Goal: Task Accomplishment & Management: Manage account settings

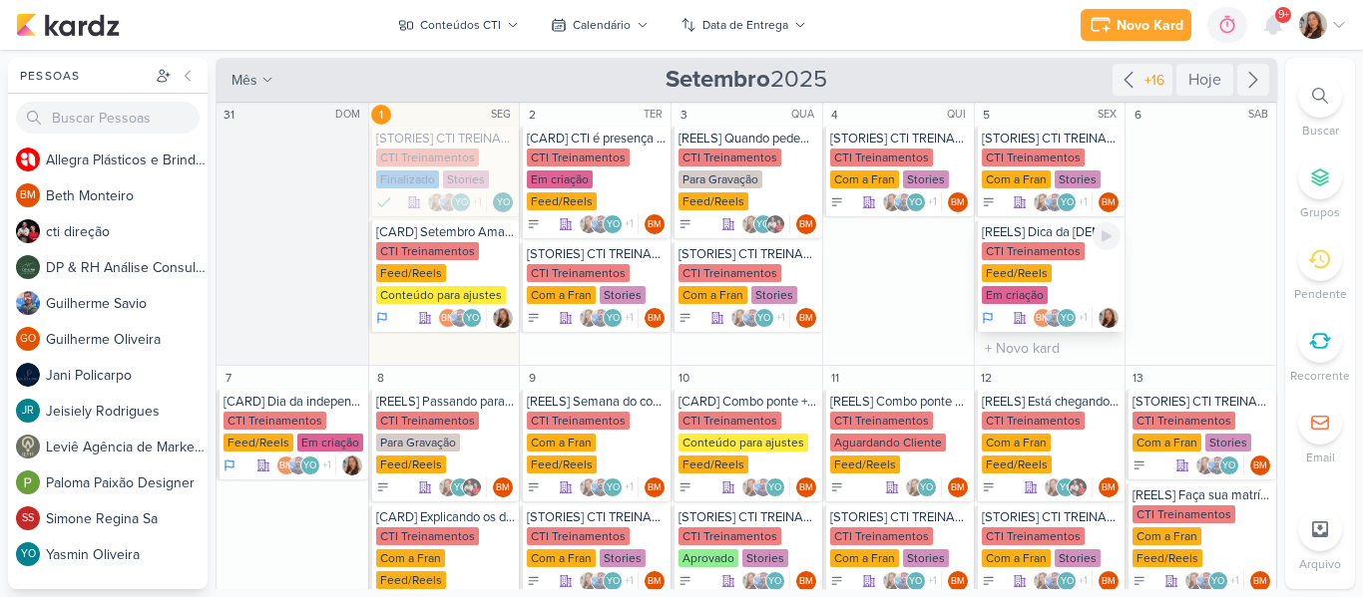
click at [1041, 227] on div "[REELS] Dica da [DEMOGRAPHIC_DATA]" at bounding box center [1051, 232] width 140 height 16
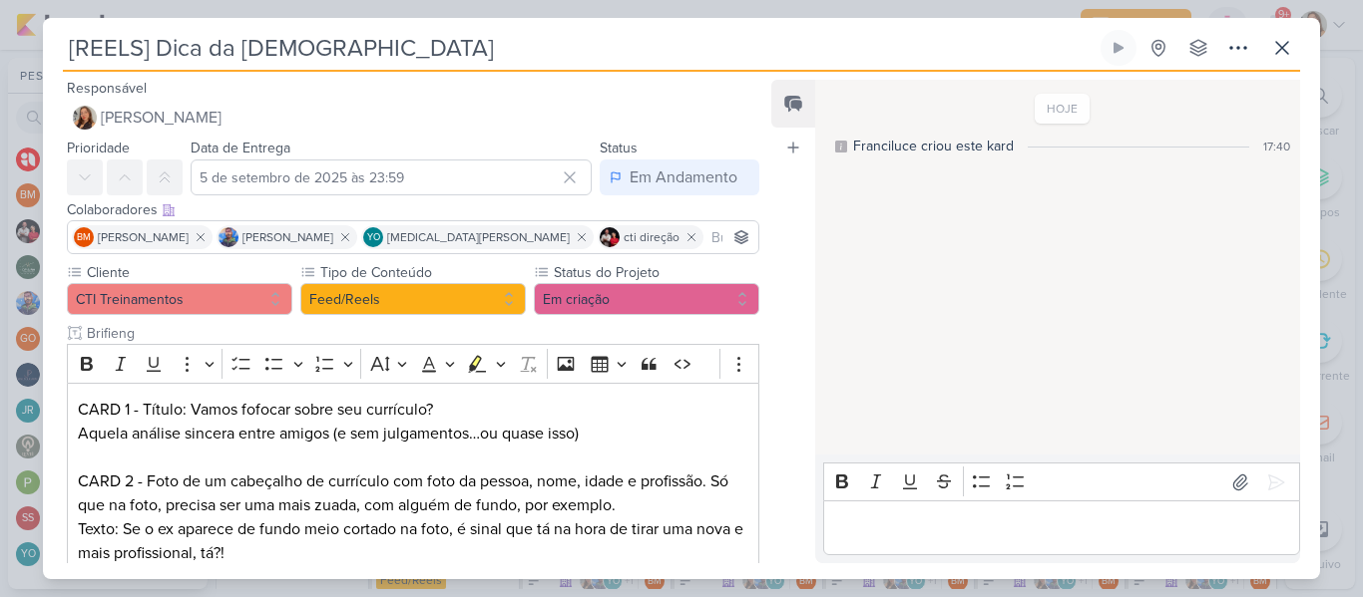
click at [142, 53] on input "[REELS] Dica da [DEMOGRAPHIC_DATA]" at bounding box center [579, 48] width 1033 height 36
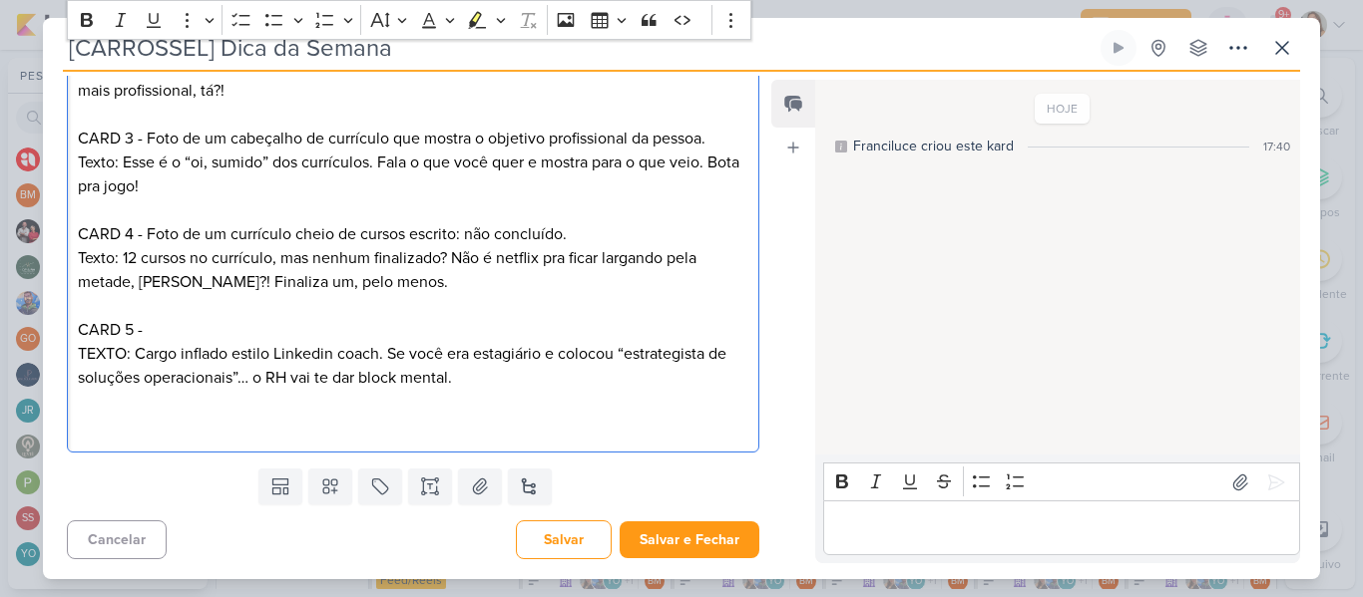
click at [413, 441] on div "CARD 1 - Título: Vamos fofocar sobre seu currículo? Aquela análise sincera entr…" at bounding box center [413, 187] width 692 height 534
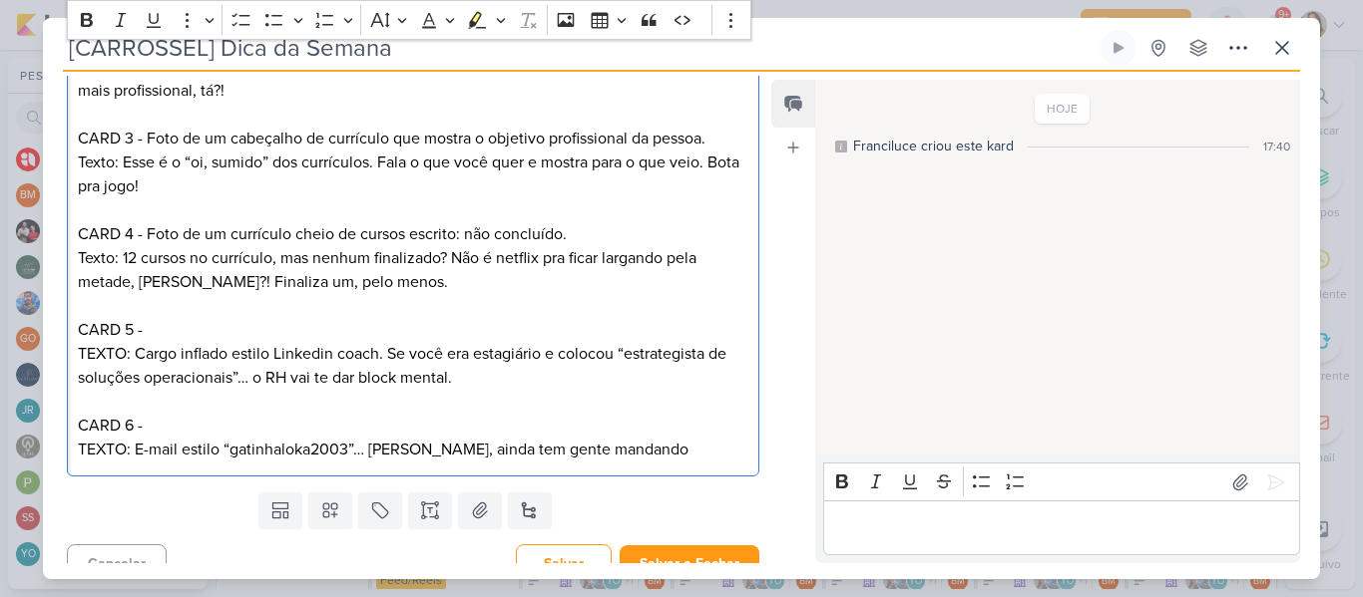
click at [413, 441] on p "CARD 6 - TEXTO: E-mail estilo “gatinhaloka2003”… [PERSON_NAME], ainda tem gente…" at bounding box center [413, 438] width 670 height 48
click at [645, 438] on p "CARD 6 - TEXTO: E-mail estilo “gatinhaloka2003”… [PERSON_NAME], ainda tem gente…" at bounding box center [413, 438] width 670 height 48
click at [647, 453] on p "CARD 6 - TEXTO: E-mail estilo “gatinhaloka2003”… [PERSON_NAME], ainda tem gente…" at bounding box center [413, 438] width 670 height 48
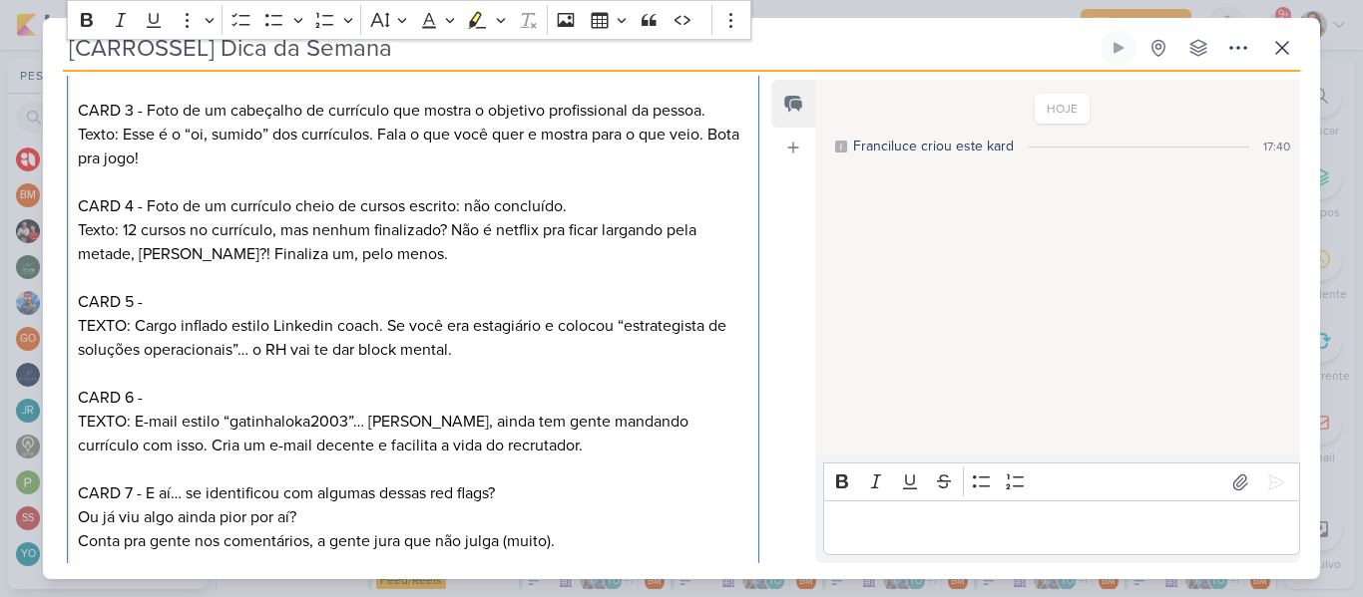
scroll to position [606, 0]
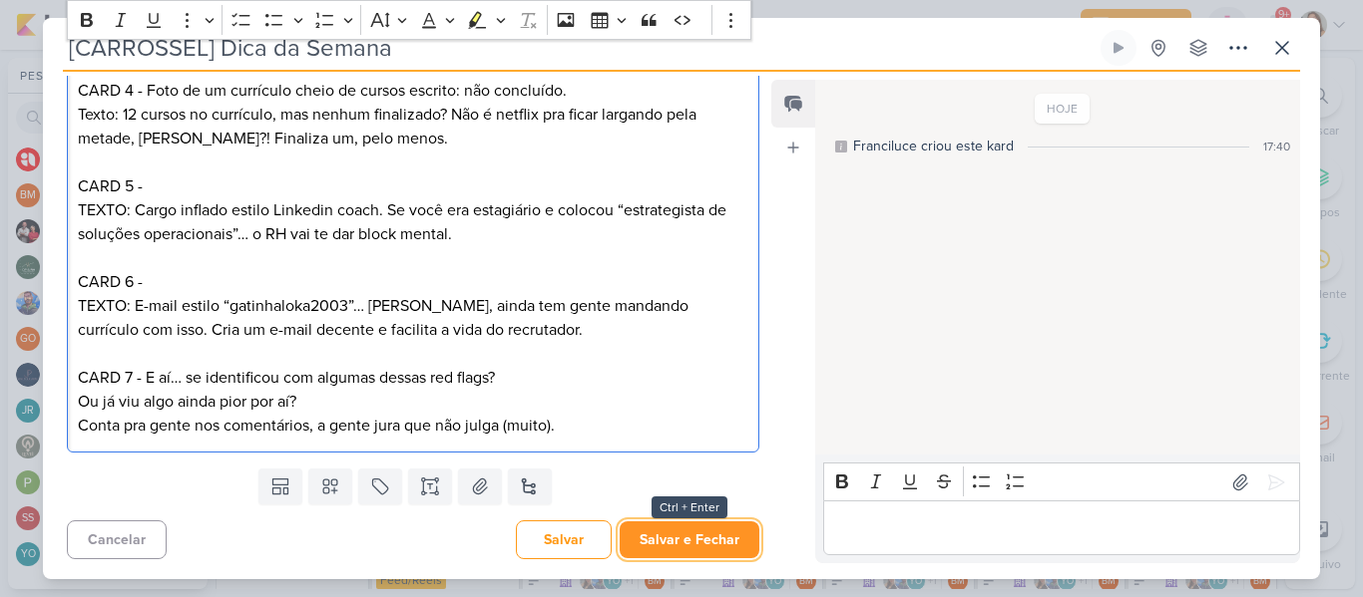
click at [718, 539] on button "Salvar e Fechar" at bounding box center [689, 540] width 140 height 37
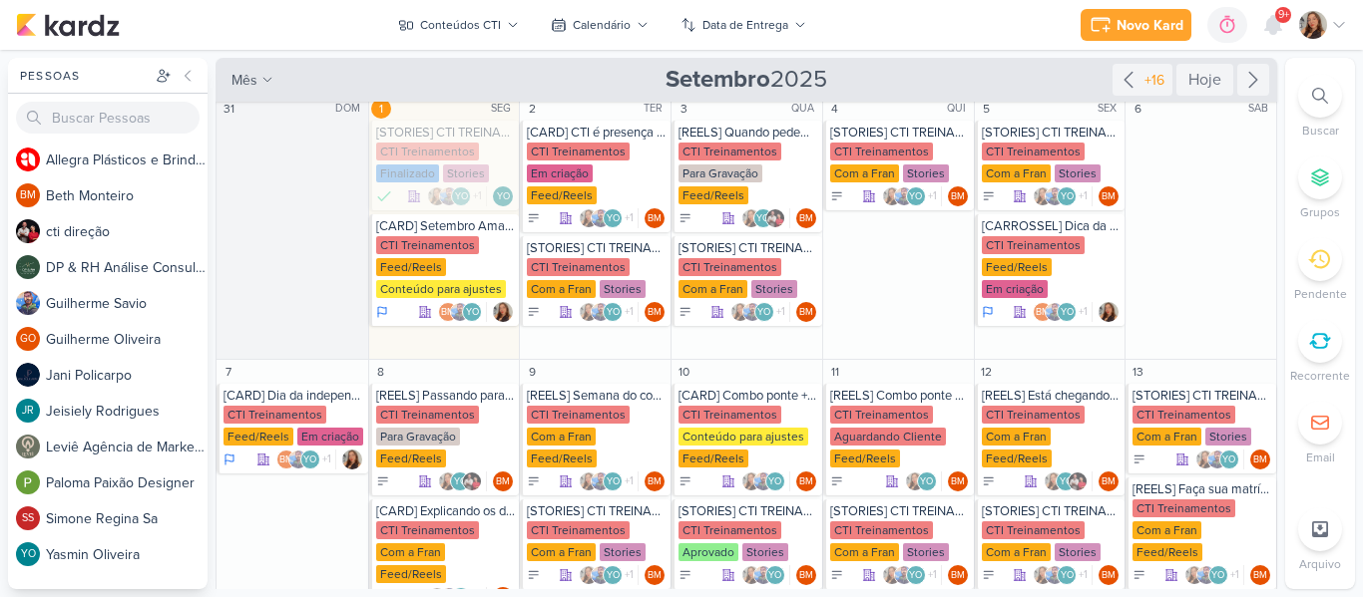
scroll to position [3, 0]
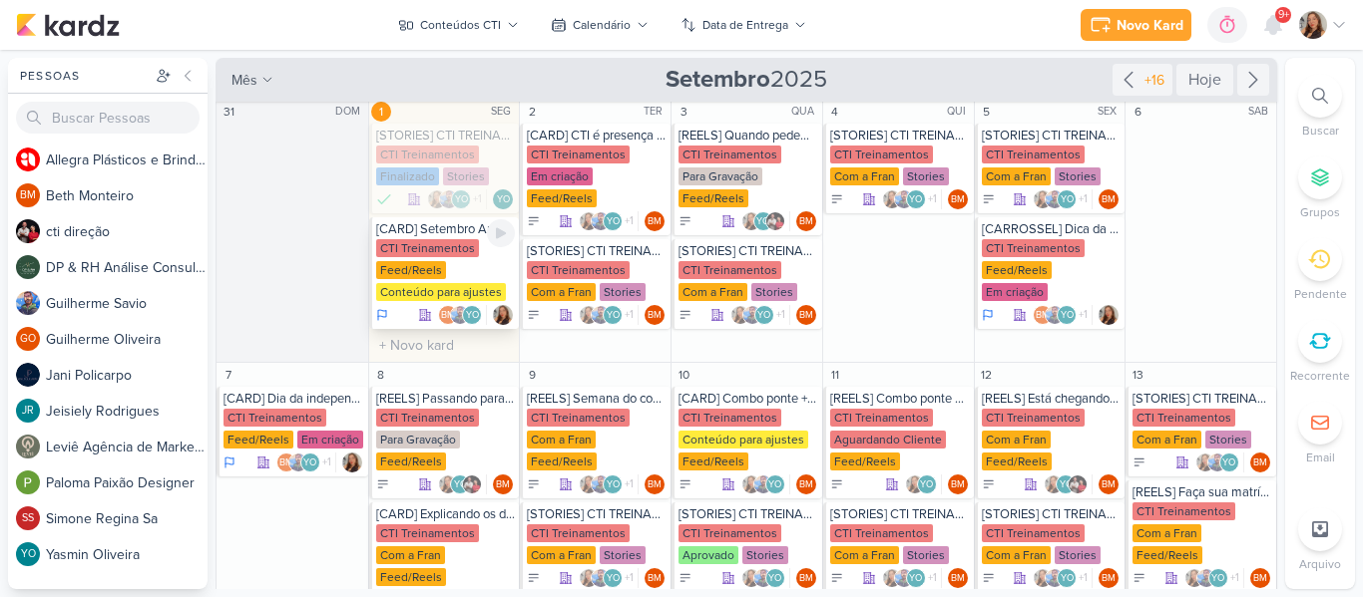
click at [476, 282] on div "CTI Treinamentos Feed/Reels Conteúdo para ajustes" at bounding box center [446, 271] width 140 height 64
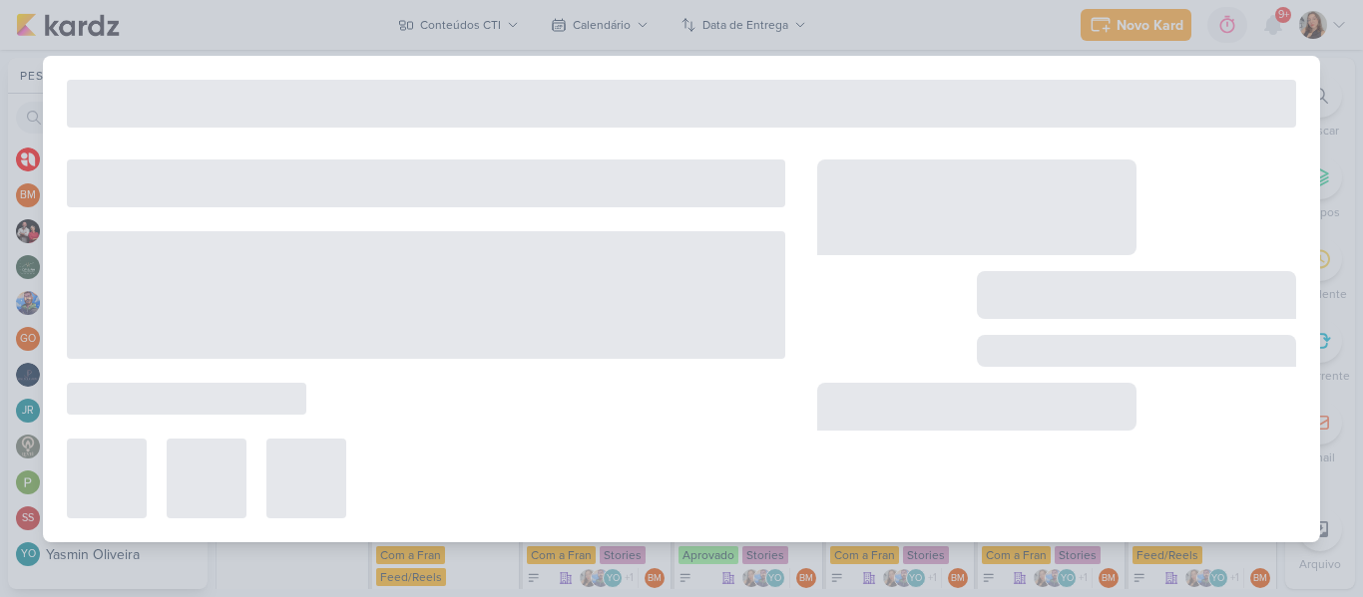
type input "[CARD] Setembro Amarelo"
type input "[DATE] 23:59"
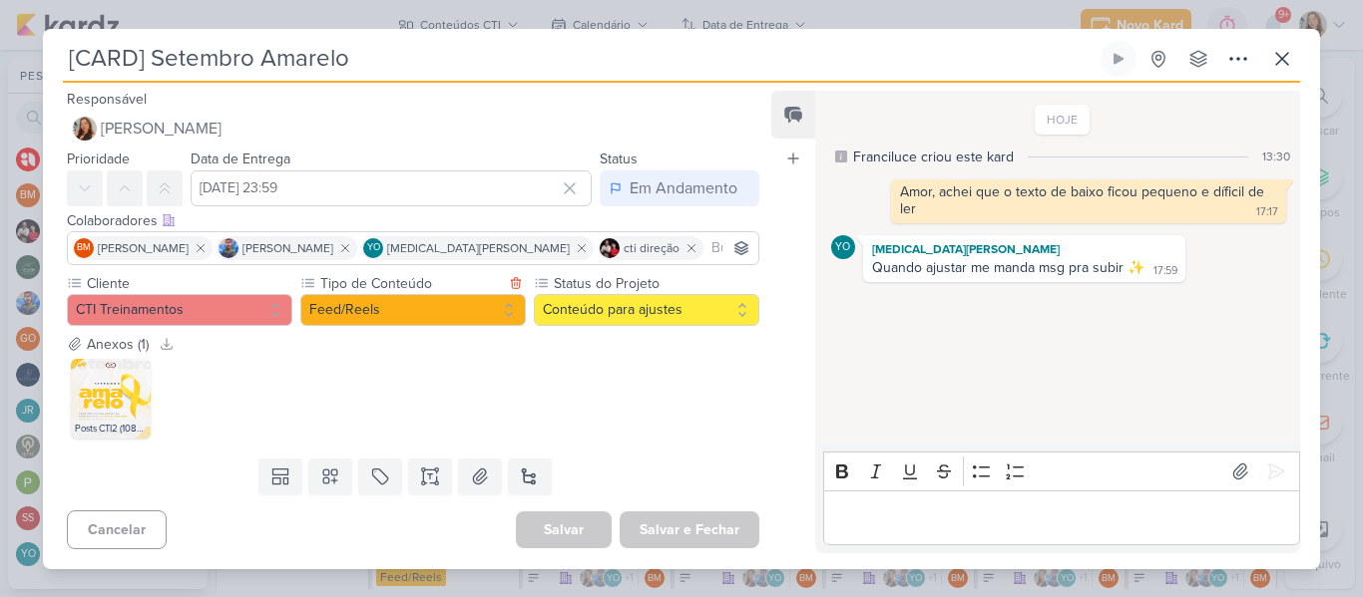
scroll to position [0, 0]
click at [90, 420] on div "Posts CTI2 (1080 x 1350 px) (1).png" at bounding box center [111, 429] width 80 height 20
click at [101, 415] on img at bounding box center [111, 399] width 80 height 80
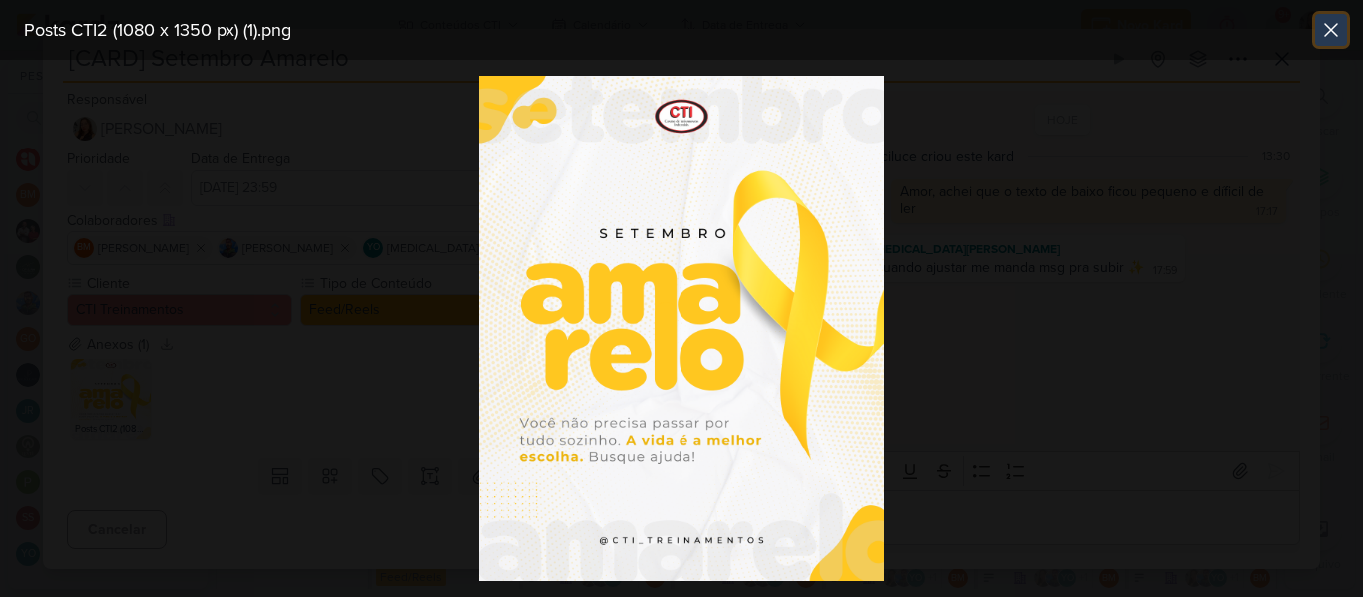
click at [1331, 34] on icon at bounding box center [1331, 30] width 24 height 24
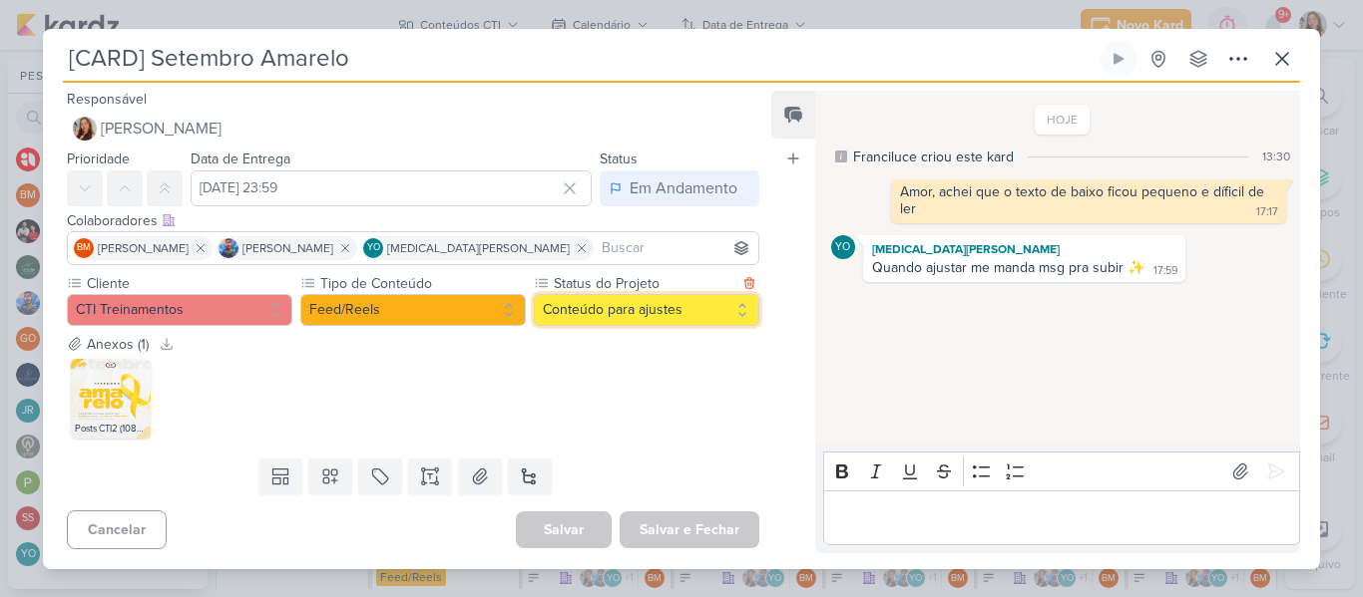
click at [682, 303] on button "Conteúdo para ajustes" at bounding box center [646, 310] width 225 height 32
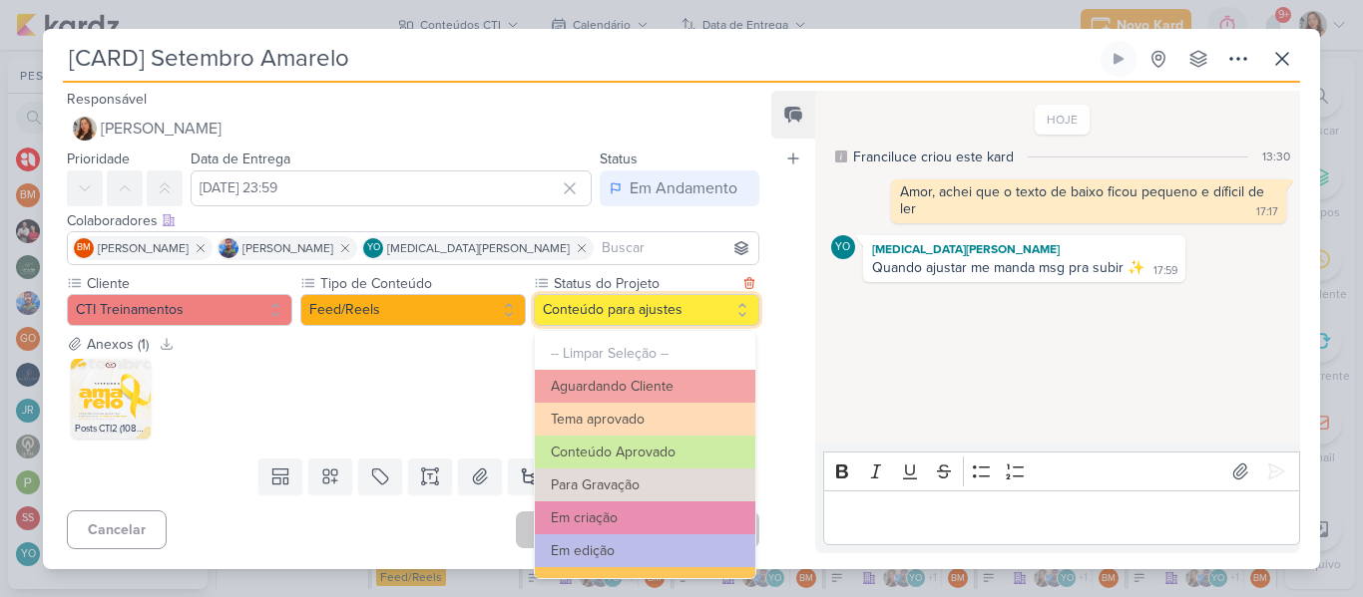
scroll to position [225, 0]
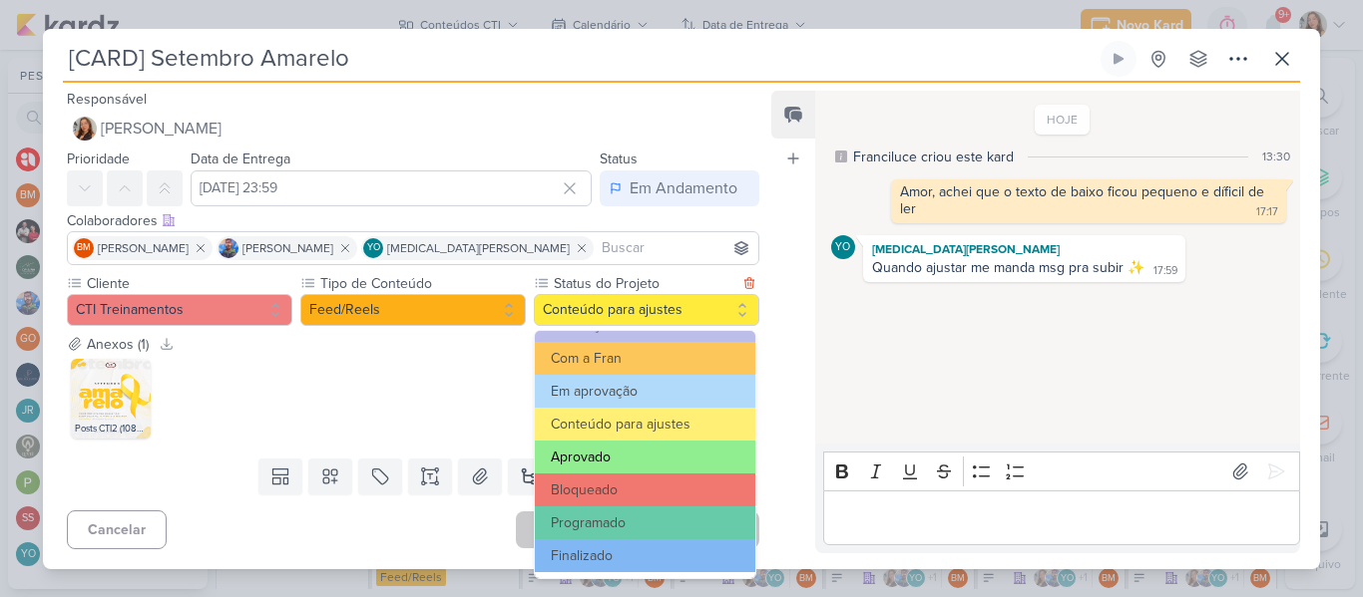
click at [624, 466] on button "Aprovado" at bounding box center [645, 457] width 220 height 33
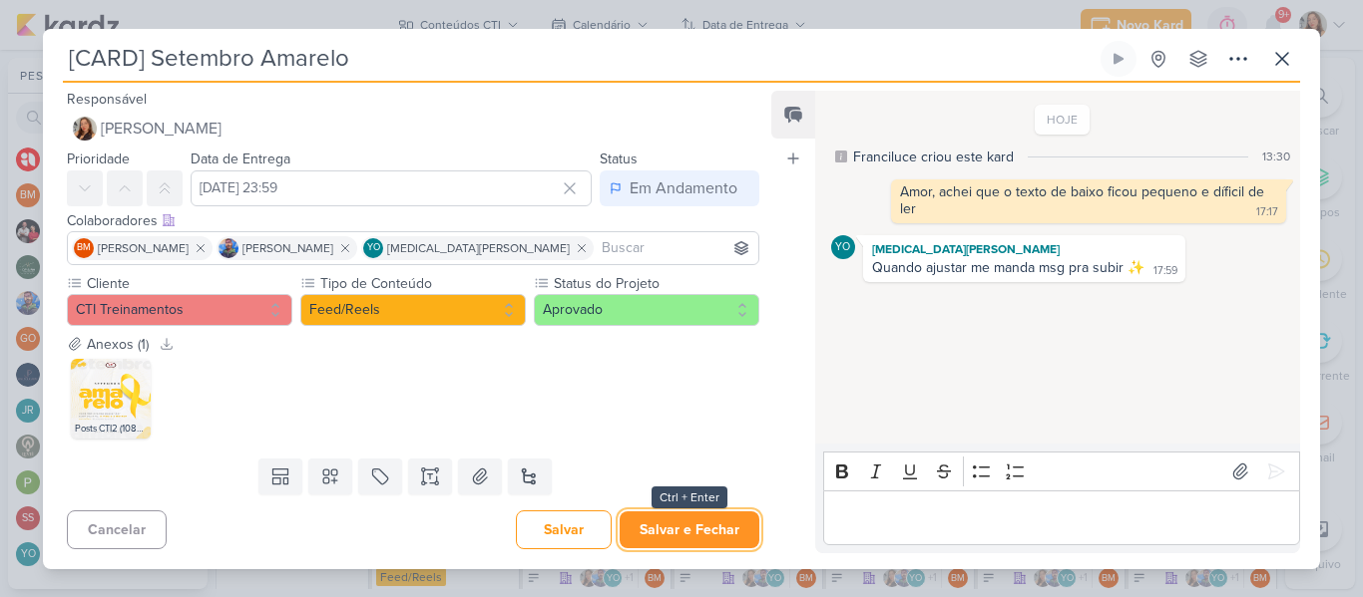
click at [689, 525] on button "Salvar e Fechar" at bounding box center [689, 530] width 140 height 37
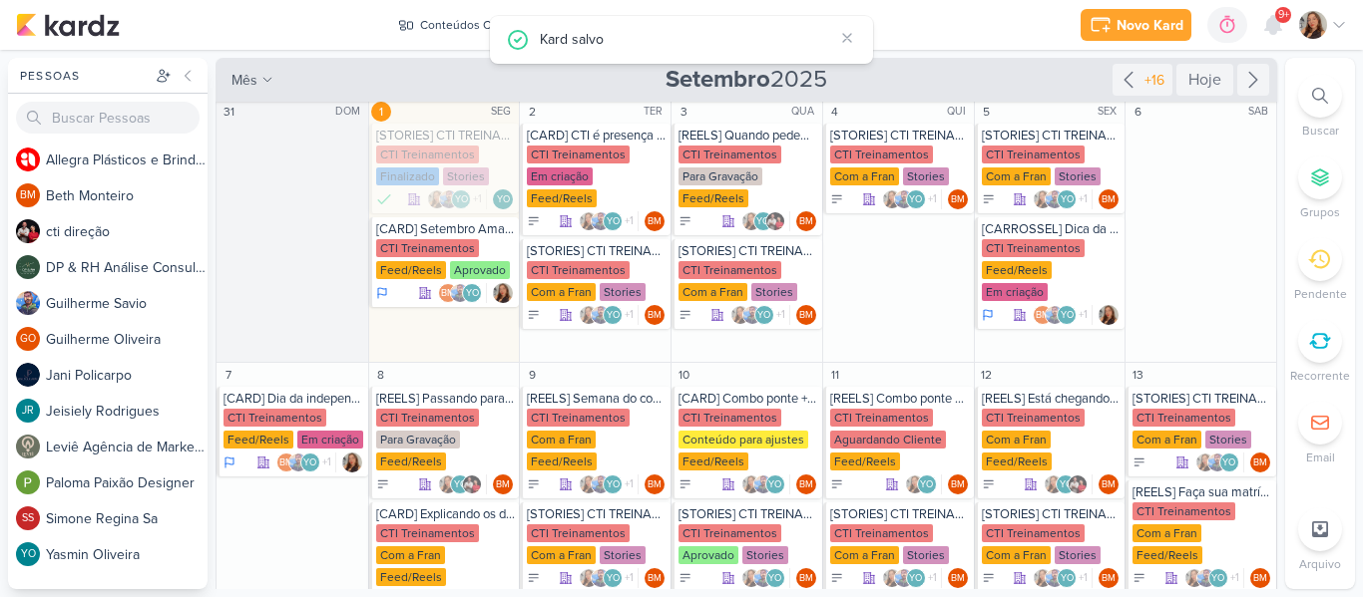
click at [972, 47] on div "Novo Kard Ctrl + k 0h0m Sessão desligada... Hoje 0h0m Semana 0h0m Mês 0h0m" at bounding box center [681, 25] width 1331 height 50
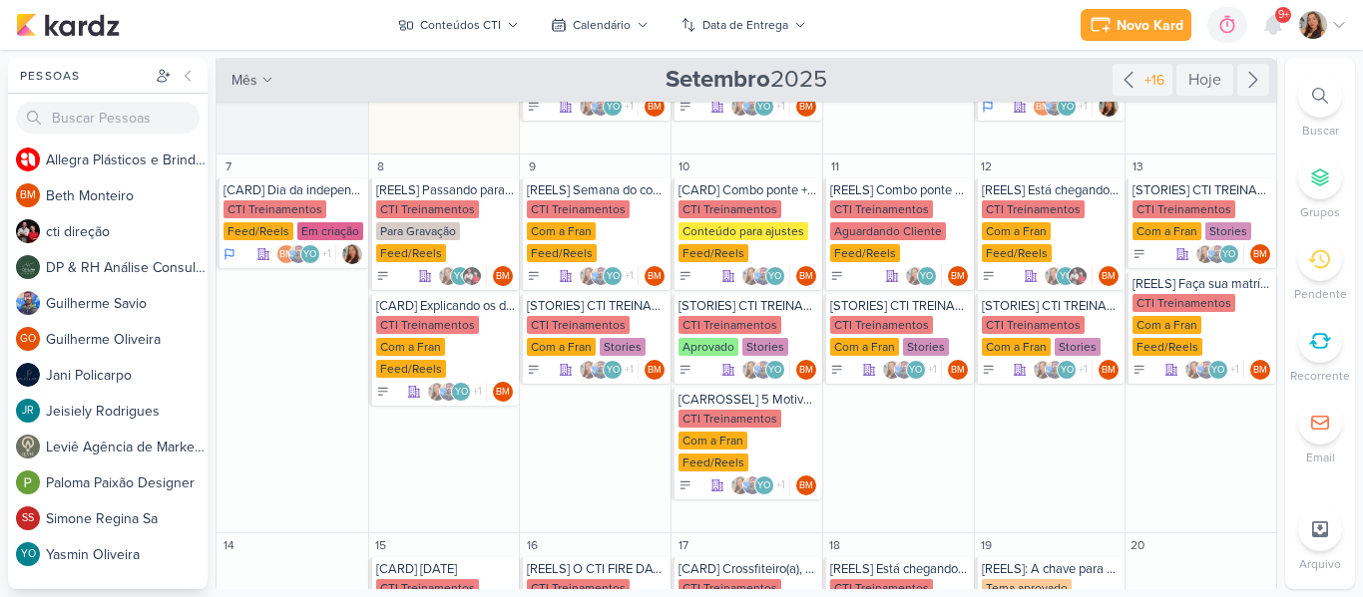
scroll to position [223, 0]
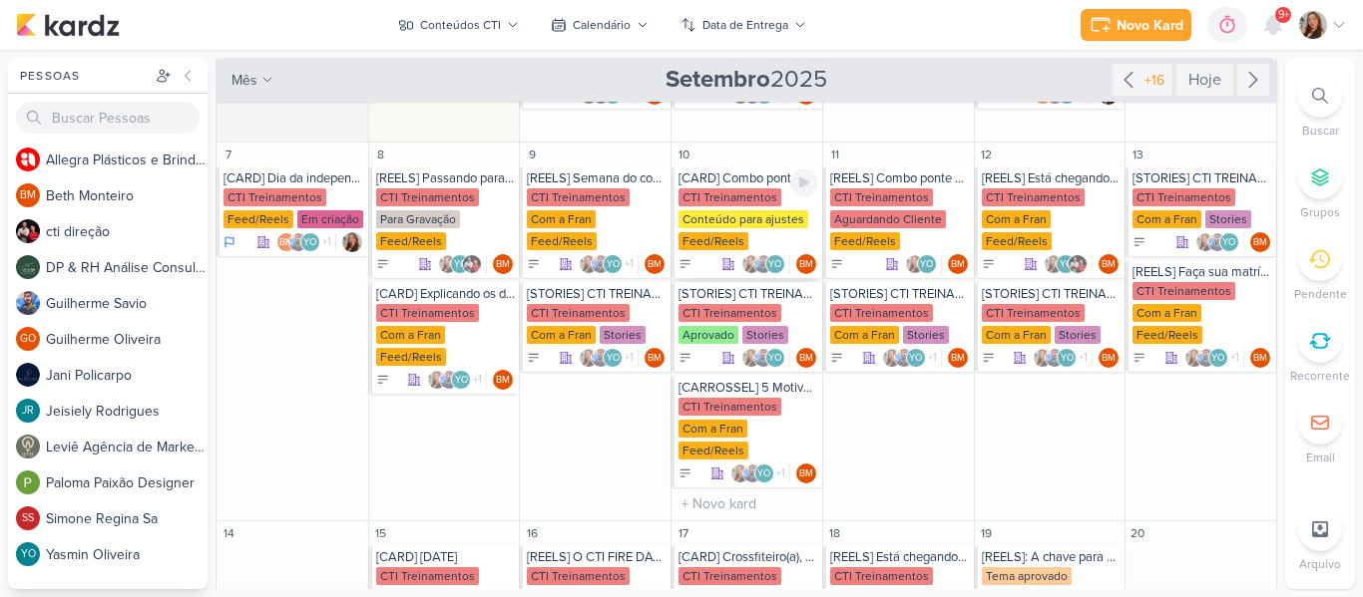
click at [725, 192] on div "CTI Treinamentos" at bounding box center [729, 198] width 103 height 18
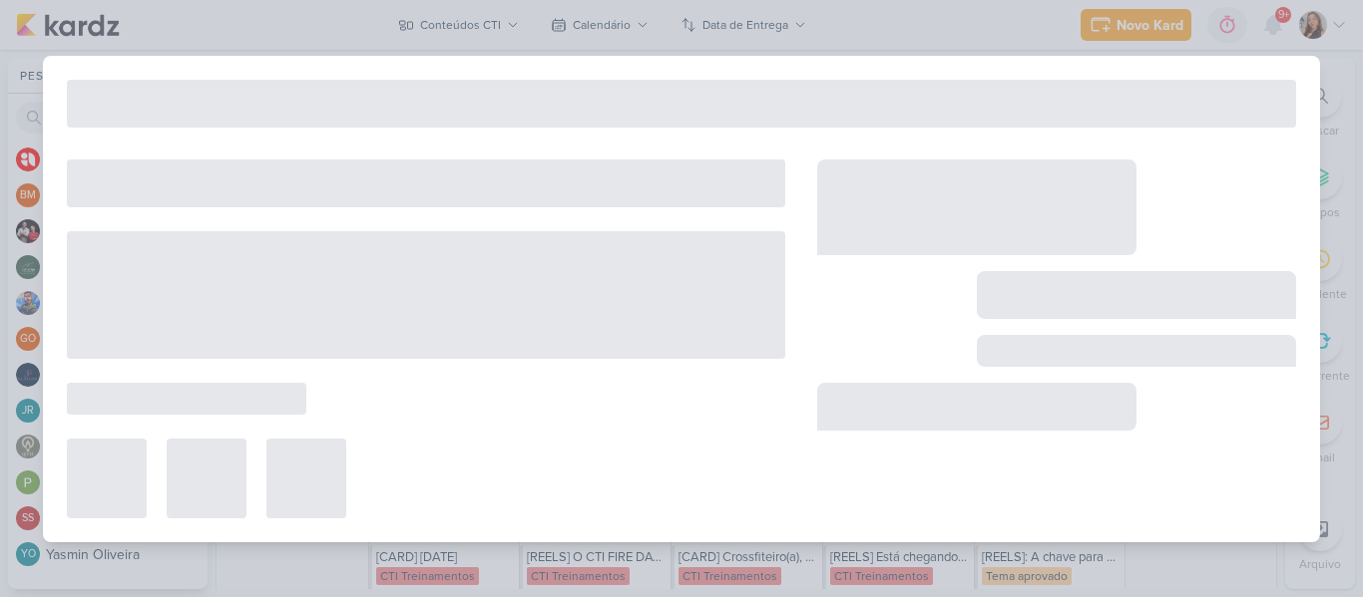
type input "[CARD] Combo ponte + empilhadeira"
type input "10 de setembro de 2025 às 23:59"
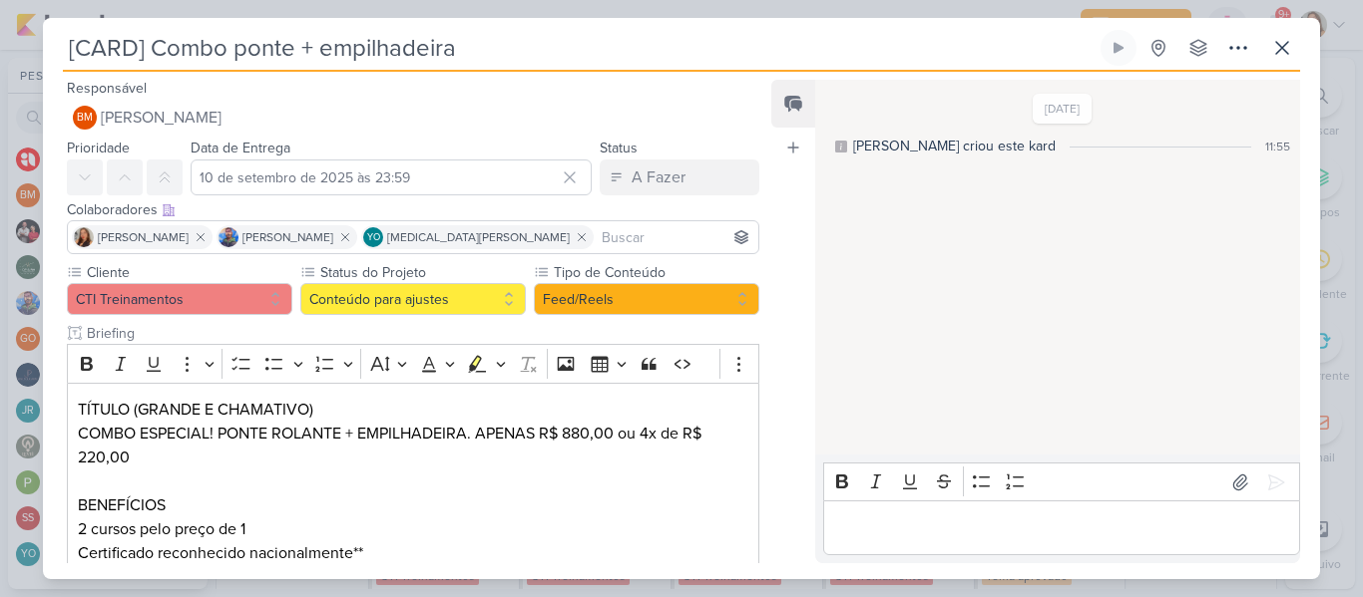
scroll to position [364, 0]
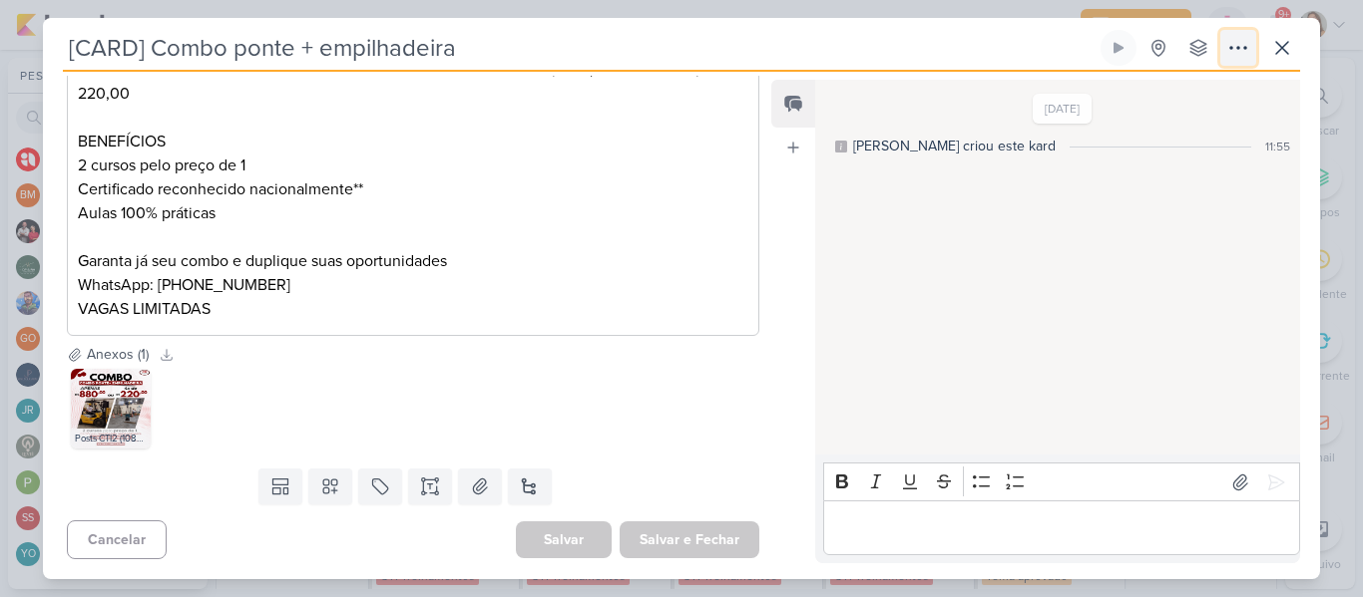
click at [1232, 60] on button at bounding box center [1238, 48] width 36 height 36
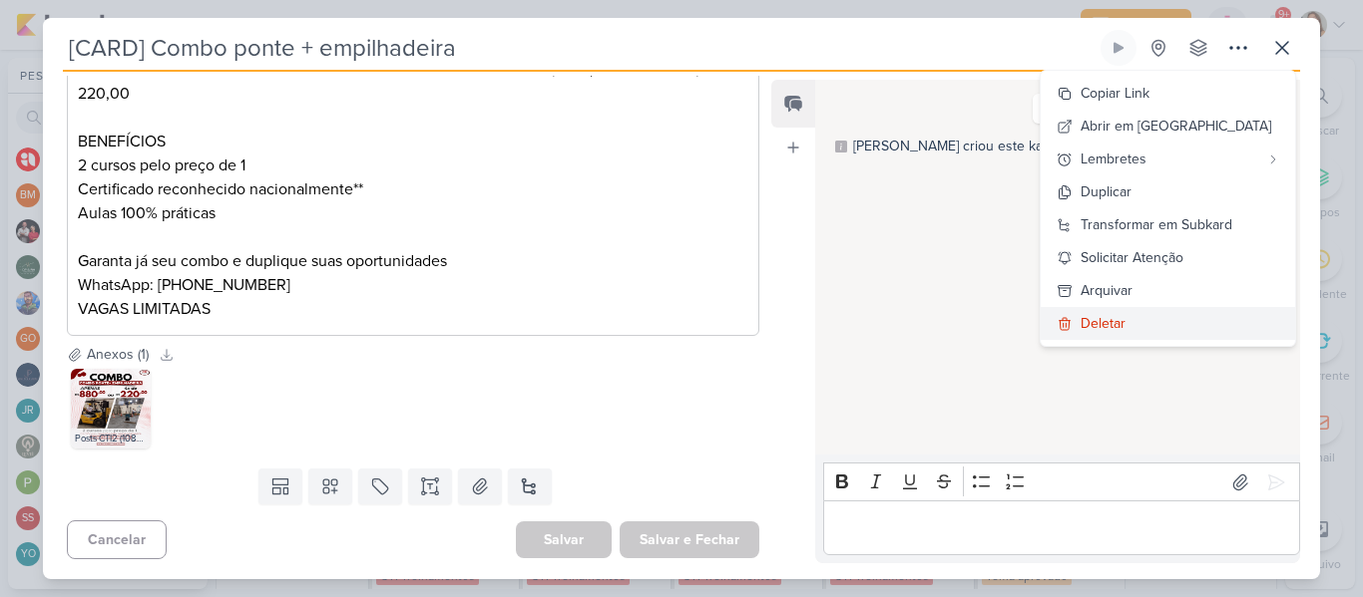
click at [1114, 323] on button "Deletar" at bounding box center [1167, 323] width 254 height 33
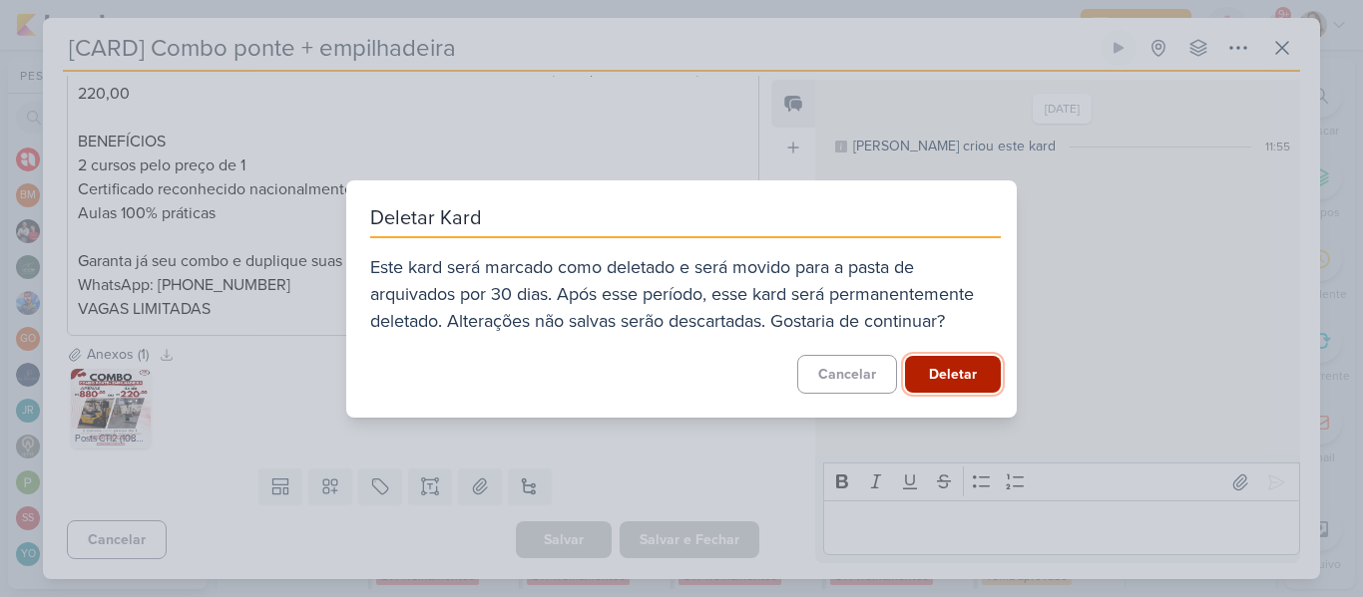
click at [978, 370] on button "Deletar" at bounding box center [953, 374] width 96 height 37
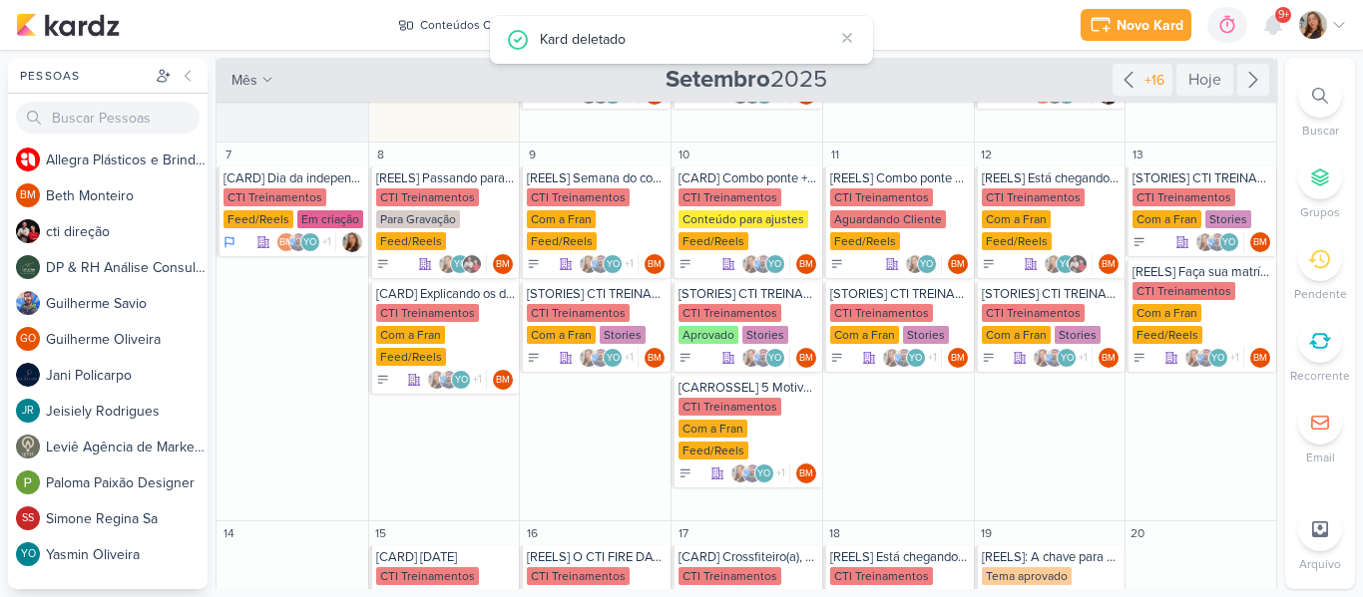
scroll to position [0, 0]
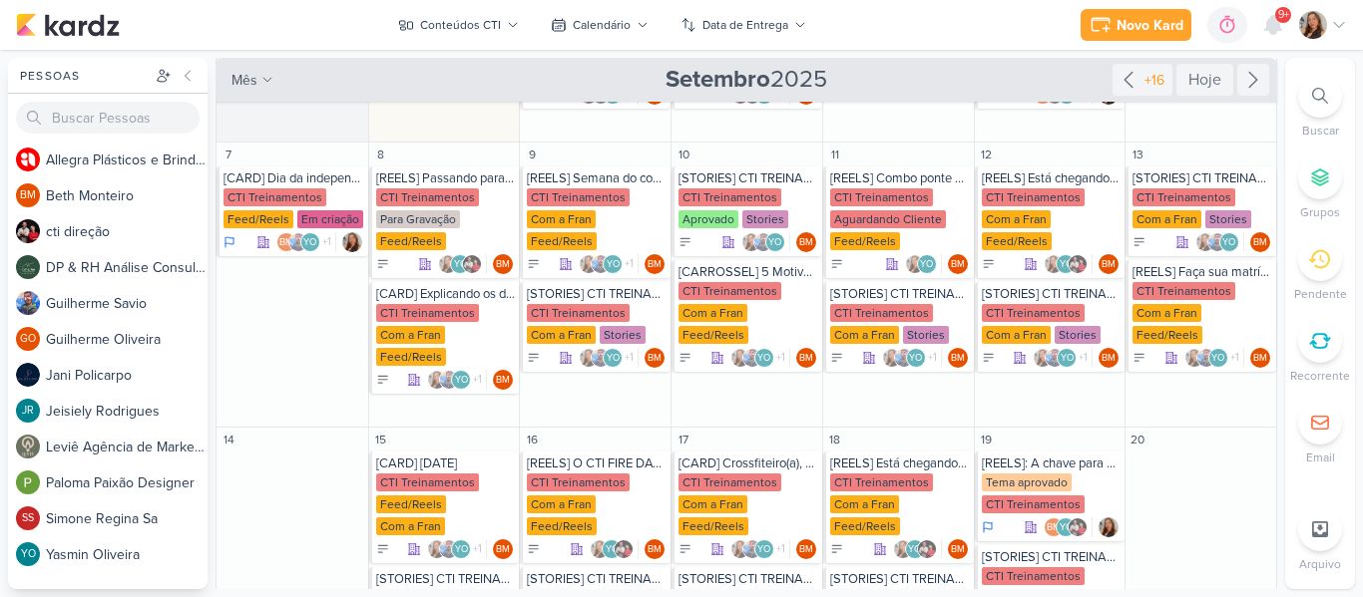
click at [895, 45] on div "Novo Kard Ctrl + k 0h0m Sessão desligada... Hoje 0h0m Semana 0h0m Mês 0h0m" at bounding box center [681, 25] width 1331 height 50
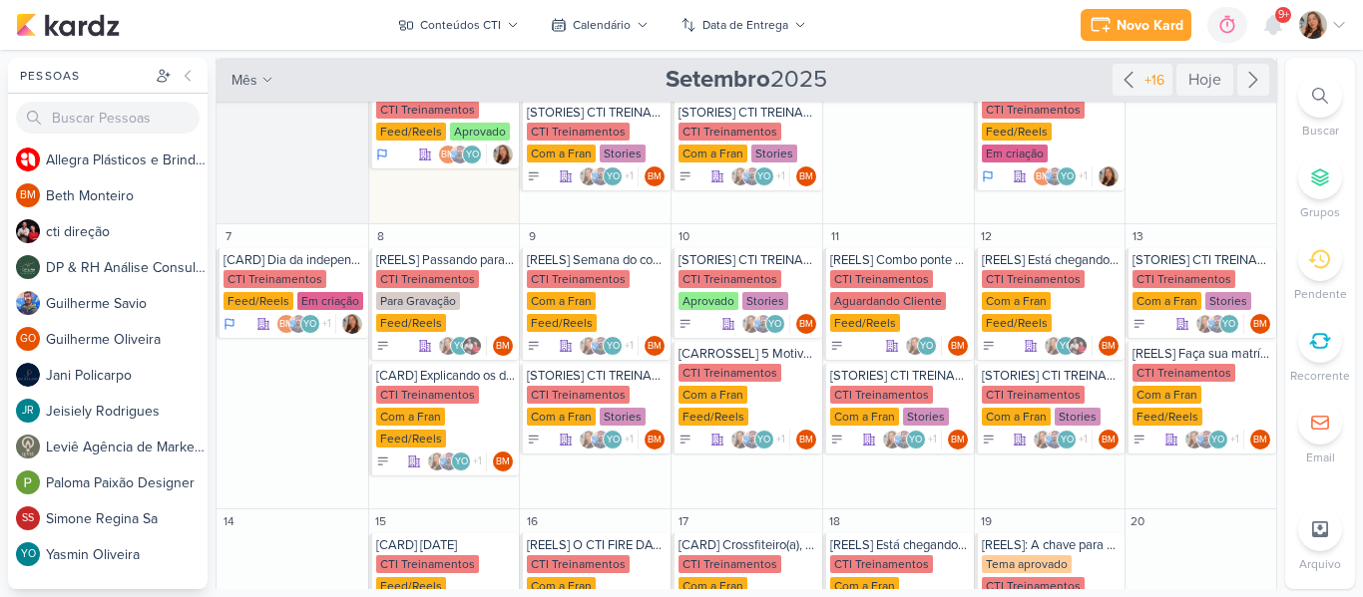
scroll to position [150, 0]
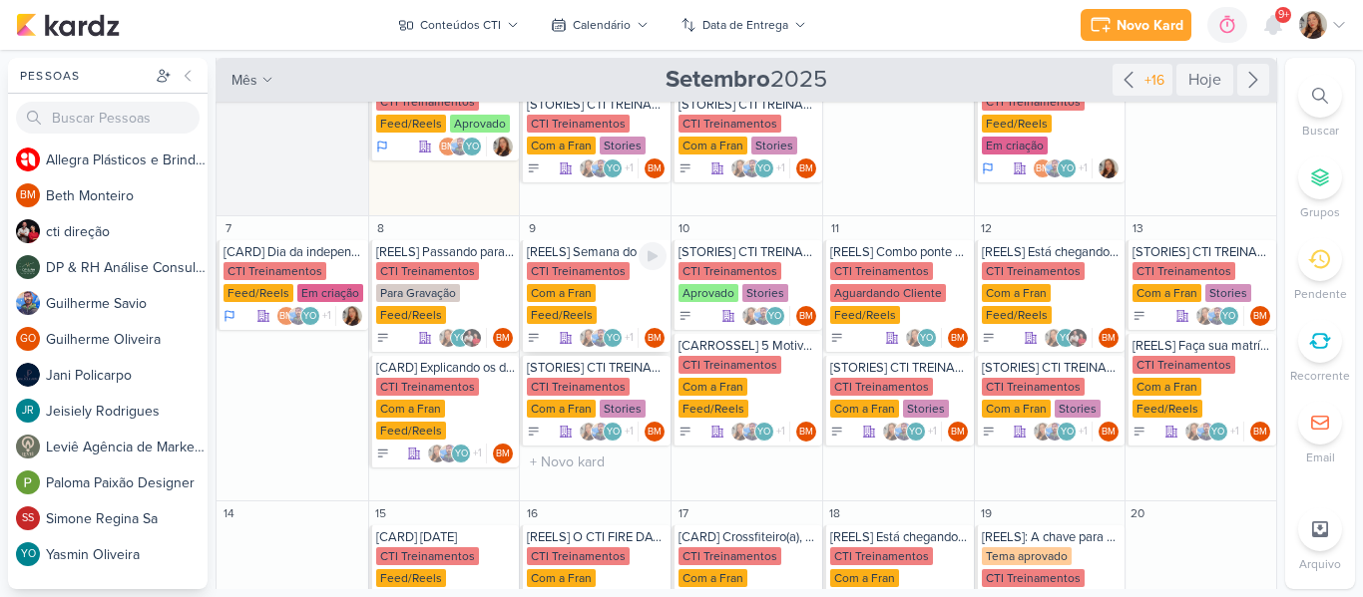
click at [546, 253] on div "[REELS] Semana do consumidor" at bounding box center [597, 252] width 140 height 16
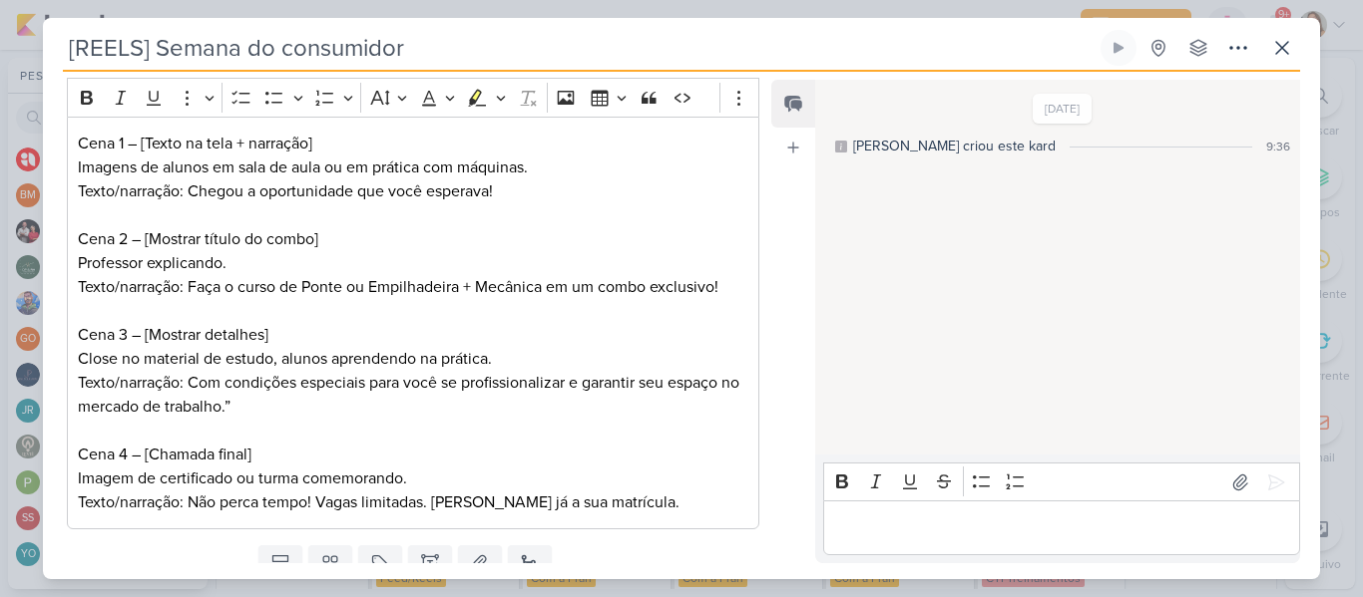
scroll to position [273, 0]
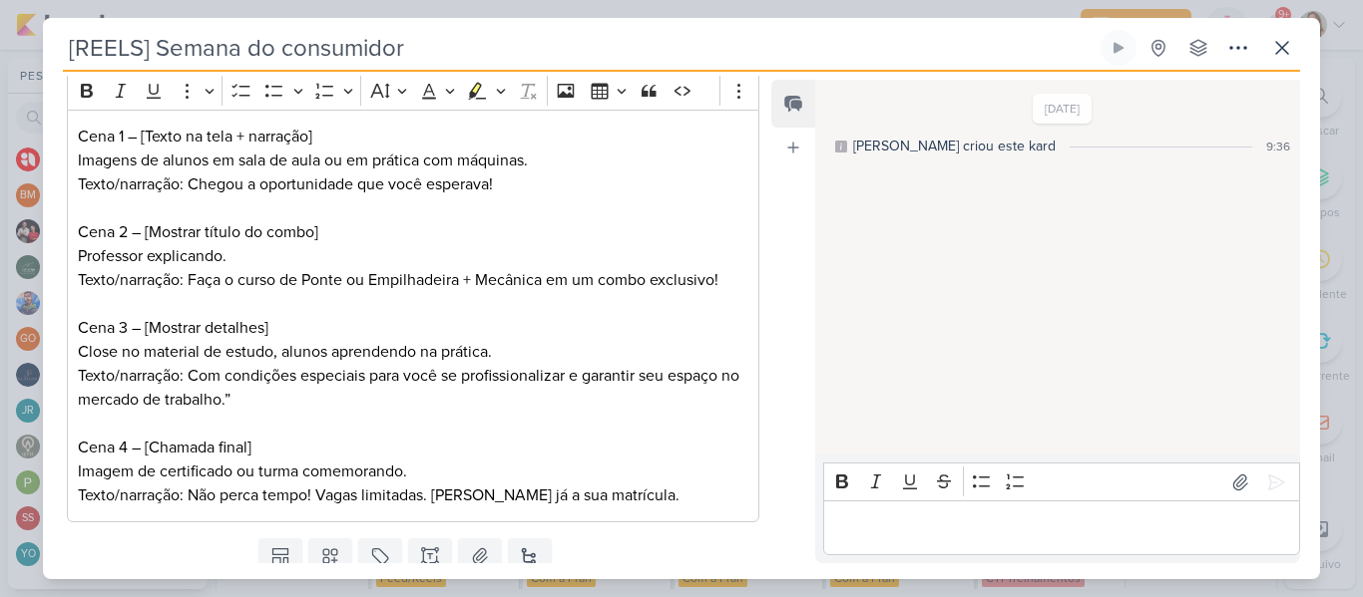
click at [758, 330] on div "Cliente CTI Treinamentos Status do Projeto" at bounding box center [405, 260] width 724 height 542
drag, startPoint x: 758, startPoint y: 330, endPoint x: 771, endPoint y: 166, distance: 165.1
click at [771, 166] on div "Responsável BM [GEOGRAPHIC_DATA] Nenhum contato encontrado create new contact N…" at bounding box center [681, 326] width 1277 height 508
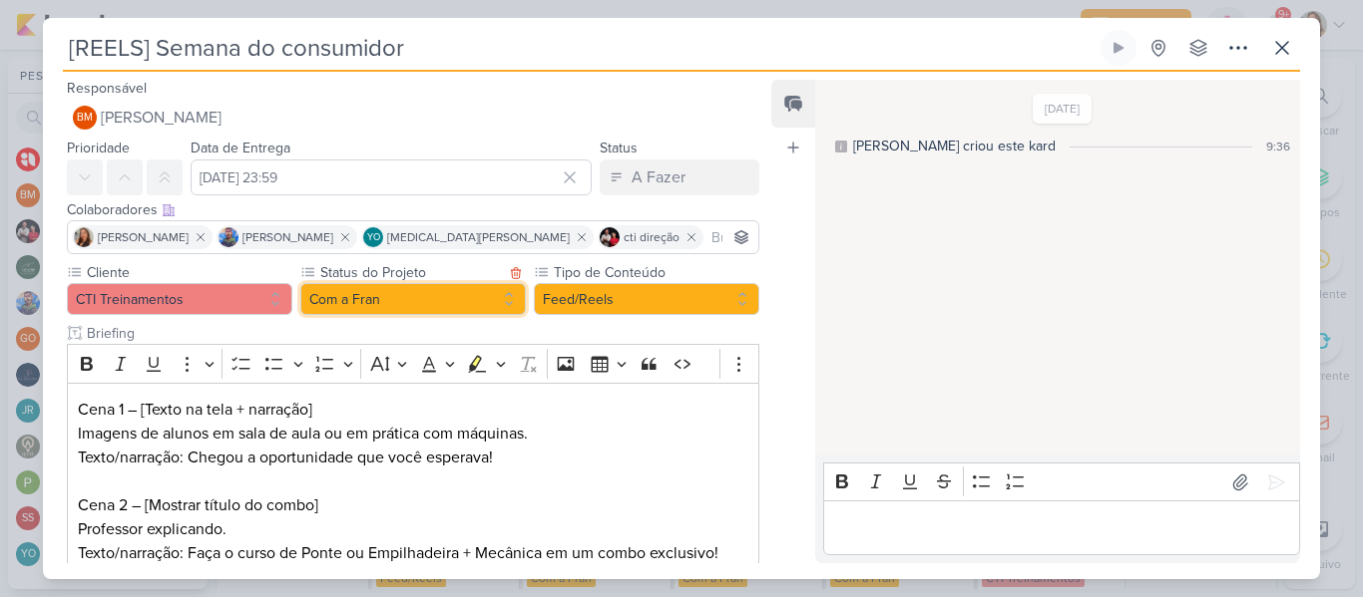
click at [417, 309] on button "Com a Fran" at bounding box center [412, 299] width 225 height 32
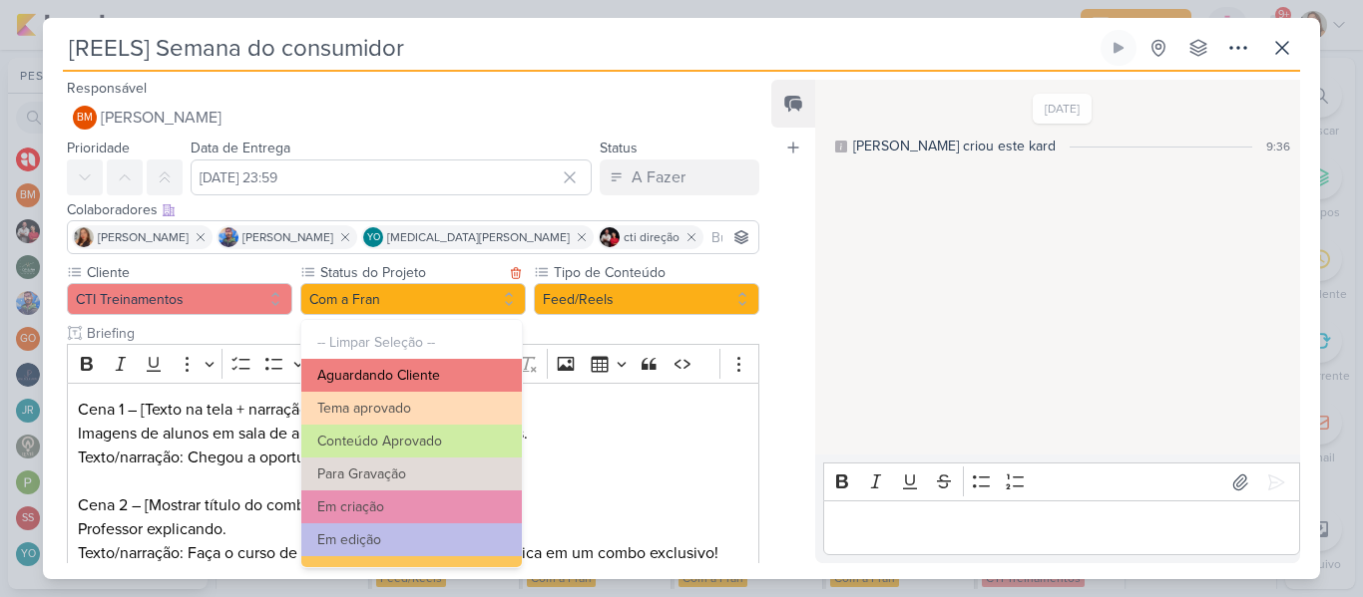
click at [458, 373] on button "Aguardando Cliente" at bounding box center [411, 375] width 220 height 33
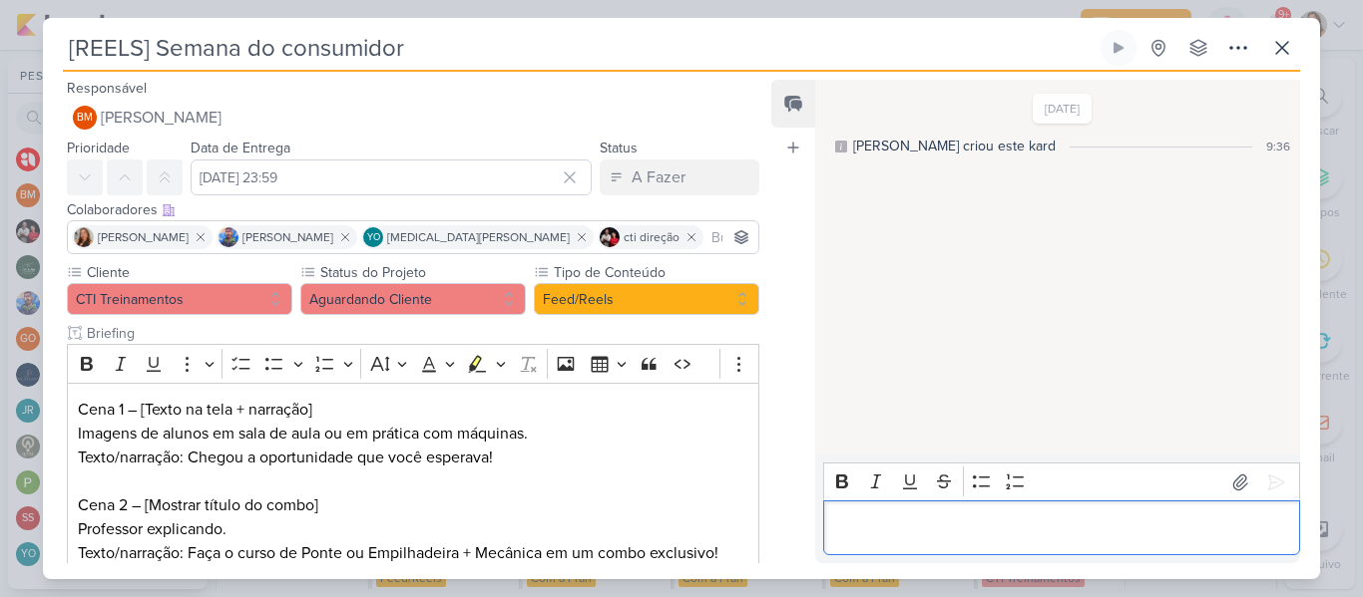
click at [873, 508] on div "Editor editing area: main" at bounding box center [1061, 528] width 477 height 55
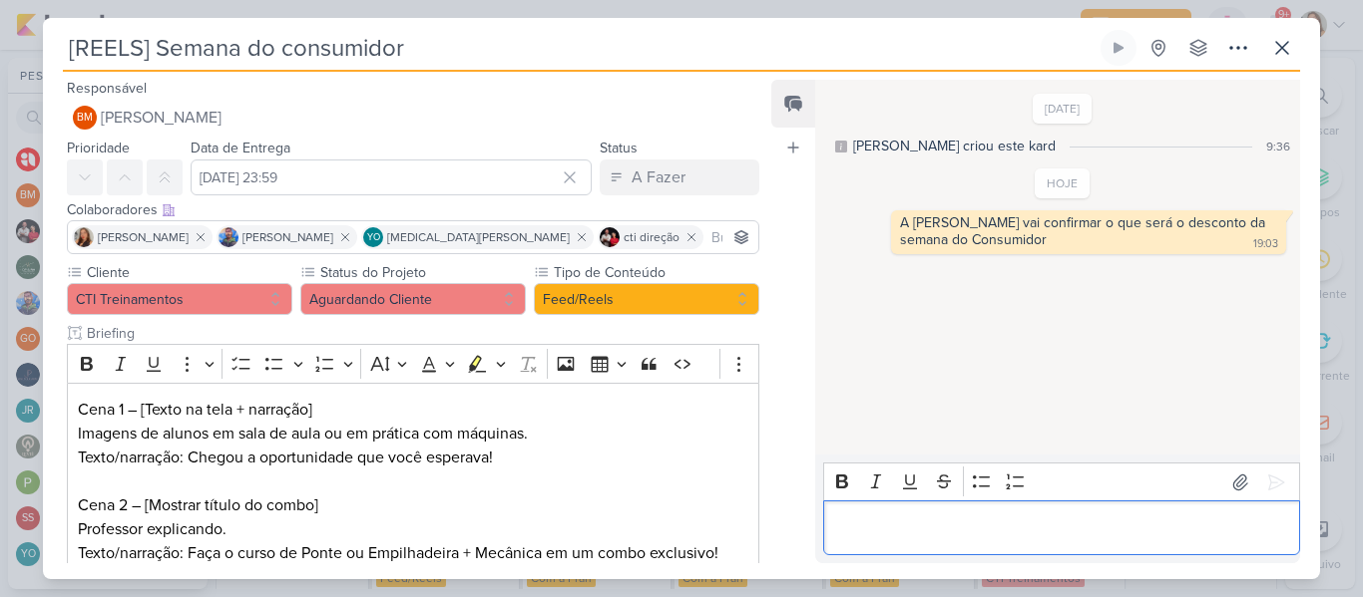
scroll to position [343, 0]
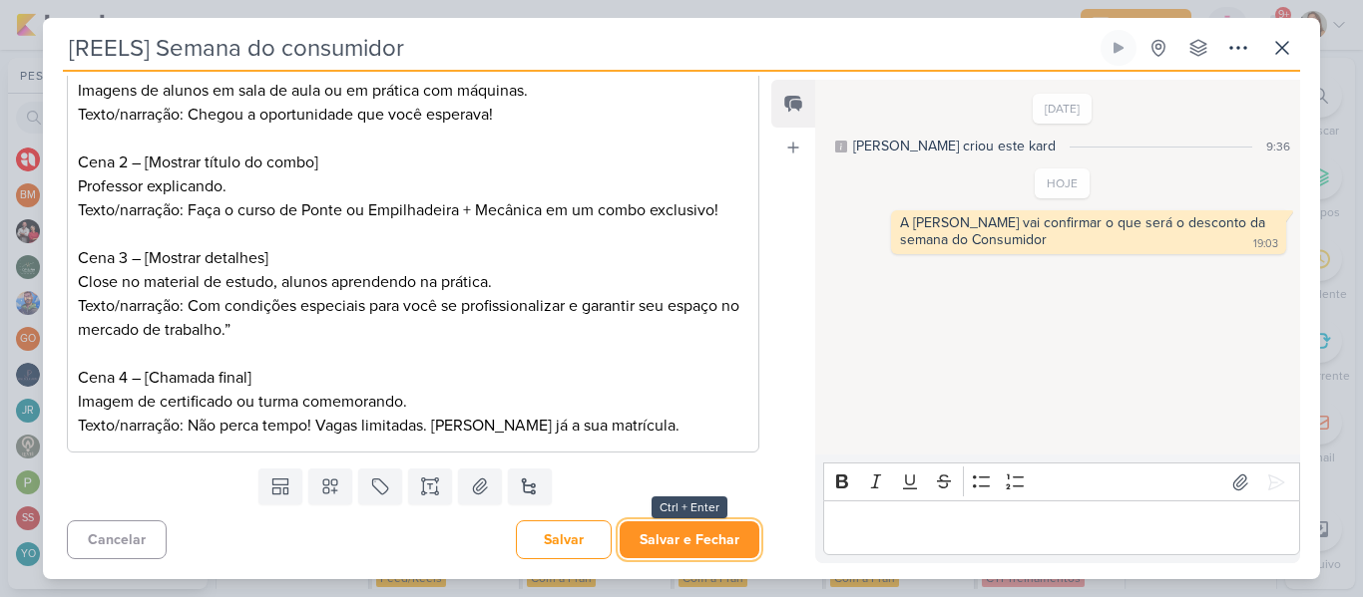
click at [703, 542] on button "Salvar e Fechar" at bounding box center [689, 540] width 140 height 37
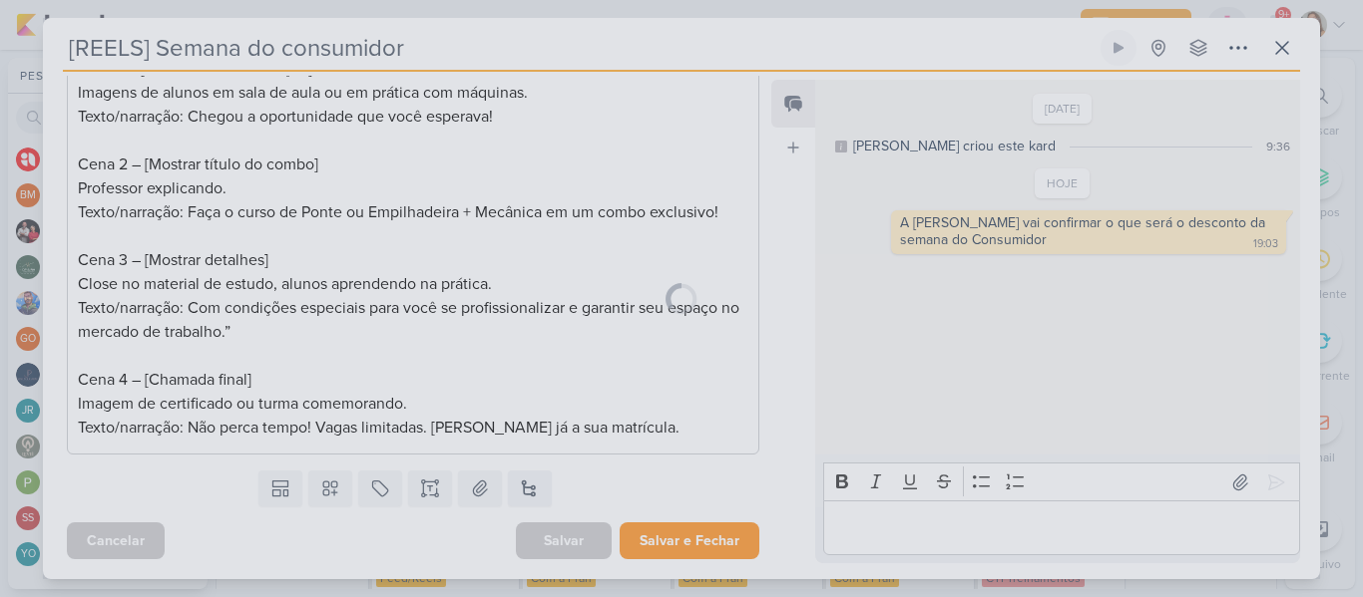
scroll to position [341, 0]
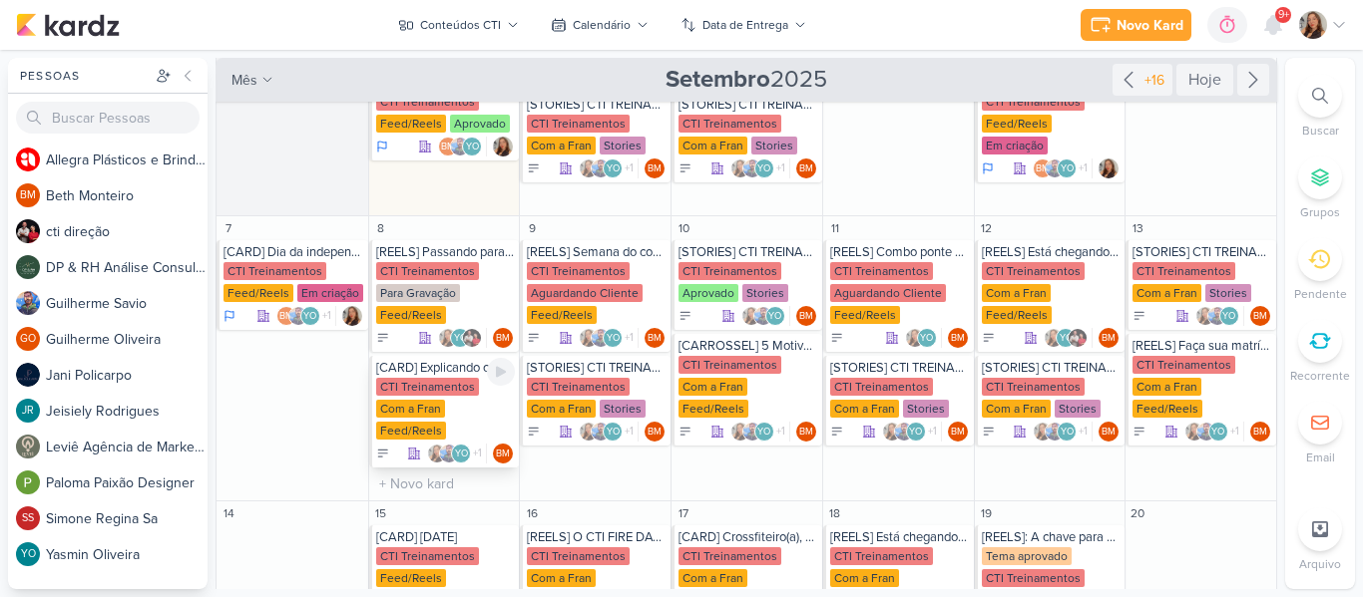
click at [409, 387] on div "CTI Treinamentos" at bounding box center [427, 387] width 103 height 18
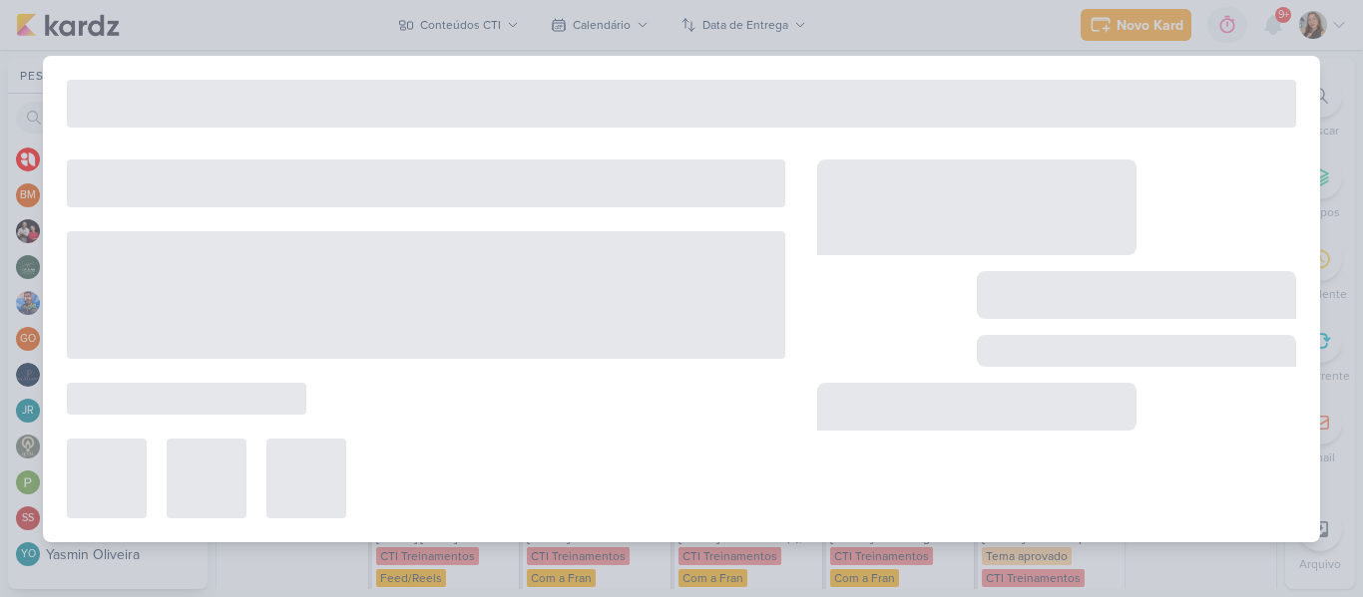
type input "[CARD] Explicando os desafios"
type input "[DATE] 23:59"
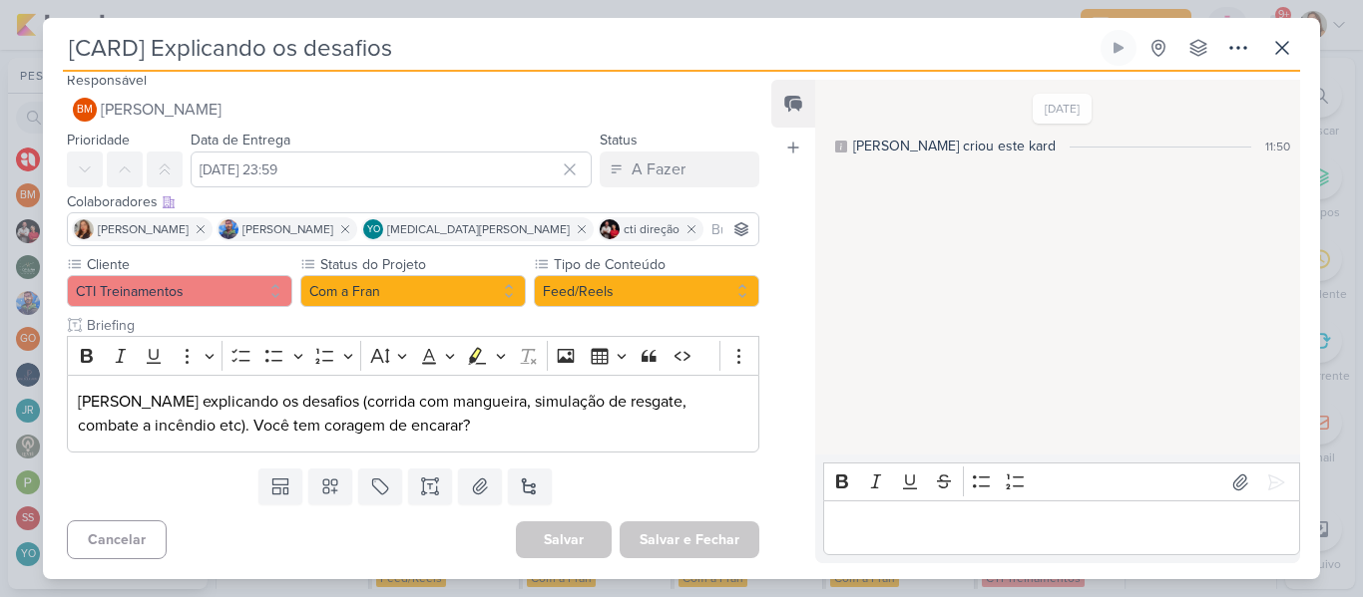
scroll to position [0, 0]
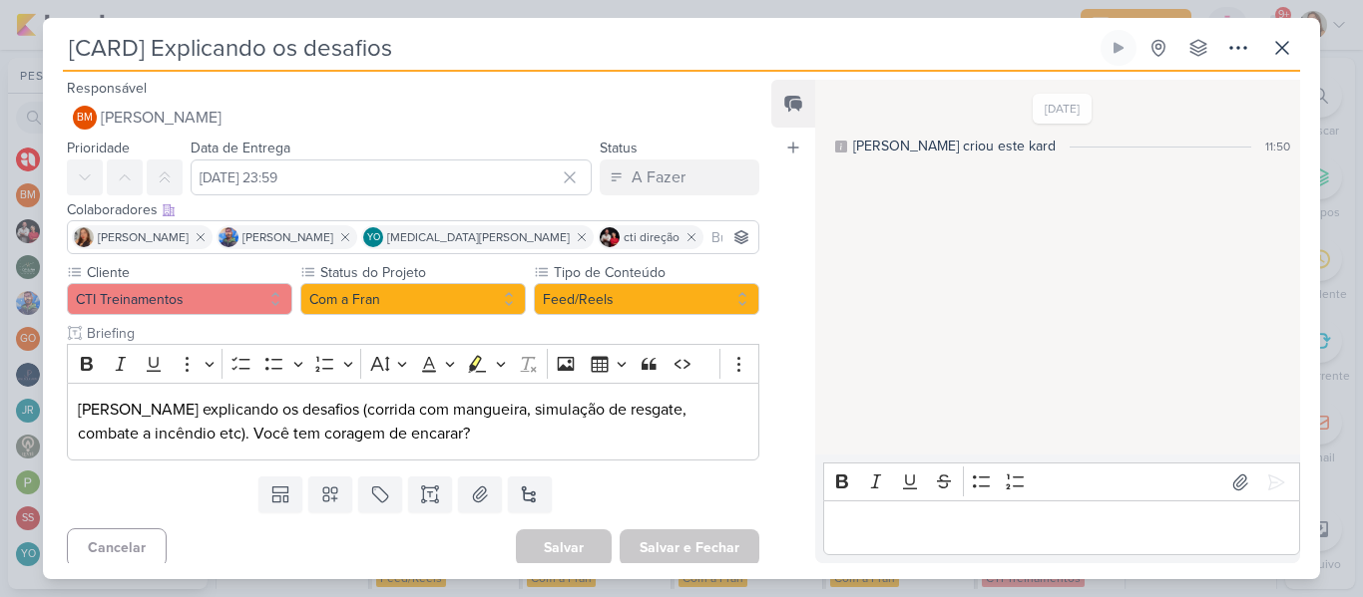
click at [424, 39] on input "[CARD] Explicando os desafios" at bounding box center [579, 48] width 1033 height 36
drag, startPoint x: 426, startPoint y: 49, endPoint x: 156, endPoint y: 44, distance: 270.4
click at [156, 44] on input "[CARD] Explicando os desafios" at bounding box center [579, 48] width 1033 height 36
click at [1295, 55] on button at bounding box center [1282, 48] width 36 height 36
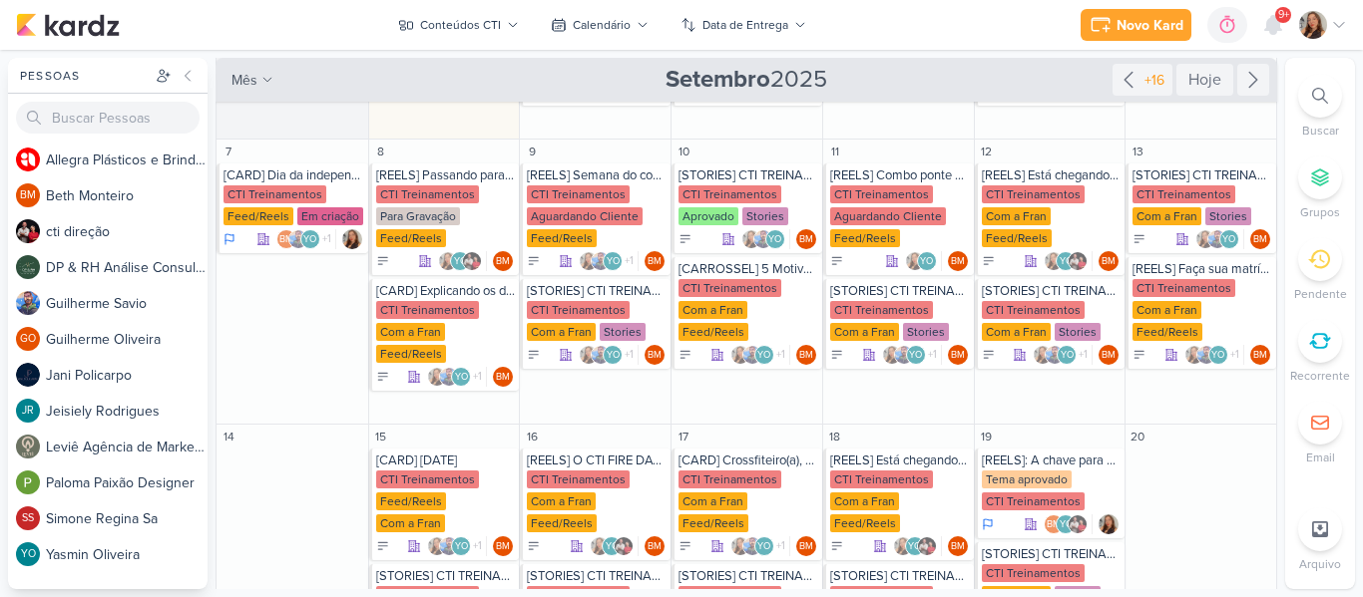
scroll to position [241, 0]
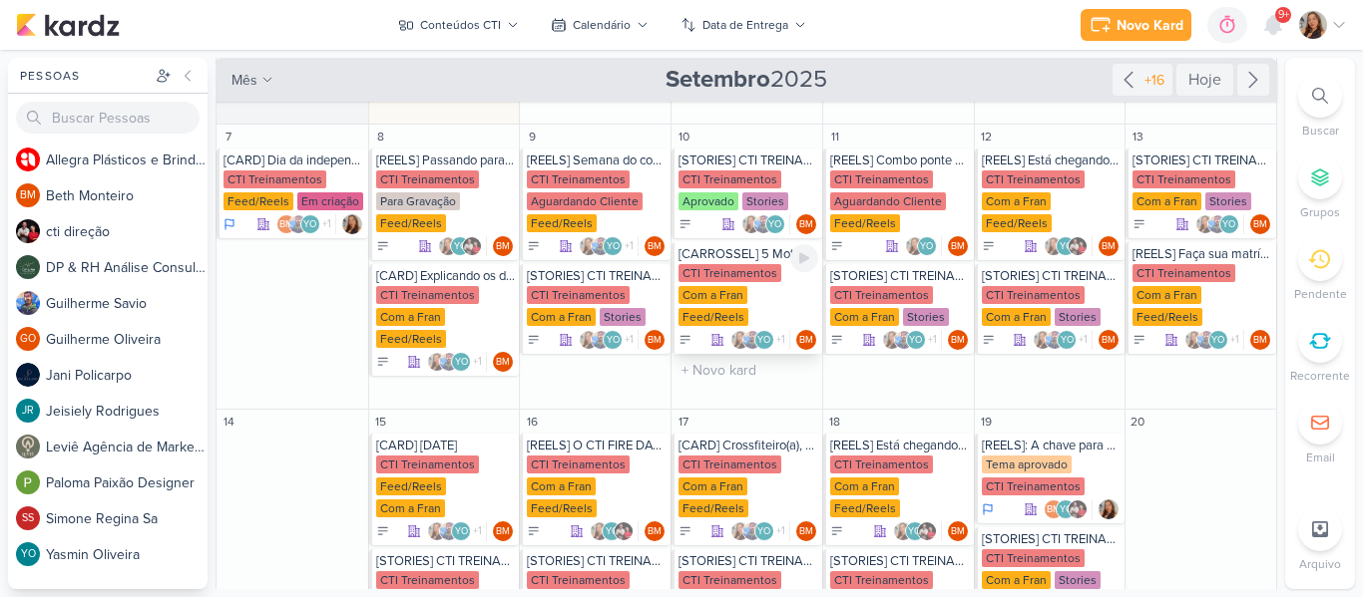
click at [709, 275] on div "CTI Treinamentos" at bounding box center [729, 273] width 103 height 18
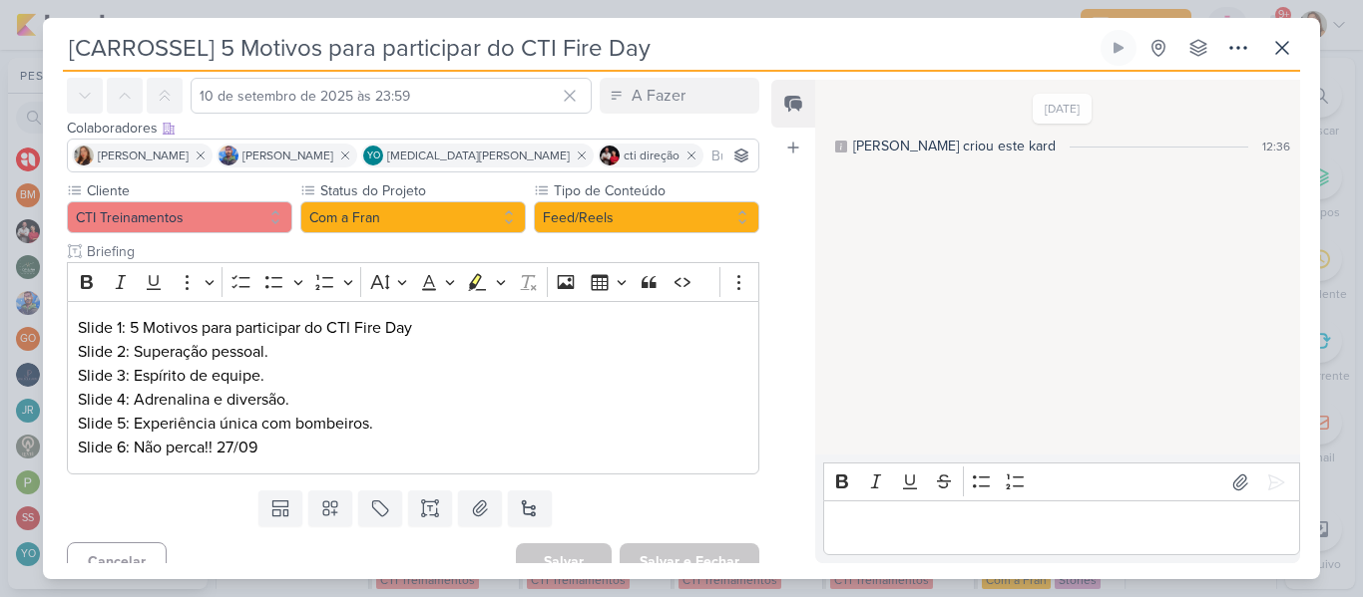
scroll to position [103, 0]
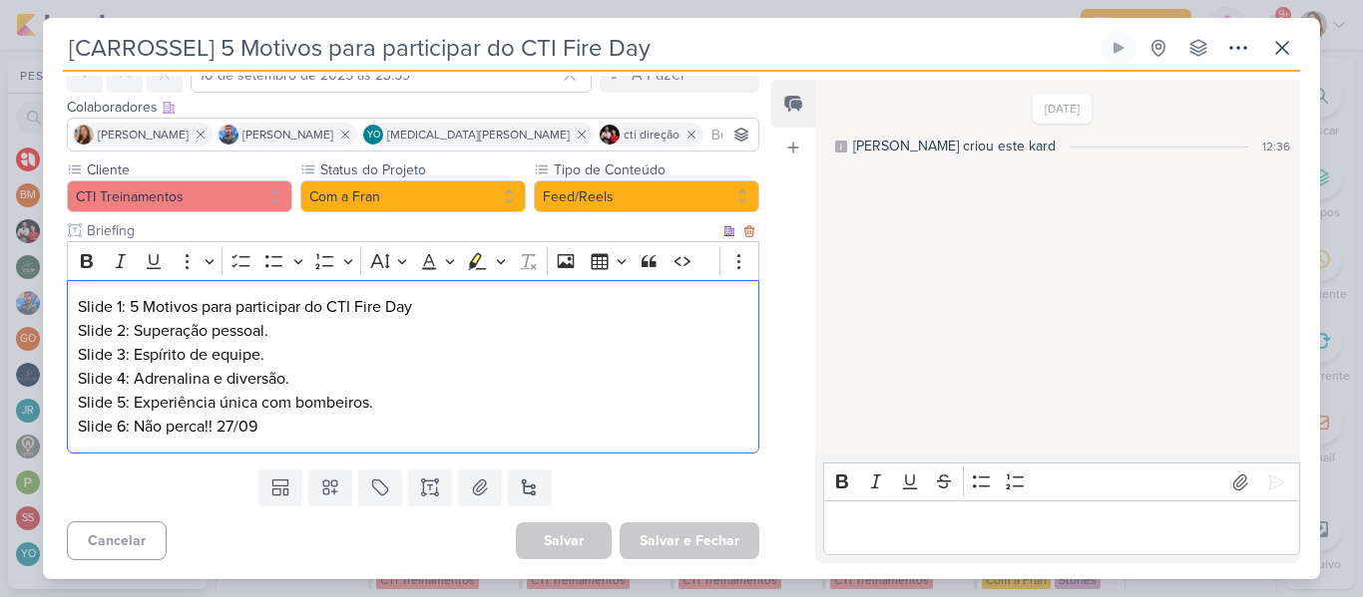
click at [410, 343] on p "Slide 3: Espírito de equipe." at bounding box center [413, 355] width 670 height 24
click at [297, 431] on p "Slide 6: Não perca!! 27/09" at bounding box center [413, 427] width 670 height 24
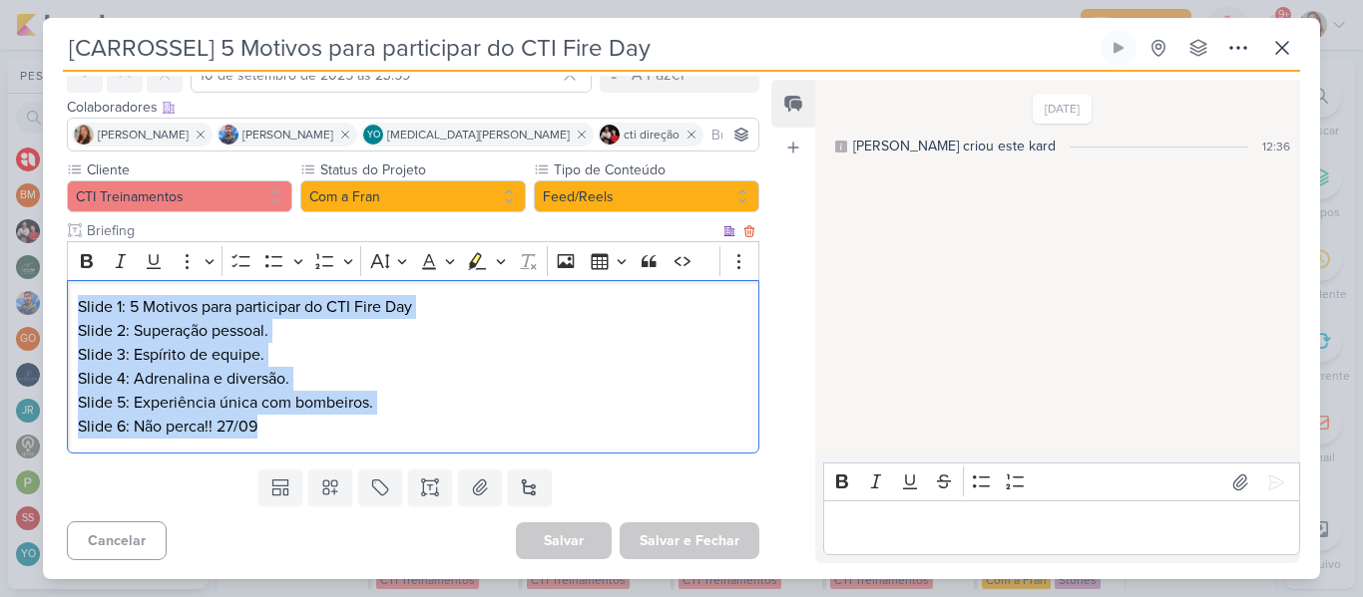
drag, startPoint x: 297, startPoint y: 431, endPoint x: 77, endPoint y: 312, distance: 250.4
click at [77, 312] on div "Slide 1: 5 Motivos para participar do CTI Fire Day Slide 2: Superação pessoal. …" at bounding box center [413, 367] width 692 height 175
copy div "Slide 1: 5 Motivos para participar do CTI Fire Day Slide 2: Superação pessoal. …"
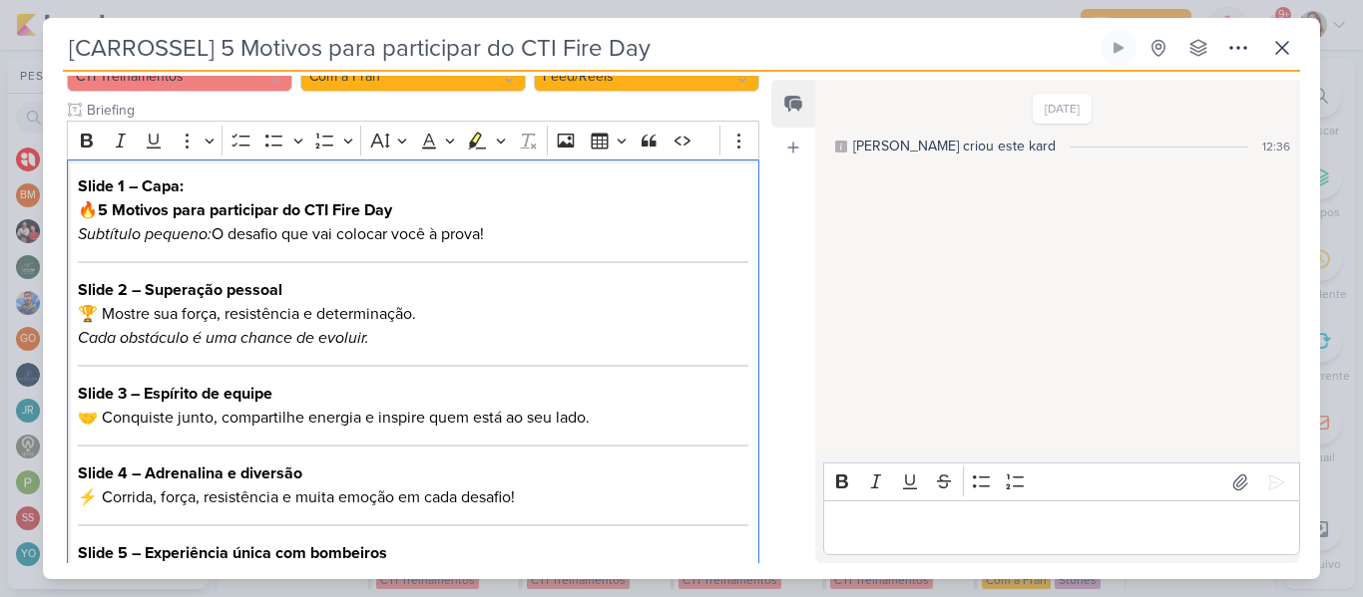
scroll to position [214, 0]
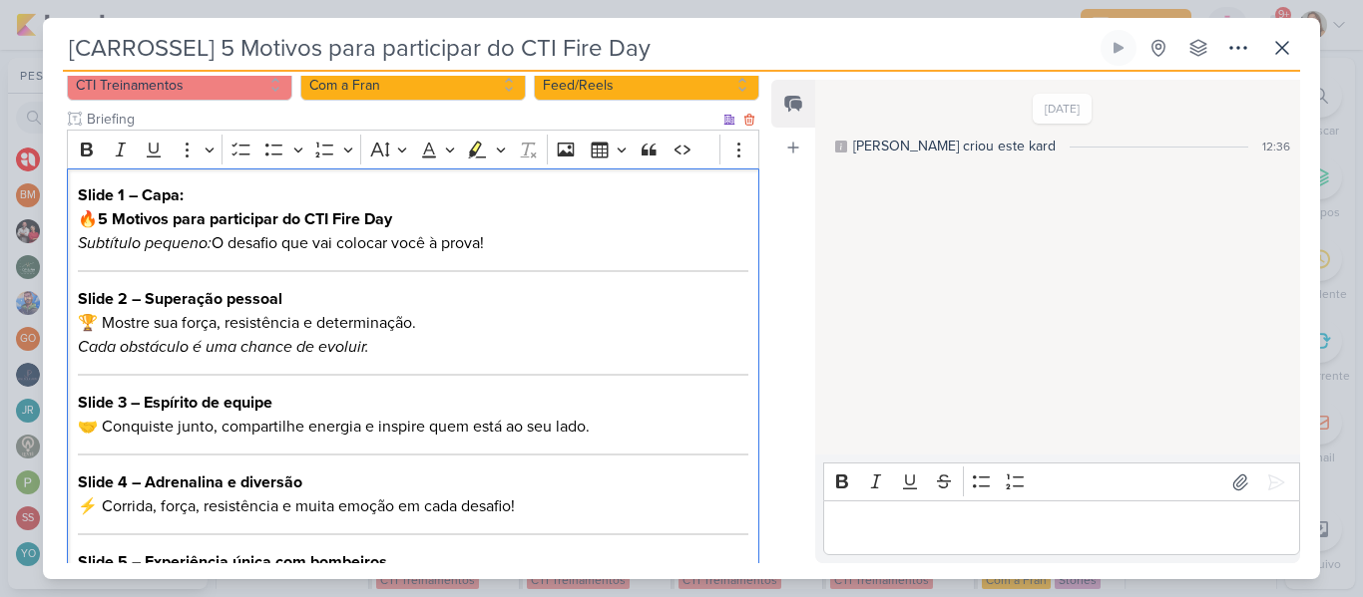
click at [102, 217] on p "Slide 1 – Capa: 🔥 5 Motivos para participar do CTI Fire Day Subtítulo pequeno: …" at bounding box center [413, 220] width 670 height 72
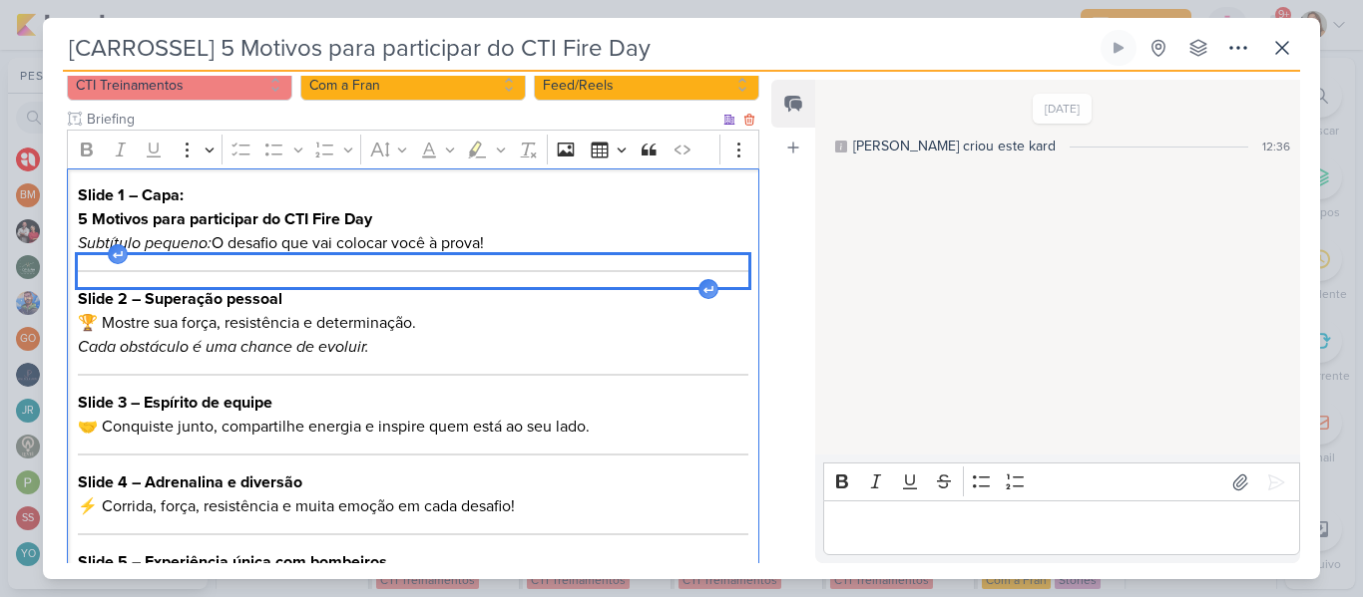
click at [204, 265] on div "Editor editing area: main" at bounding box center [413, 271] width 670 height 32
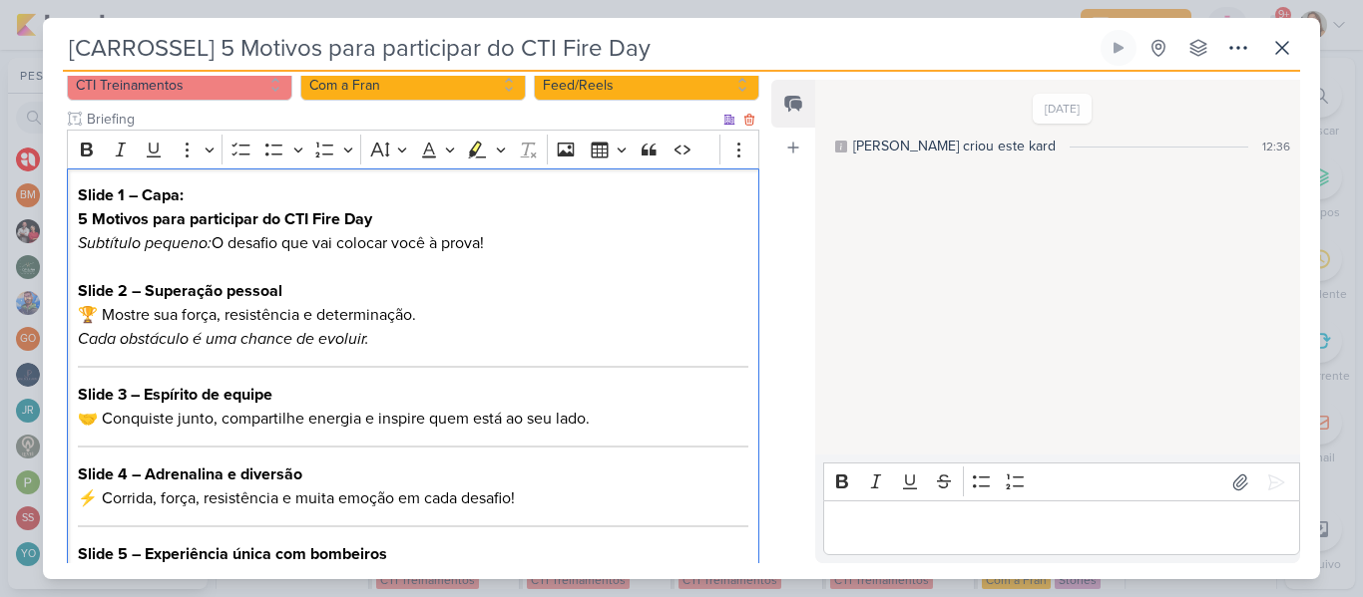
click at [107, 313] on p "Slide 2 – Superação pessoal 🏆 Mostre sua força, resistência e determinação. Cad…" at bounding box center [413, 315] width 670 height 72
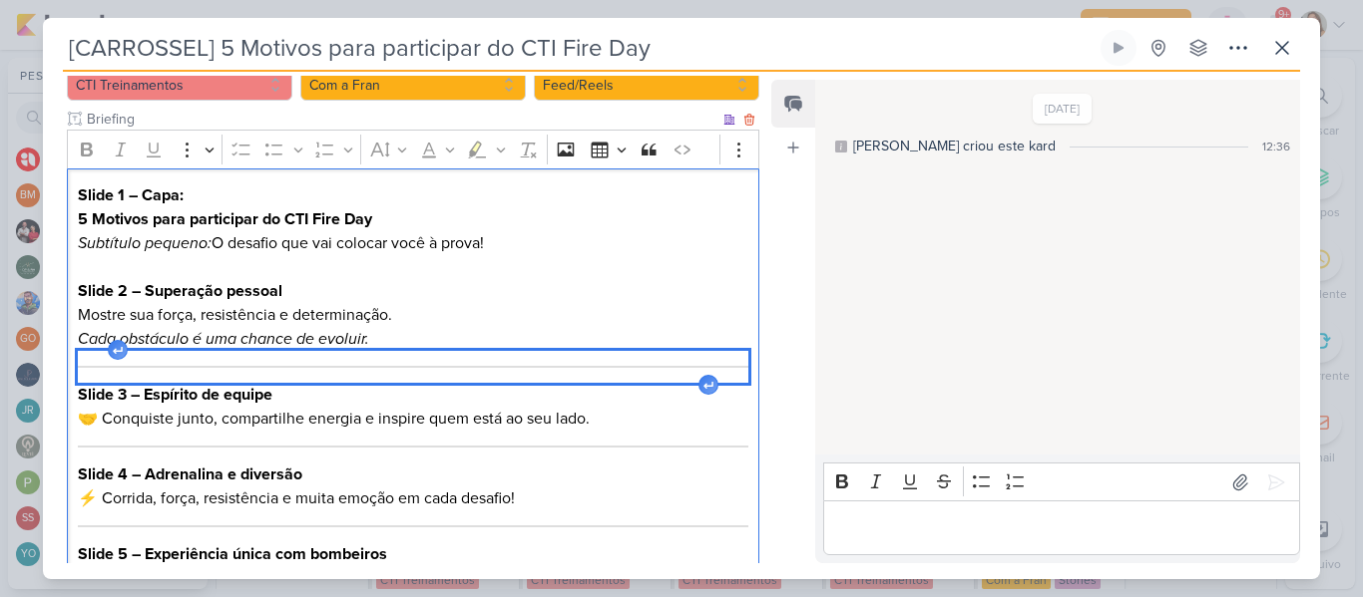
click at [197, 360] on div "Editor editing area: main" at bounding box center [413, 367] width 670 height 32
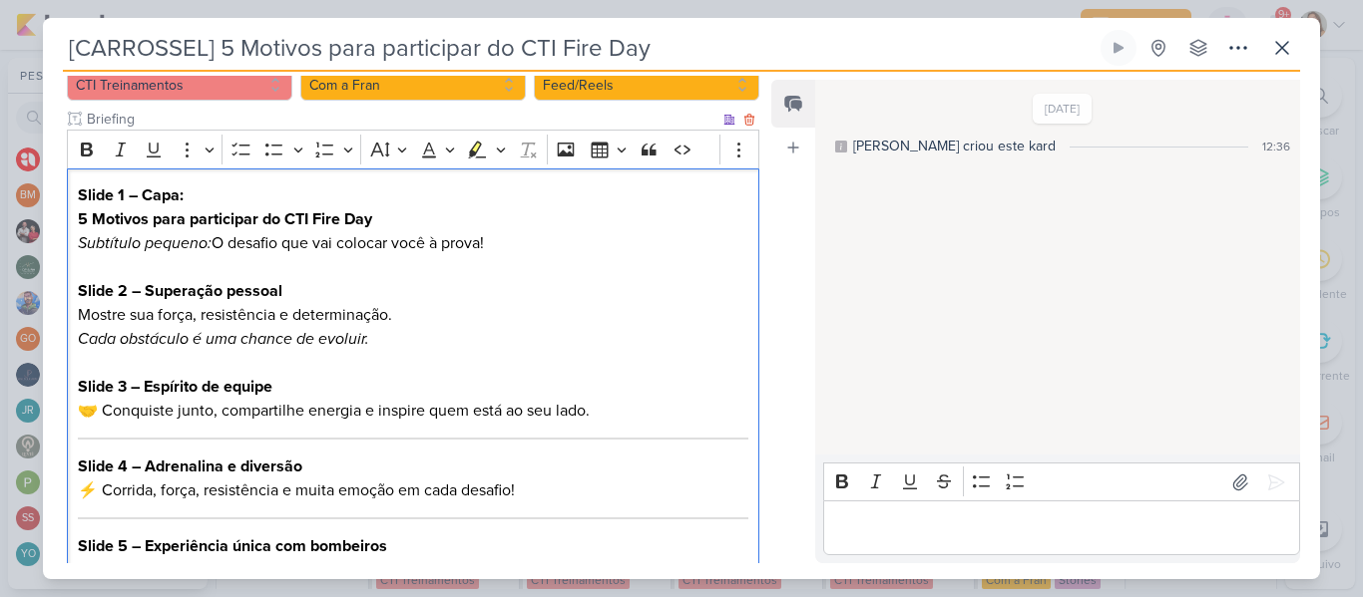
click at [106, 409] on p "Slide 3 – Espírito de equipe 🤝 Conquiste junto, compartilhe energia e inspire q…" at bounding box center [413, 399] width 670 height 48
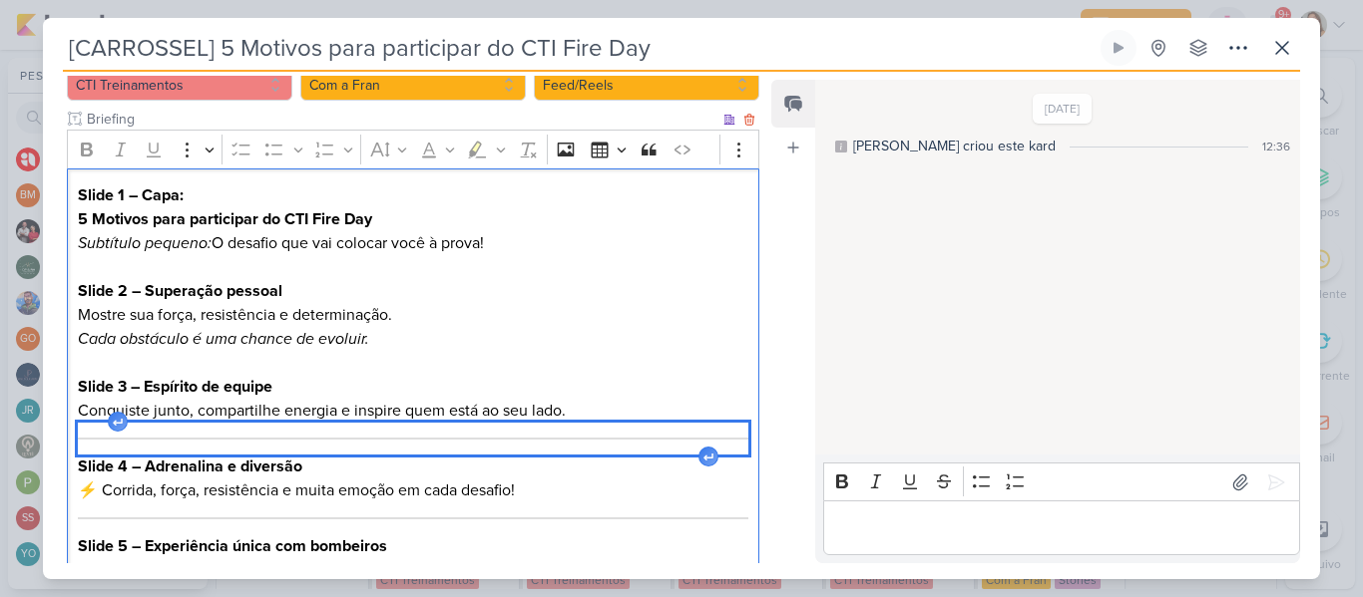
click at [166, 450] on div "Editor editing area: main" at bounding box center [413, 439] width 670 height 32
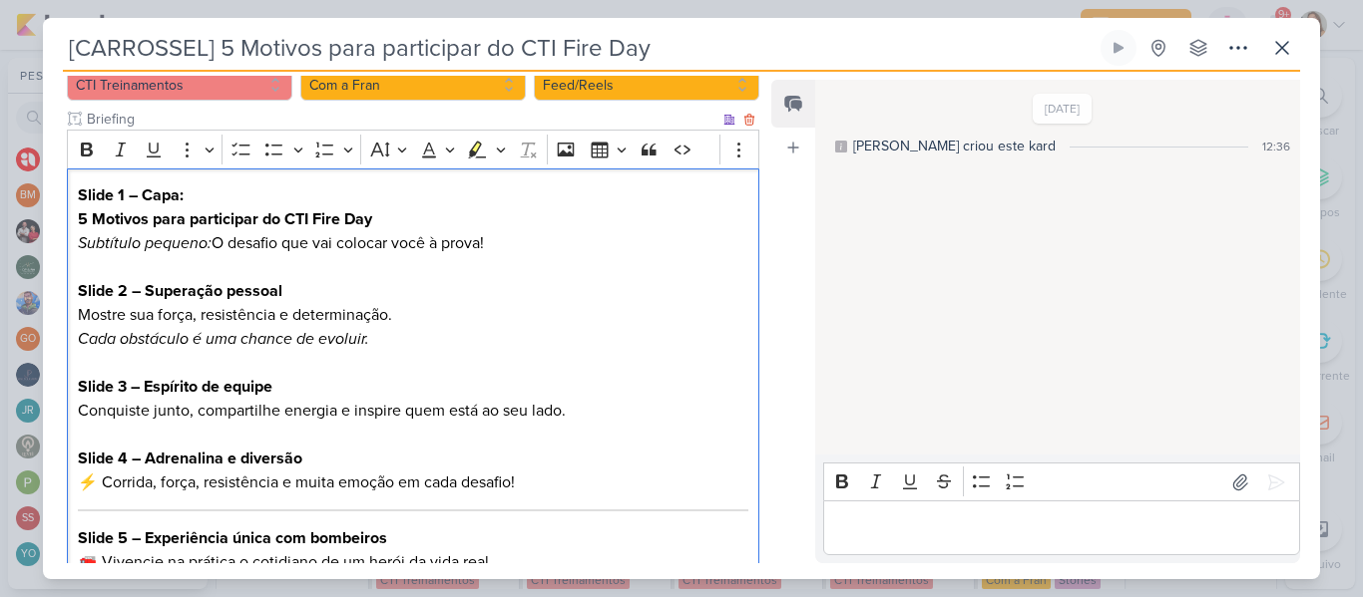
click at [104, 480] on p "Slide 4 – Adrenalina e diversão ⚡ Corrida, força, resistência e muita emoção em…" at bounding box center [413, 471] width 670 height 48
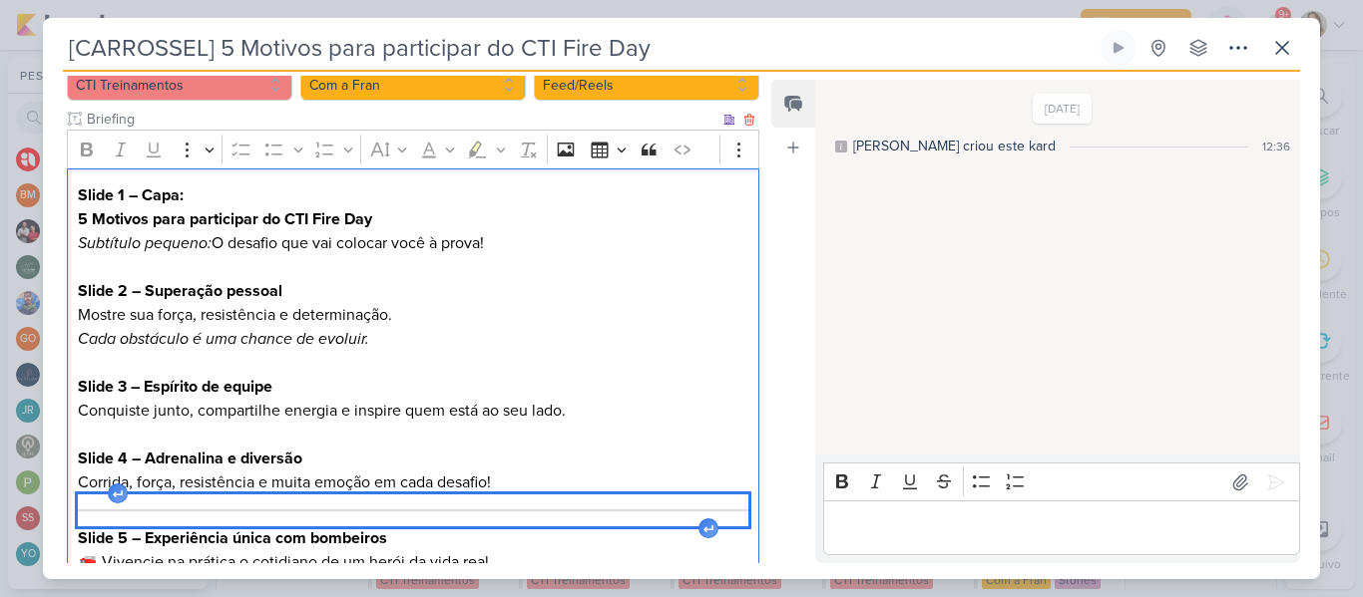
click at [121, 507] on div "Editor editing area: main" at bounding box center [413, 511] width 670 height 32
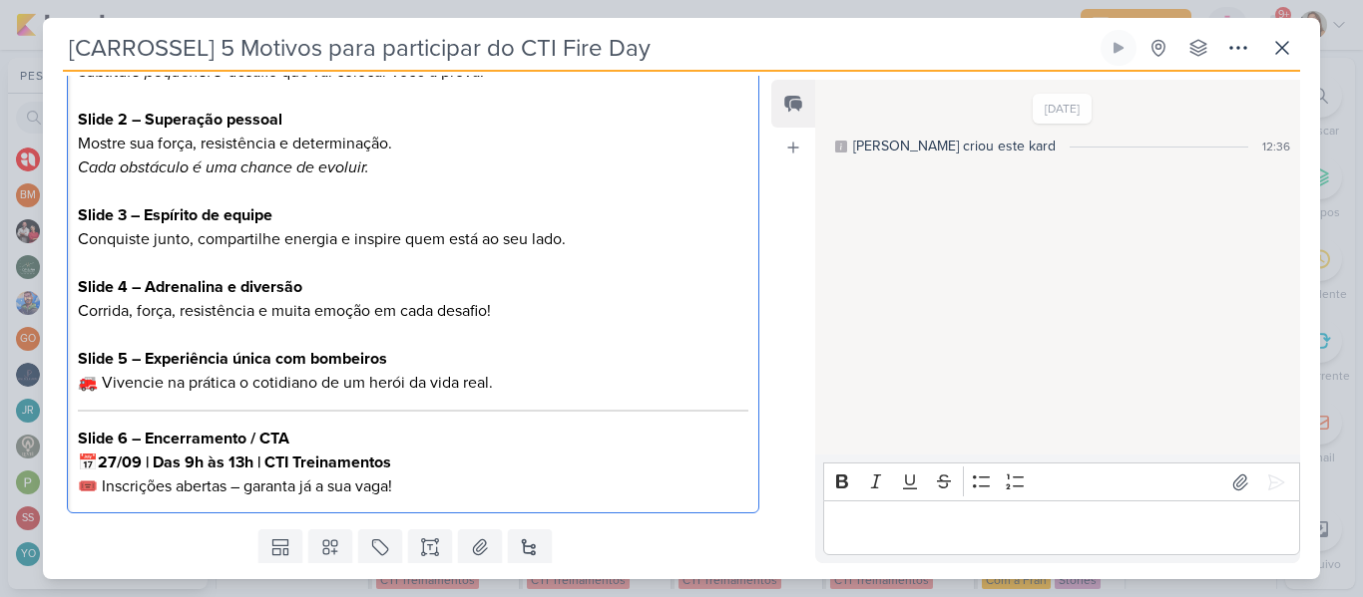
scroll to position [419, 0]
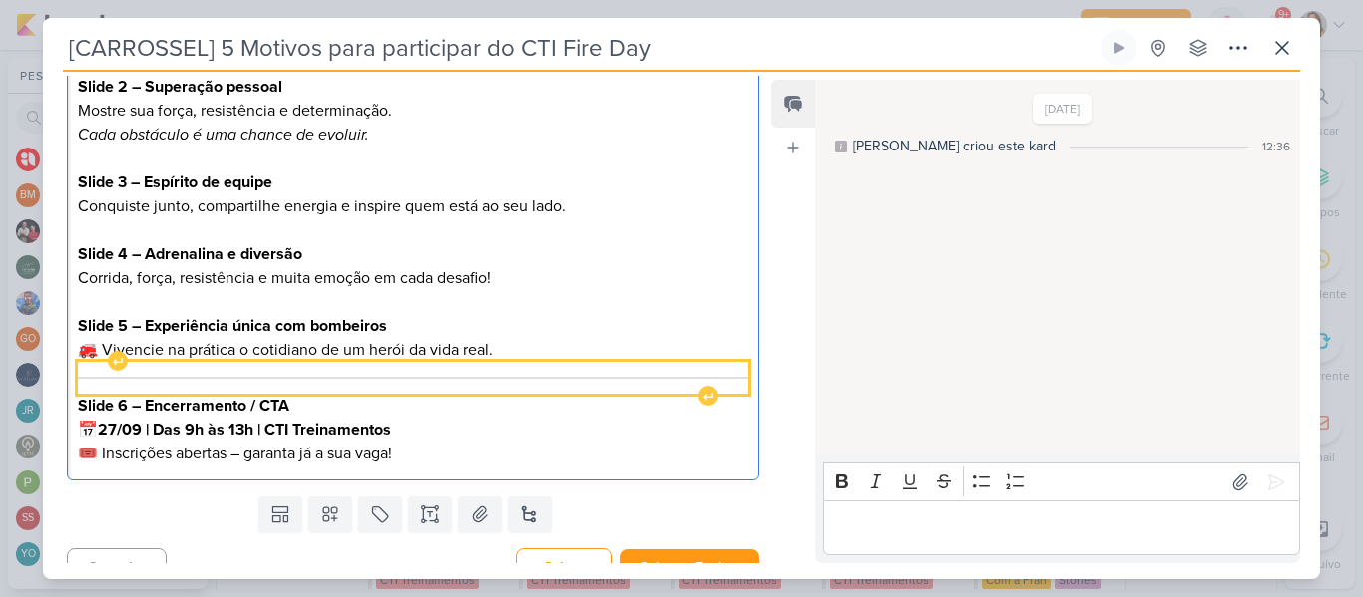
click at [533, 377] on hr "Editor editing area: main" at bounding box center [413, 378] width 670 height 2
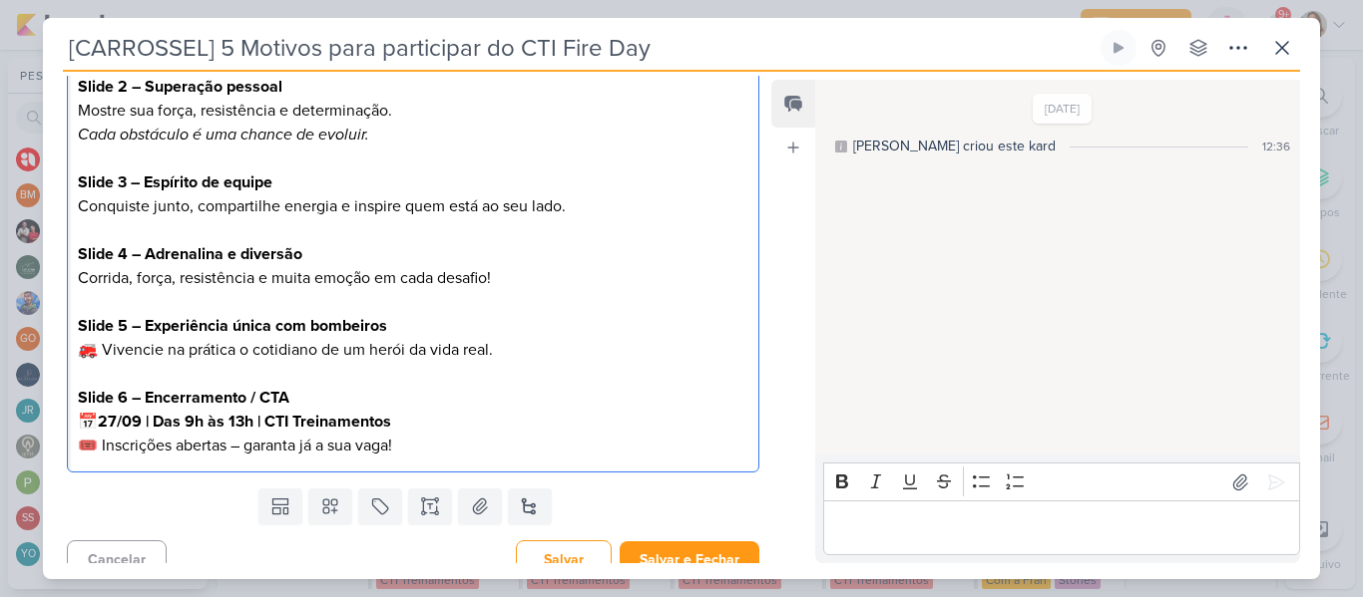
click at [419, 444] on p "Slide 6 – Encerramento / CTA 📅 27/09 | Das 9h às 13h | CTI Treinamentos 🎟️ Insc…" at bounding box center [413, 422] width 670 height 72
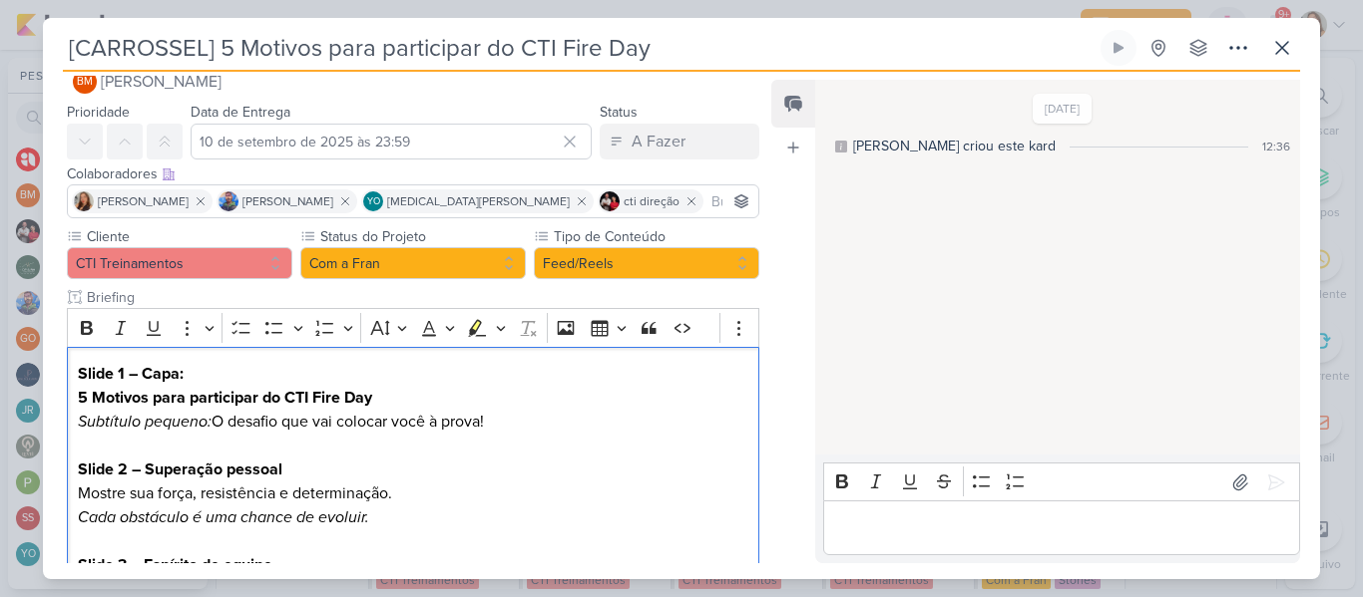
scroll to position [33, 0]
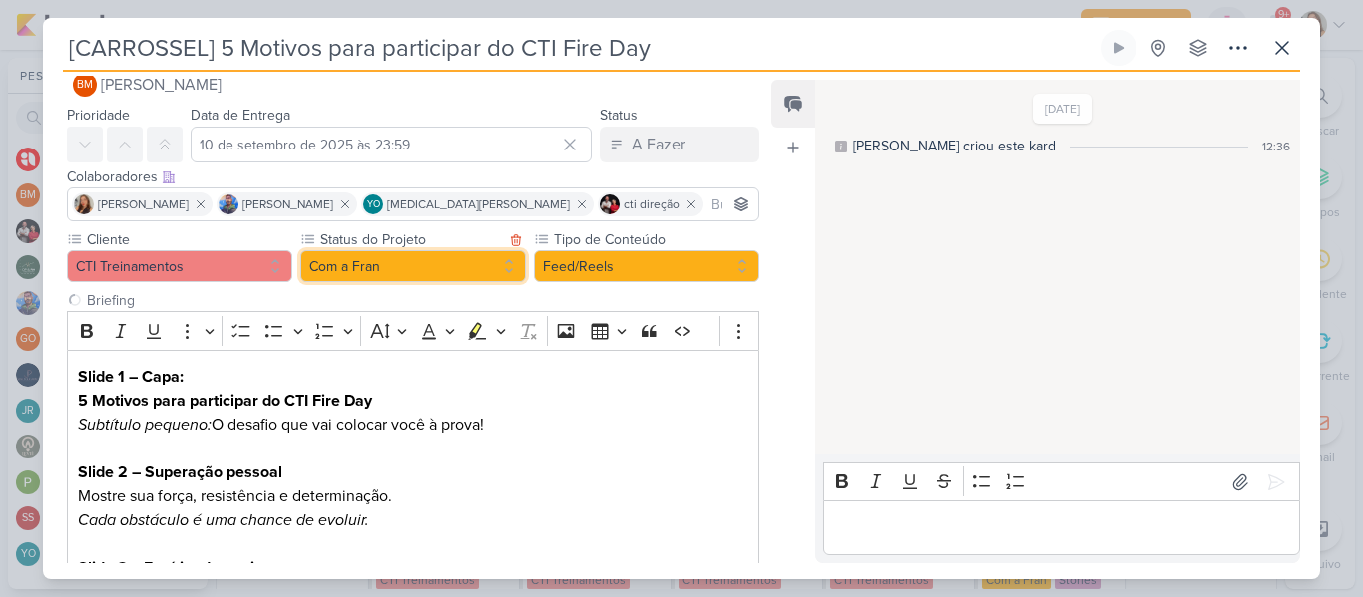
click at [482, 263] on button "Com a Fran" at bounding box center [412, 266] width 225 height 32
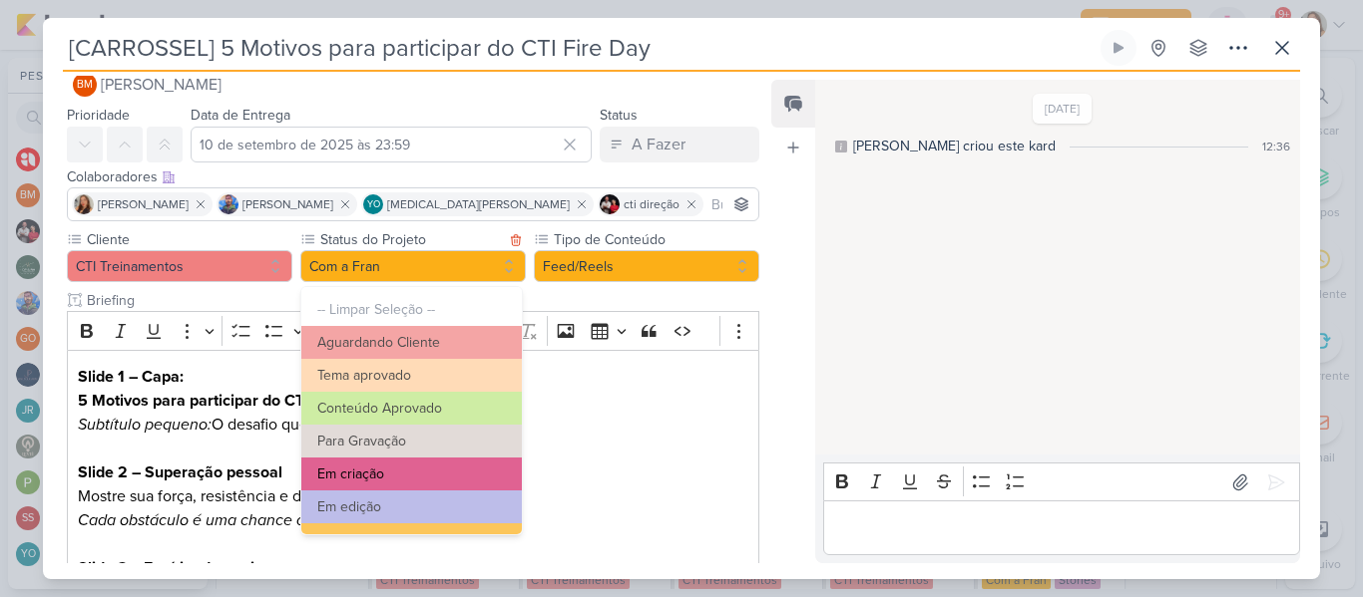
click at [444, 471] on button "Em criação" at bounding box center [411, 474] width 220 height 33
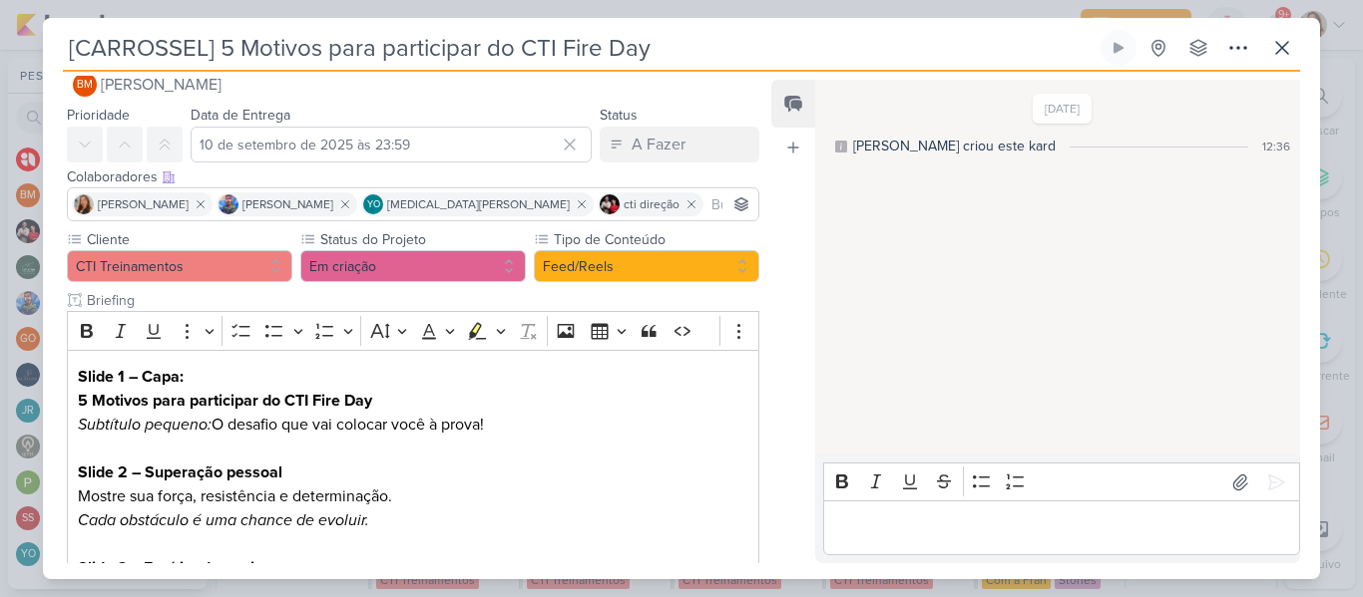
scroll to position [439, 0]
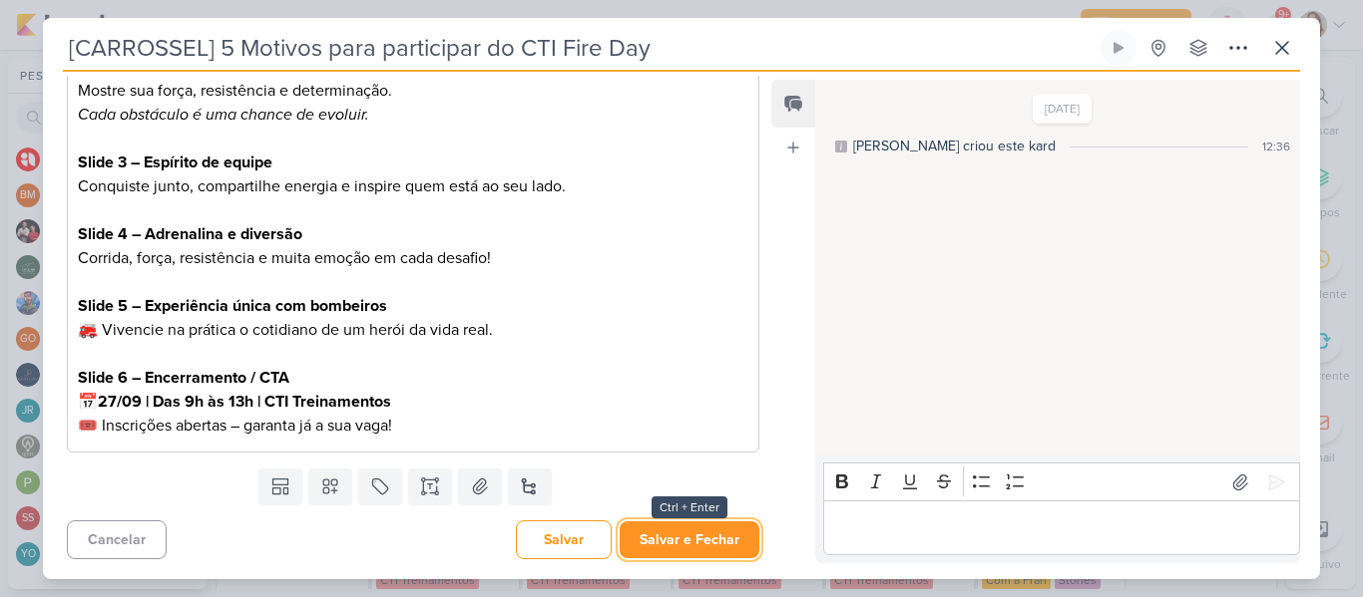
click at [691, 527] on button "Salvar e Fechar" at bounding box center [689, 540] width 140 height 37
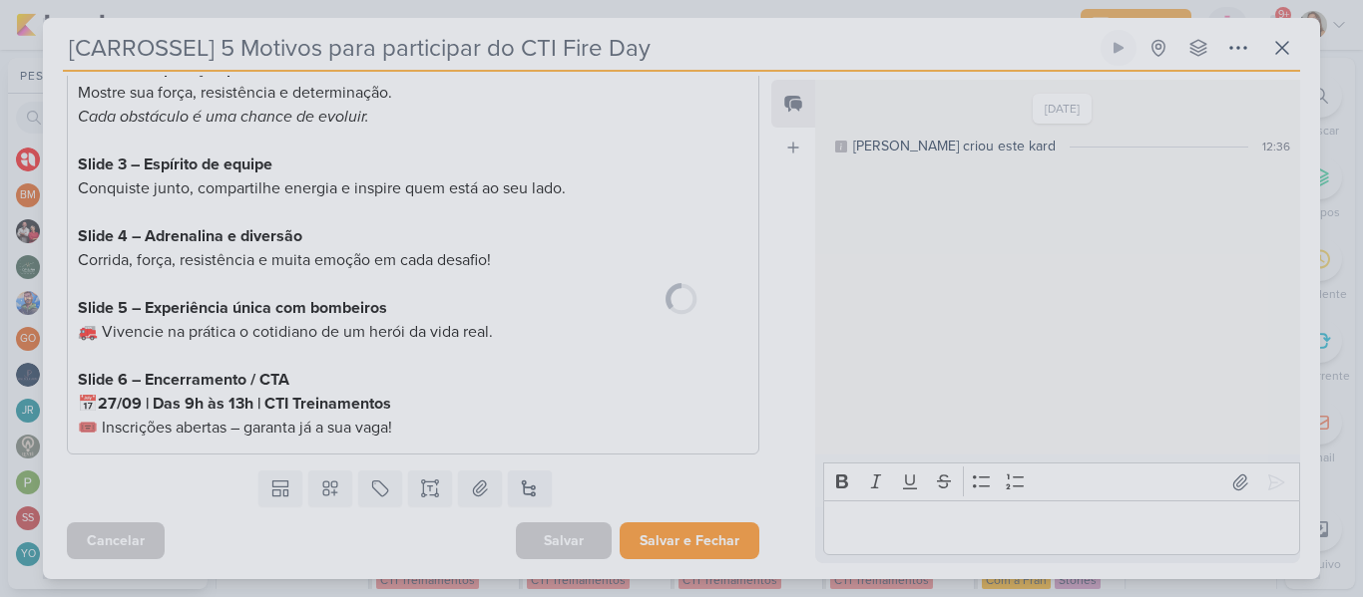
scroll to position [437, 0]
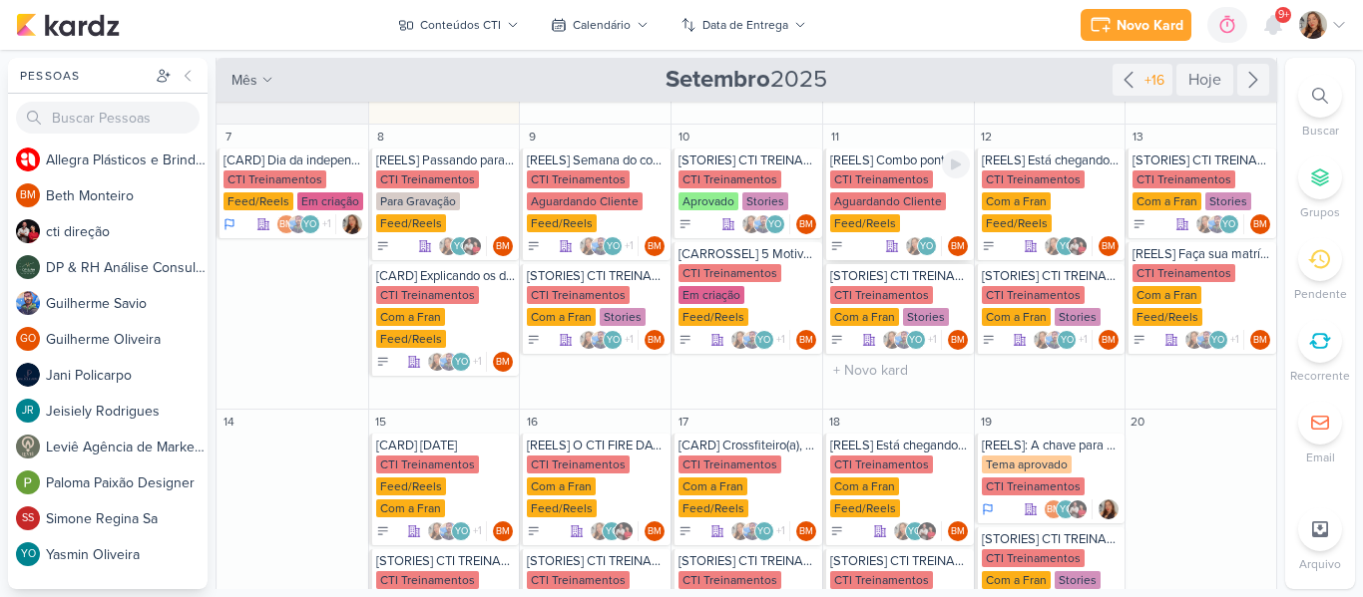
click at [866, 188] on div "CTI Treinamentos" at bounding box center [881, 180] width 103 height 18
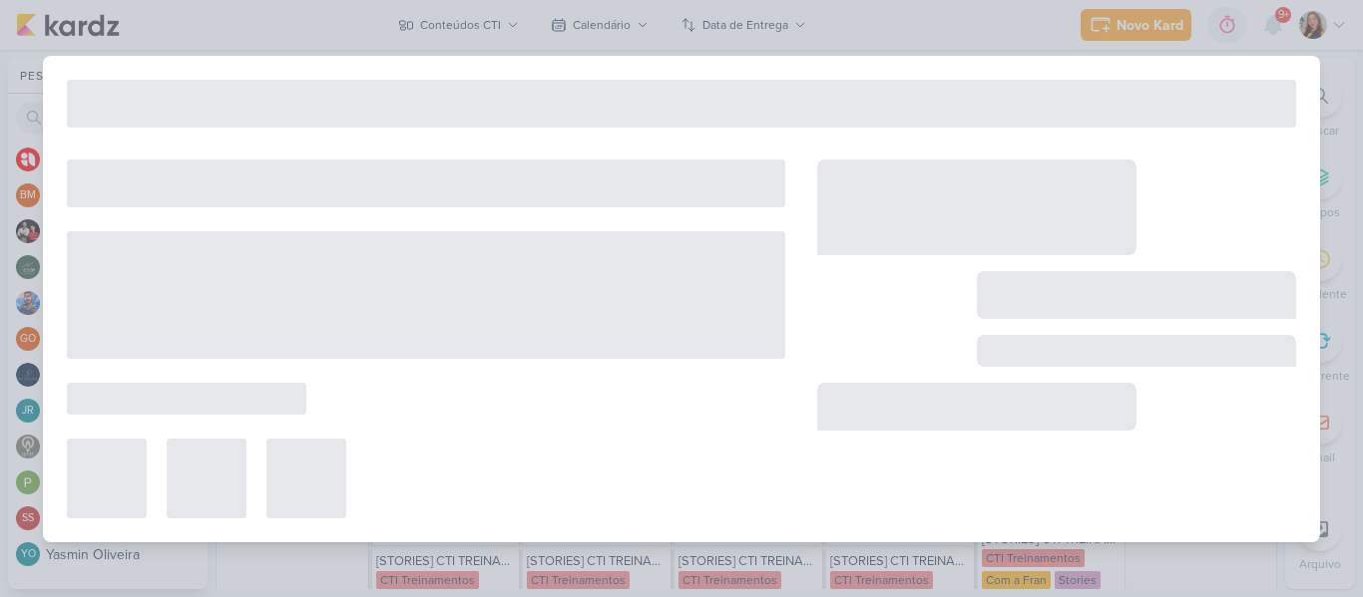
type input "[REELS] Combo ponte + empilhadeira"
type input "[DATE] 23:59"
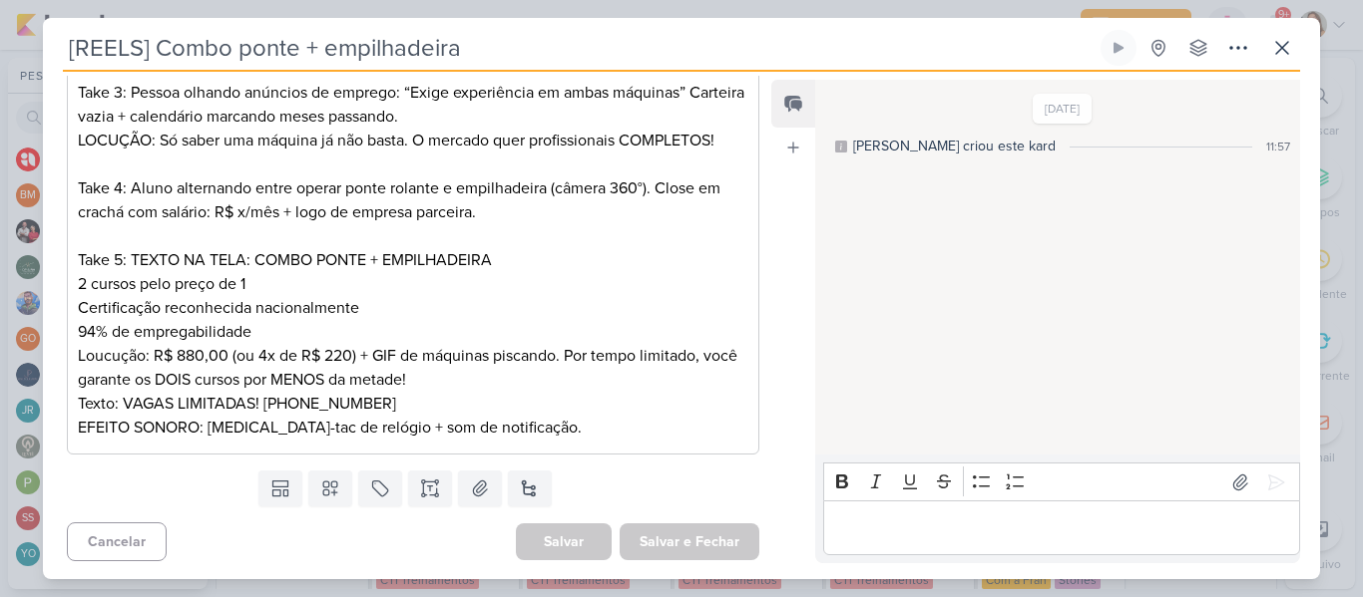
scroll to position [0, 0]
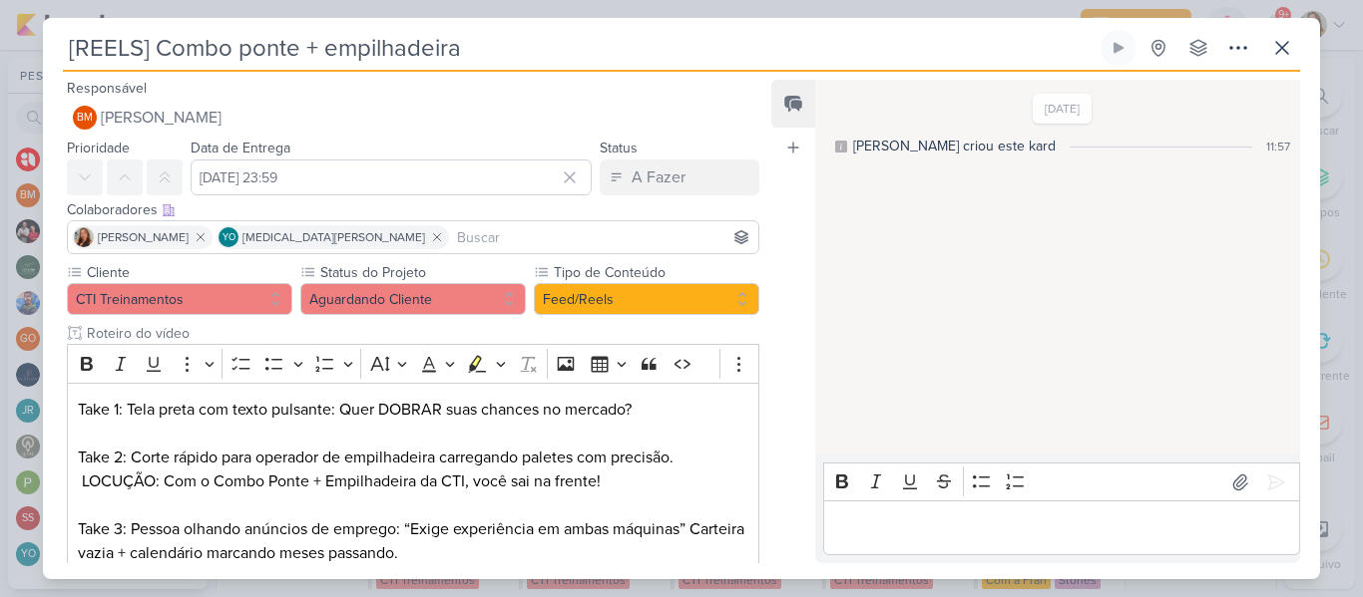
drag, startPoint x: 529, startPoint y: 57, endPoint x: 22, endPoint y: 44, distance: 506.9
click at [22, 44] on div "[REELS] Combo ponte + empilhadeira Criado por [PERSON_NAME]" at bounding box center [681, 298] width 1363 height 597
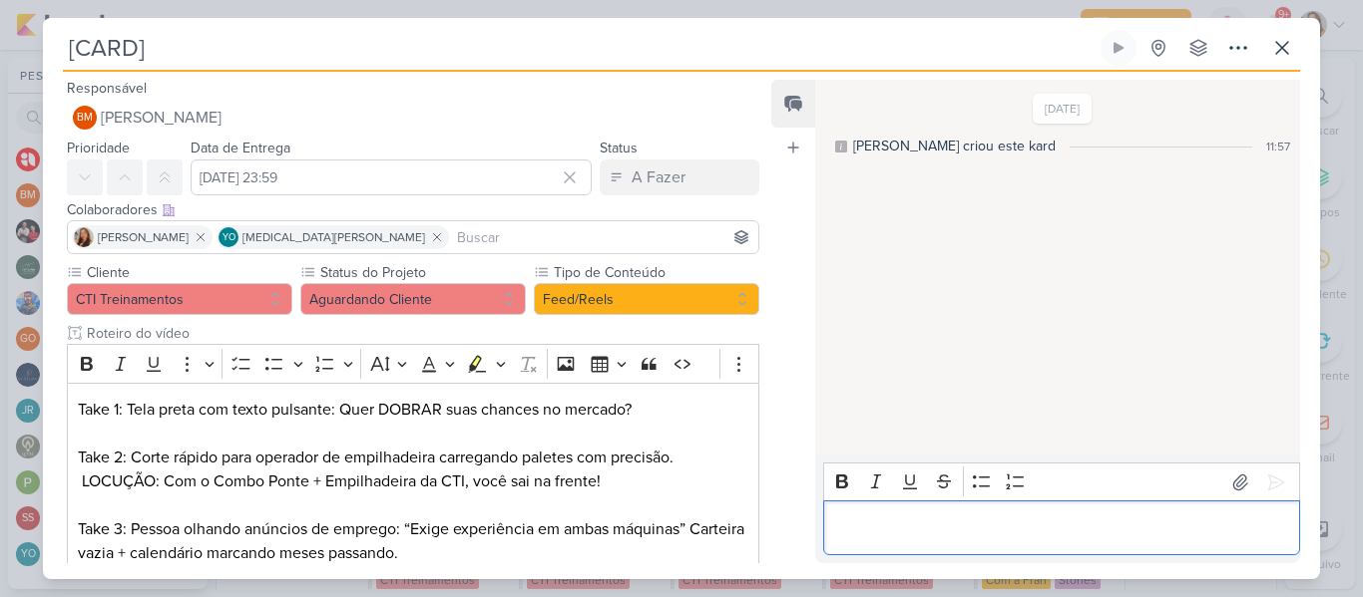
click at [891, 530] on p "Editor editing area: main" at bounding box center [1061, 529] width 456 height 24
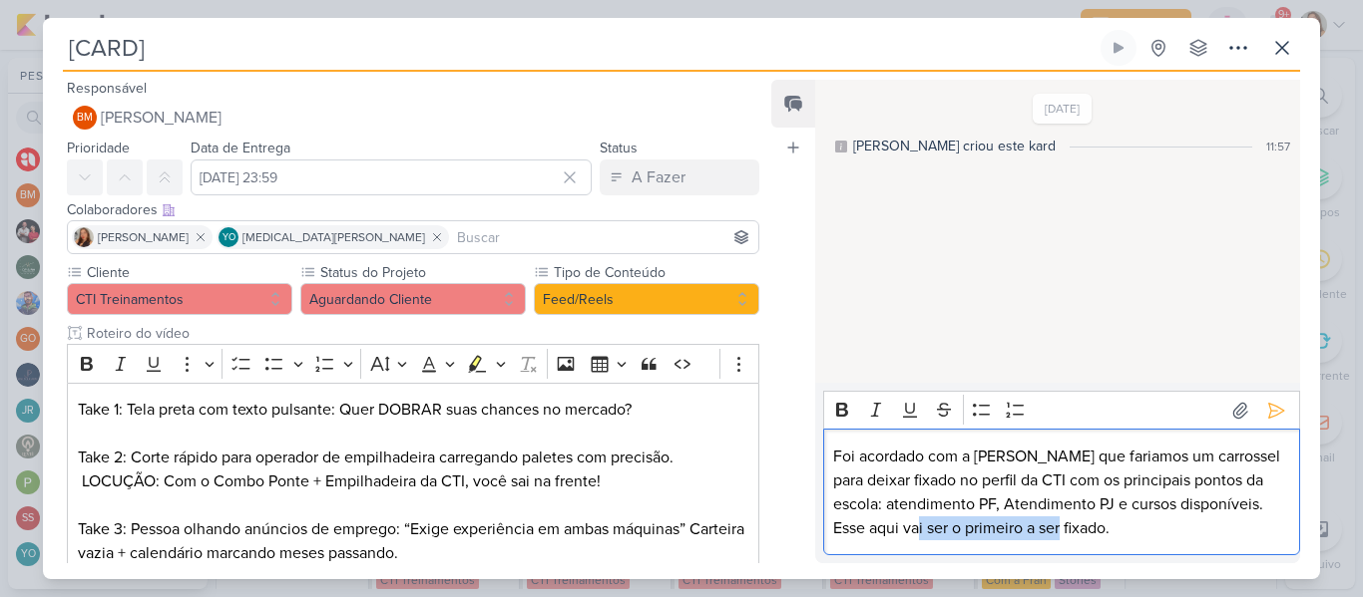
drag, startPoint x: 1128, startPoint y: 533, endPoint x: 971, endPoint y: 527, distance: 157.7
click at [971, 527] on p "Foi acordado com a [PERSON_NAME] que fariamos um carrossel para deixar fixado n…" at bounding box center [1061, 493] width 456 height 96
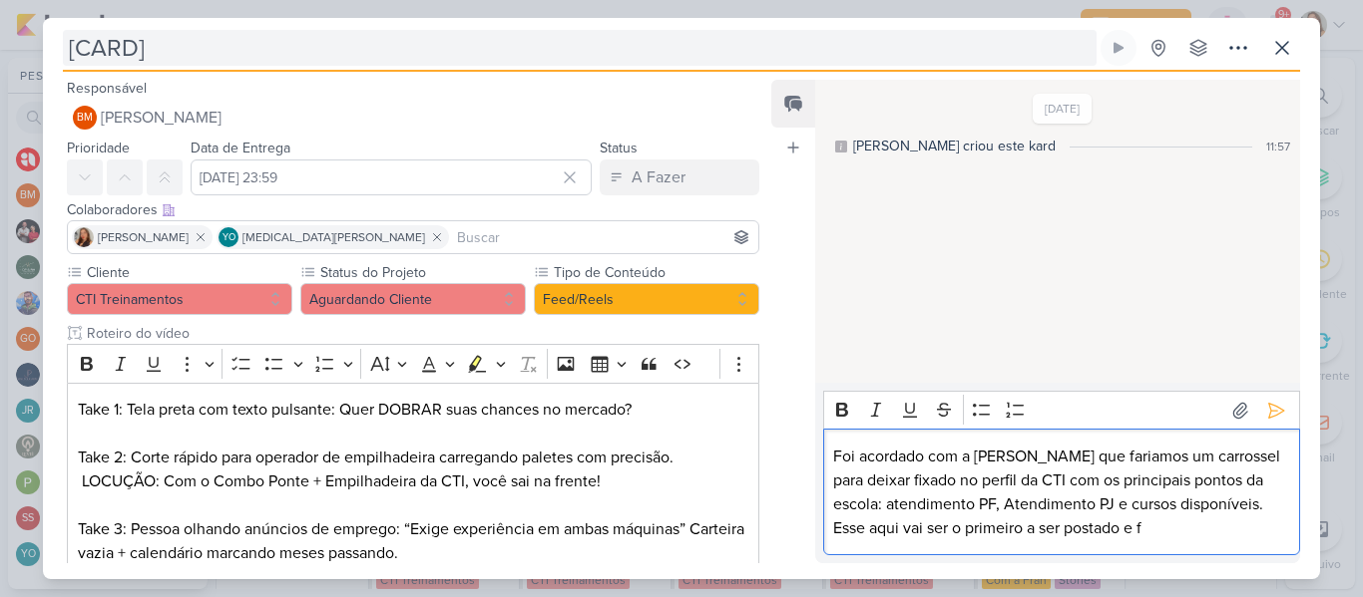
click at [138, 54] on input "[CARD]" at bounding box center [579, 48] width 1033 height 36
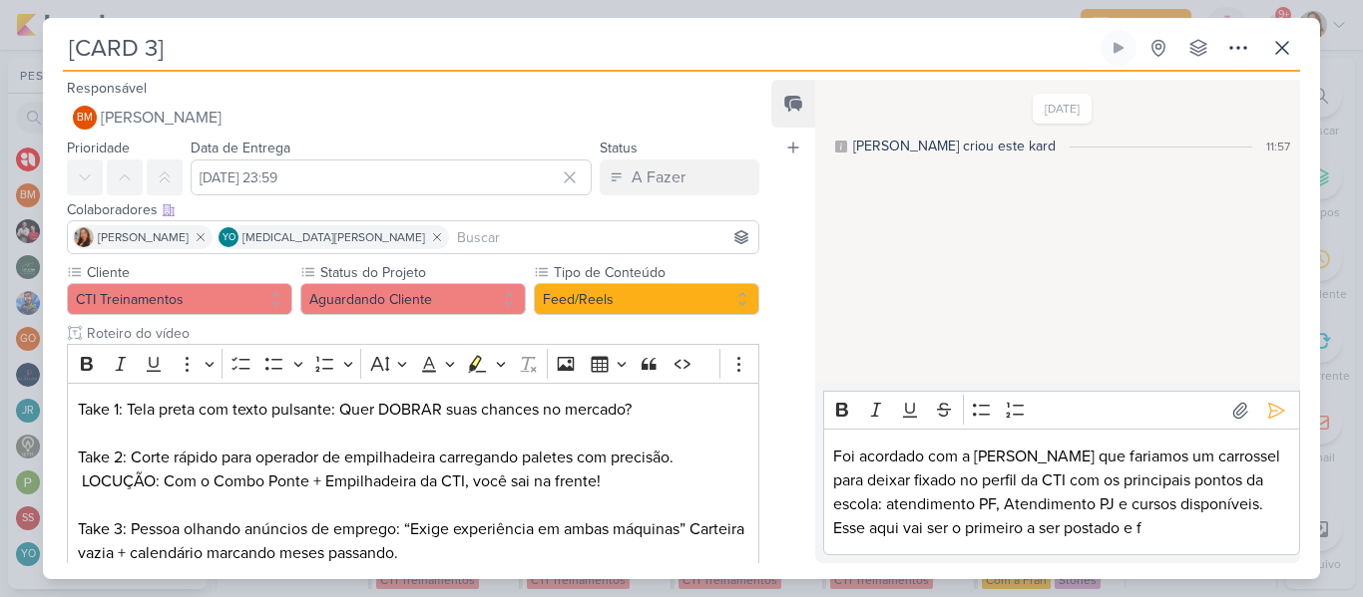
type input "[CARD 3]"
click at [1151, 523] on p "Foi acordado com a [PERSON_NAME] que fariamos um carrossel para deixar fixado n…" at bounding box center [1061, 493] width 456 height 96
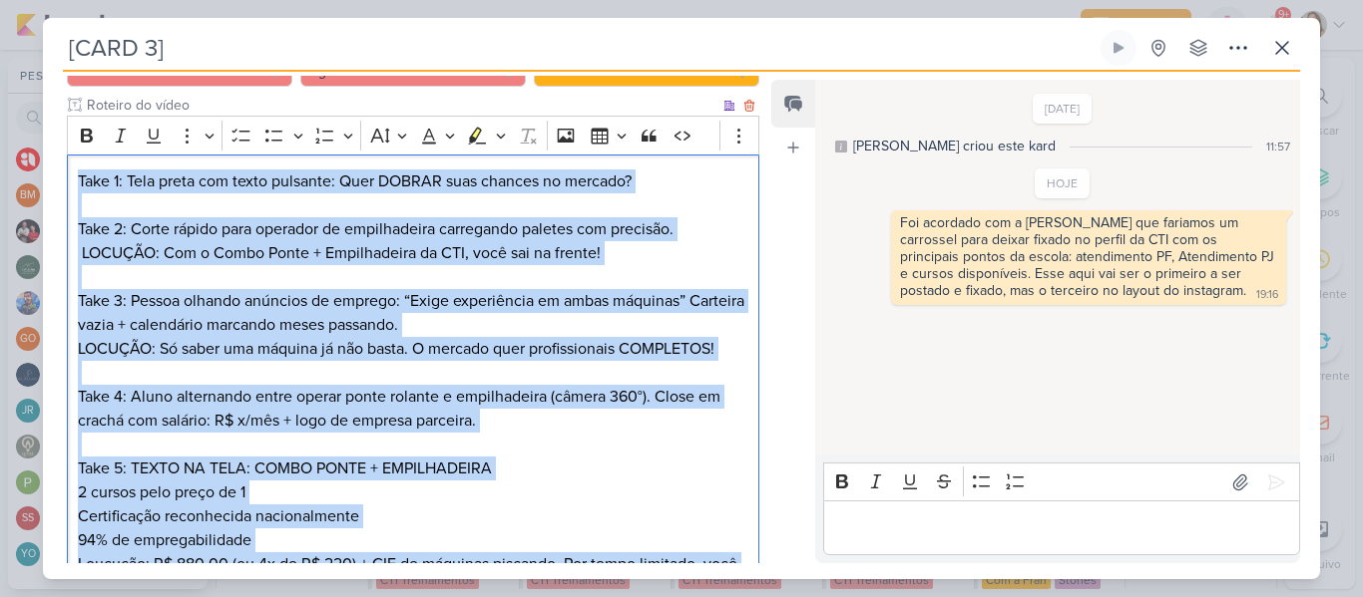
scroll to position [439, 0]
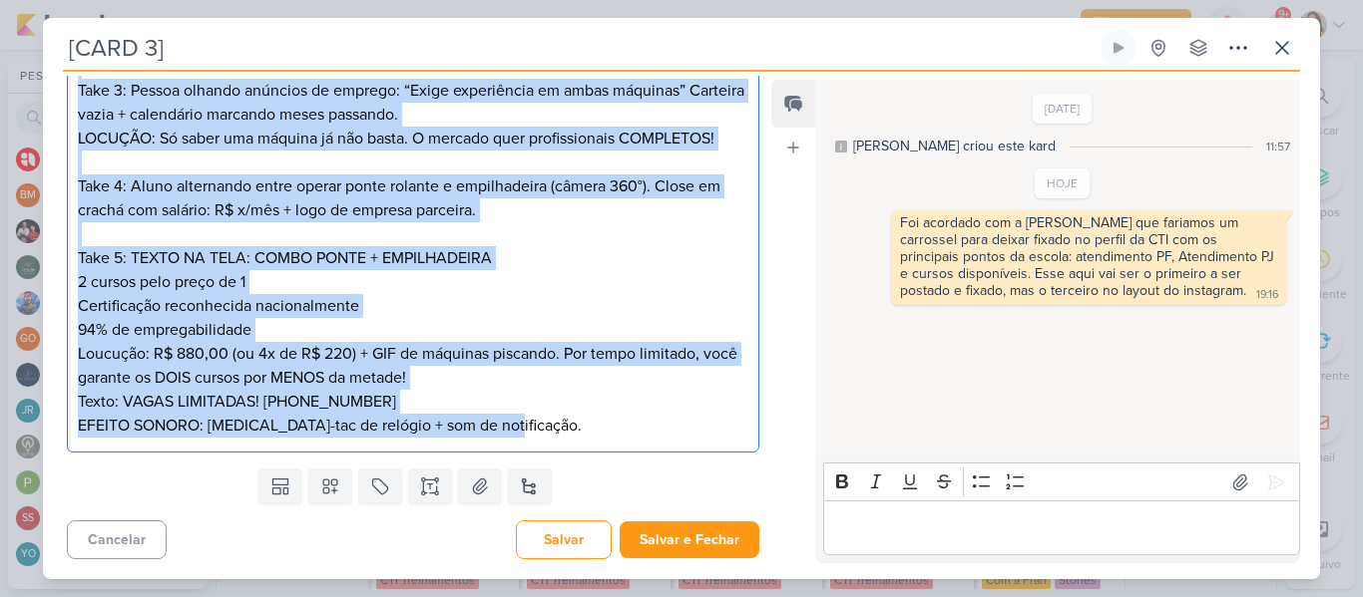
drag, startPoint x: 77, startPoint y: 183, endPoint x: 517, endPoint y: 428, distance: 503.7
click at [517, 428] on div "Take 1: Tela preta com texto pulsante: Quer DOBRAR suas chances no mercado? Tak…" at bounding box center [413, 199] width 692 height 510
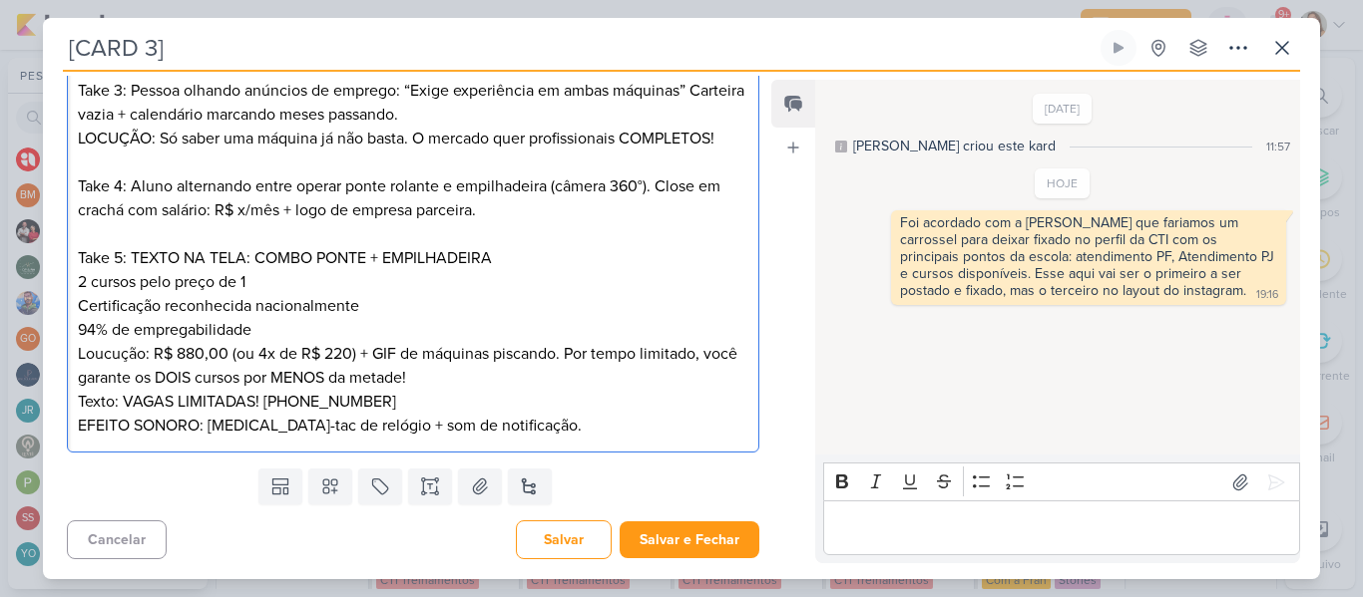
scroll to position [0, 0]
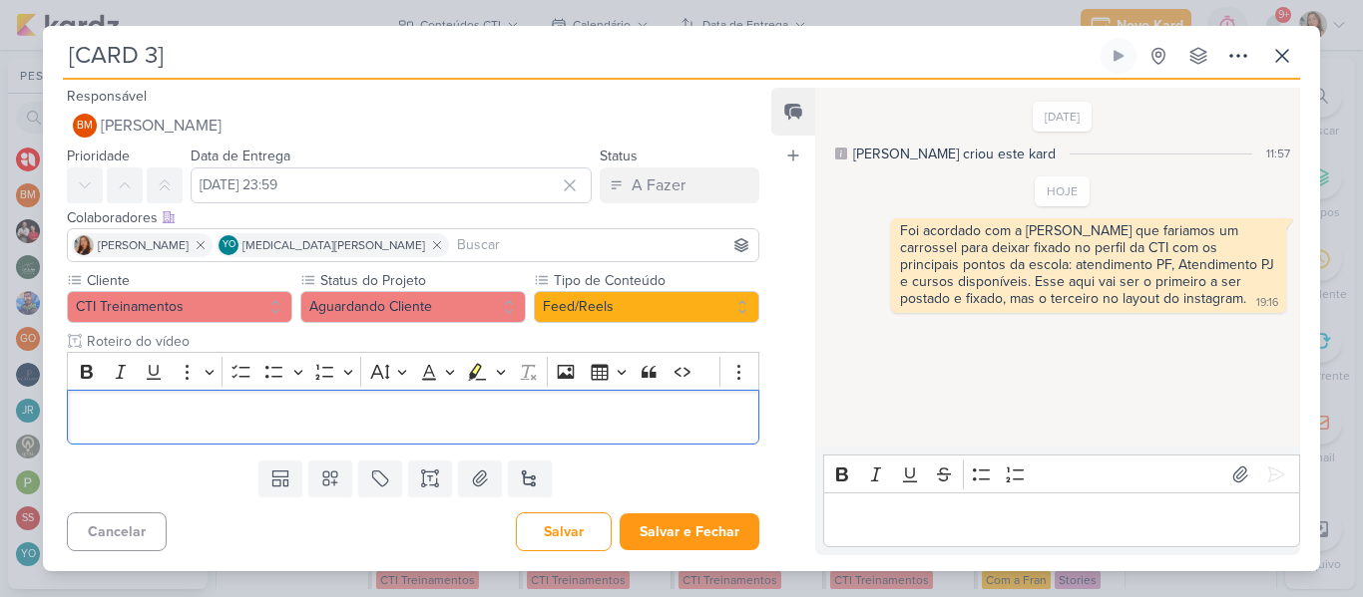
click at [453, 246] on input at bounding box center [603, 245] width 301 height 24
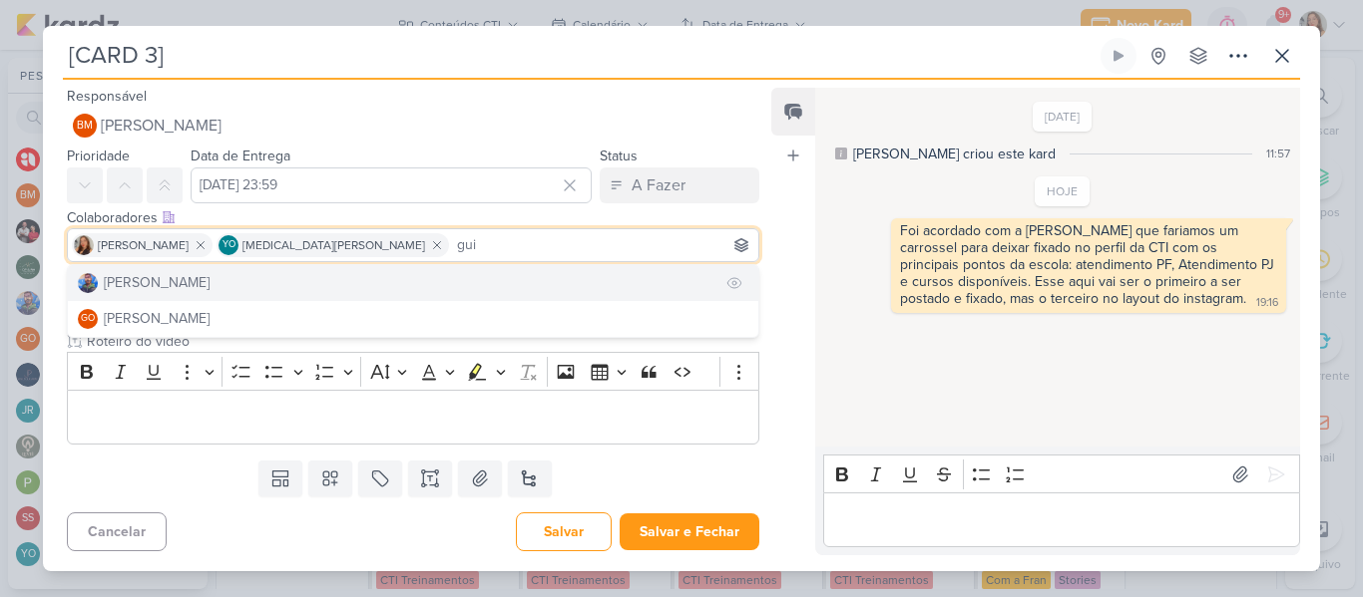
type input "gui"
click at [360, 285] on button "[PERSON_NAME]" at bounding box center [413, 283] width 690 height 36
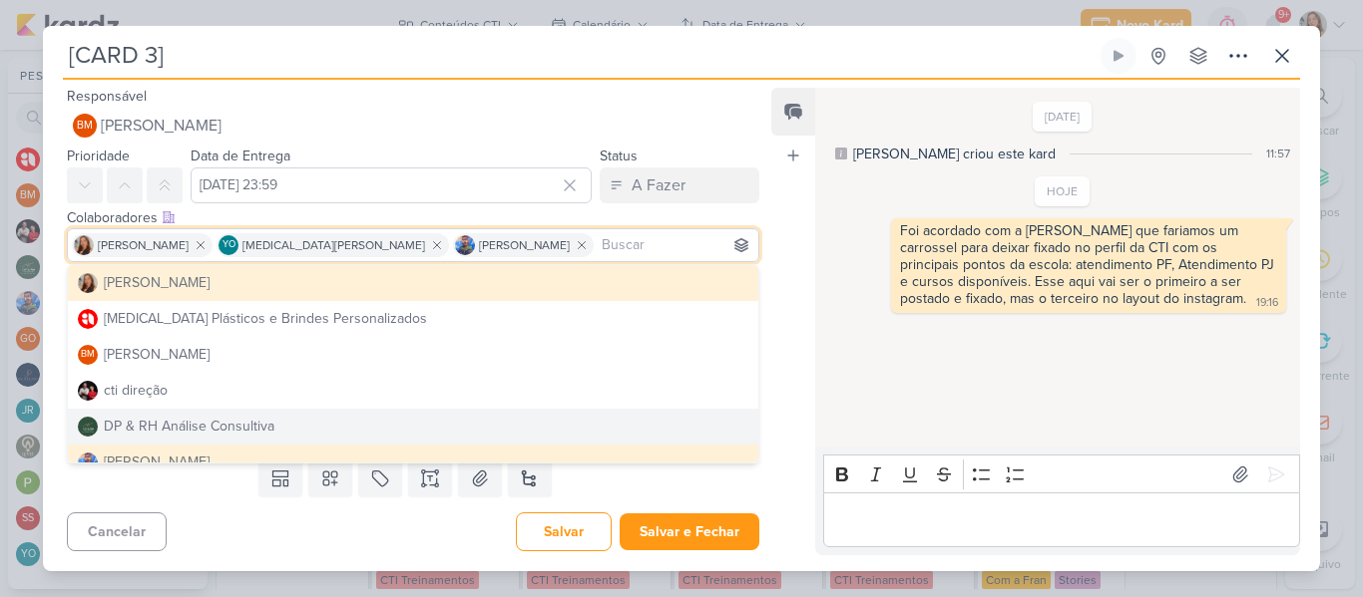
click at [789, 421] on div "Feed Atrelar email Solte o email para atrelar ao kard" at bounding box center [793, 322] width 44 height 468
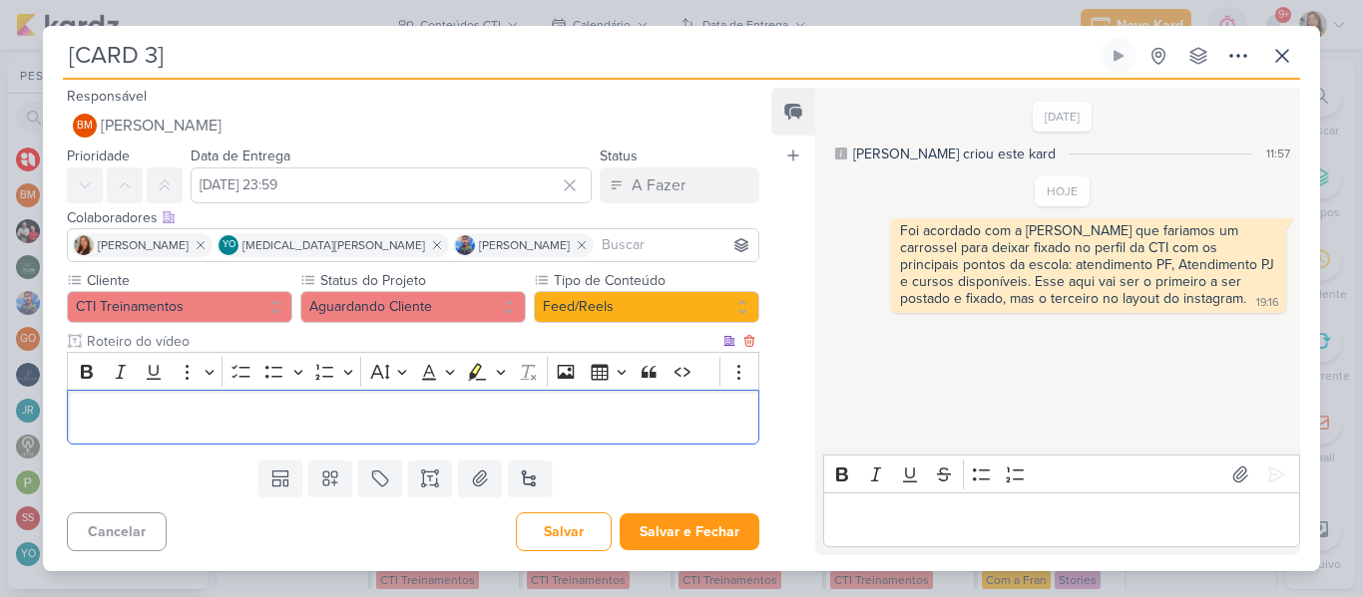
click at [701, 425] on p "Editor editing area: main" at bounding box center [413, 418] width 670 height 24
drag, startPoint x: 233, startPoint y: 333, endPoint x: 95, endPoint y: 351, distance: 139.8
click at [95, 351] on div "Roteiro do vídeo Clique para deixar o item visível somente à membros da sua org…" at bounding box center [413, 388] width 692 height 114
type input "R"
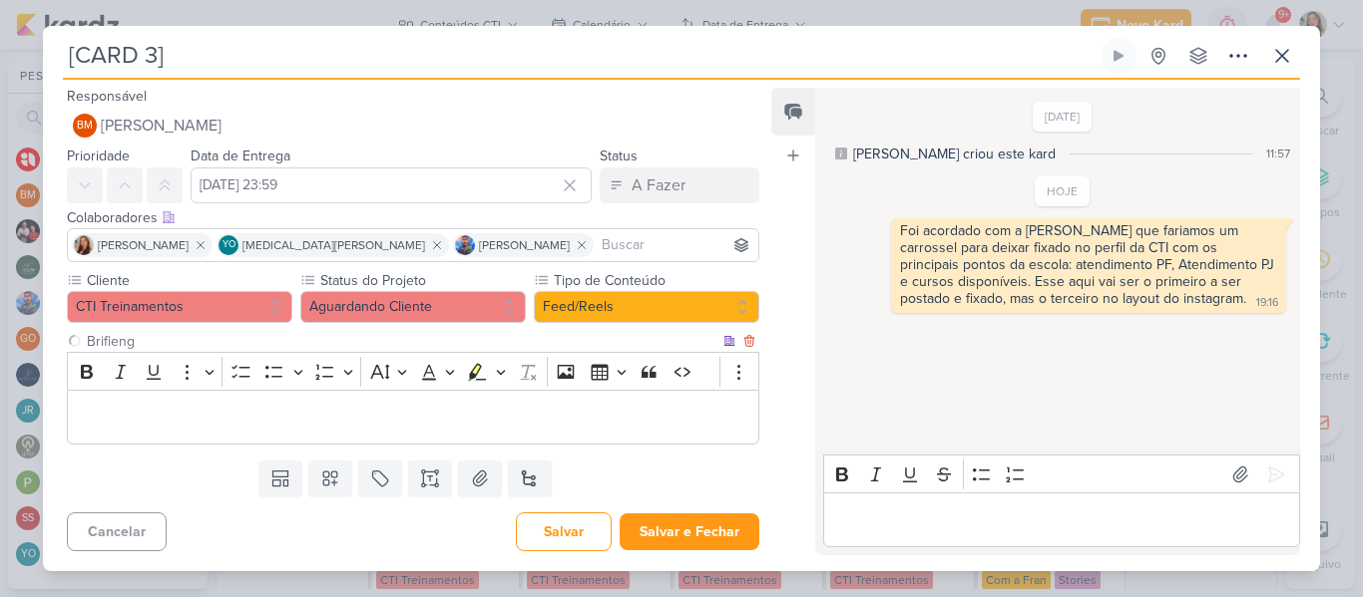
type input "Brifieng"
click at [110, 406] on p "Editor editing area: main" at bounding box center [413, 418] width 670 height 24
click at [225, 423] on p "Editor editing area: main" at bounding box center [413, 418] width 670 height 24
click at [222, 413] on p "Editor editing area: main" at bounding box center [413, 418] width 670 height 24
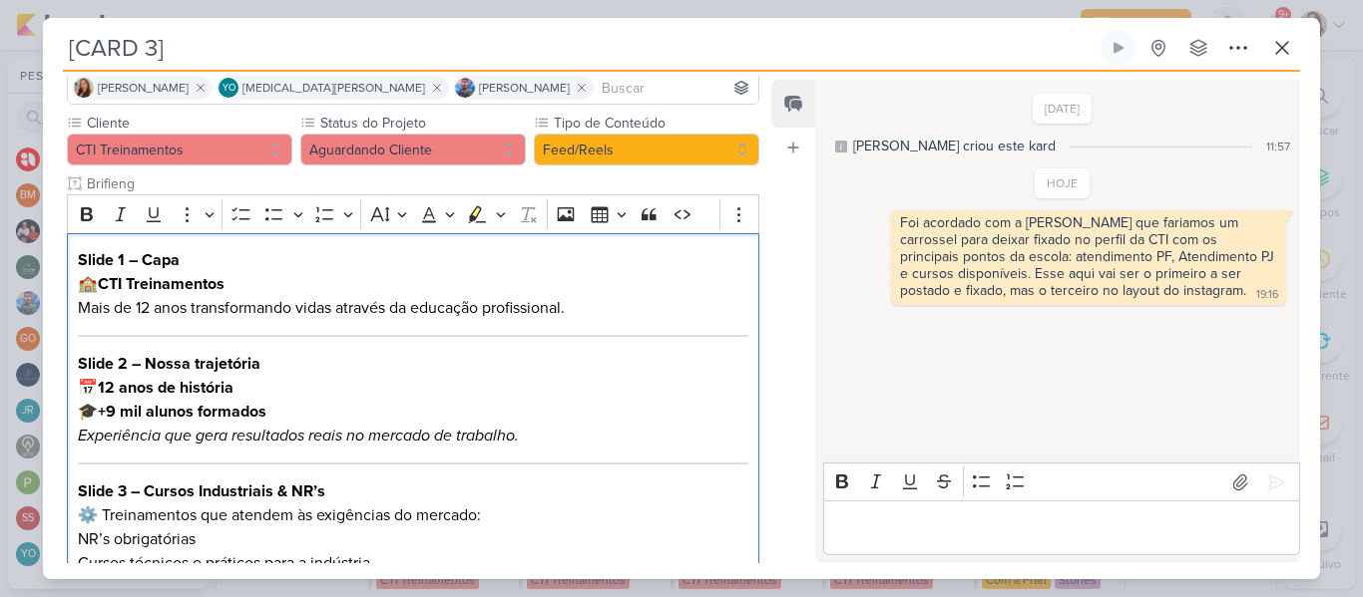
scroll to position [180, 0]
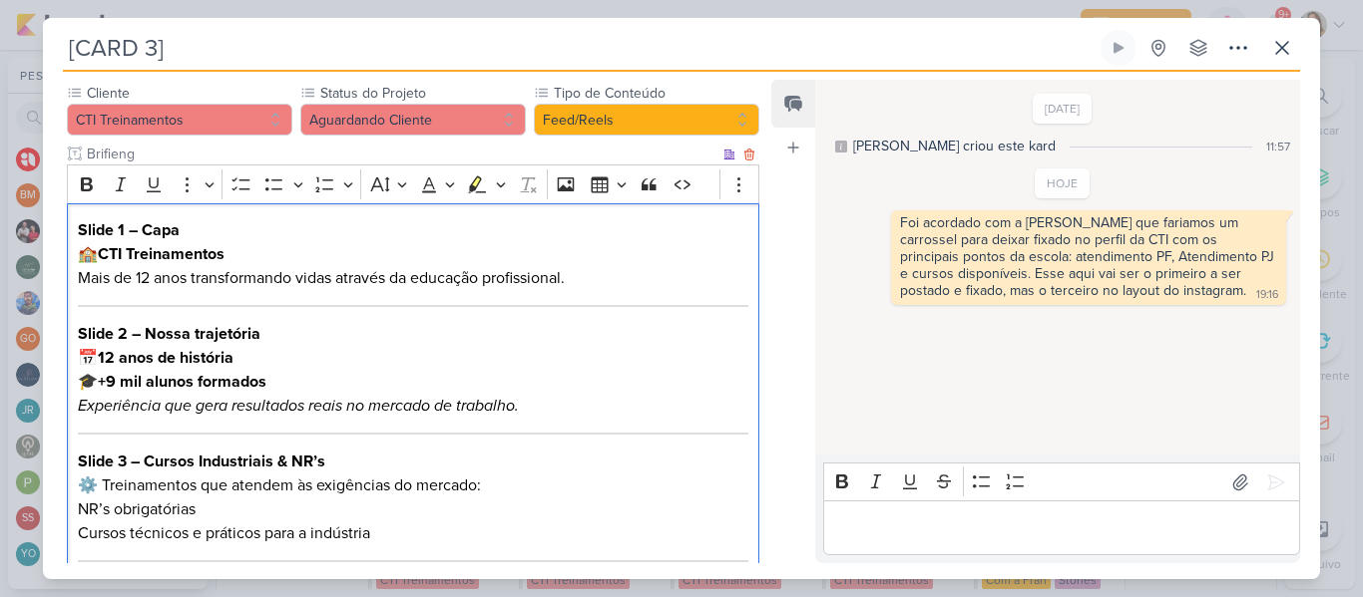
click at [219, 256] on strong "CTI Treinamentos" at bounding box center [161, 254] width 127 height 20
click at [103, 254] on strong "CTI Treinamentos" at bounding box center [161, 254] width 127 height 20
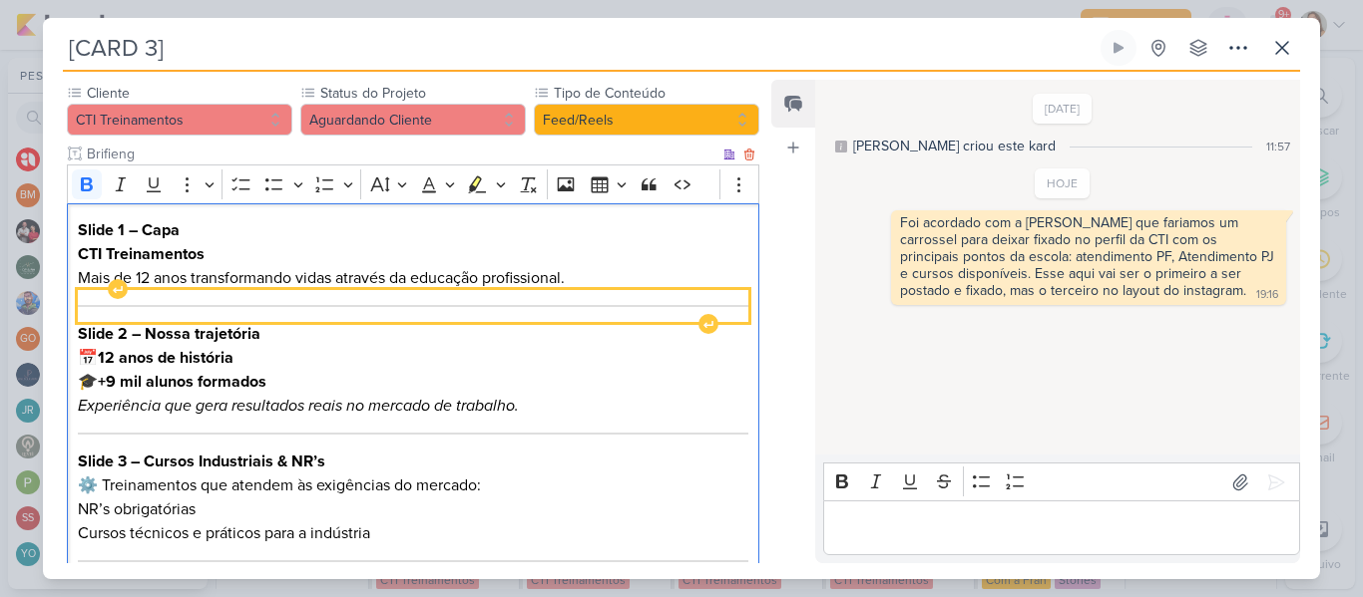
click at [261, 301] on div "Editor editing area: main" at bounding box center [413, 306] width 670 height 32
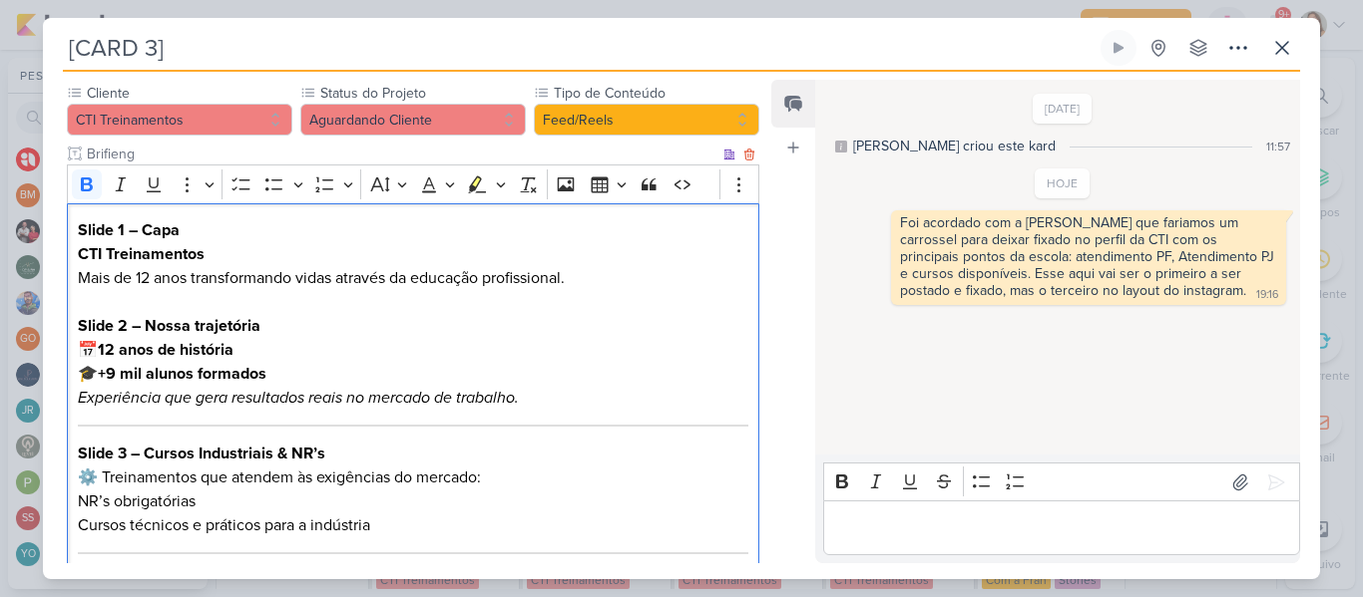
click at [119, 351] on strong "12 anos de história" at bounding box center [166, 350] width 136 height 20
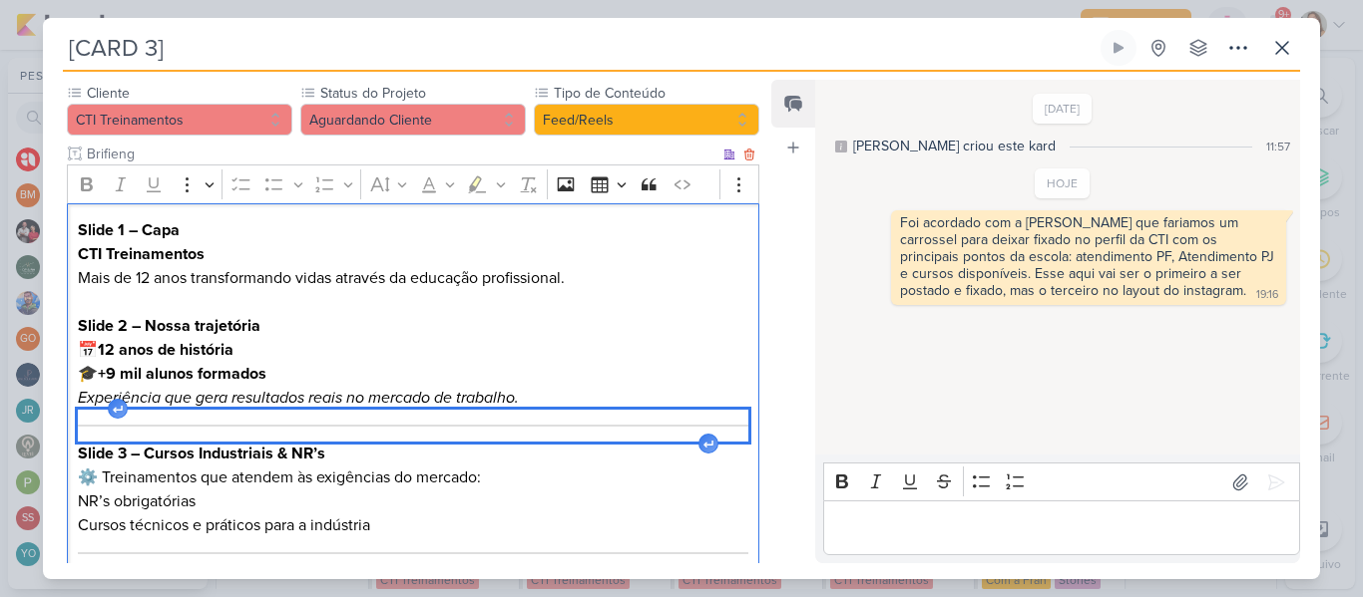
click at [166, 422] on div "Editor editing area: main" at bounding box center [413, 426] width 670 height 32
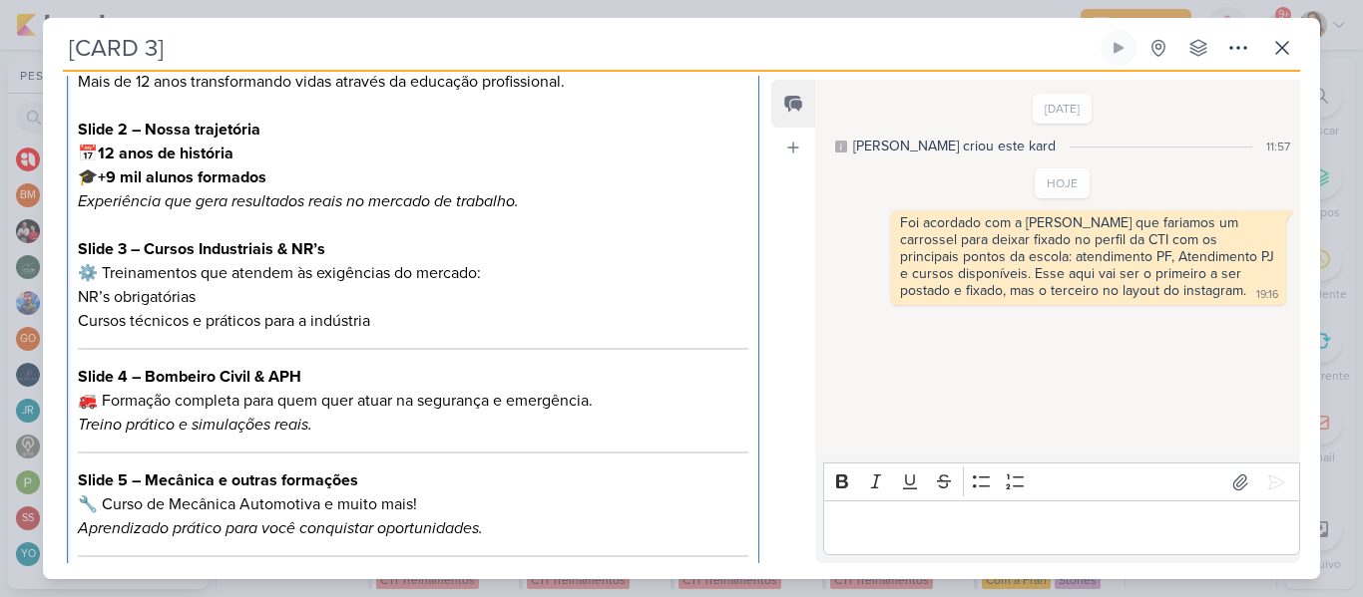
scroll to position [396, 0]
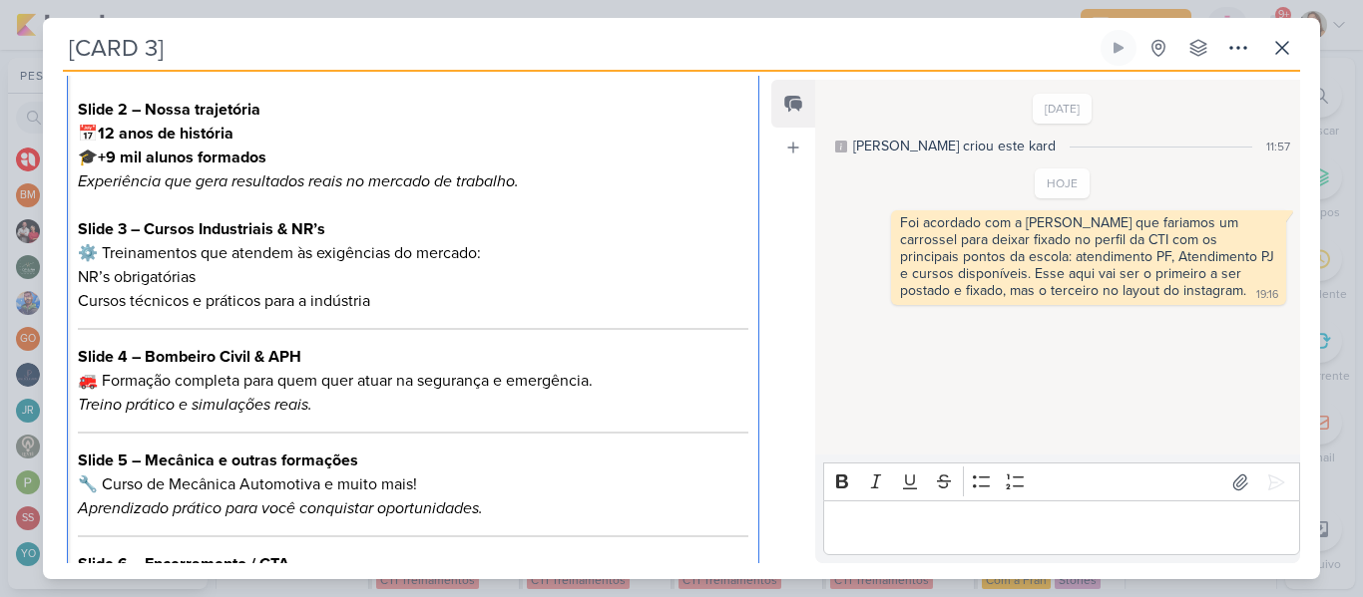
click at [237, 264] on p "Slide 3 – Cursos Industriais & NR’s ⚙️ Treinamentos que atendem às exigências d…" at bounding box center [413, 241] width 670 height 48
click at [97, 134] on p "Slide 2 – Nossa trajetória 📅 12 anos de história 🎓 +9 mil alunos formados Exper…" at bounding box center [413, 146] width 670 height 96
click at [104, 134] on strong "12 anos de história" at bounding box center [166, 134] width 136 height 20
click at [105, 154] on strong "+9 mil alunos formados" at bounding box center [182, 158] width 169 height 20
click at [100, 246] on p "Slide 3 – Cursos Industriais & NR’s ⚙️ Treinamentos que atendem às exigências d…" at bounding box center [413, 241] width 670 height 48
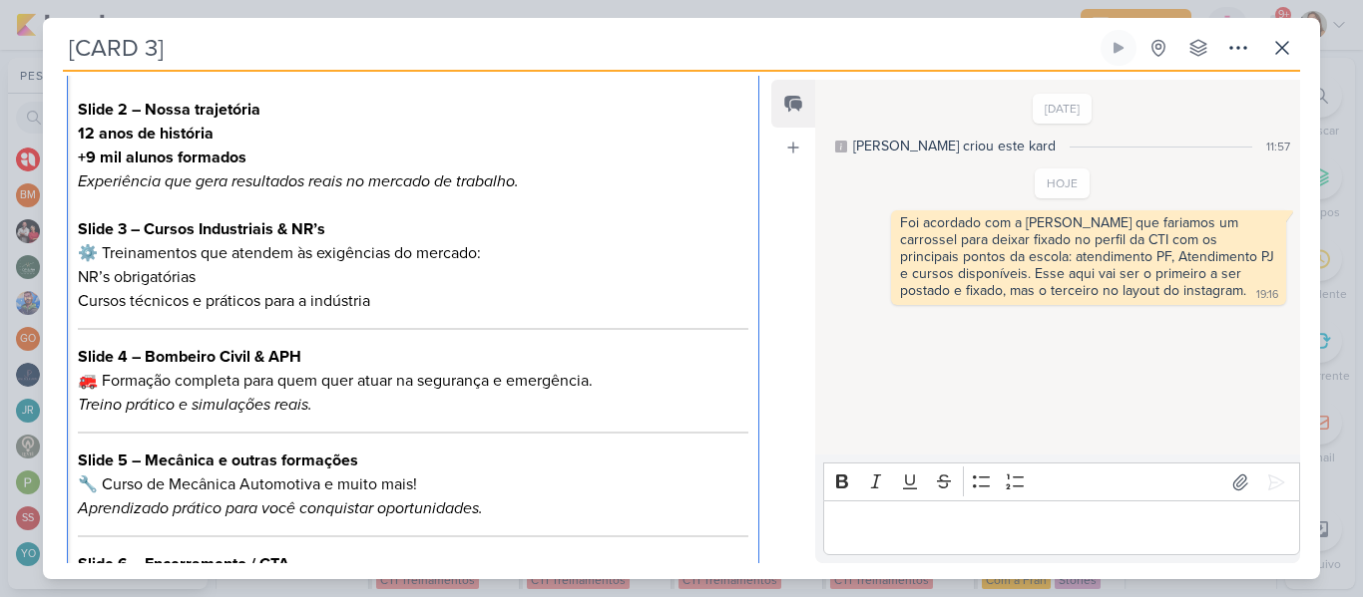
click at [105, 248] on p "Slide 3 – Cursos Industriais & NR’s ⚙️ Treinamentos que atendem às exigências d…" at bounding box center [413, 241] width 670 height 48
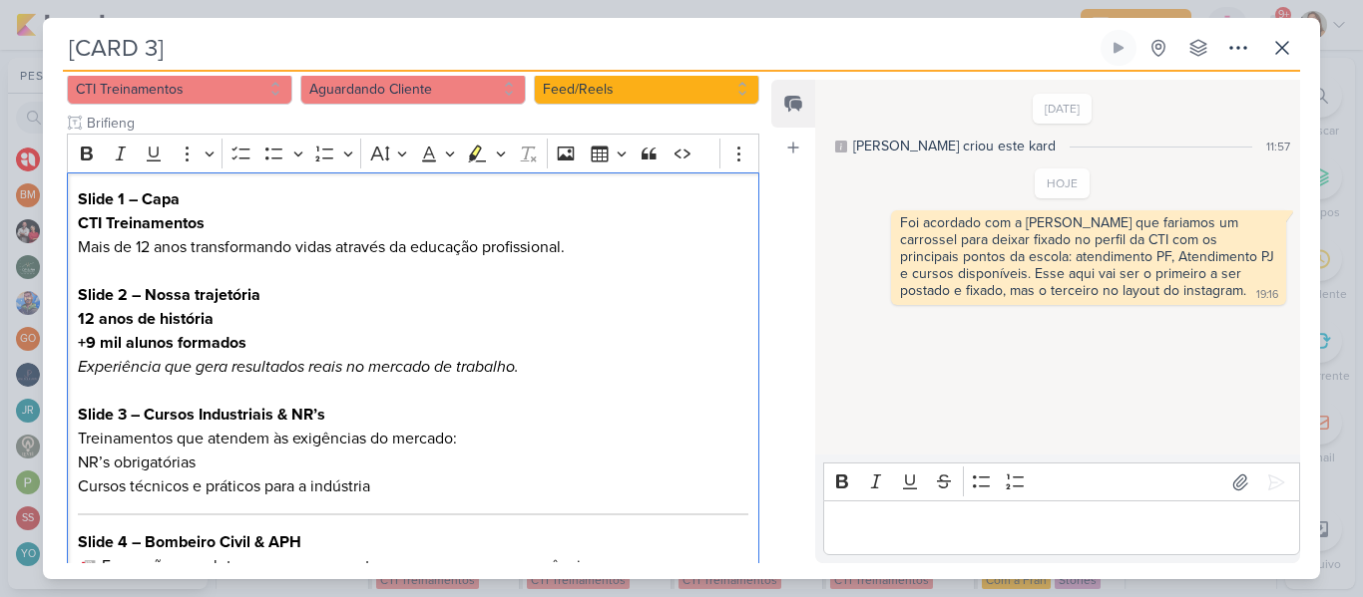
scroll to position [217, 0]
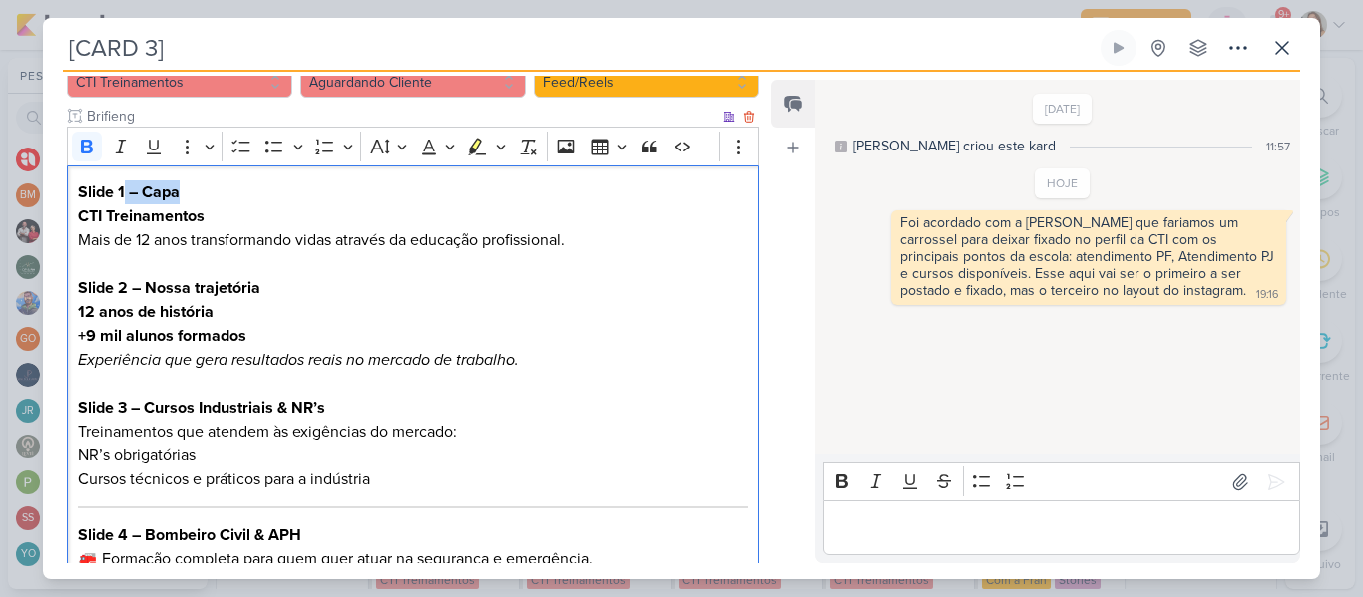
drag, startPoint x: 205, startPoint y: 191, endPoint x: 126, endPoint y: 191, distance: 79.8
click at [126, 191] on p "Slide 1 – Capa CTI Treinamentos Mais de 12 anos transformando vidas através da …" at bounding box center [413, 217] width 670 height 72
drag, startPoint x: 260, startPoint y: 286, endPoint x: 149, endPoint y: 286, distance: 111.7
click at [149, 286] on p "Slide 2 – Nossa trajetória 12 anos de história +9 mil alunos formados Experiênc…" at bounding box center [413, 324] width 670 height 96
click at [73, 305] on div "Slide 1 CTI Treinamentos Mais de 12 anos transformando vidas através da educaçã…" at bounding box center [413, 504] width 692 height 677
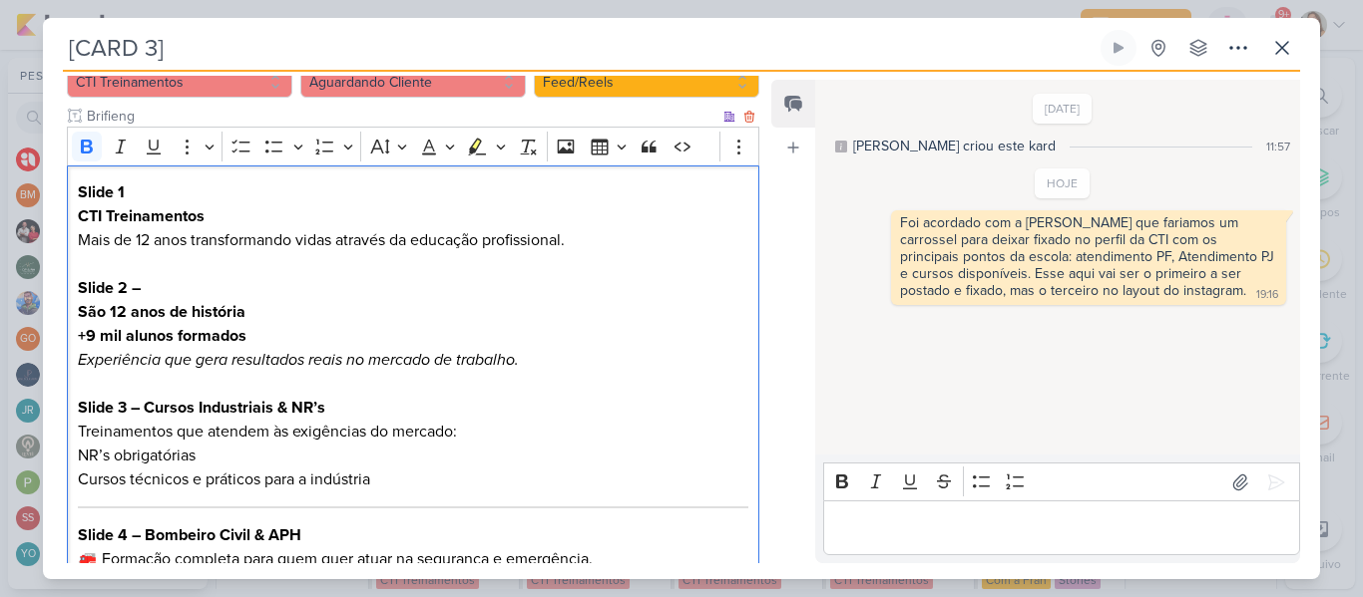
click at [78, 329] on strong "+9 mil alunos formados" at bounding box center [162, 336] width 169 height 20
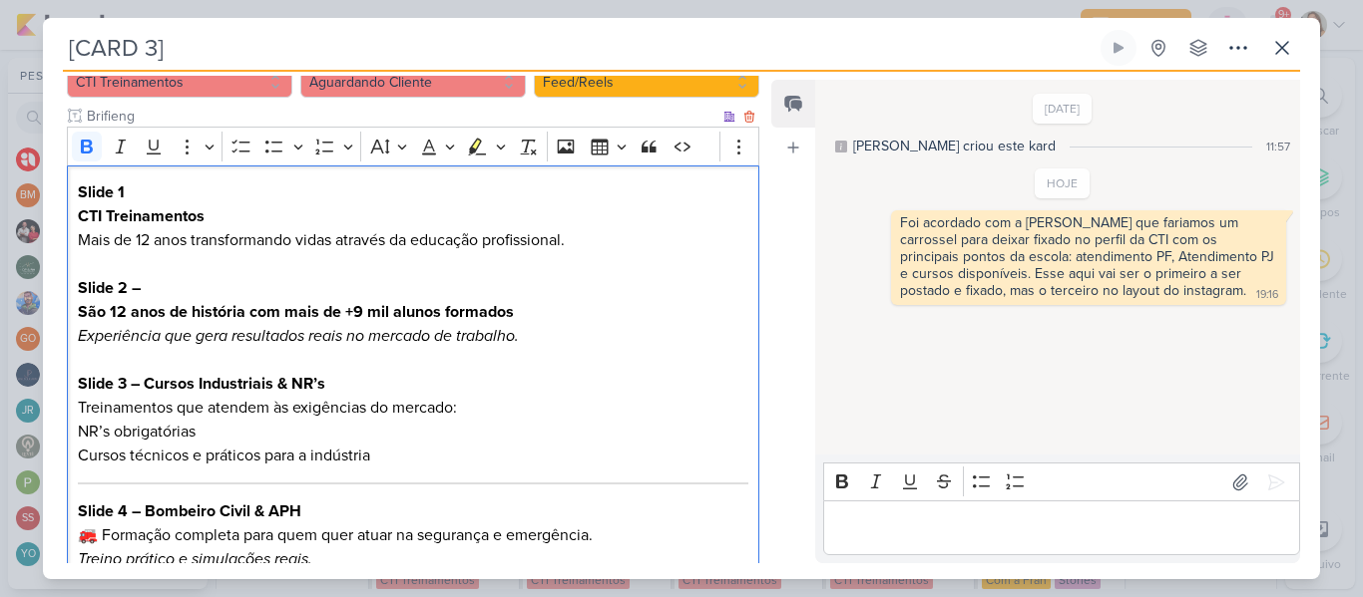
click at [510, 351] on p "Editor editing area: main" at bounding box center [413, 360] width 670 height 24
click at [78, 407] on p "Slide 3 – Cursos Industriais & NR’s Treinamentos que atendem às exigências do m…" at bounding box center [413, 396] width 670 height 48
click at [257, 441] on p "NR’s obrigatórias" at bounding box center [413, 432] width 670 height 24
click at [82, 430] on p "NR’s obrigatórias" at bounding box center [413, 432] width 670 height 24
click at [232, 435] on li "NR’s obrigatórias" at bounding box center [423, 432] width 650 height 24
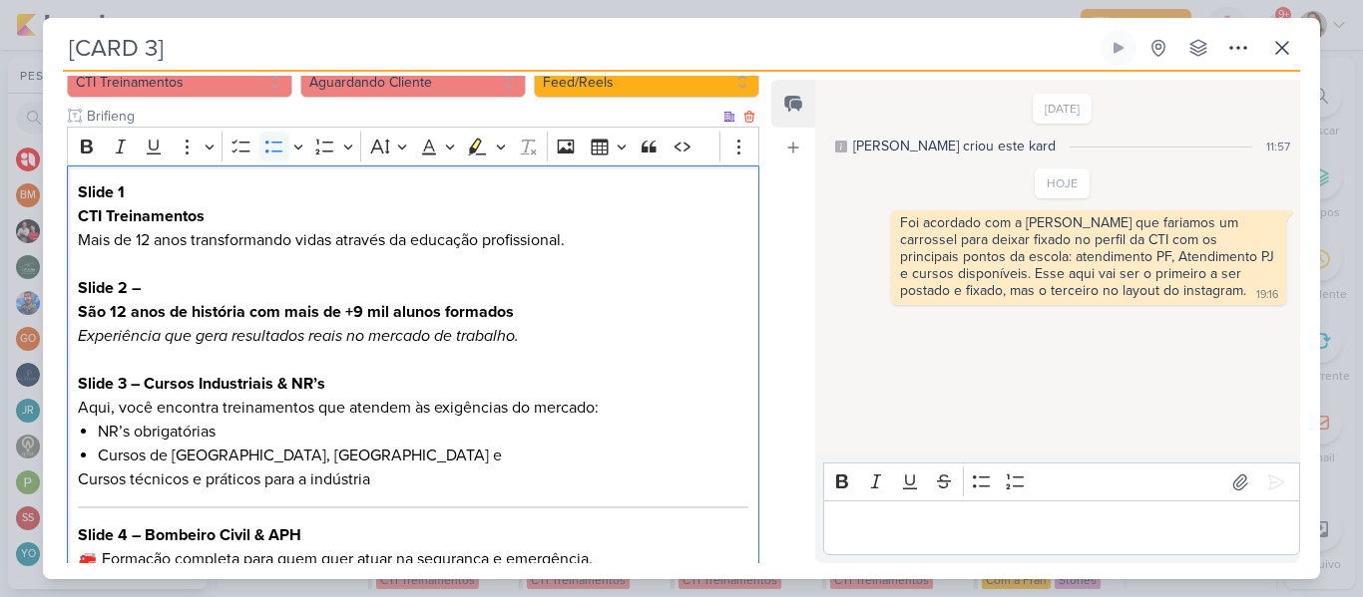
click at [189, 430] on li "NR’s obrigatórias" at bounding box center [423, 432] width 650 height 24
click at [220, 431] on li "NR’s obrigatórias" at bounding box center [423, 432] width 650 height 24
click at [416, 460] on li "Cursos de [GEOGRAPHIC_DATA], [GEOGRAPHIC_DATA] e" at bounding box center [423, 456] width 650 height 24
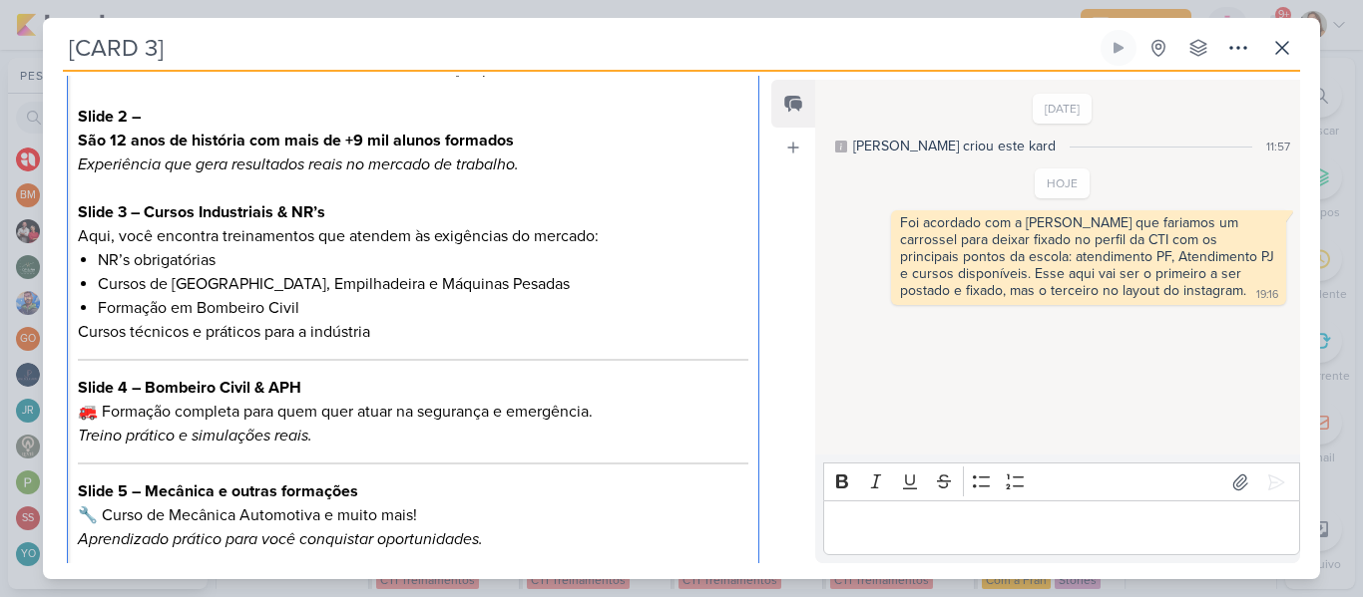
scroll to position [390, 0]
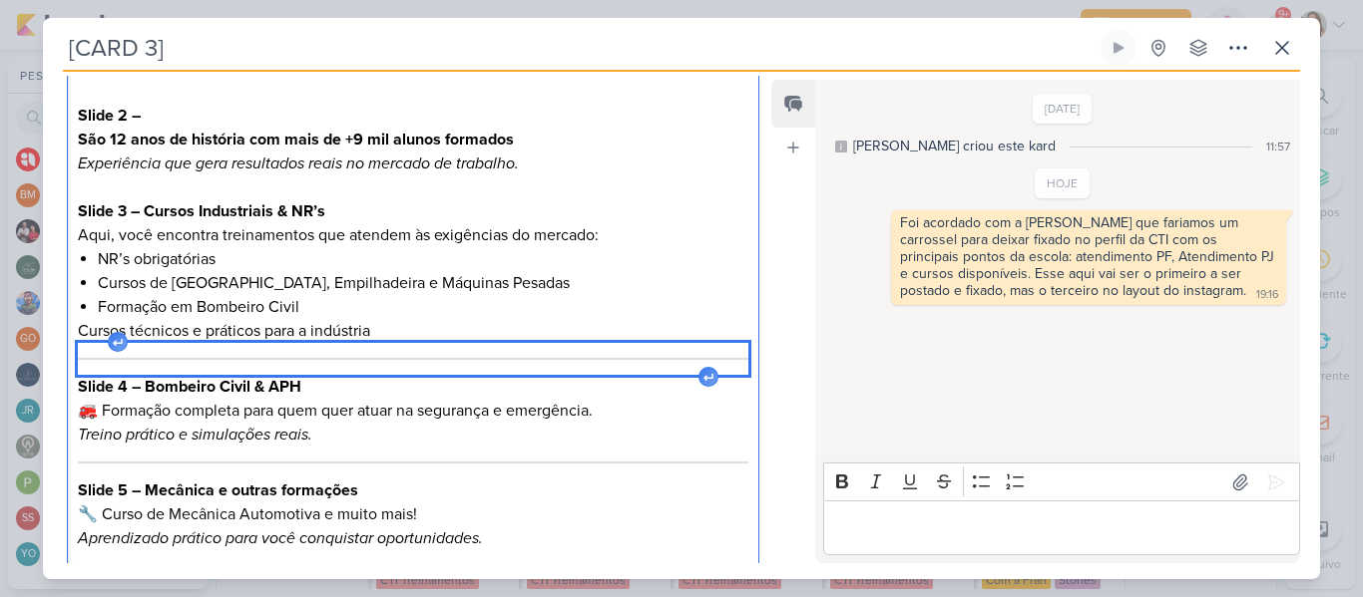
click at [388, 362] on div "Editor editing area: main" at bounding box center [413, 359] width 670 height 32
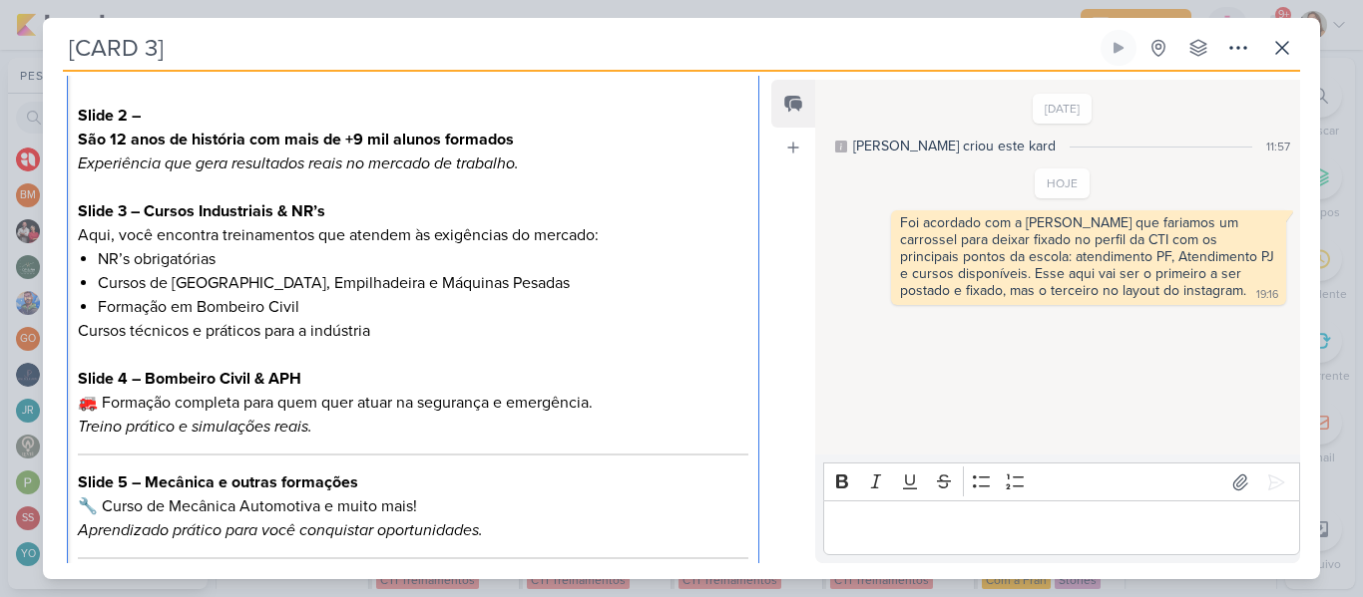
click at [313, 311] on li "Formação em Bombeiro Civil" at bounding box center [423, 307] width 650 height 24
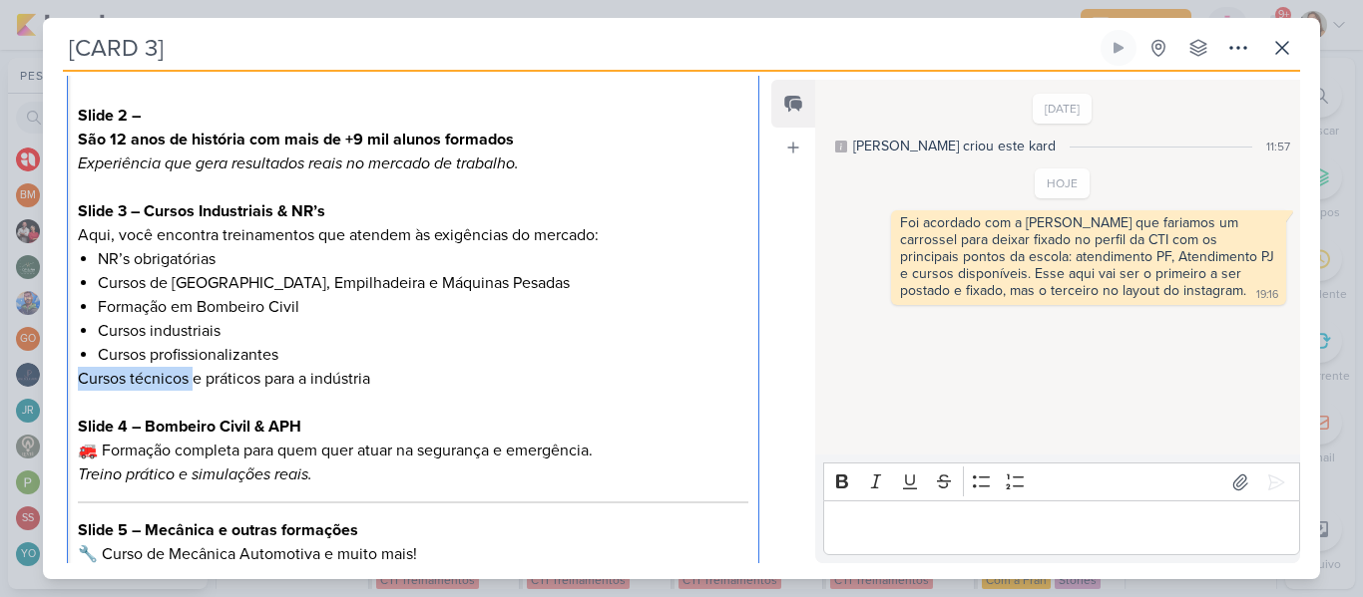
drag, startPoint x: 192, startPoint y: 378, endPoint x: 65, endPoint y: 375, distance: 126.7
click at [65, 375] on div "Cliente CTI Treinamentos Status do Projeto" at bounding box center [405, 306] width 724 height 869
click at [241, 376] on p "Aulas teóricas e práticos para a indústria" at bounding box center [413, 379] width 670 height 24
drag, startPoint x: 287, startPoint y: 380, endPoint x: 377, endPoint y: 377, distance: 89.8
click at [377, 377] on p "Aulas teóricas e práticas para a indústria" at bounding box center [413, 379] width 670 height 24
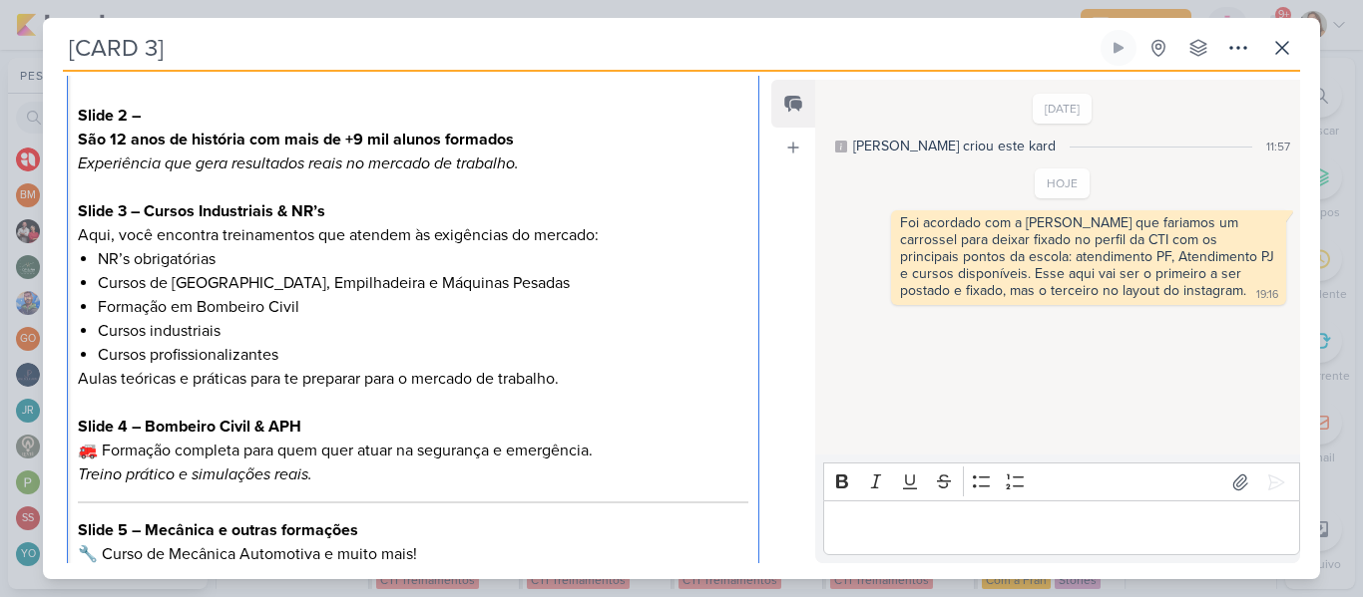
click at [481, 445] on p "Slide 4 – Bombeiro Civil & APH 🚒 Formação completa para quem quer atuar na segu…" at bounding box center [413, 451] width 670 height 72
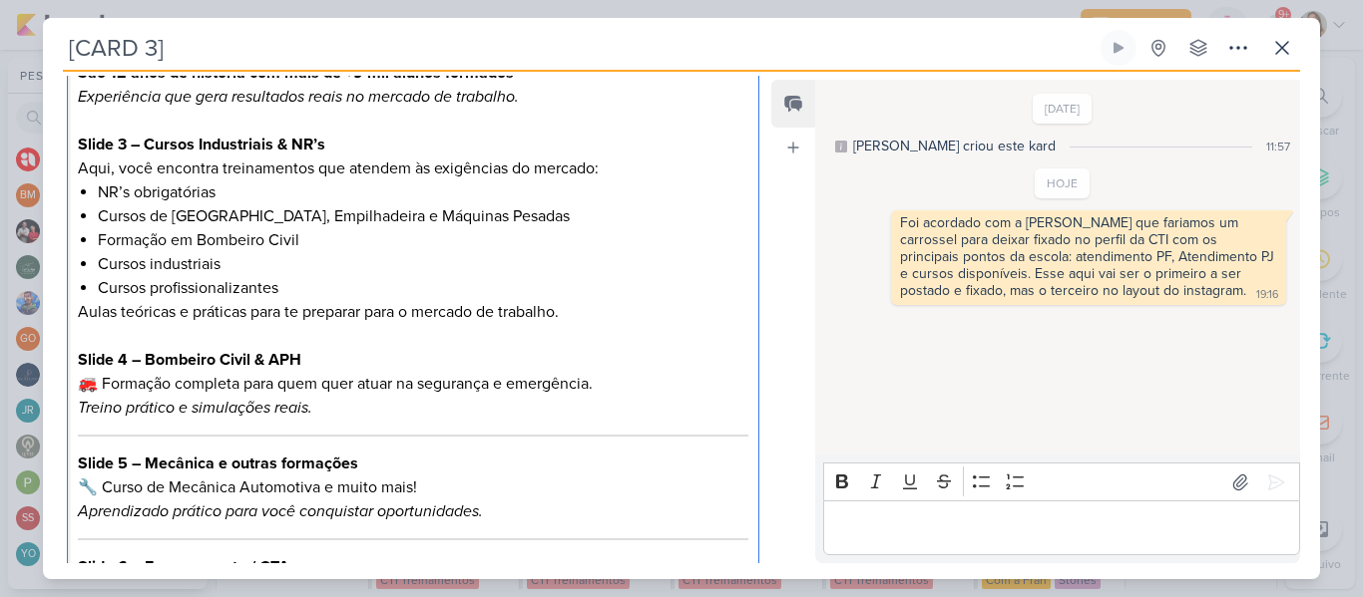
scroll to position [462, 0]
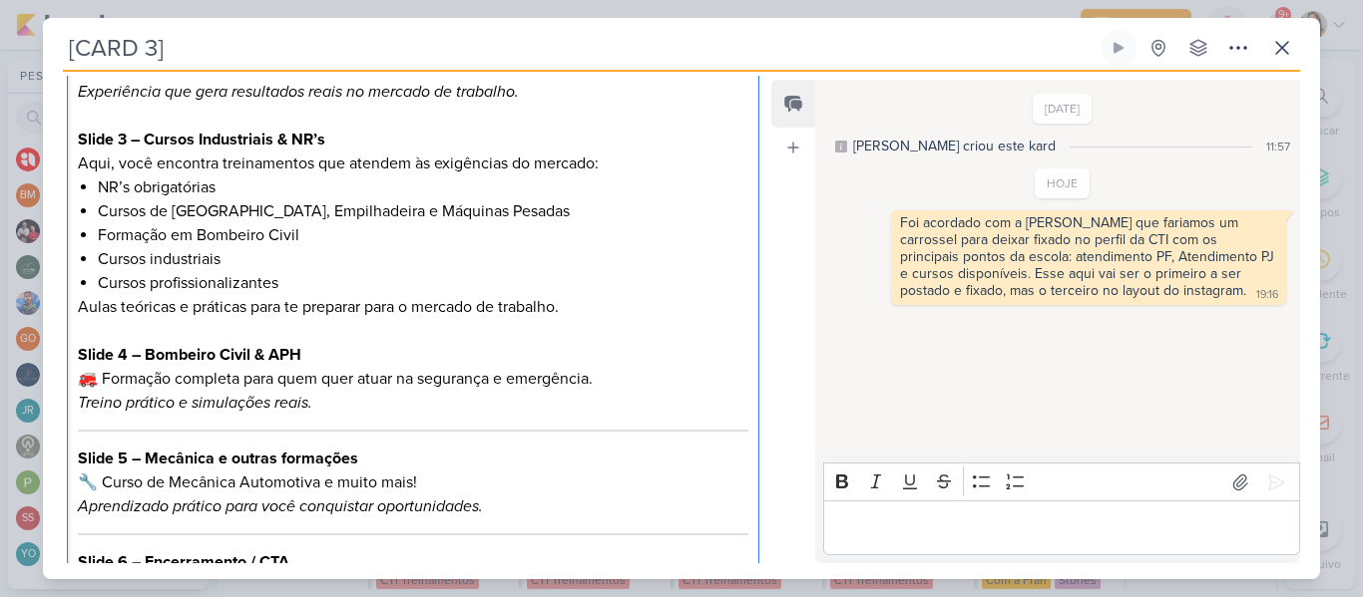
click at [316, 241] on li "Formação em Bombeiro Civil" at bounding box center [423, 235] width 650 height 24
click at [327, 344] on p "Slide 4 – Bombeiro Civil & APH 🚒 Formação completa para quem quer atuar na segu…" at bounding box center [413, 379] width 670 height 72
drag, startPoint x: 318, startPoint y: 356, endPoint x: 135, endPoint y: 351, distance: 183.6
click at [135, 351] on p "Slide 4 – Bombeiro Civil & APH 🚒 Formação completa para quem quer atuar na segu…" at bounding box center [413, 379] width 670 height 72
click at [103, 375] on p "Slide 4 🚒 Formação completa para quem quer atuar na segurança e emergência. Tre…" at bounding box center [413, 379] width 670 height 72
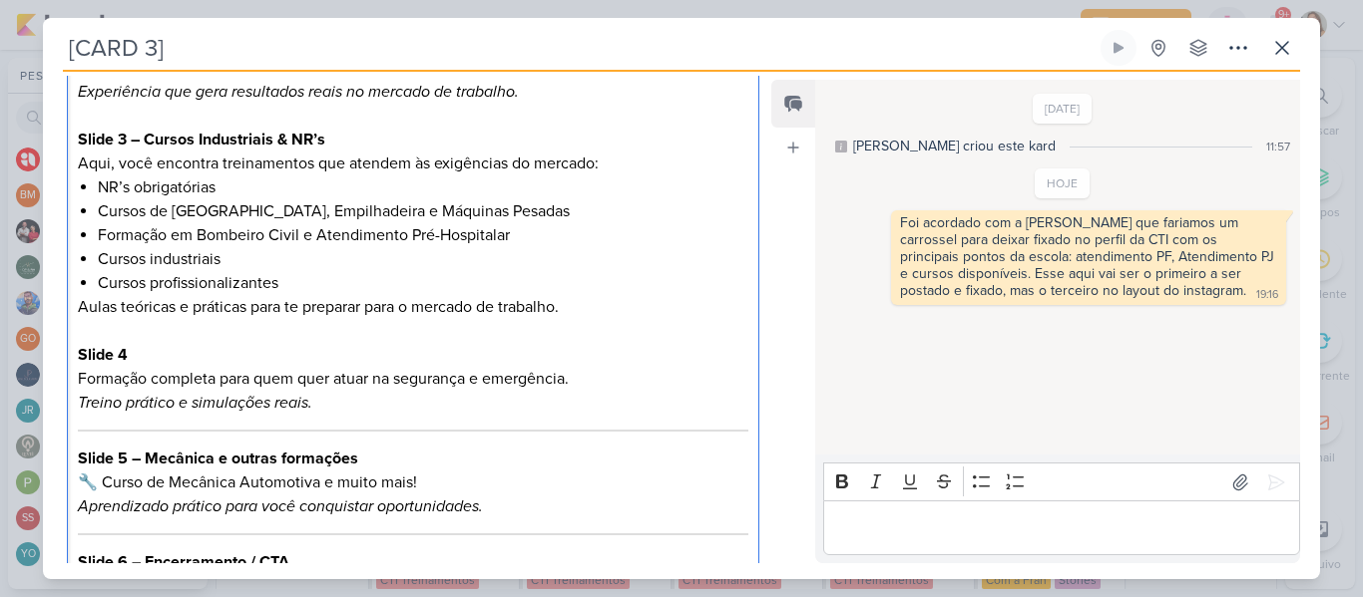
click at [397, 383] on p "Slide 4 Formação completa para quem quer atuar na segurança e emergência. Trein…" at bounding box center [413, 379] width 670 height 72
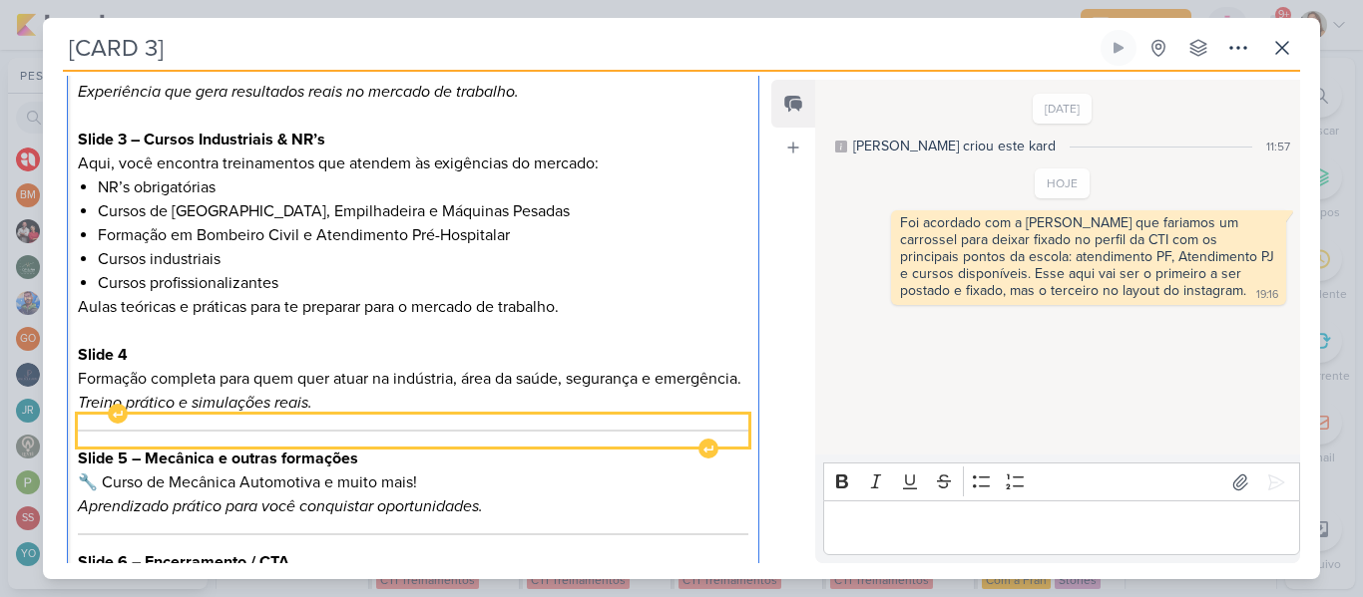
click at [315, 432] on hr "Editor editing area: main" at bounding box center [413, 431] width 670 height 2
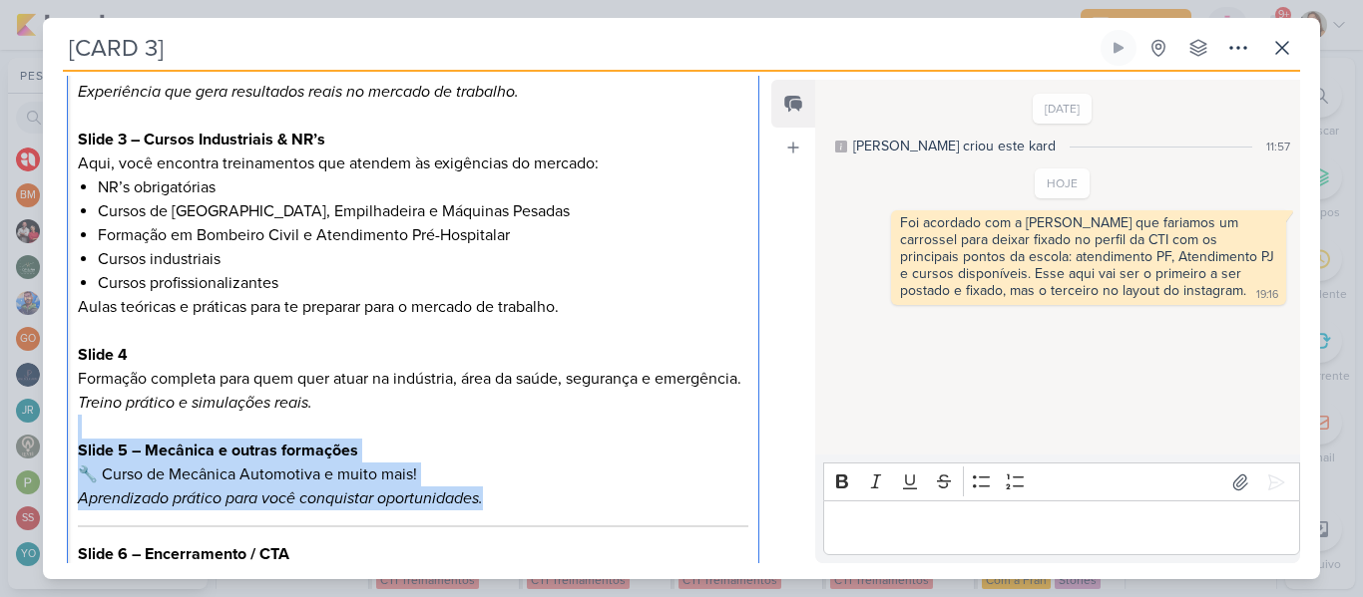
drag, startPoint x: 538, startPoint y: 520, endPoint x: 104, endPoint y: 457, distance: 438.4
click at [104, 457] on div "Slide 1 CTI Treinamentos Mais de 12 anos transformando vidas através da educaçã…" at bounding box center [413, 287] width 692 height 733
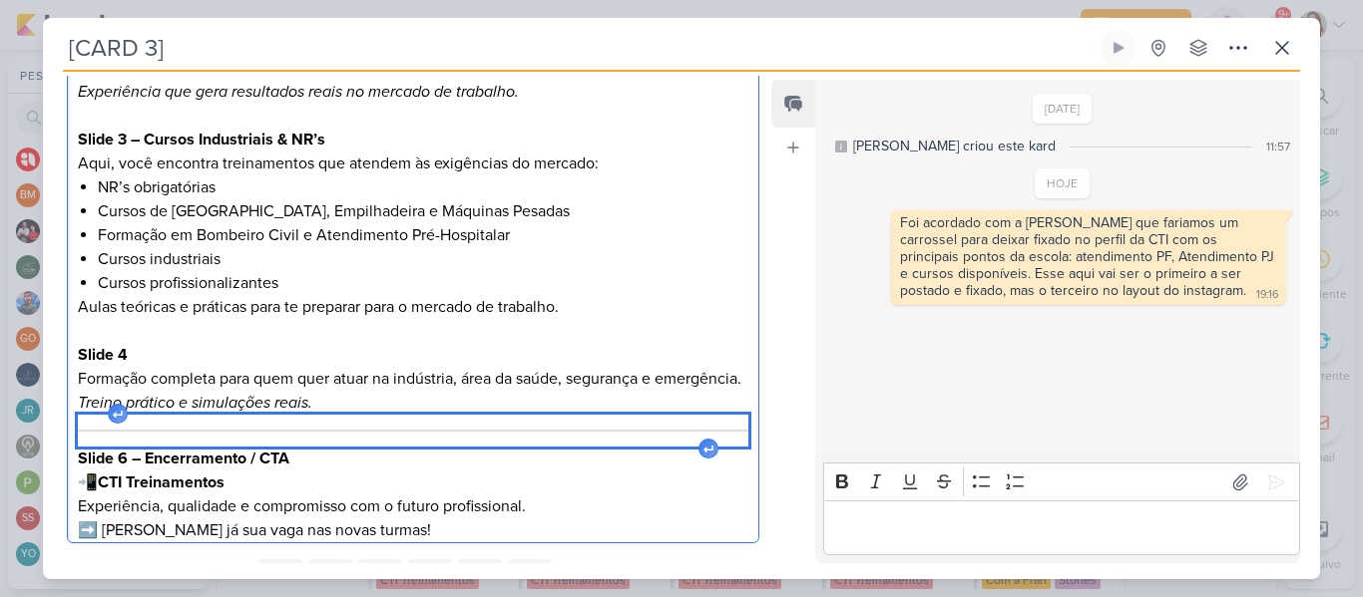
click at [124, 447] on div "Editor editing area: main" at bounding box center [413, 431] width 670 height 32
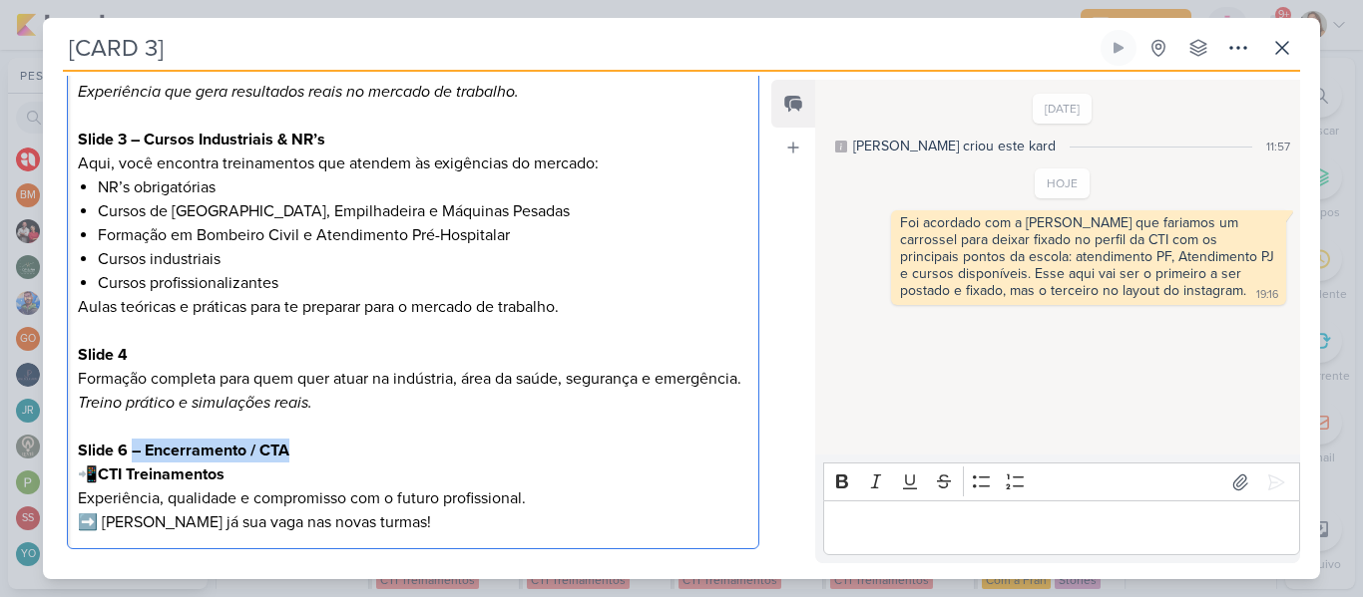
drag, startPoint x: 131, startPoint y: 476, endPoint x: 342, endPoint y: 475, distance: 211.5
click at [342, 475] on p "Slide 6 – Encerramento / CTA 📲 CTI Treinamentos Experiência, qualidade e compro…" at bounding box center [413, 487] width 670 height 96
click at [102, 499] on p "Slide 6 📲 CTI Treinamentos Experiência, qualidade e compromisso com o futuro pr…" at bounding box center [413, 487] width 670 height 96
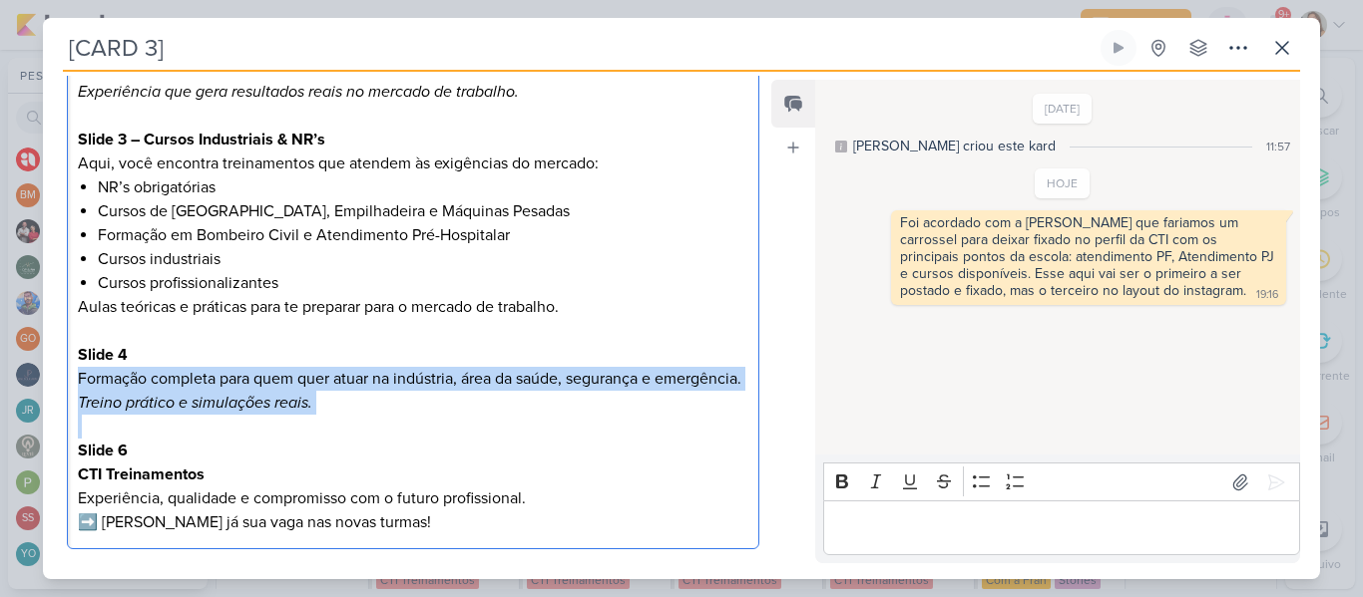
drag, startPoint x: 749, startPoint y: 400, endPoint x: 761, endPoint y: 460, distance: 61.0
click at [761, 460] on div "Responsável BM [GEOGRAPHIC_DATA] Nenhum contato encontrado create new contact N…" at bounding box center [405, 320] width 724 height 488
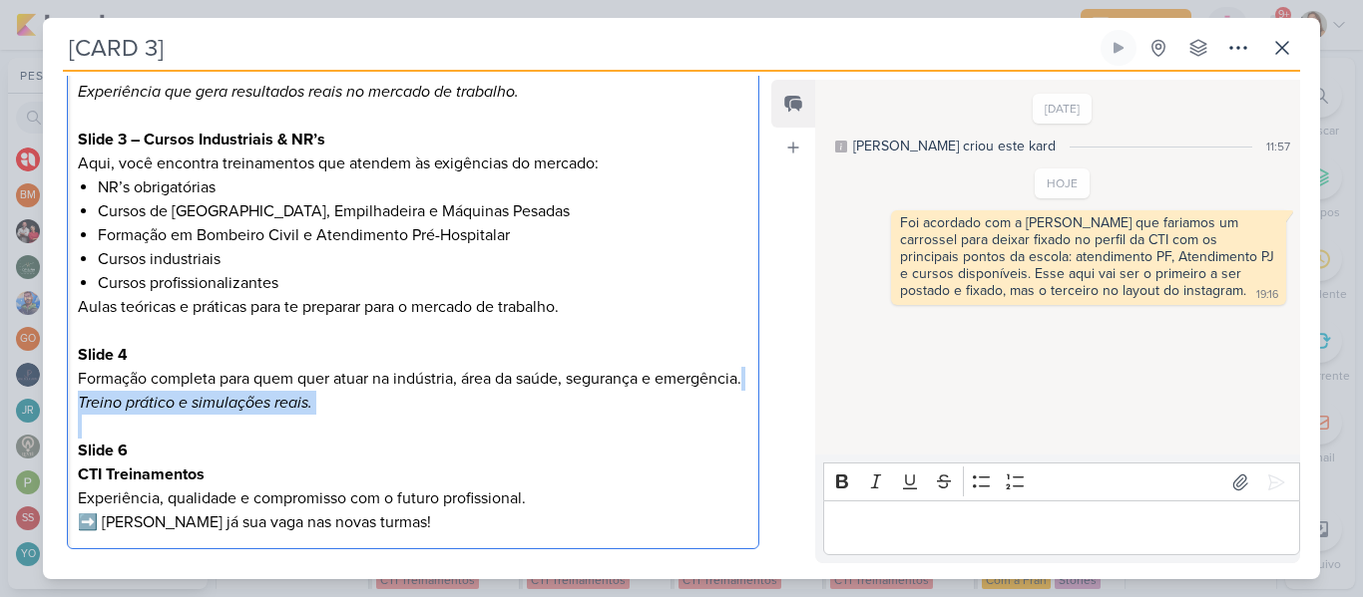
scroll to position [583, 0]
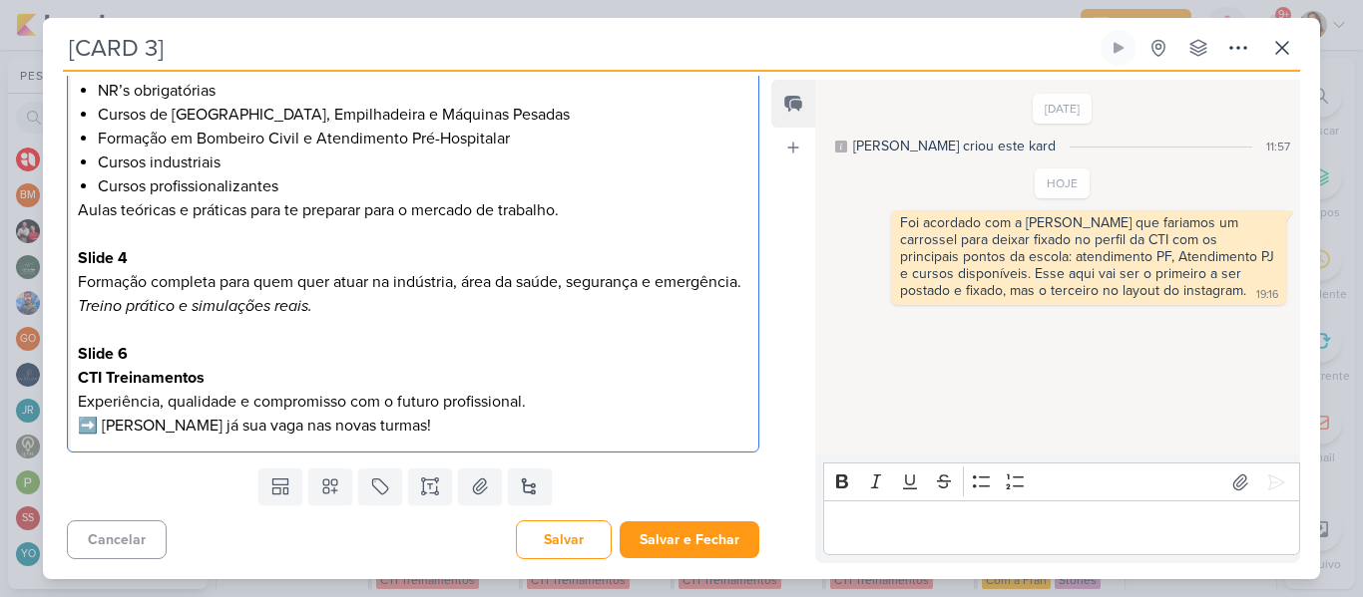
click at [151, 358] on p "Slide 6 CTI Treinamentos Experiência, qualidade e compromisso com o futuro prof…" at bounding box center [413, 390] width 670 height 96
click at [108, 424] on p "Slide 5 CTI Treinamentos Experiência, qualidade e compromisso com o futuro prof…" at bounding box center [413, 390] width 670 height 96
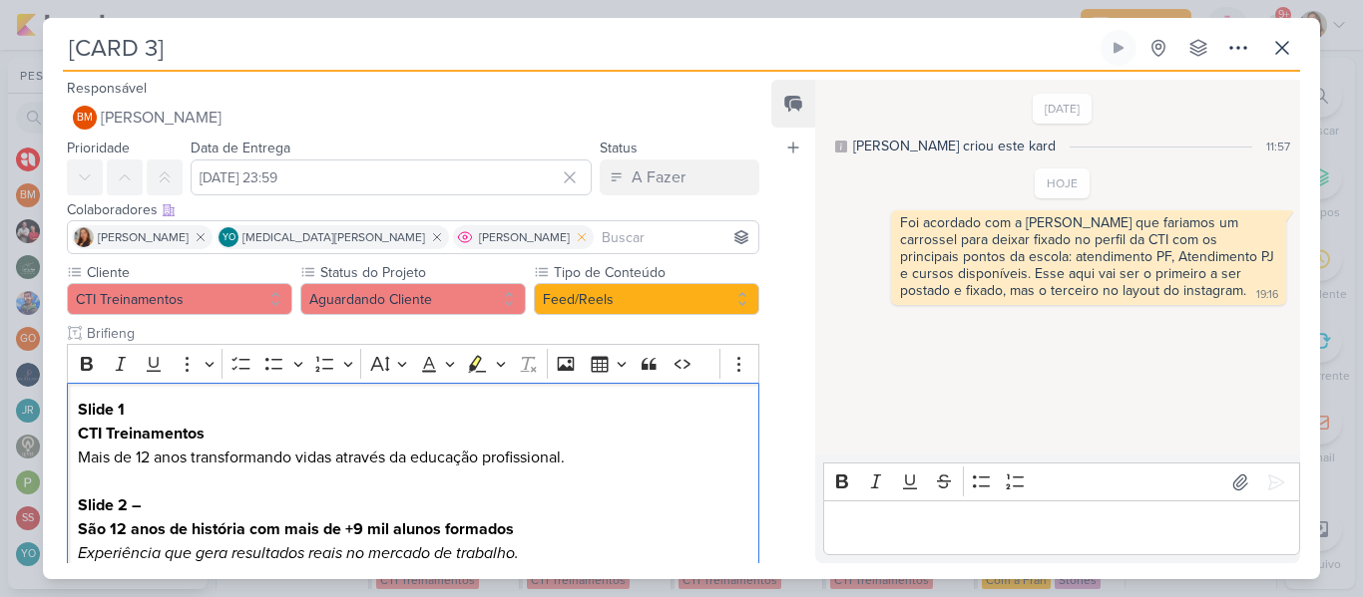
click at [575, 237] on icon at bounding box center [582, 237] width 14 height 14
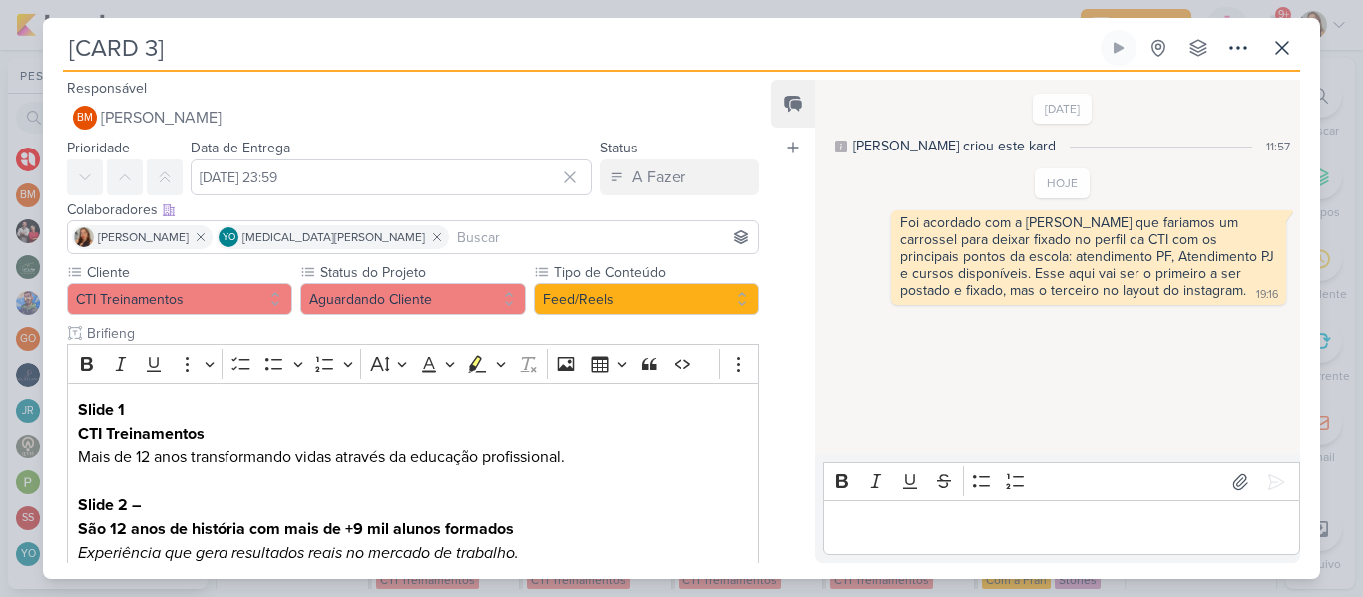
click at [501, 237] on input at bounding box center [603, 237] width 301 height 24
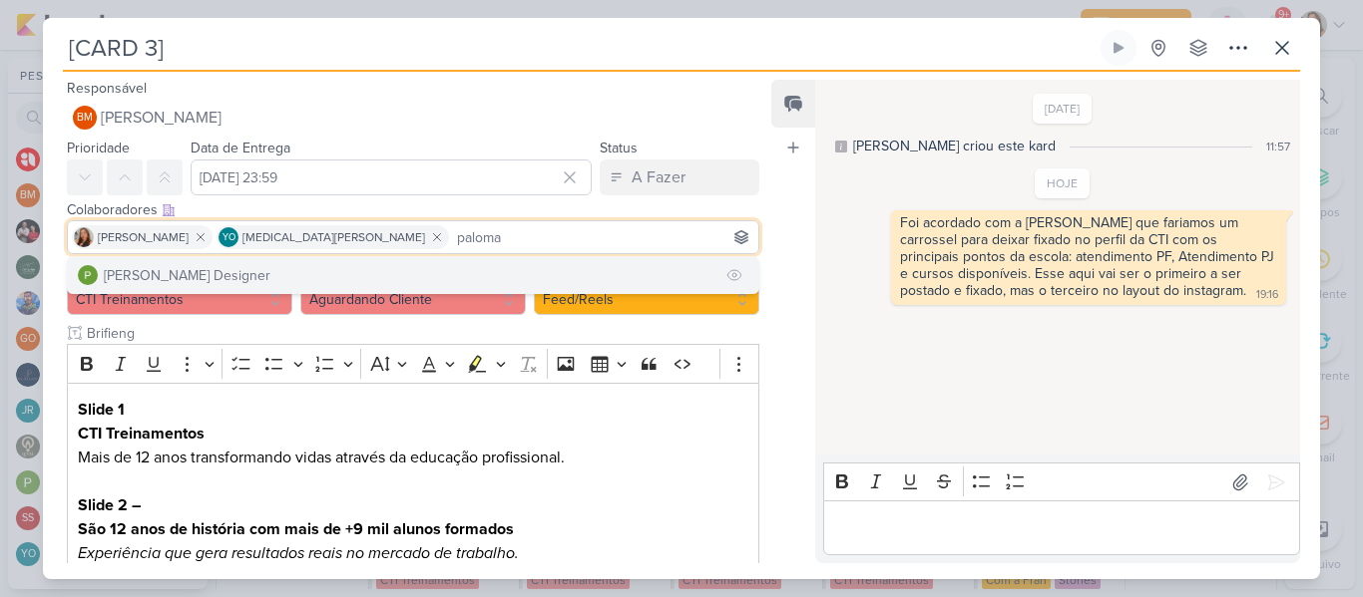
type input "paloma"
click at [342, 281] on button "[PERSON_NAME] Designer" at bounding box center [413, 275] width 690 height 36
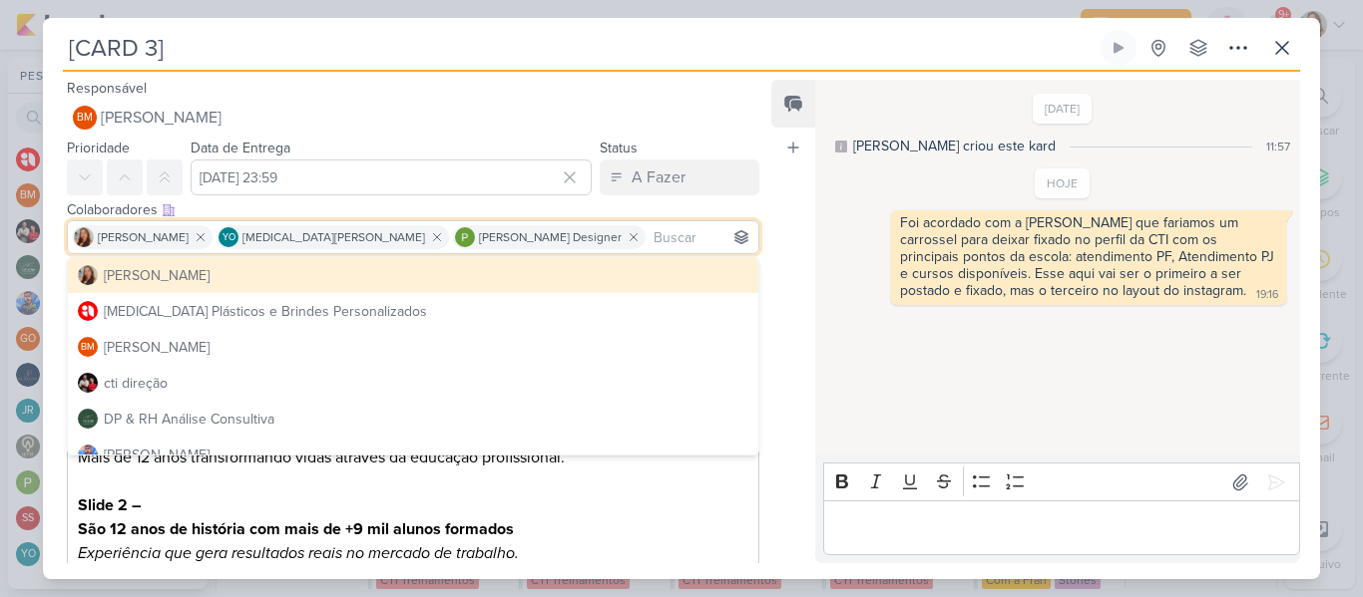
click at [769, 218] on div "Responsável BM [GEOGRAPHIC_DATA] Nenhum contato encontrado create new contact N…" at bounding box center [681, 326] width 1277 height 508
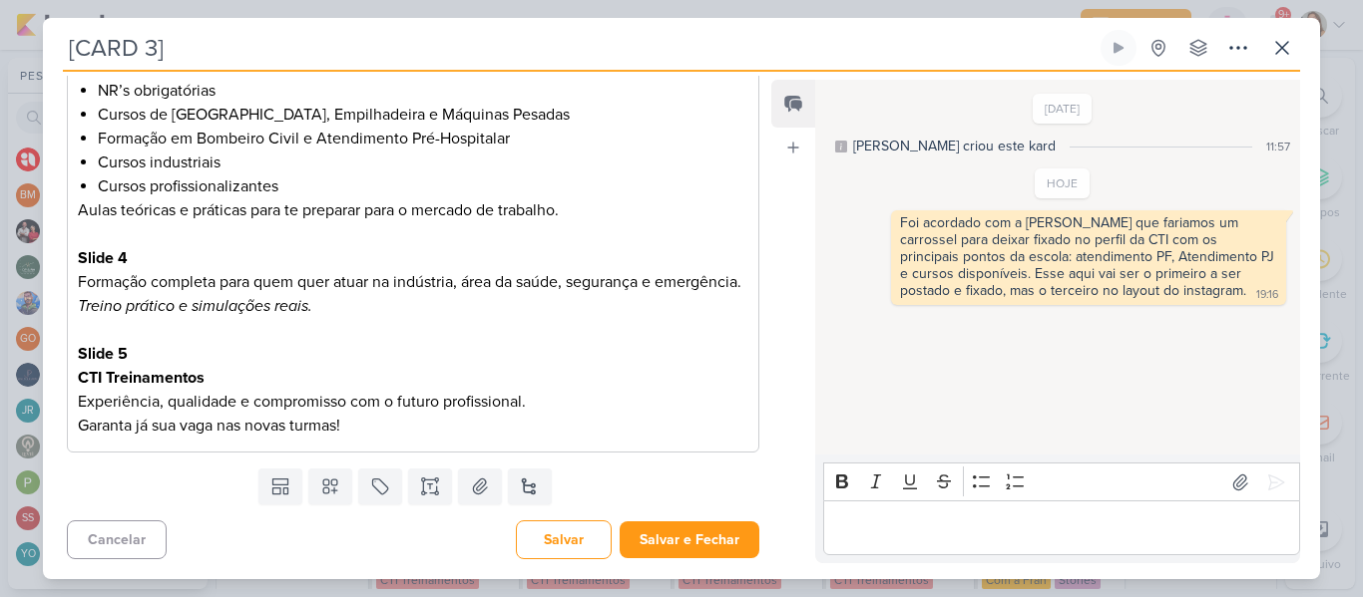
scroll to position [583, 0]
click at [908, 519] on p "Editor editing area: main" at bounding box center [1061, 529] width 456 height 24
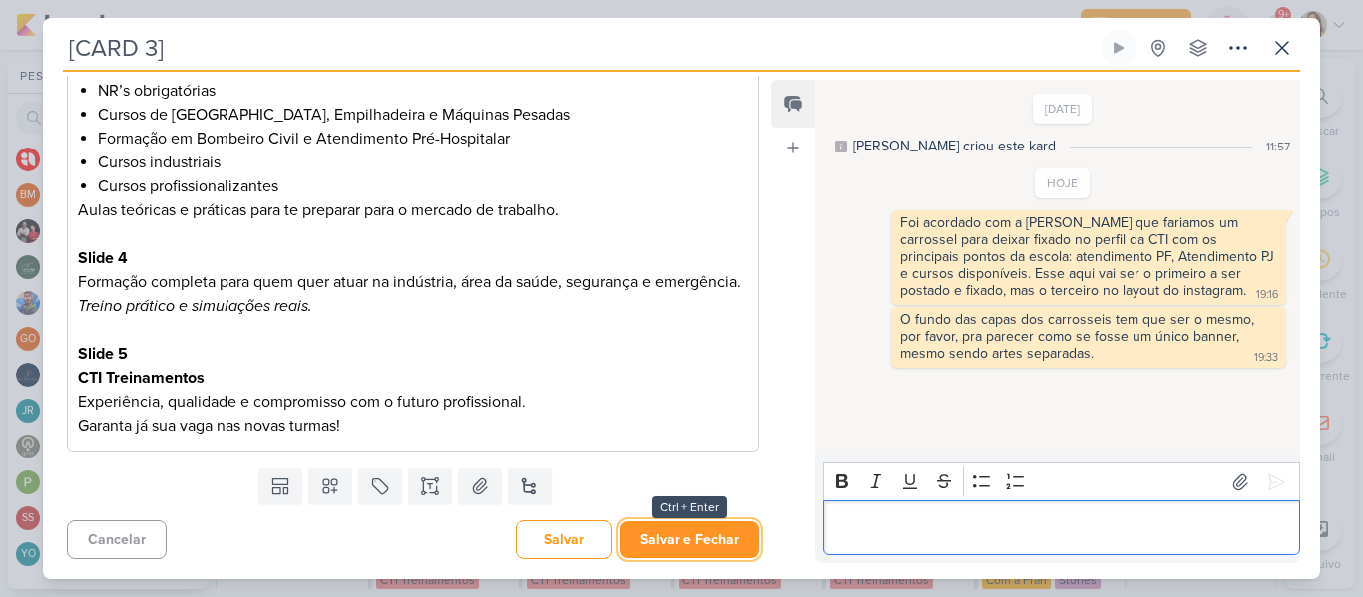
click at [719, 545] on button "Salvar e Fechar" at bounding box center [689, 540] width 140 height 37
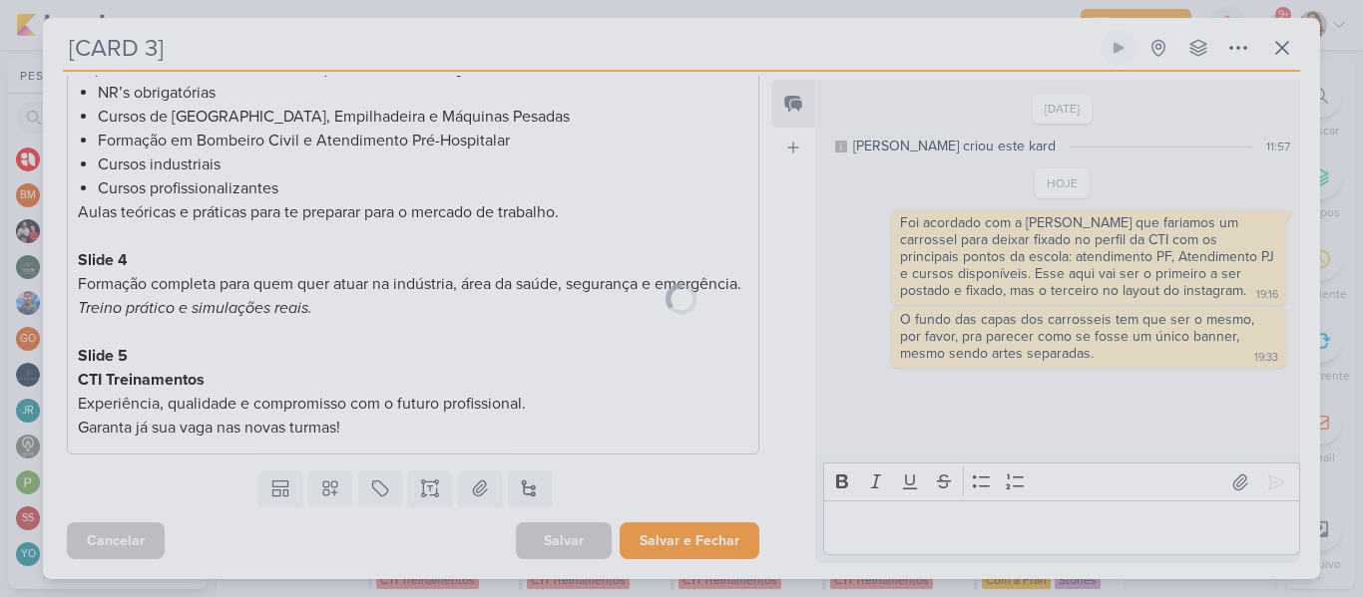
scroll to position [581, 0]
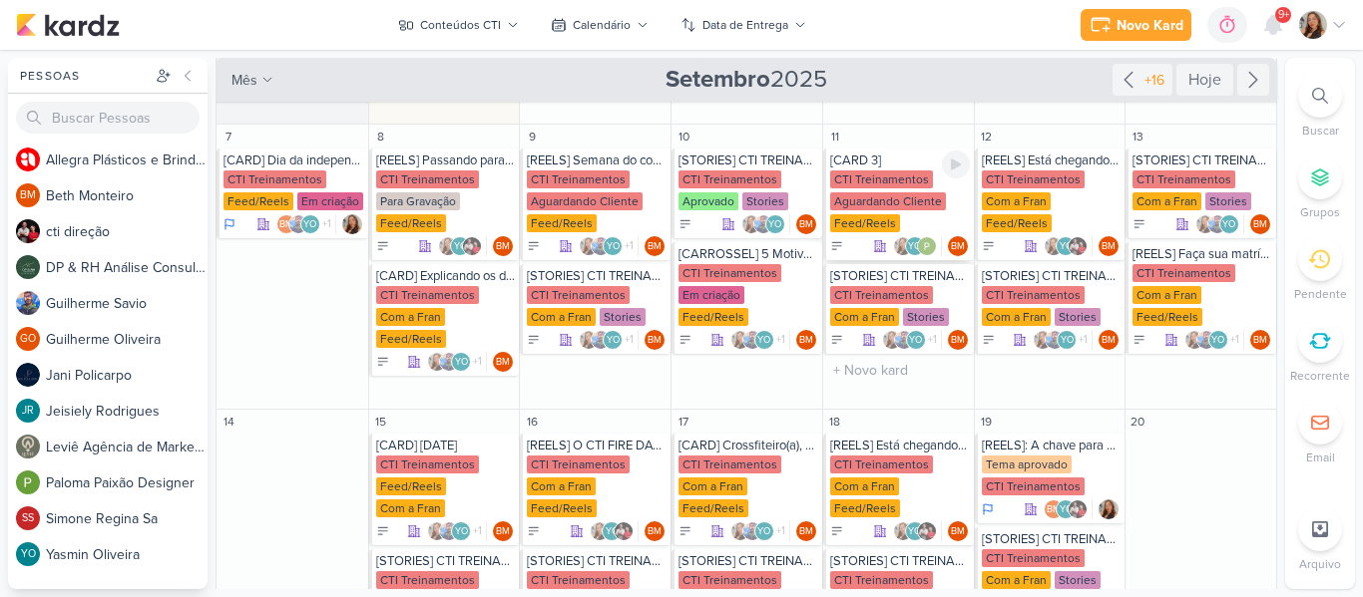
click at [869, 174] on div "CTI Treinamentos" at bounding box center [881, 180] width 103 height 18
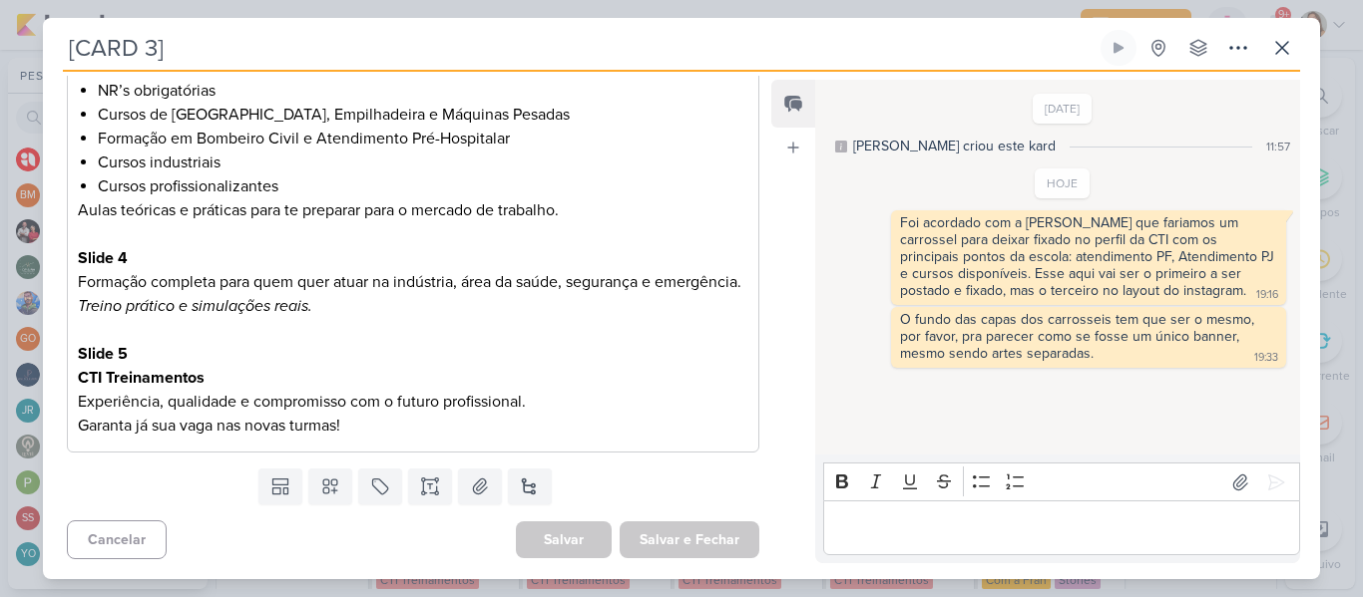
click at [400, 52] on input "[CARD 3]" at bounding box center [579, 48] width 1033 height 36
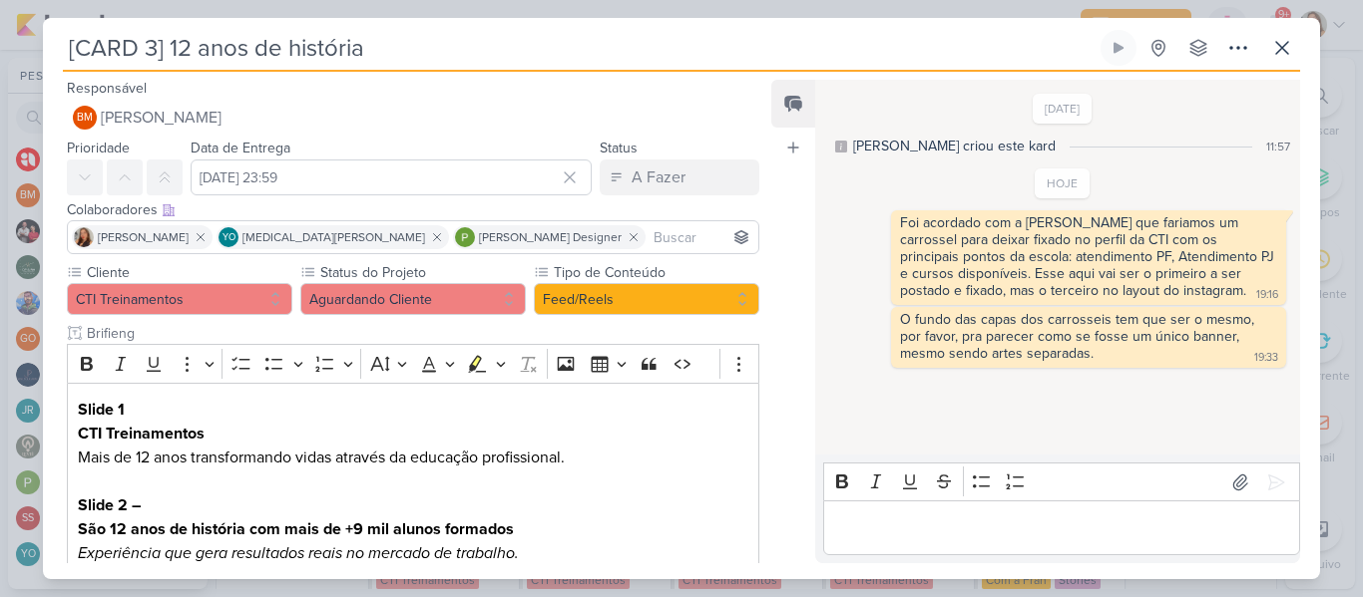
scroll to position [583, 0]
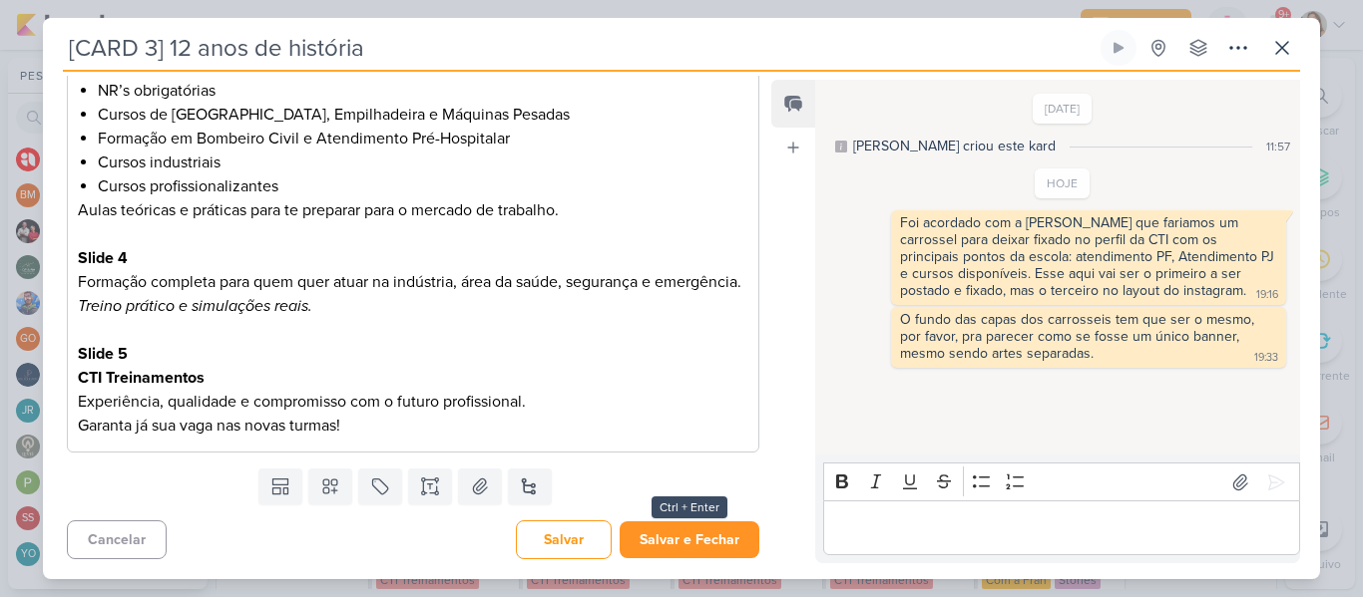
type input "[CARD 3] 12 anos de história"
click at [694, 548] on button "Salvar e Fechar" at bounding box center [689, 540] width 140 height 37
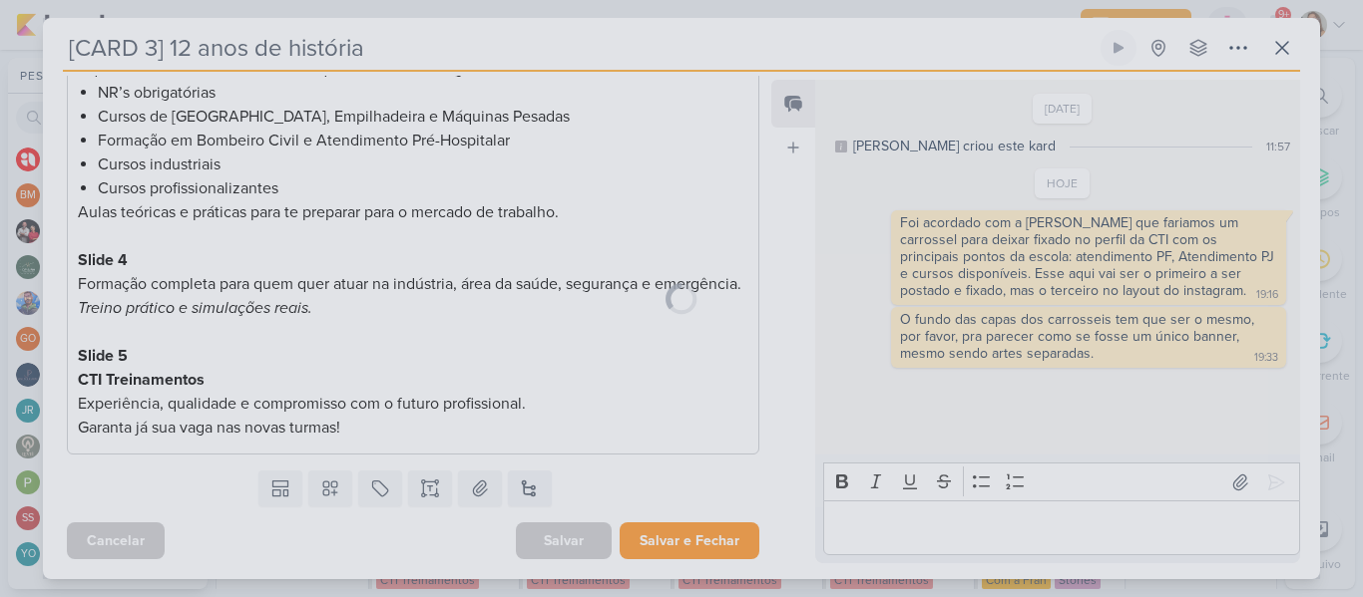
scroll to position [581, 0]
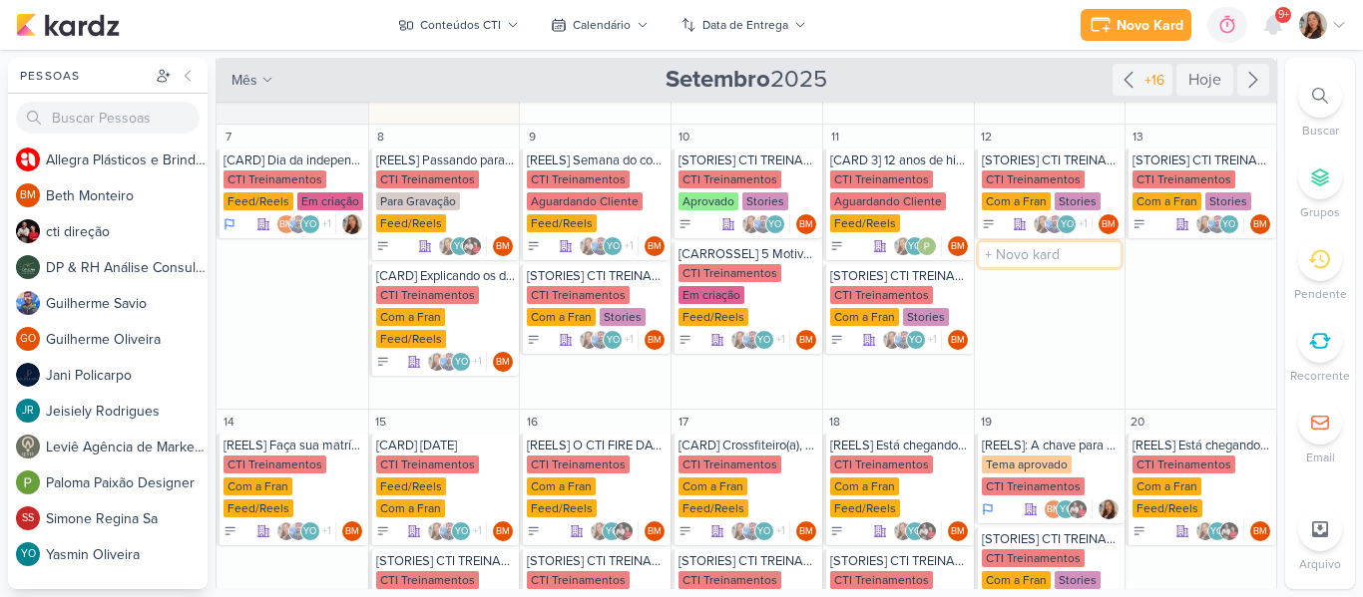
click at [1033, 255] on input "text" at bounding box center [1050, 254] width 143 height 25
click at [1038, 254] on input "[CARD 2]" at bounding box center [1050, 254] width 143 height 25
type input "[CARD 2] Cursos CTI Treinamentos"
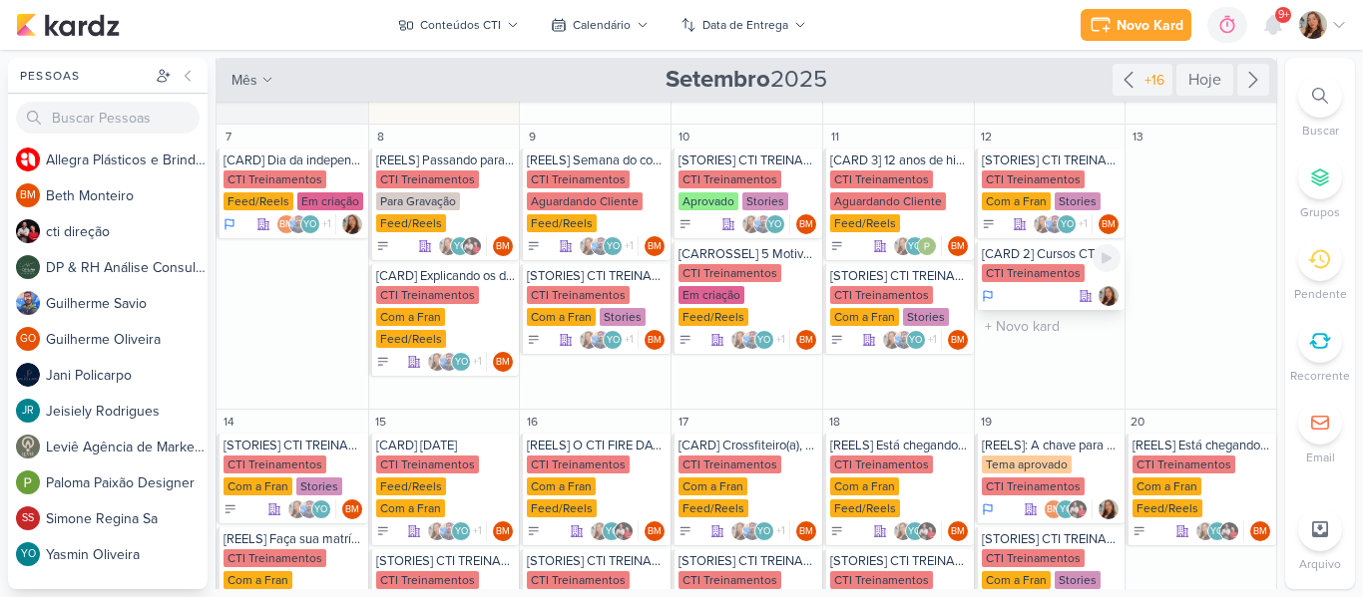
click at [1033, 271] on div "CTI Treinamentos" at bounding box center [1032, 273] width 103 height 18
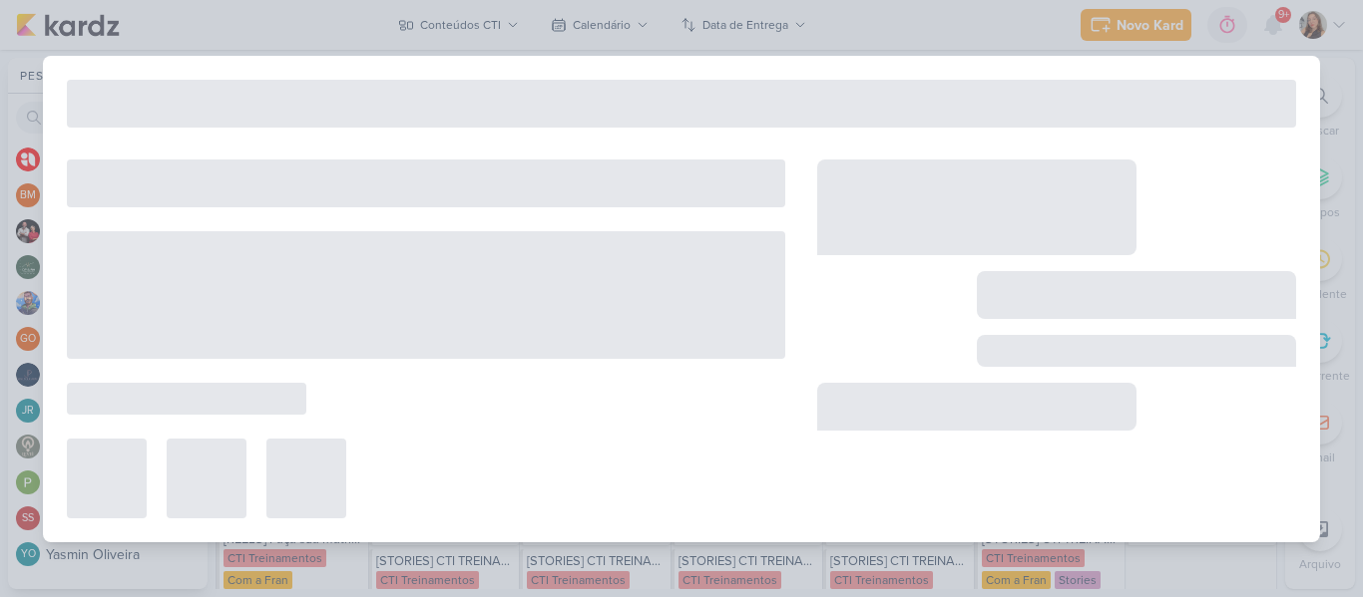
type input "[CARD 2] Cursos CTI Treinamentos"
type input "[DATE] 23:59"
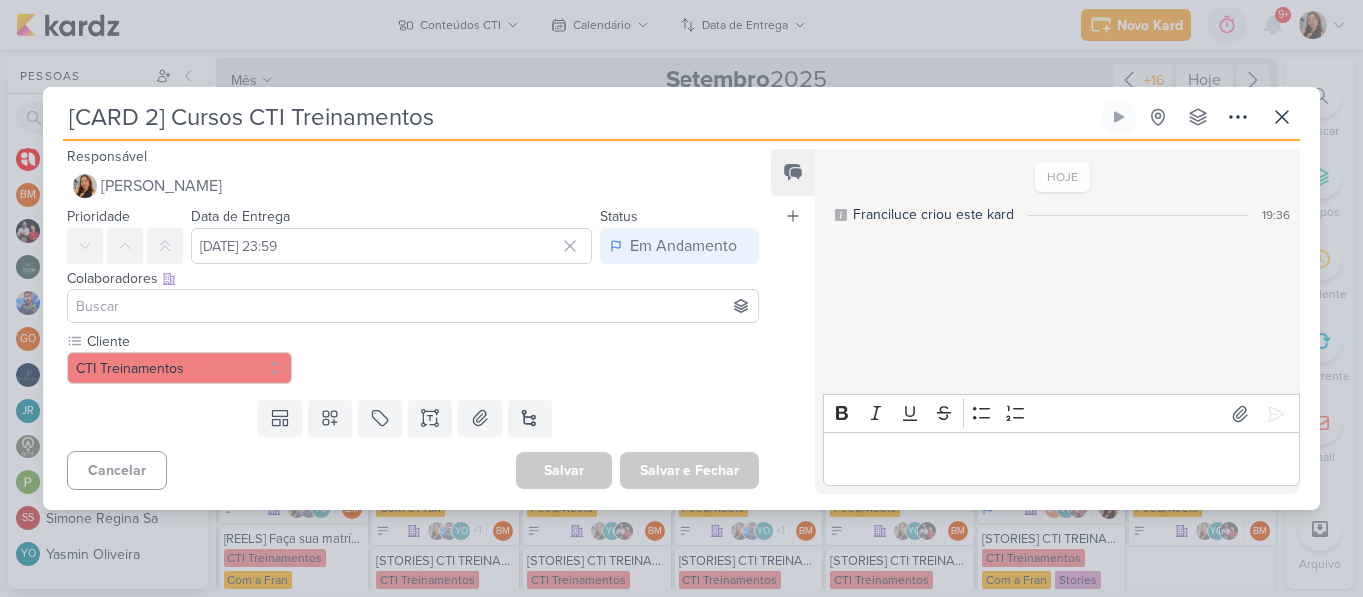
click at [419, 309] on input at bounding box center [413, 306] width 682 height 24
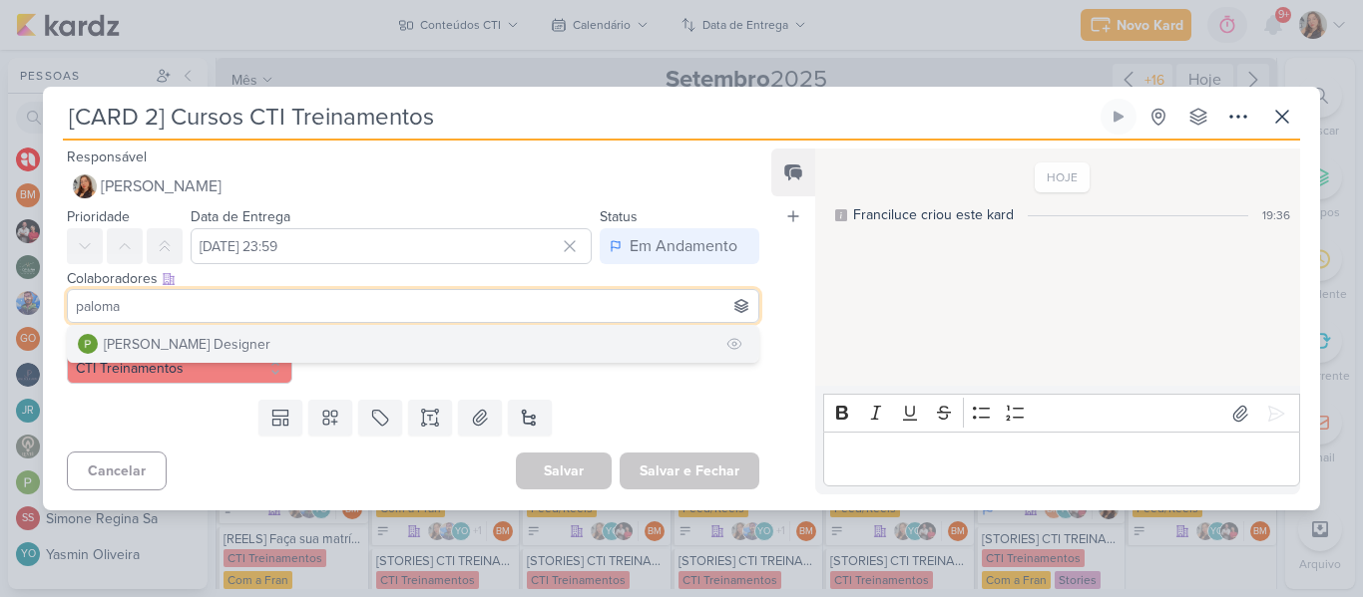
type input "paloma"
click at [317, 352] on button "[PERSON_NAME] Designer" at bounding box center [413, 344] width 690 height 36
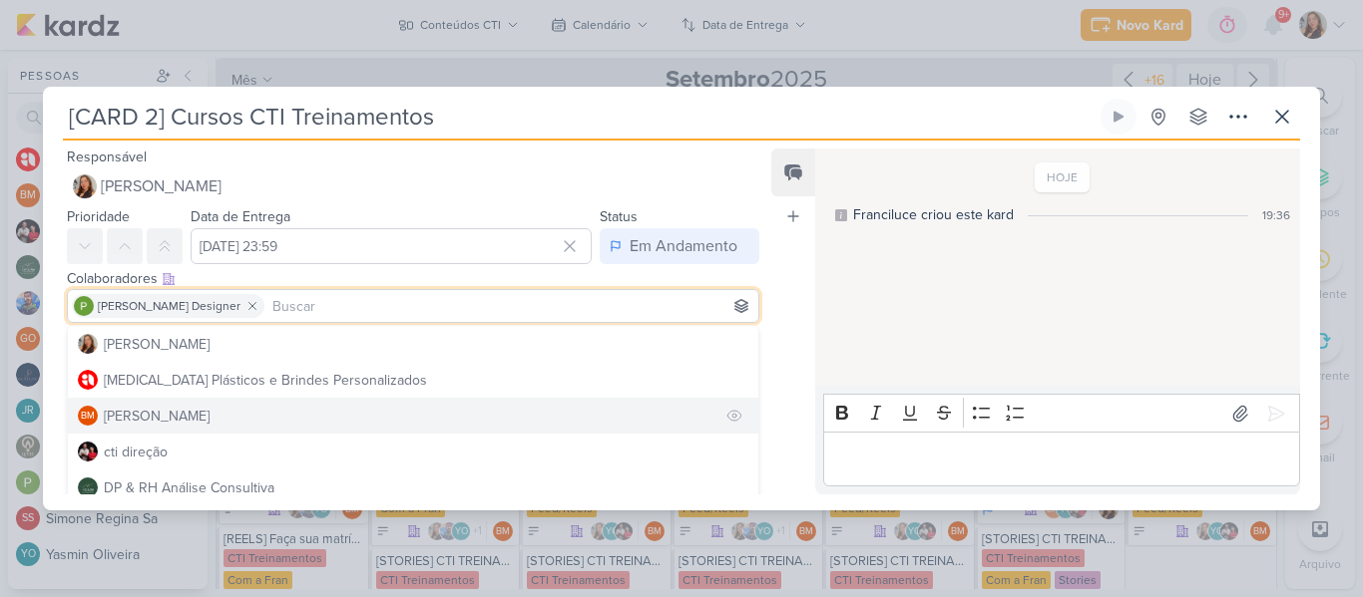
click at [322, 404] on button "BM [GEOGRAPHIC_DATA]" at bounding box center [413, 416] width 690 height 36
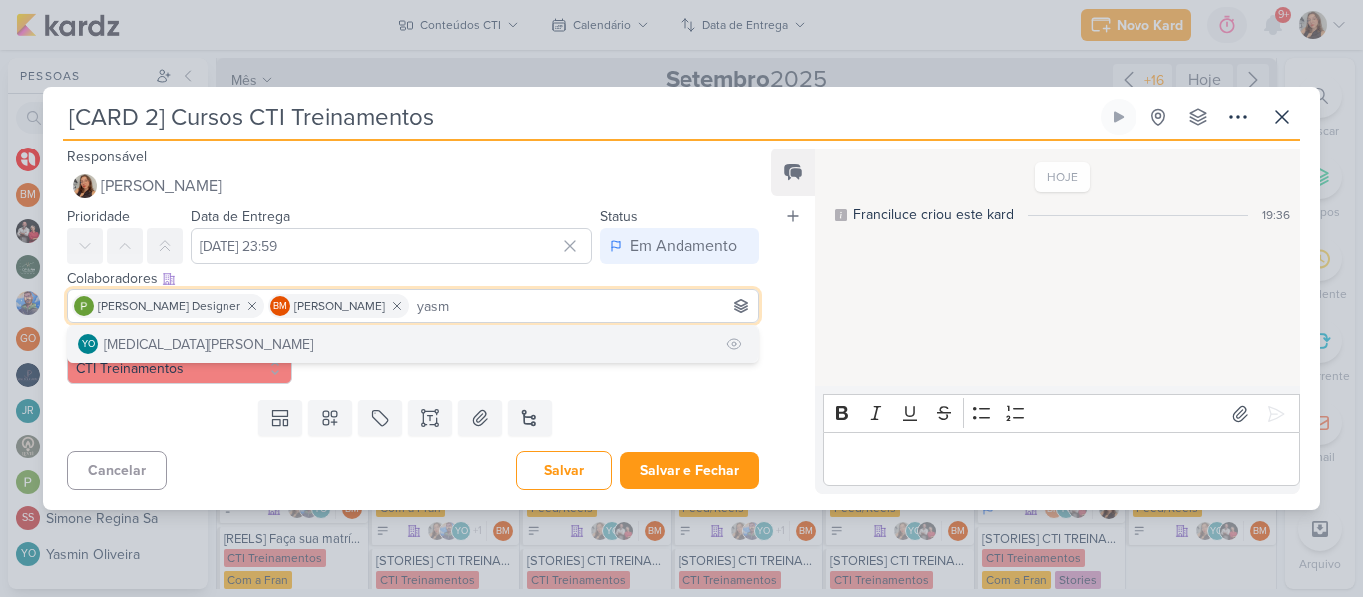
type input "yasm"
click at [337, 348] on button "YO [MEDICAL_DATA][PERSON_NAME]" at bounding box center [413, 344] width 690 height 36
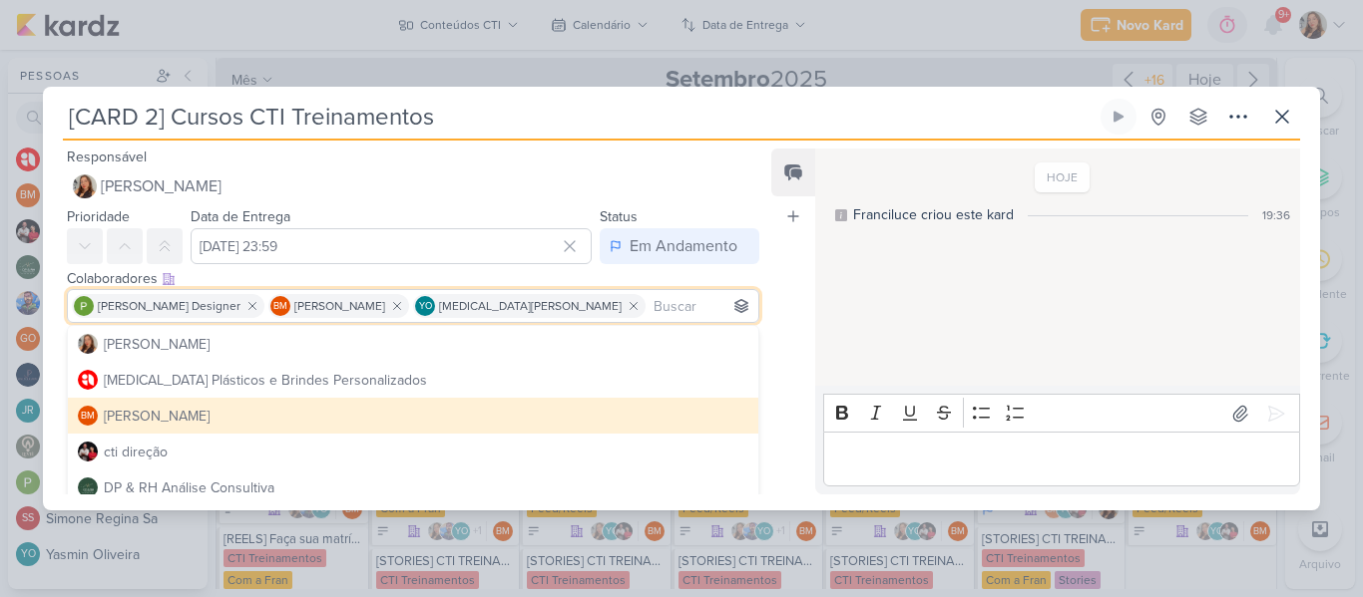
click at [786, 293] on div "Feed Atrelar email Solte o email para atrelar ao kard" at bounding box center [793, 322] width 44 height 346
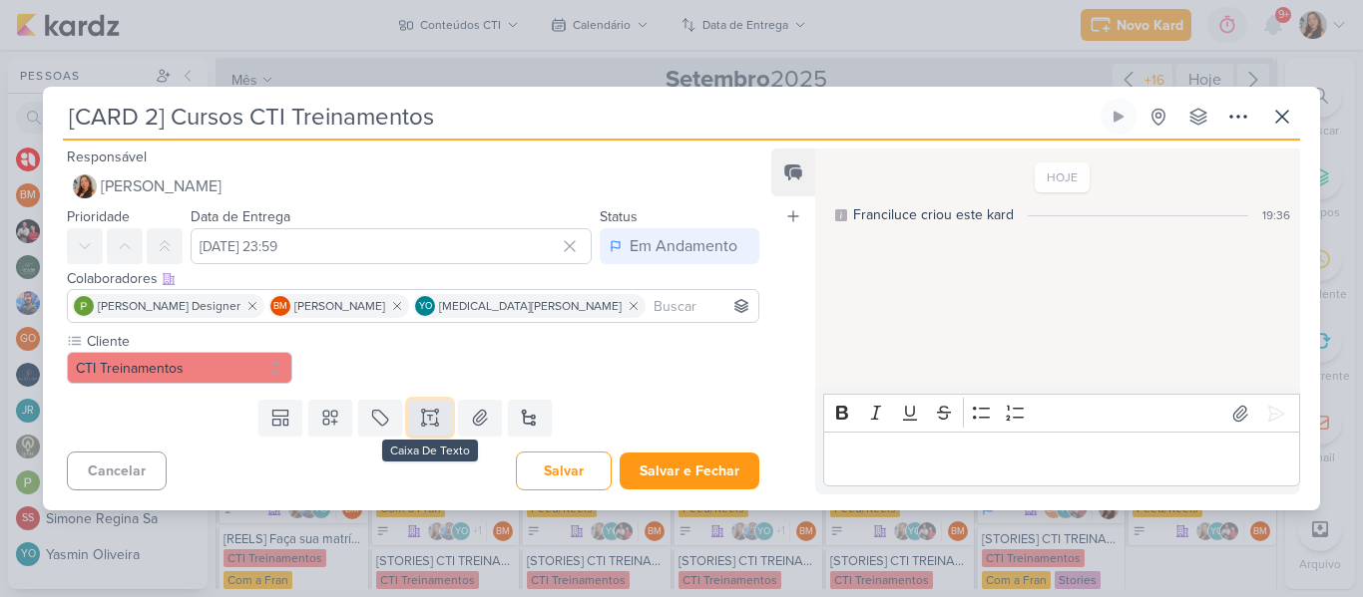
click at [423, 419] on icon at bounding box center [430, 418] width 20 height 20
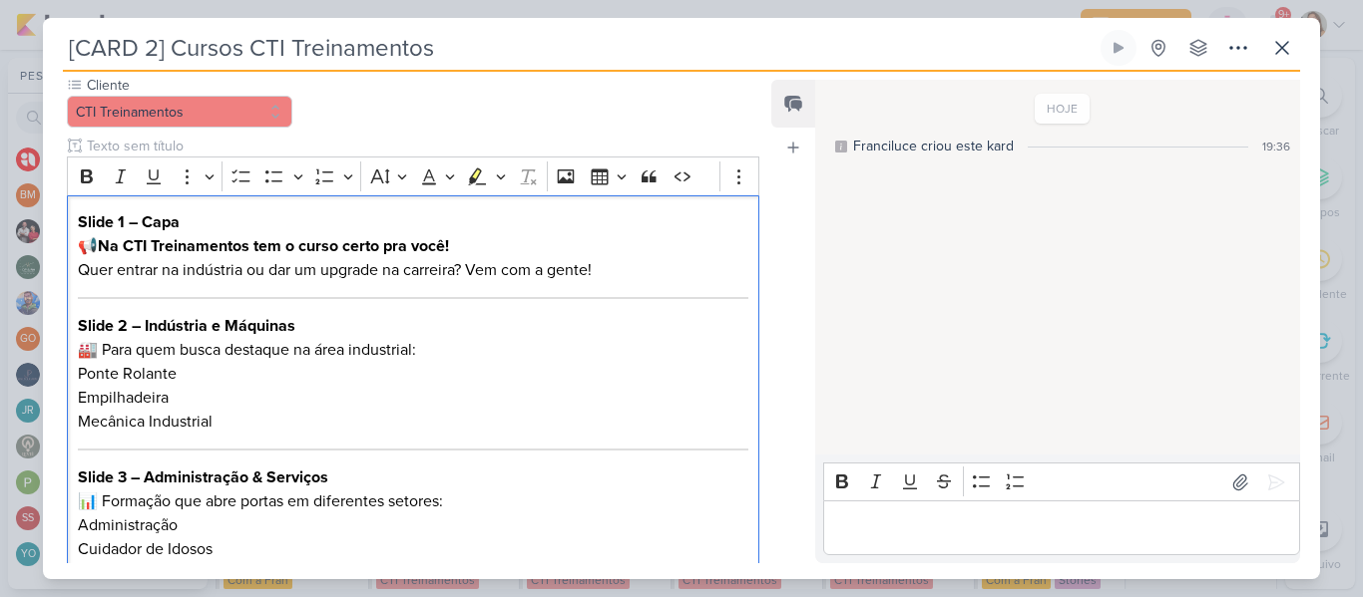
scroll to position [182, 0]
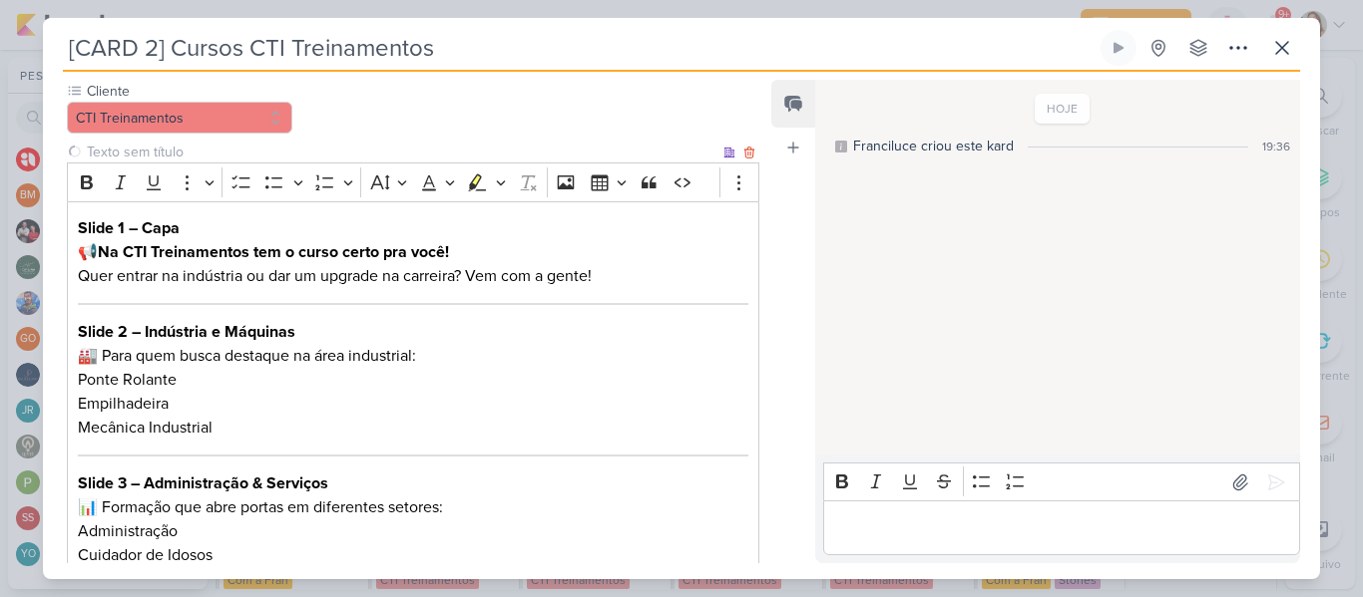
click at [548, 155] on input "text" at bounding box center [401, 152] width 636 height 21
type input "Brifieng"
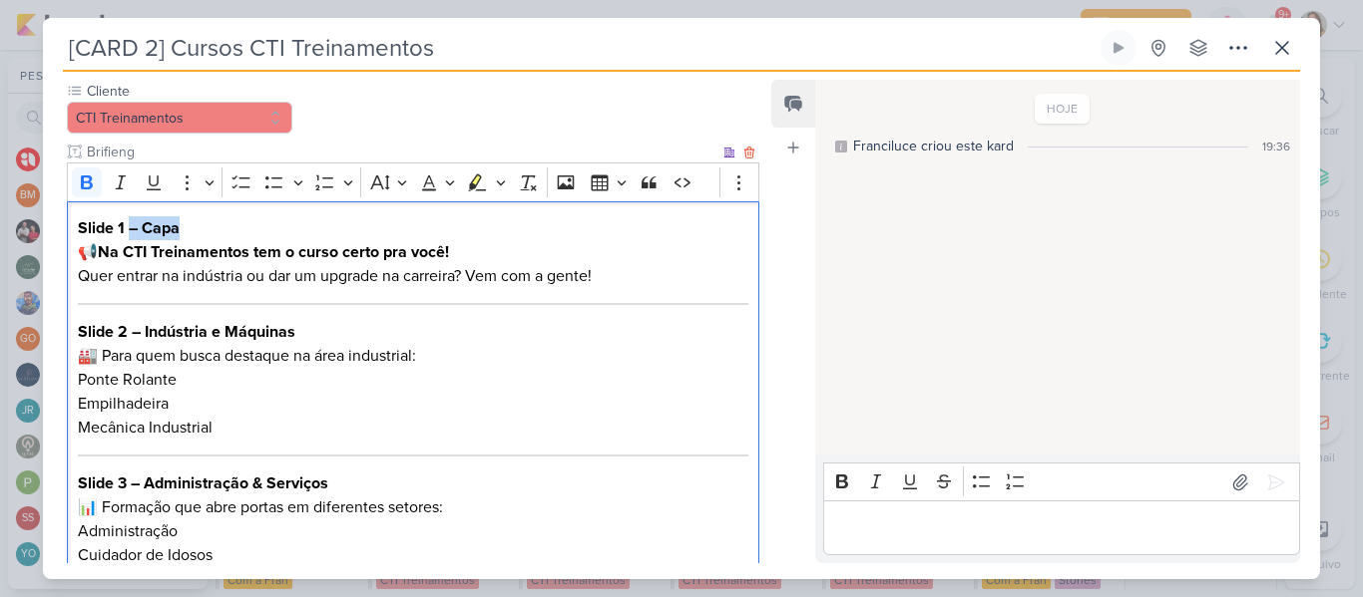
drag, startPoint x: 199, startPoint y: 231, endPoint x: 129, endPoint y: 229, distance: 70.8
click at [129, 229] on p "Slide 1 – Capa 📢 Na CTI Treinamentos tem o curso certo pra você! Quer entrar na…" at bounding box center [413, 252] width 670 height 72
click at [100, 252] on p "Slide 1 📢 Na CTI Treinamentos tem o curso certo pra você! Quer entrar na indúst…" at bounding box center [413, 252] width 670 height 72
click at [85, 253] on strong "Na CTI Treinamentos tem o curso certo pra você!" at bounding box center [257, 252] width 351 height 20
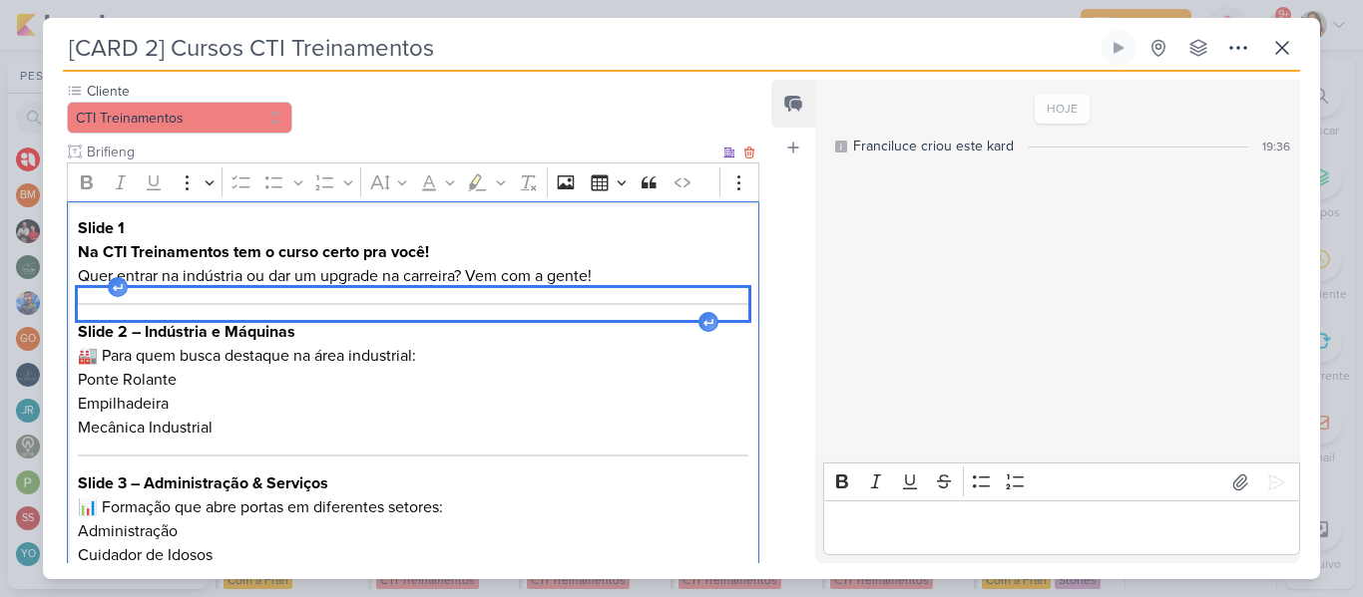
click at [196, 303] on hr "Editor editing area: main" at bounding box center [413, 304] width 670 height 2
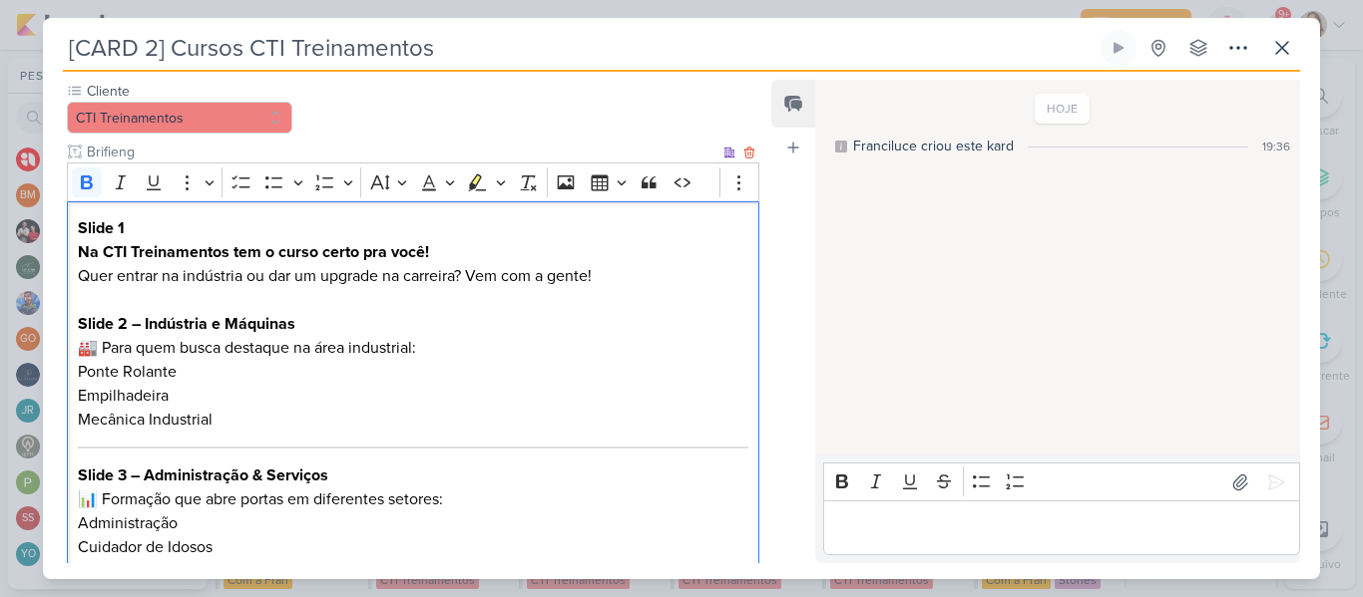
click at [308, 326] on p "Slide 2 – Indústria e Máquinas 🏭 Para quem busca destaque na área industrial:" at bounding box center [413, 336] width 670 height 48
click at [106, 348] on p "Slide 2 – Indústria e Máquinas 🏭 Para quem busca destaque na área industrial:" at bounding box center [413, 336] width 670 height 48
click at [142, 420] on p "Mecânica Industrial" at bounding box center [413, 420] width 670 height 24
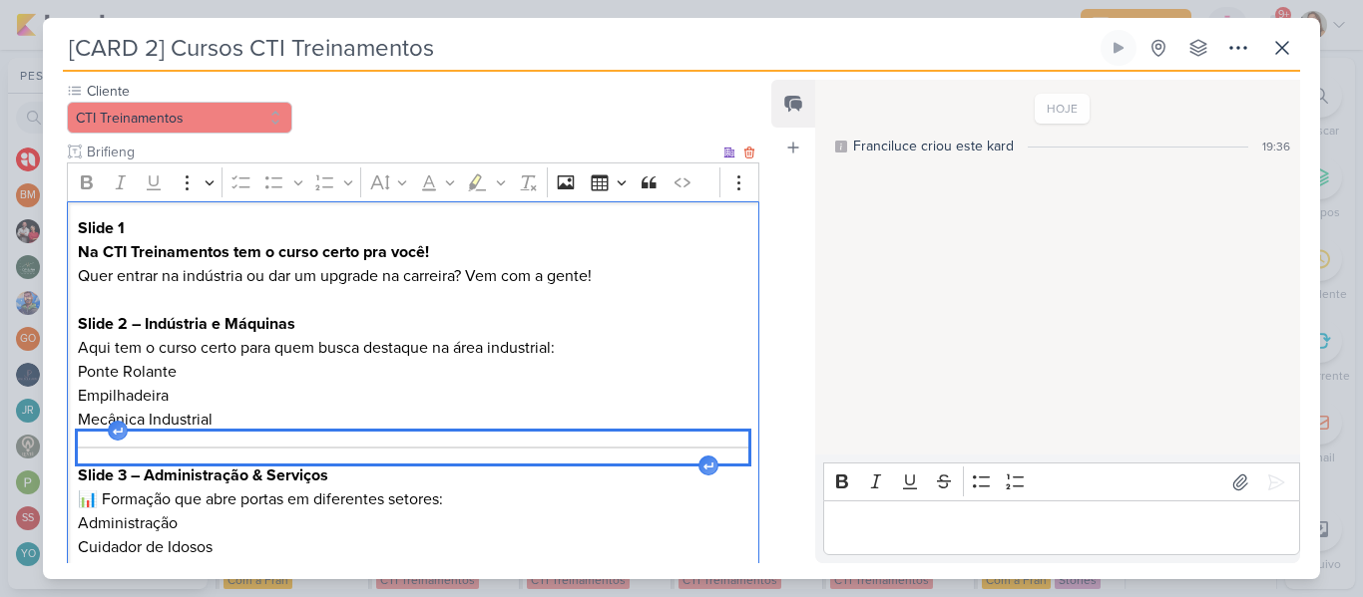
click at [187, 440] on div "Editor editing area: main" at bounding box center [413, 448] width 670 height 32
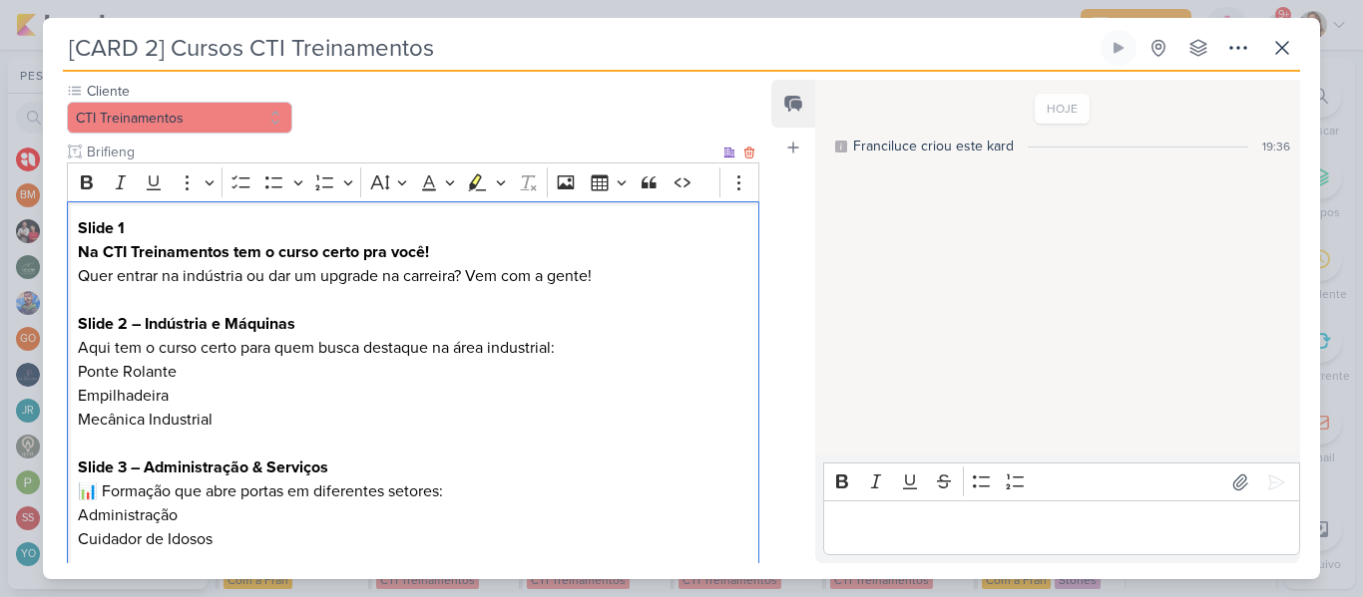
click at [92, 421] on p "Mecânica Industrial" at bounding box center [413, 420] width 670 height 24
click at [144, 322] on strong "Slide 2 – Indústria e Máquinas" at bounding box center [186, 324] width 217 height 20
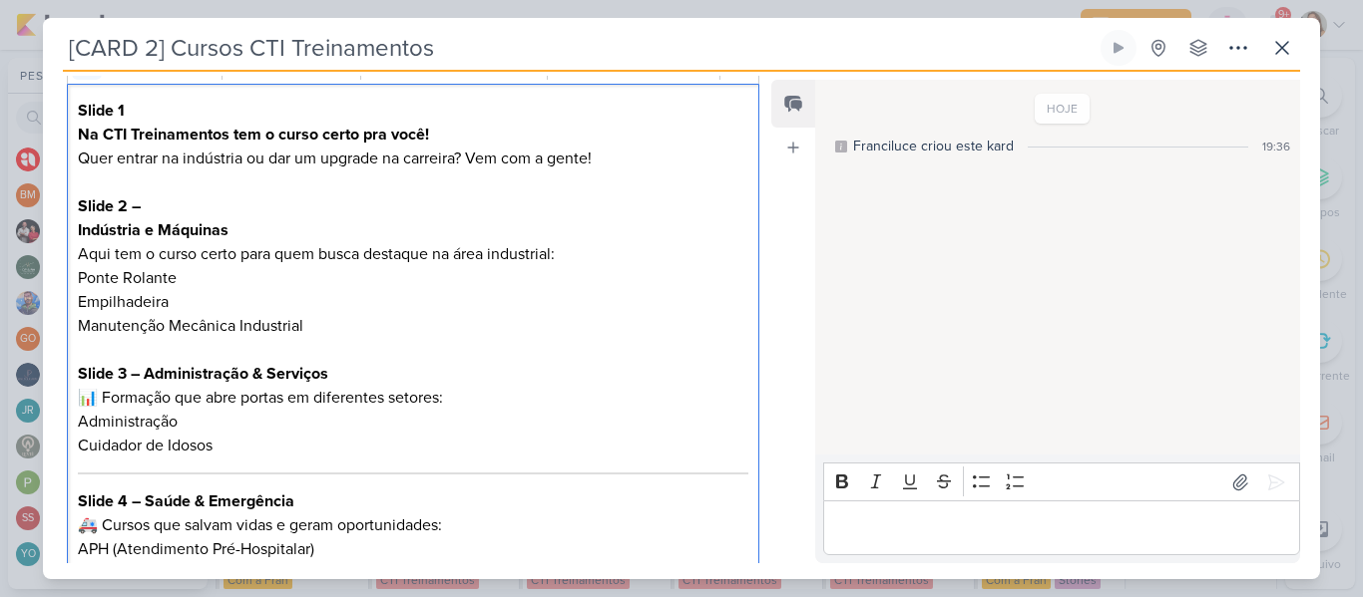
scroll to position [325, 0]
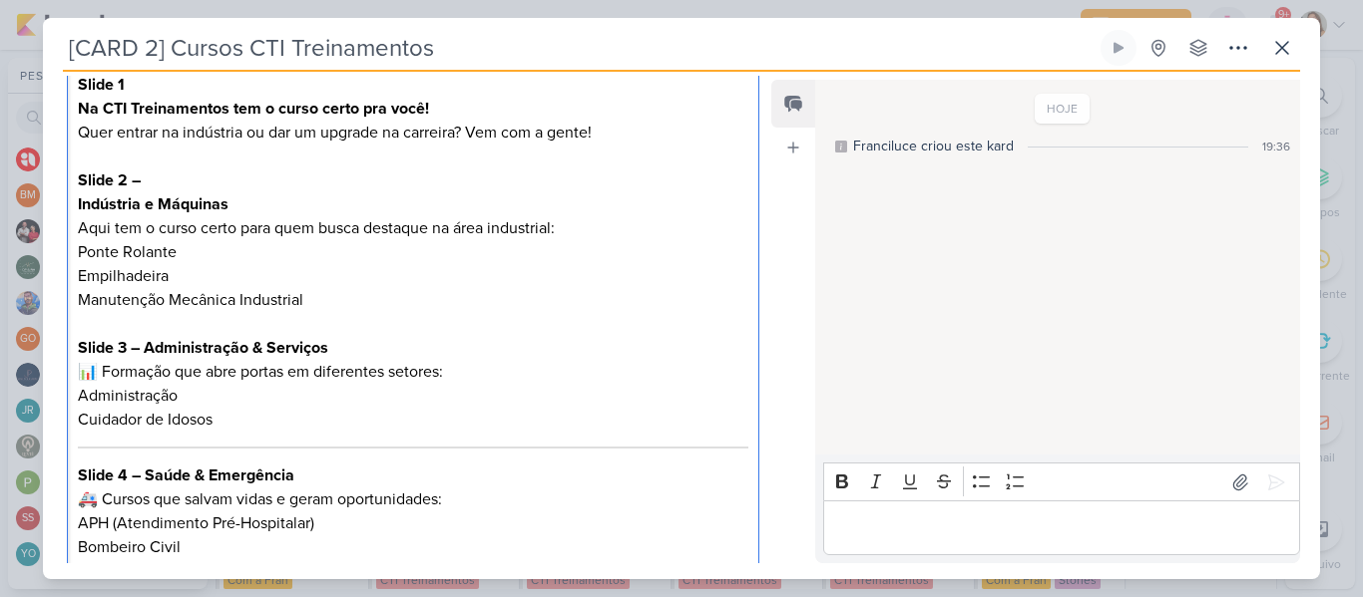
click at [145, 351] on strong "Slide 3 – Administração & Serviços" at bounding box center [203, 348] width 250 height 20
drag, startPoint x: 145, startPoint y: 351, endPoint x: 196, endPoint y: 348, distance: 52.0
click at [196, 348] on strong "Slide 3 – Administração & Serviços" at bounding box center [203, 348] width 250 height 20
click at [145, 348] on strong "Slide 3 – Administração & Serviços" at bounding box center [203, 348] width 250 height 20
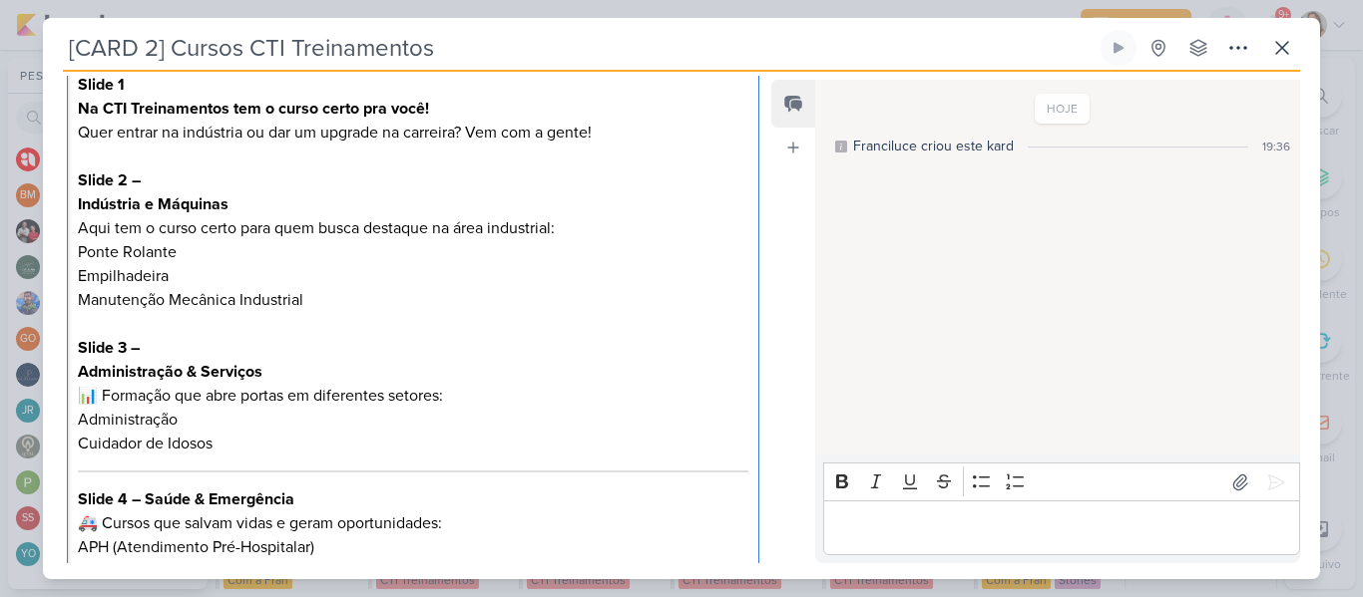
click at [108, 393] on p "Administração & Serviços 📊 Formação que abre portas em diferentes setores:" at bounding box center [413, 384] width 670 height 48
click at [196, 438] on p "Cuidador de Idosos" at bounding box center [413, 444] width 670 height 24
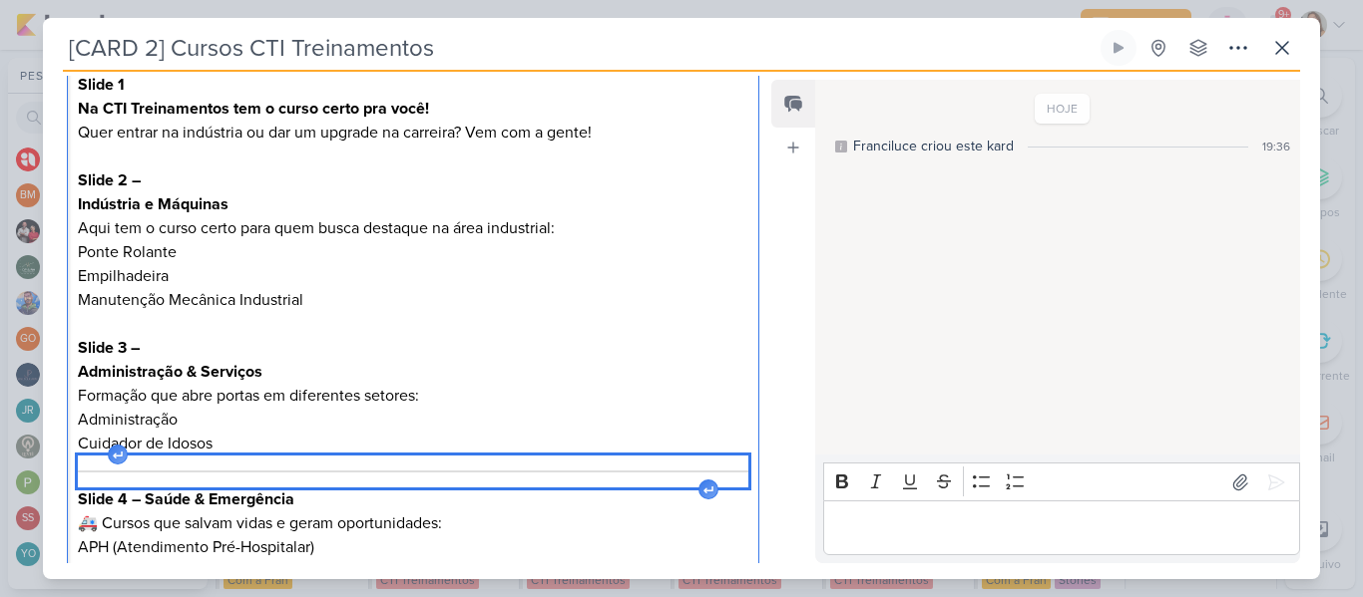
click at [521, 477] on div "Editor editing area: main" at bounding box center [413, 472] width 670 height 32
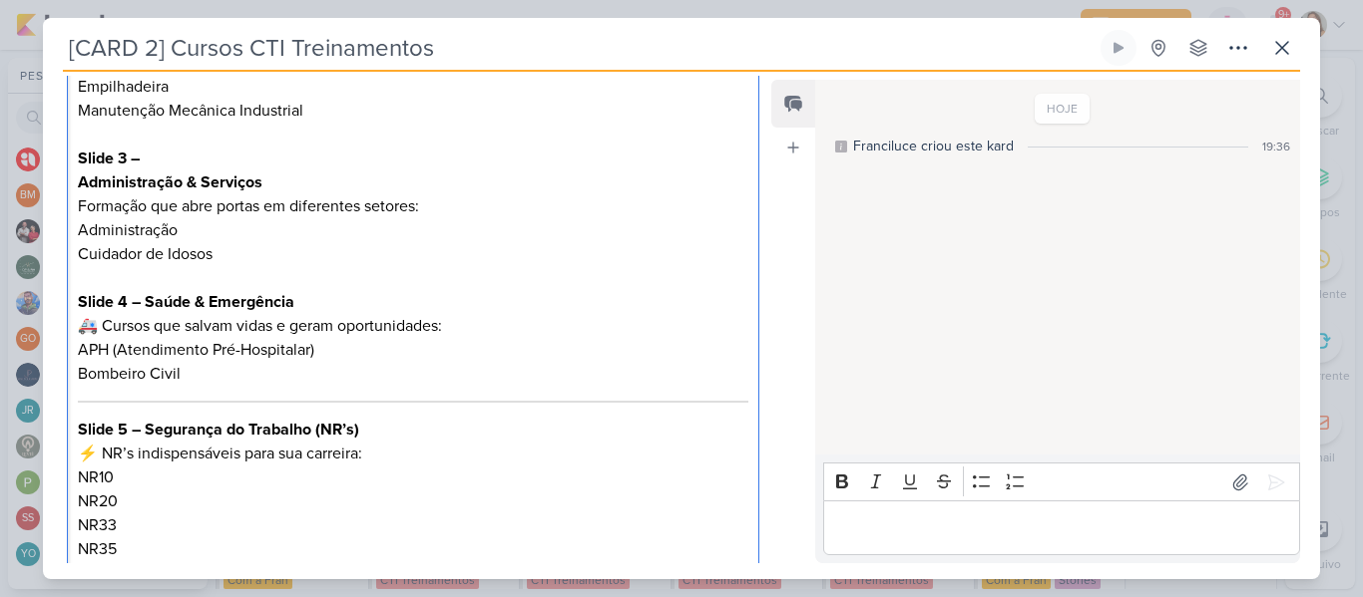
scroll to position [534, 0]
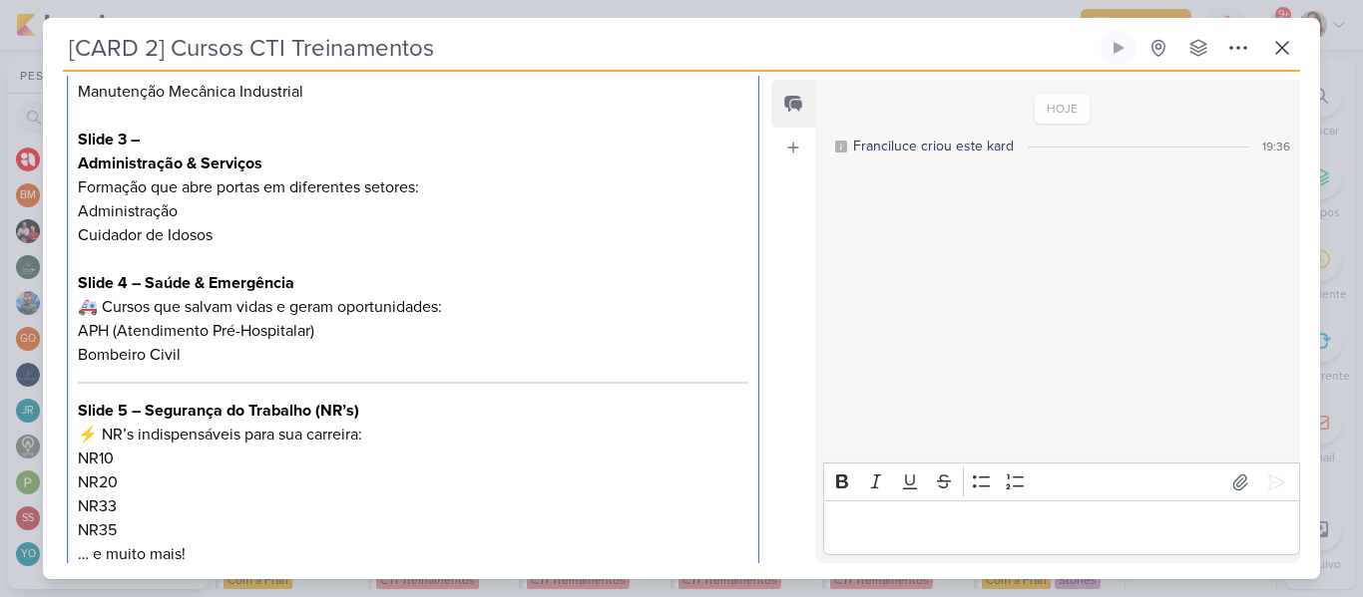
click at [148, 282] on strong "Slide 4 – Saúde & Emergência" at bounding box center [186, 283] width 216 height 20
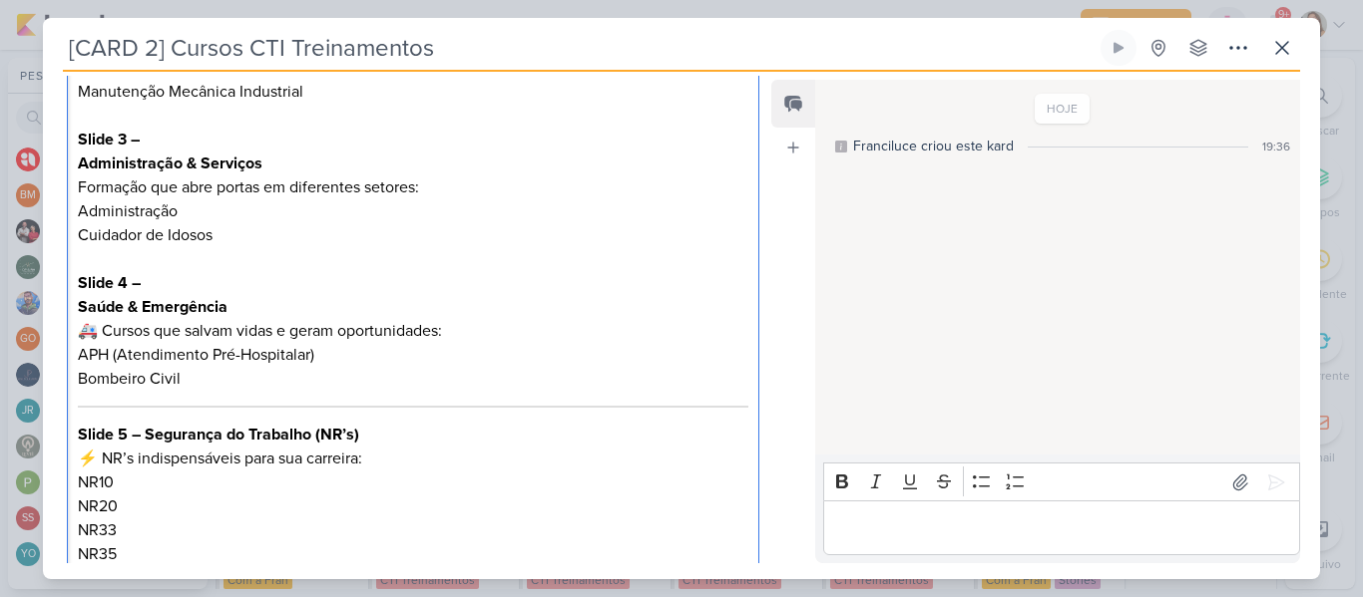
click at [109, 328] on p "Saúde & Emergência 🚑 Cursos que salvam vidas e geram oportunidades:" at bounding box center [413, 319] width 670 height 48
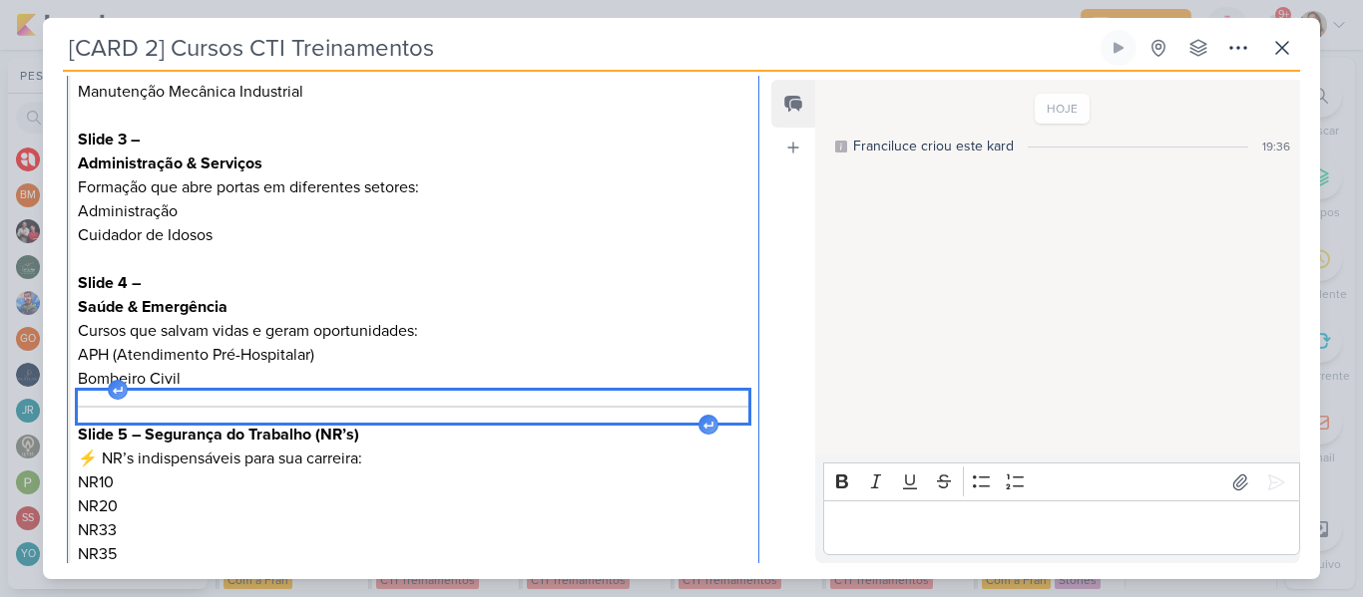
click at [145, 403] on div "Editor editing area: main" at bounding box center [413, 407] width 670 height 32
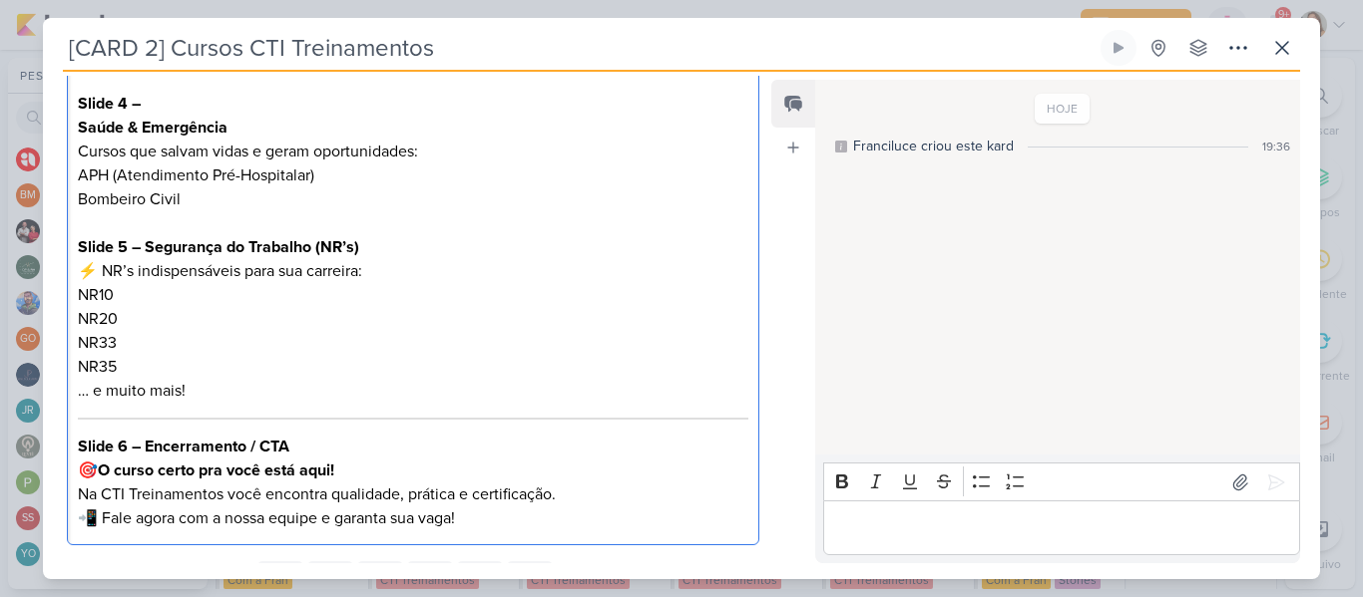
scroll to position [716, 0]
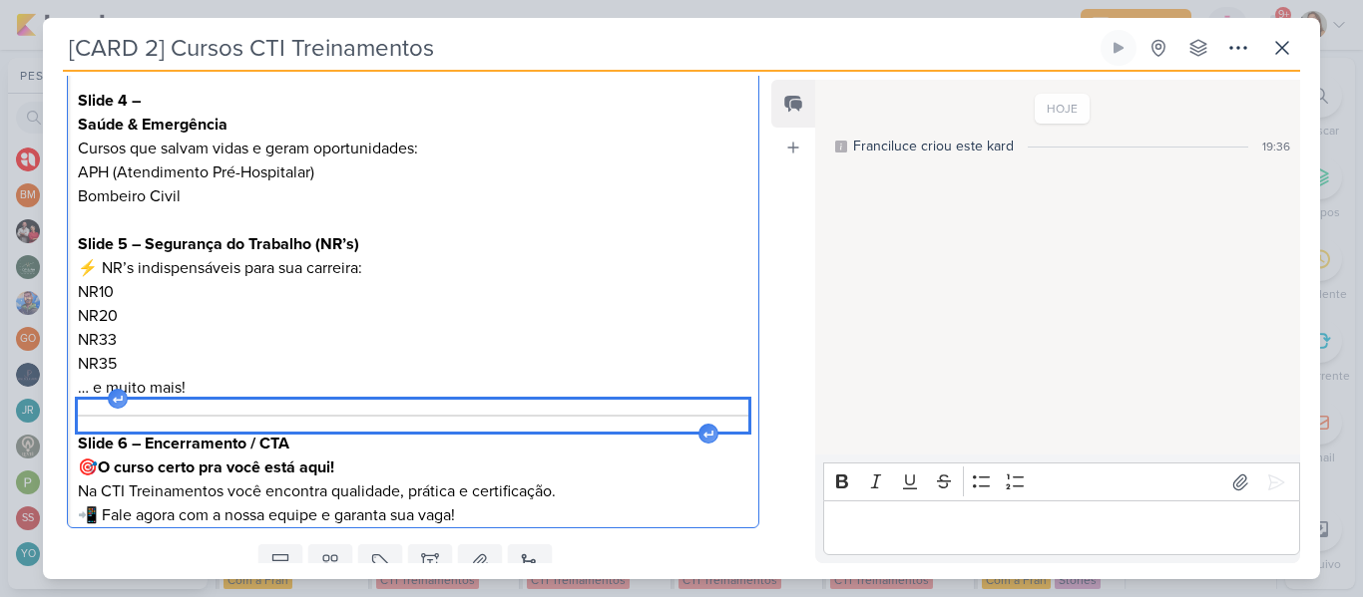
click at [347, 426] on div "Editor editing area: main" at bounding box center [413, 416] width 670 height 32
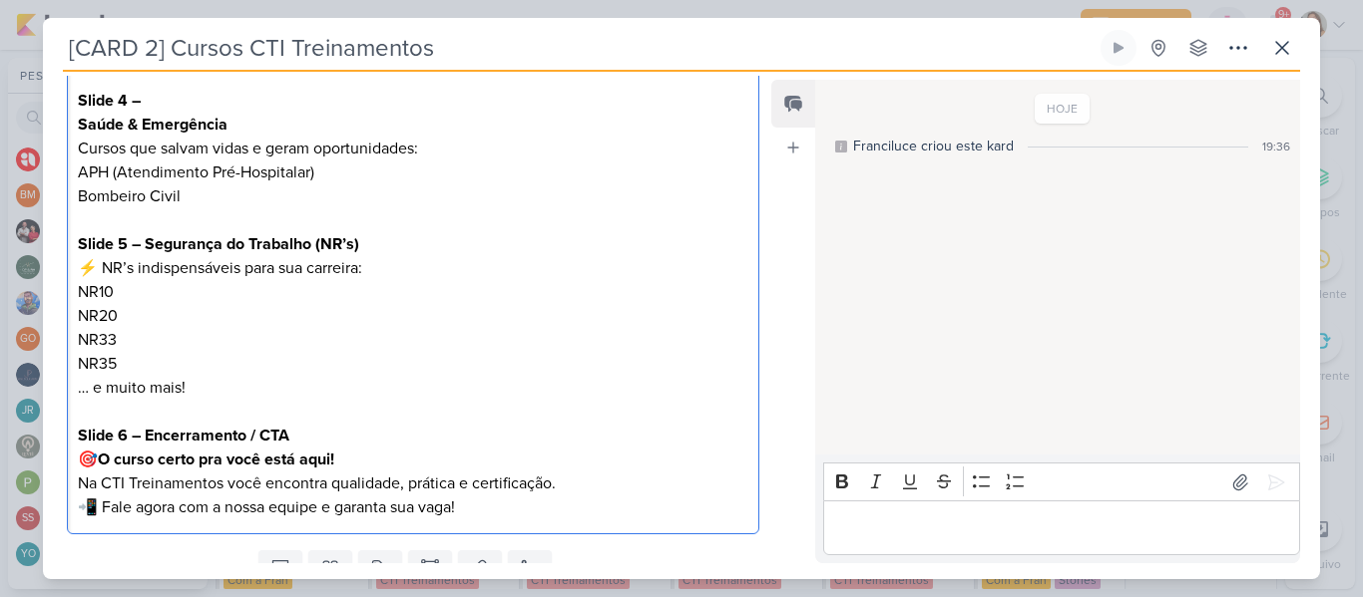
click at [148, 243] on strong "Slide 5 – Segurança do Trabalho (NR’s)" at bounding box center [218, 244] width 281 height 20
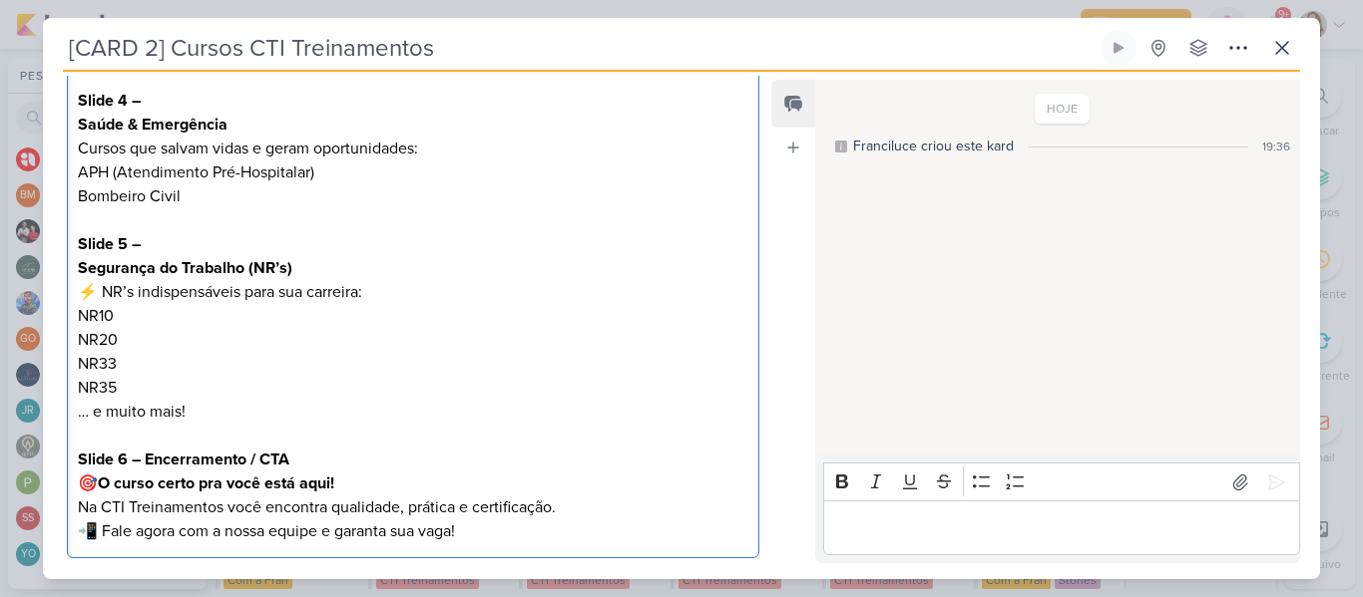
click at [162, 325] on p "NR10" at bounding box center [413, 316] width 670 height 24
click at [150, 389] on p "NR35 … e muito mais!" at bounding box center [413, 400] width 670 height 48
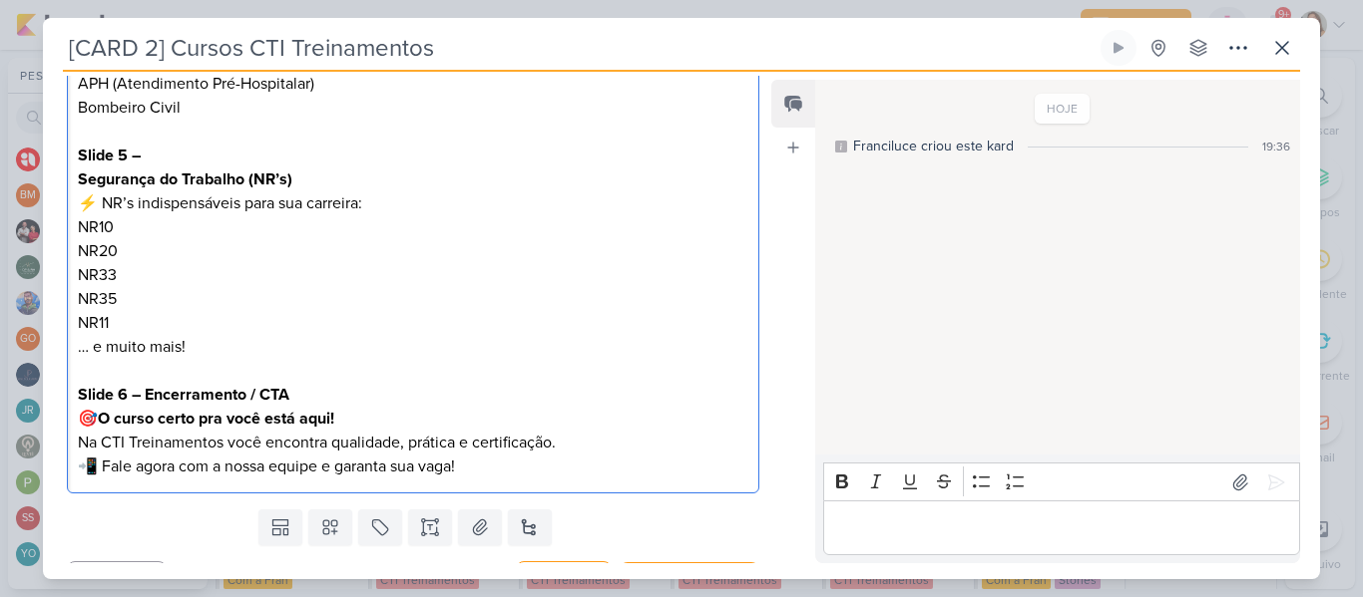
scroll to position [835, 0]
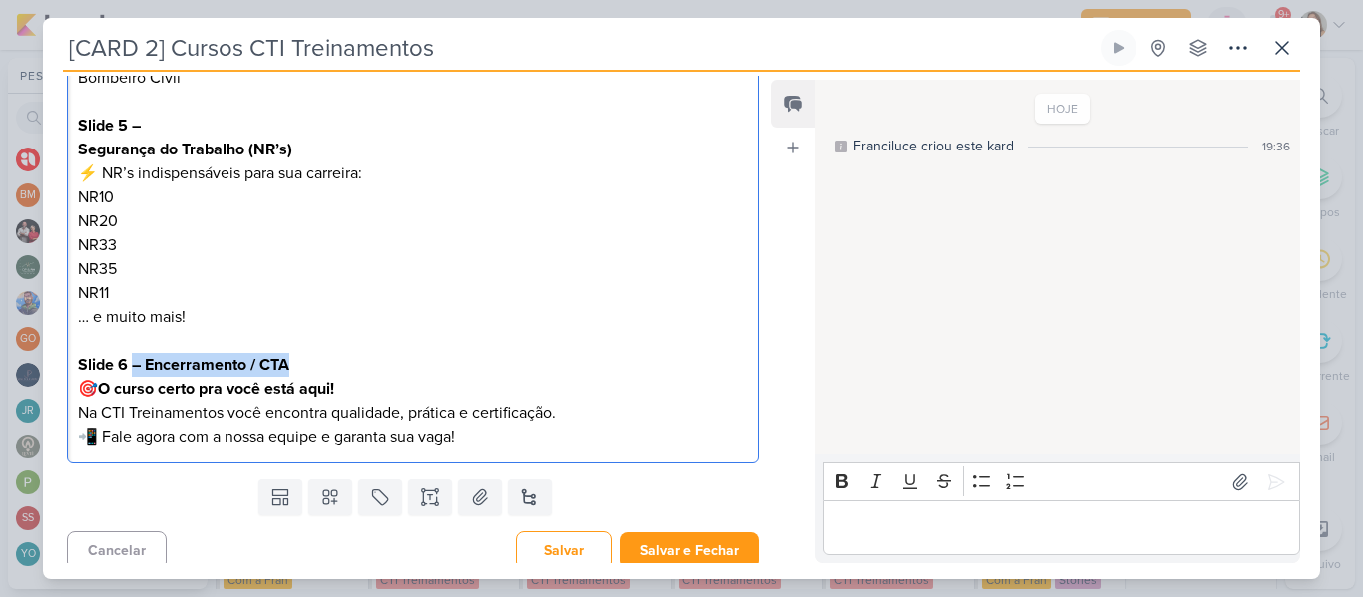
drag, startPoint x: 130, startPoint y: 366, endPoint x: 362, endPoint y: 369, distance: 232.4
click at [362, 369] on p "Slide 6 – Encerramento / CTA 🎯 O curso certo pra você está aqui! Na CTI Treinam…" at bounding box center [413, 401] width 670 height 96
click at [105, 391] on strong "O curso certo pra você está aqui!" at bounding box center [216, 389] width 236 height 20
click at [102, 436] on p "Slide 6 O curso certo pra você está aqui! Na CTI Treinamentos você encontra qua…" at bounding box center [413, 401] width 670 height 96
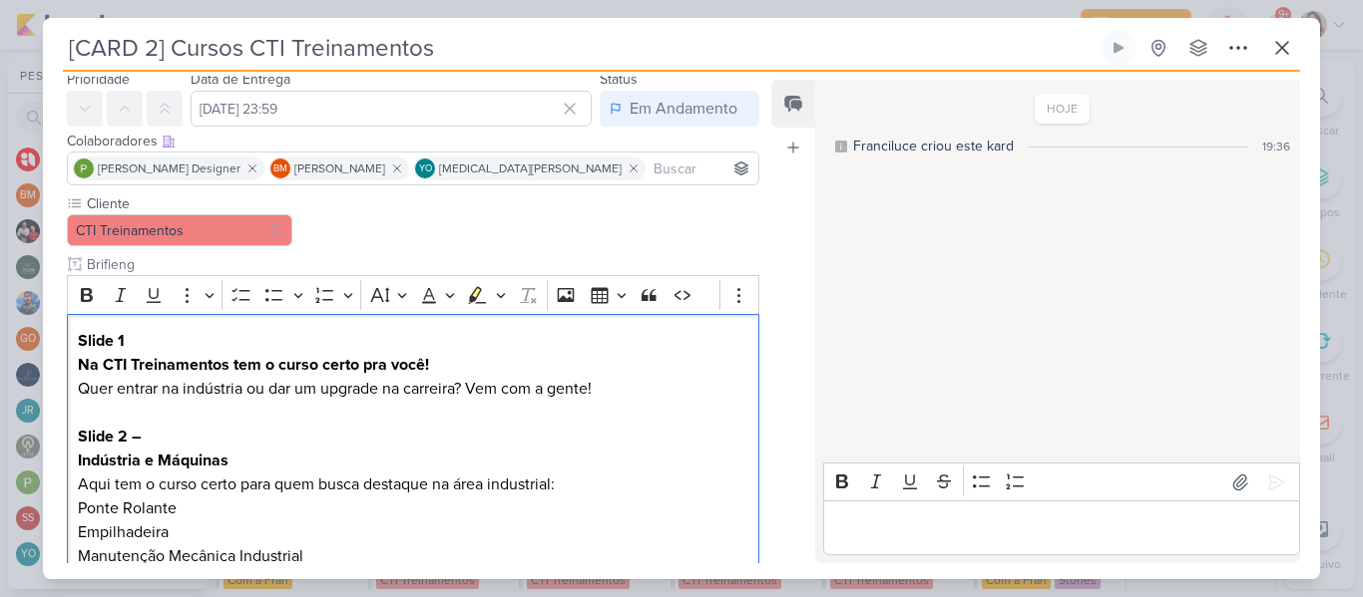
scroll to position [55, 0]
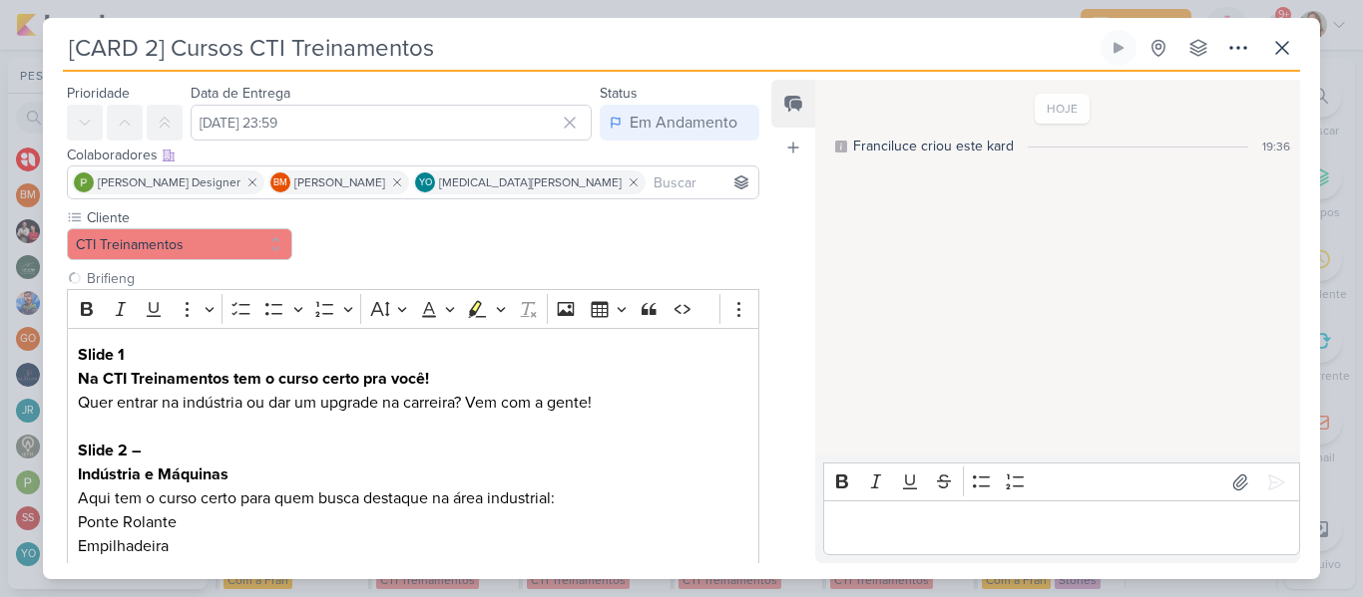
click at [702, 189] on input at bounding box center [701, 183] width 105 height 24
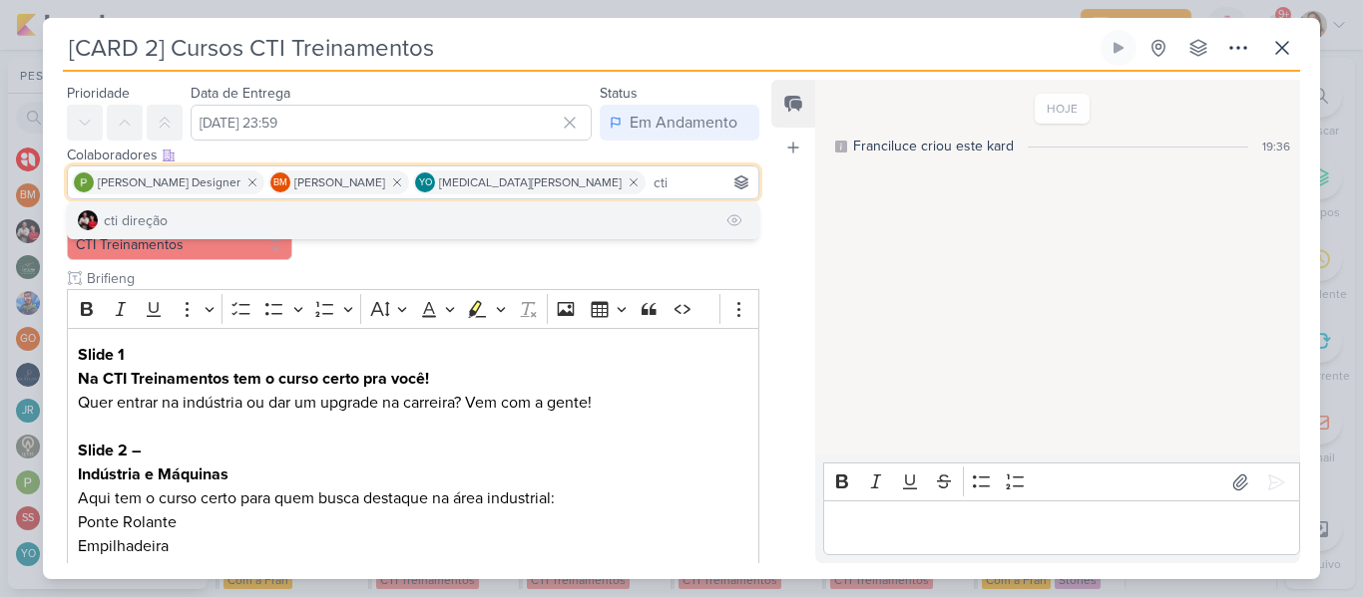
type input "cti"
click at [645, 227] on button "cti direção" at bounding box center [413, 220] width 690 height 36
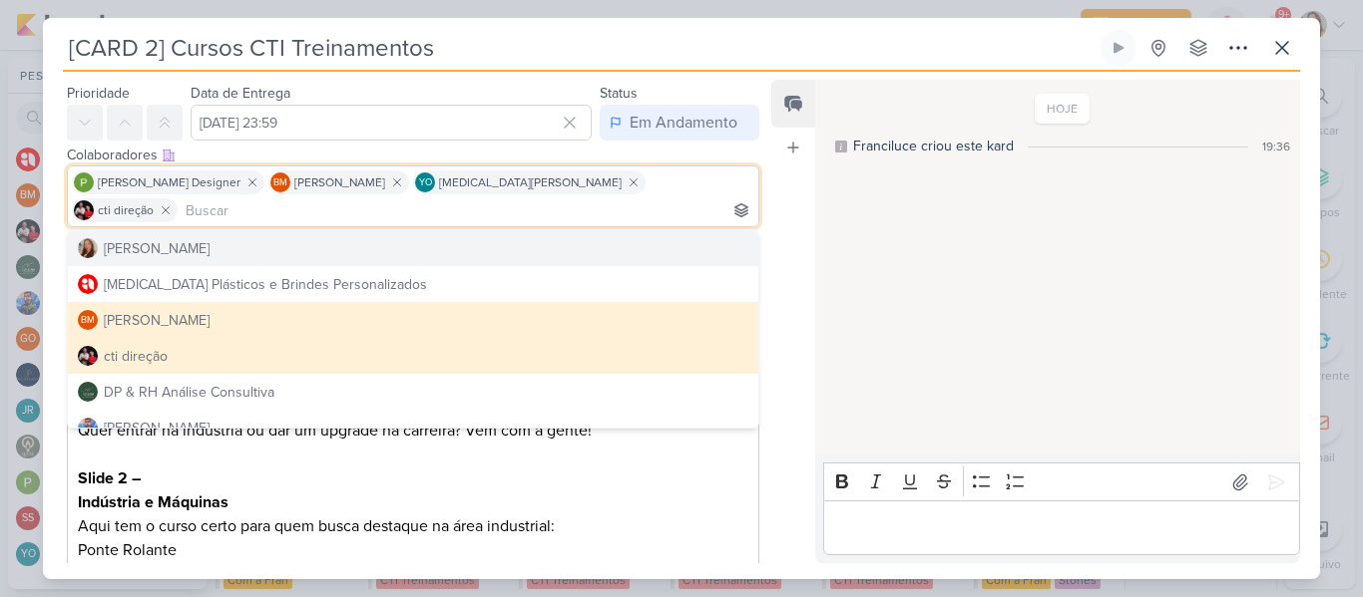
click at [798, 216] on div "Feed Atrelar email Solte o email para atrelar ao kard" at bounding box center [793, 322] width 44 height 484
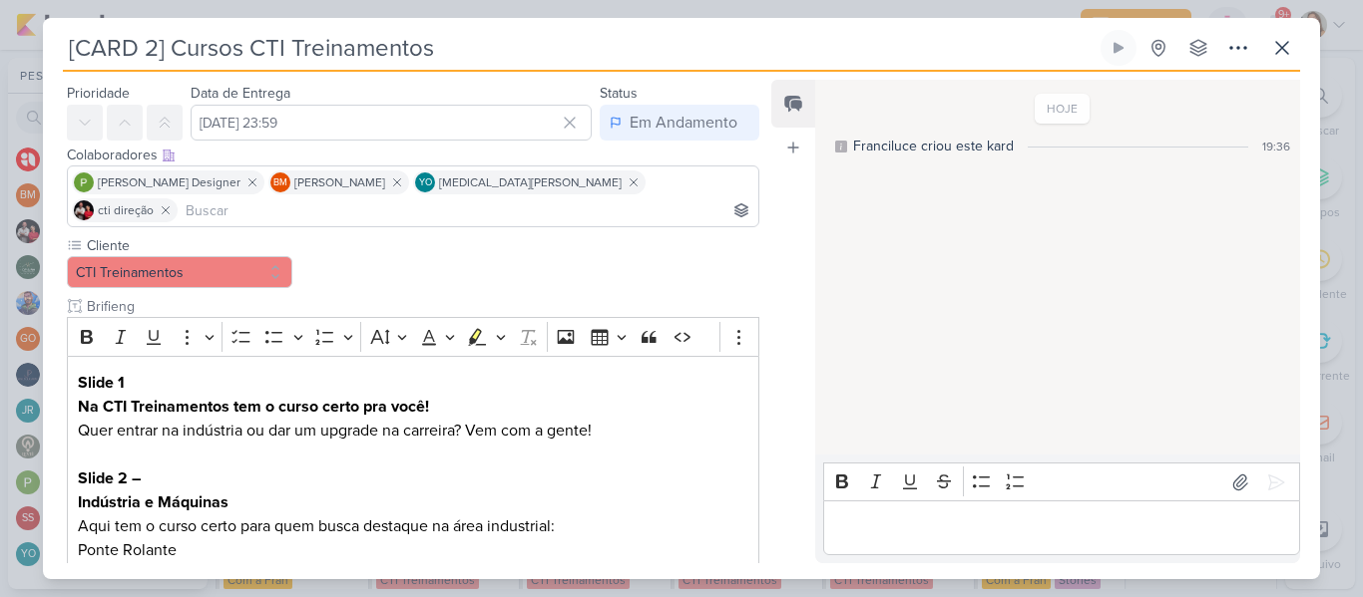
scroll to position [846, 0]
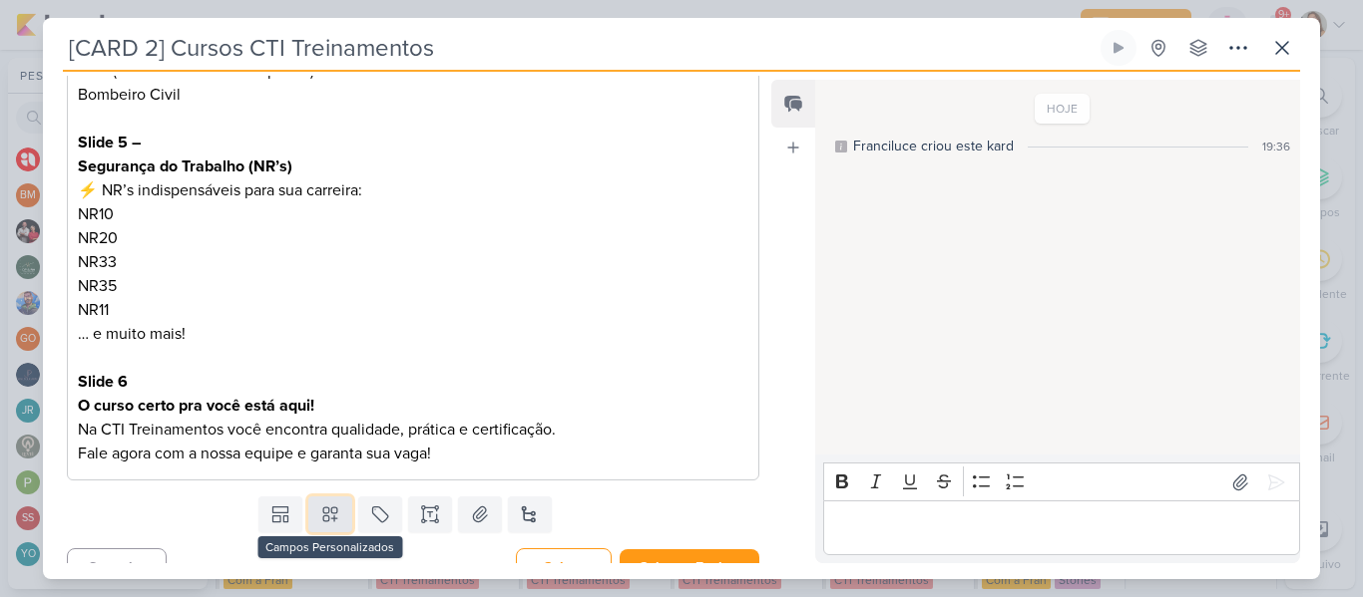
click at [314, 497] on button at bounding box center [330, 515] width 44 height 36
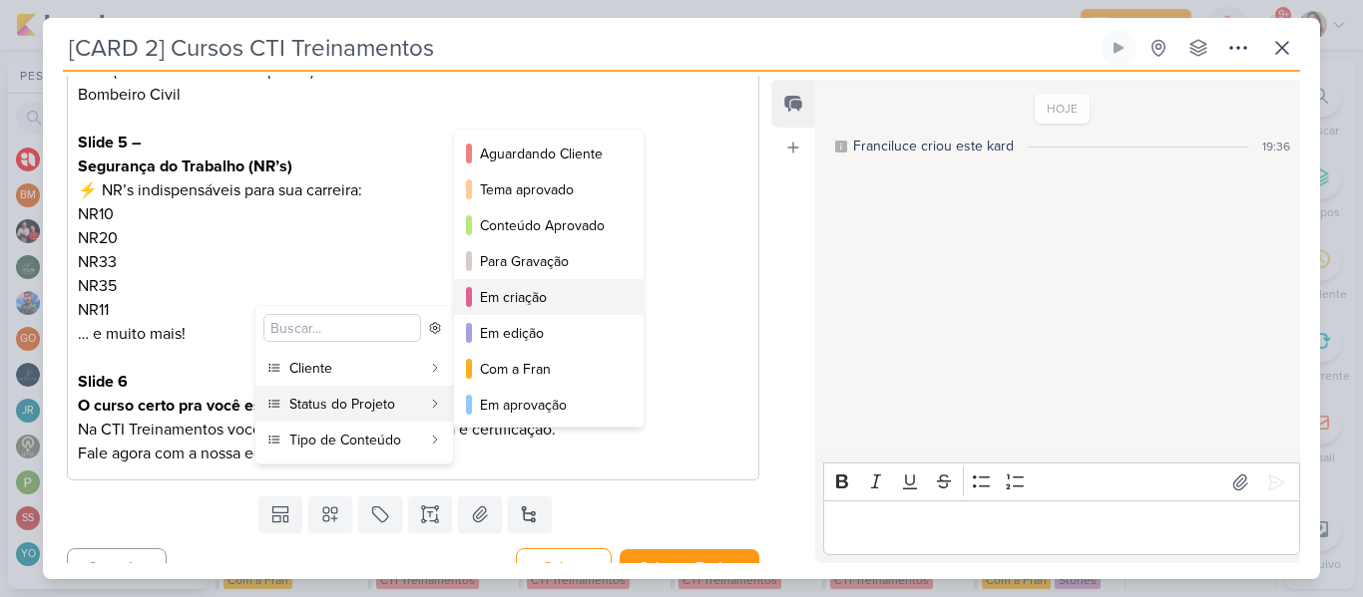
click at [502, 304] on div "Em criação" at bounding box center [550, 297] width 140 height 21
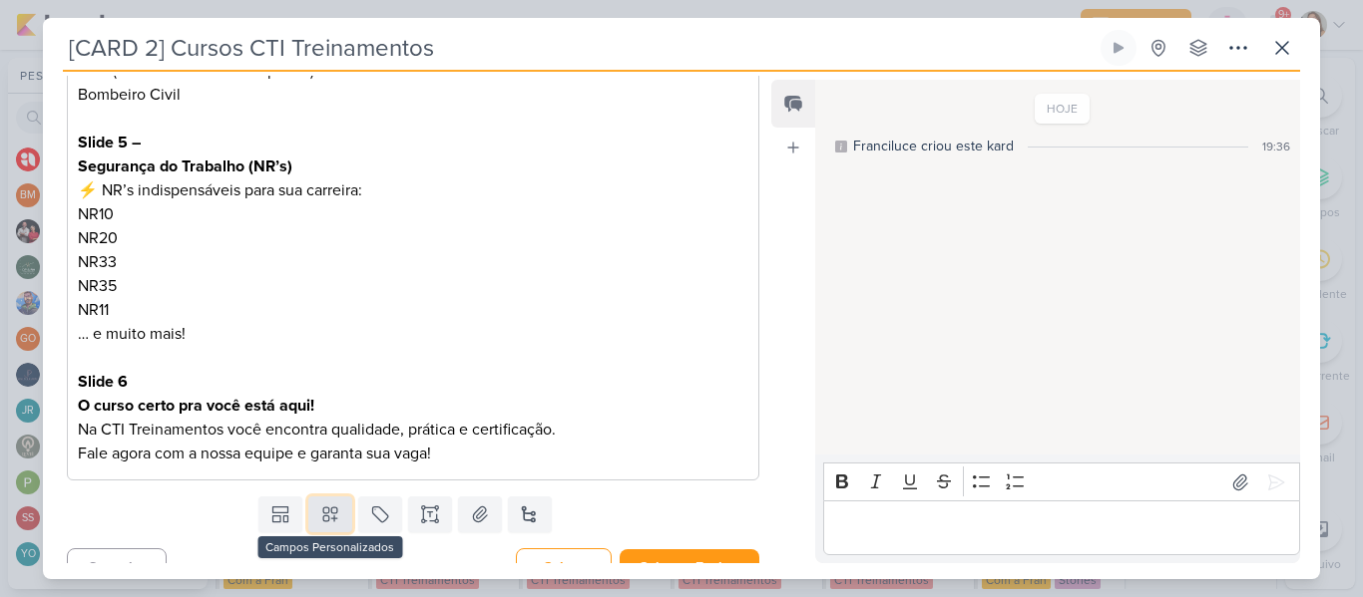
click at [339, 497] on button at bounding box center [330, 515] width 44 height 36
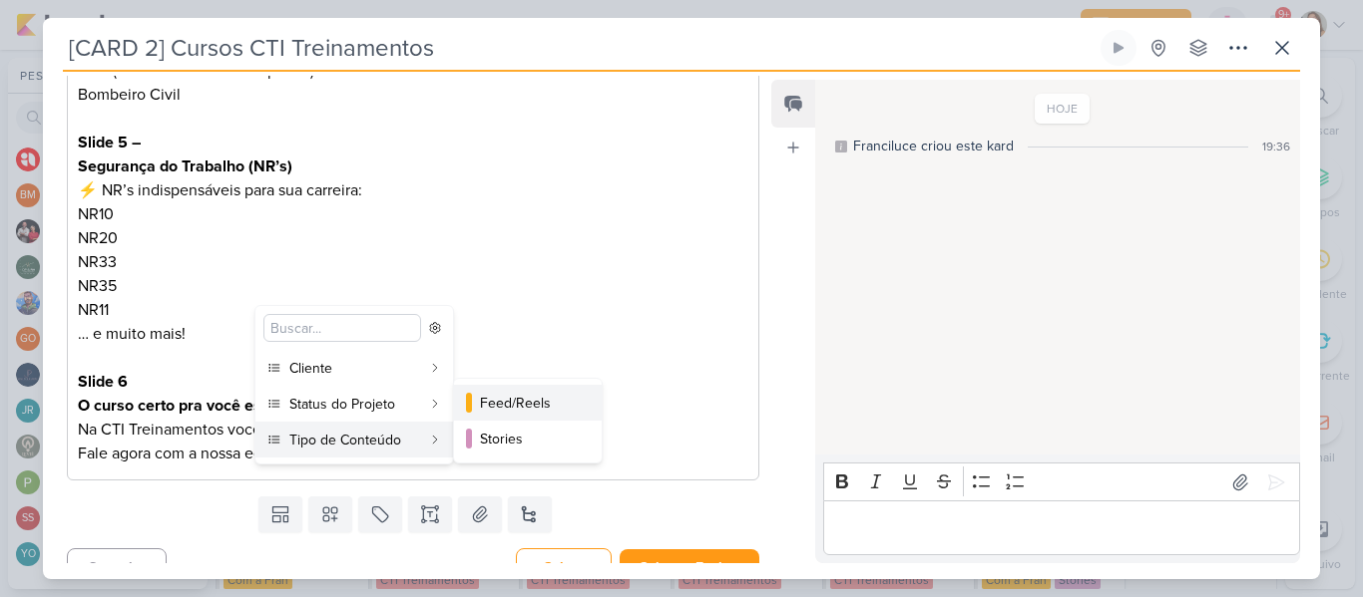
click at [507, 411] on div "Feed/Reels" at bounding box center [529, 403] width 98 height 21
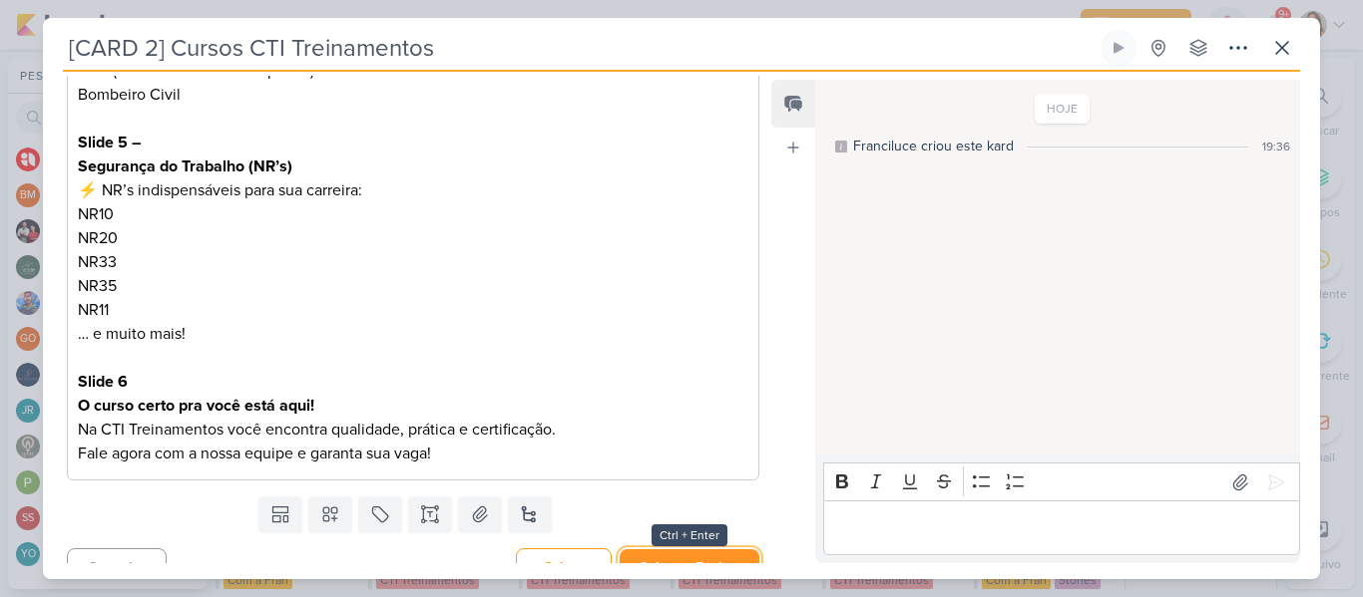
click at [675, 550] on button "Salvar e Fechar" at bounding box center [689, 568] width 140 height 37
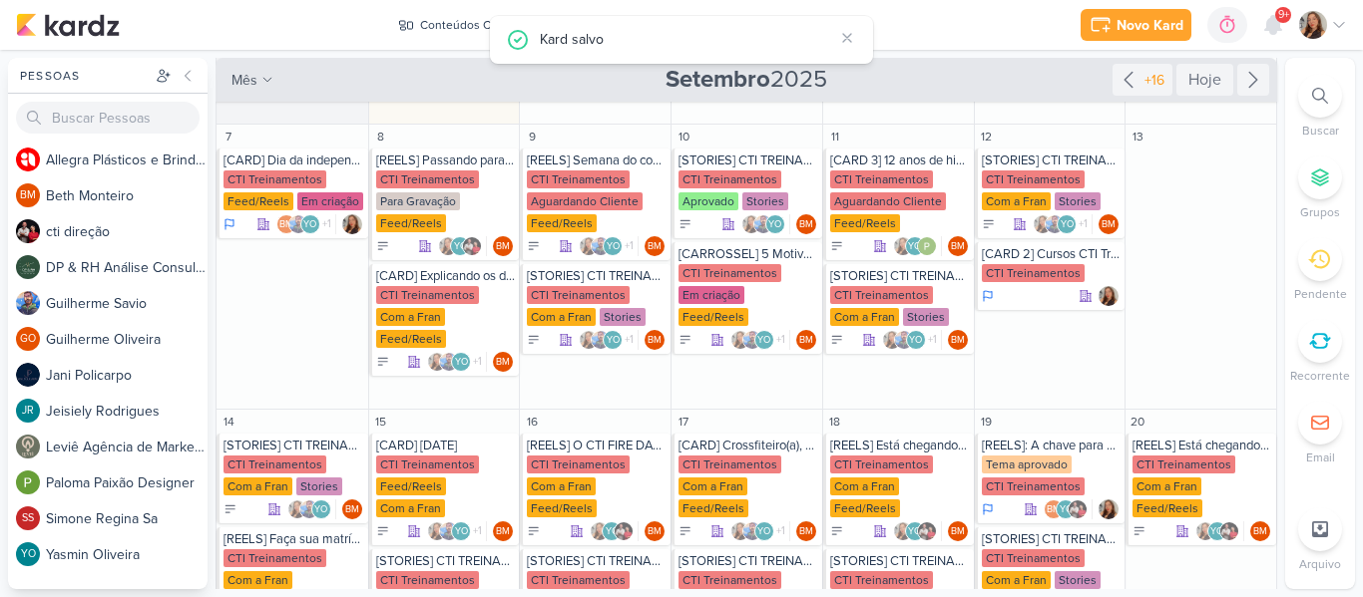
scroll to position [0, 0]
click at [876, 185] on div "CTI Treinamentos" at bounding box center [881, 180] width 103 height 18
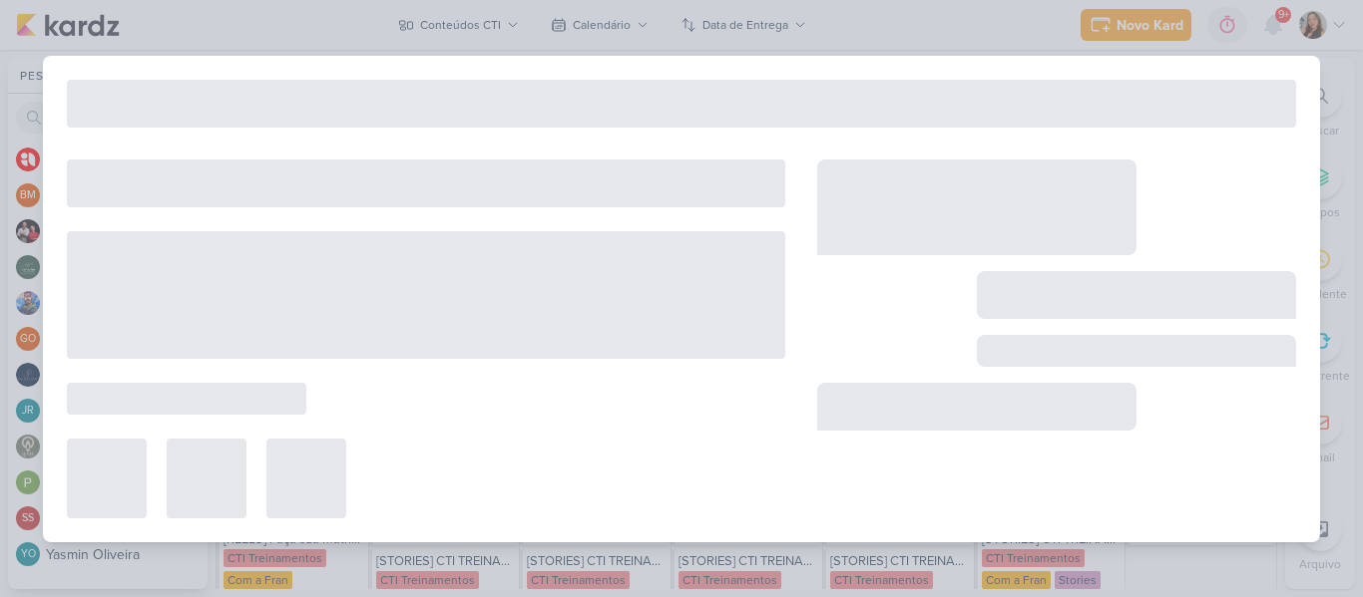
type input "[CARD 3] 12 anos de história"
type input "[DATE] 23:59"
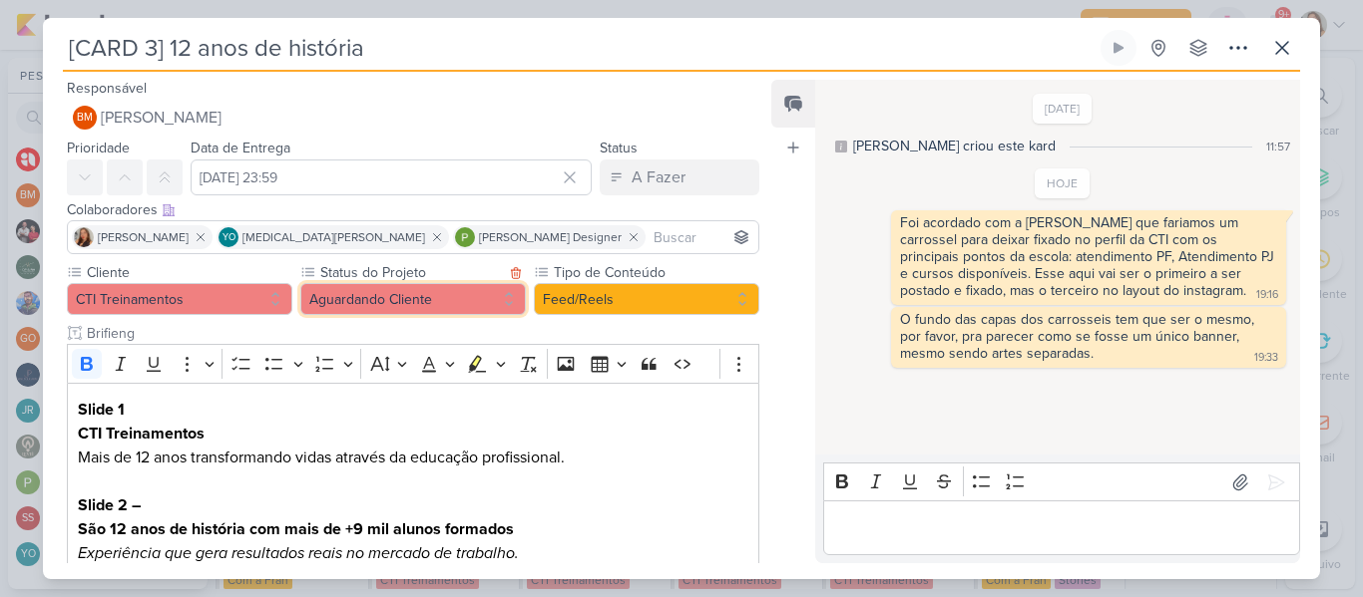
click at [453, 306] on button "Aguardando Cliente" at bounding box center [412, 299] width 225 height 32
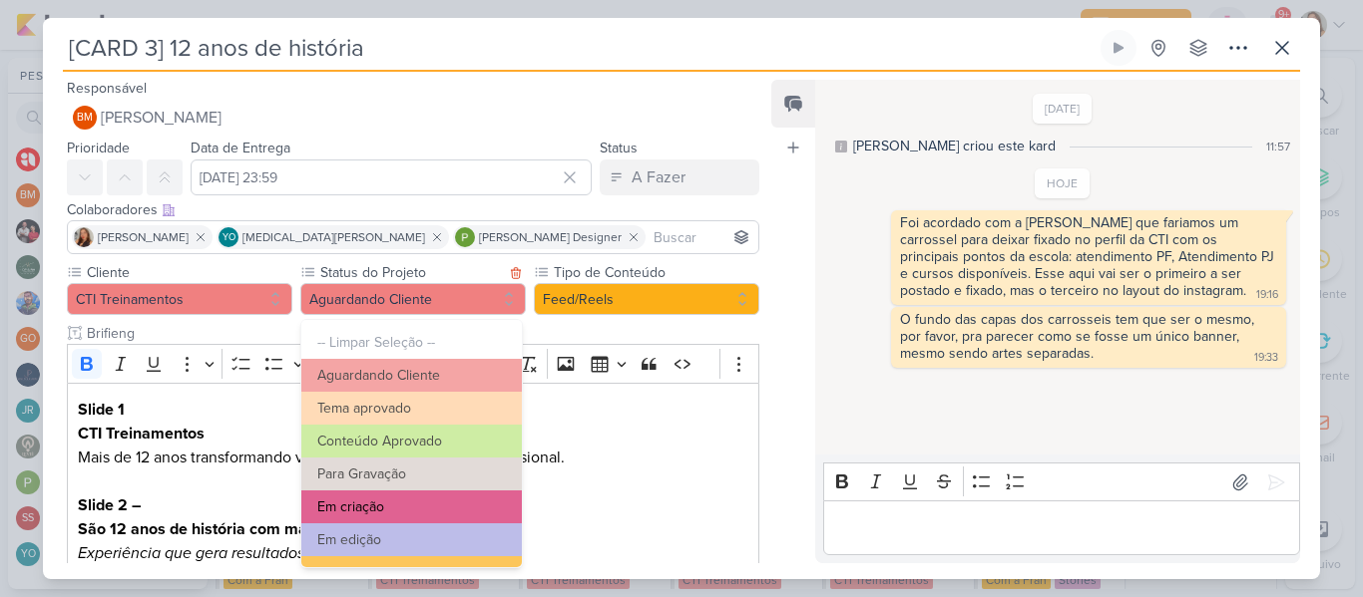
click at [482, 502] on button "Em criação" at bounding box center [411, 507] width 220 height 33
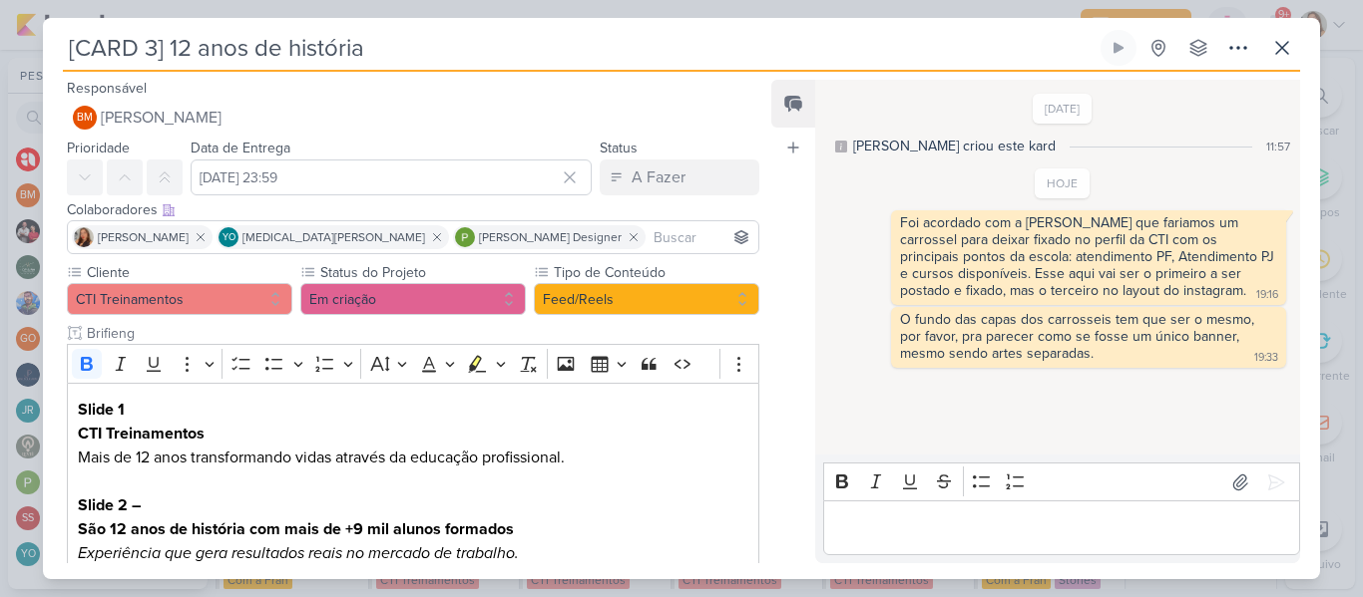
click at [649, 242] on input at bounding box center [701, 237] width 105 height 24
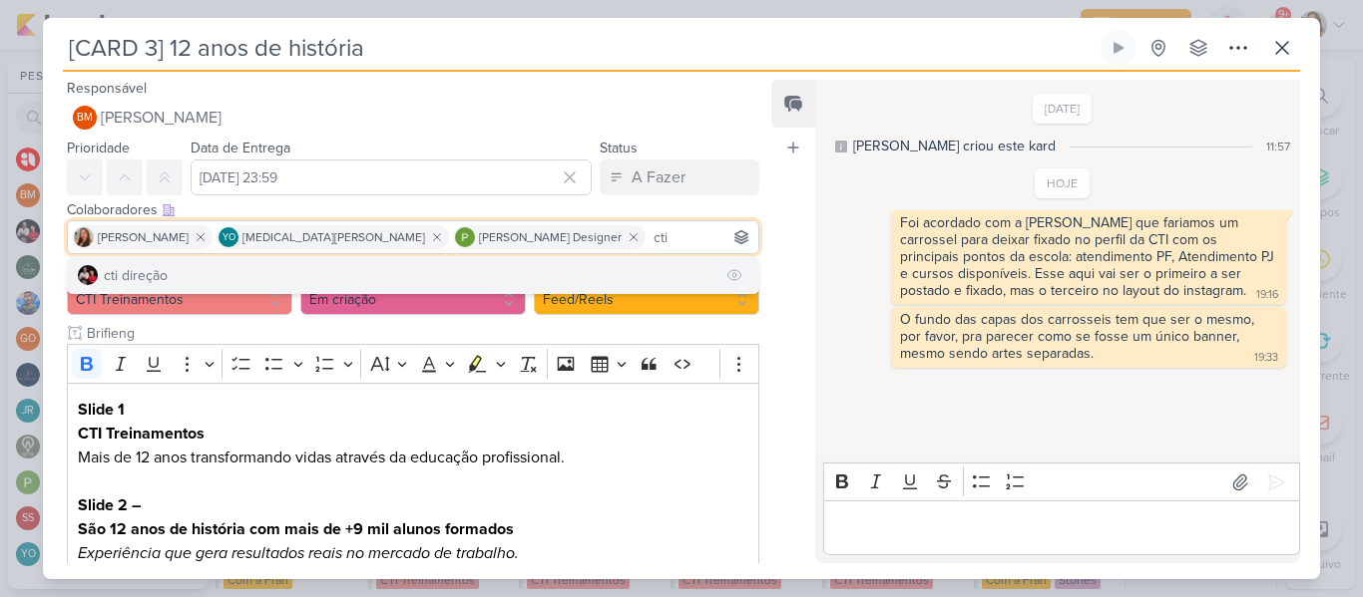
type input "cti"
click at [425, 275] on button "cti direção" at bounding box center [413, 275] width 690 height 36
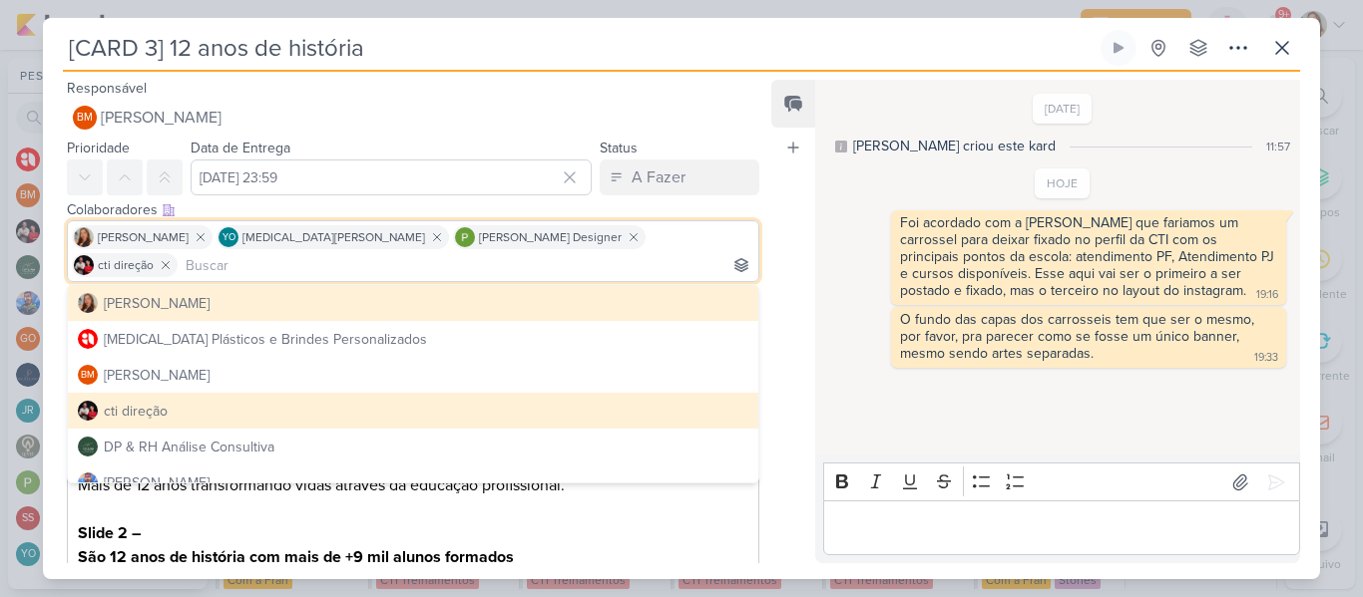
click at [785, 181] on div "Feed Atrelar email Solte o email para atrelar ao kard" at bounding box center [793, 322] width 44 height 484
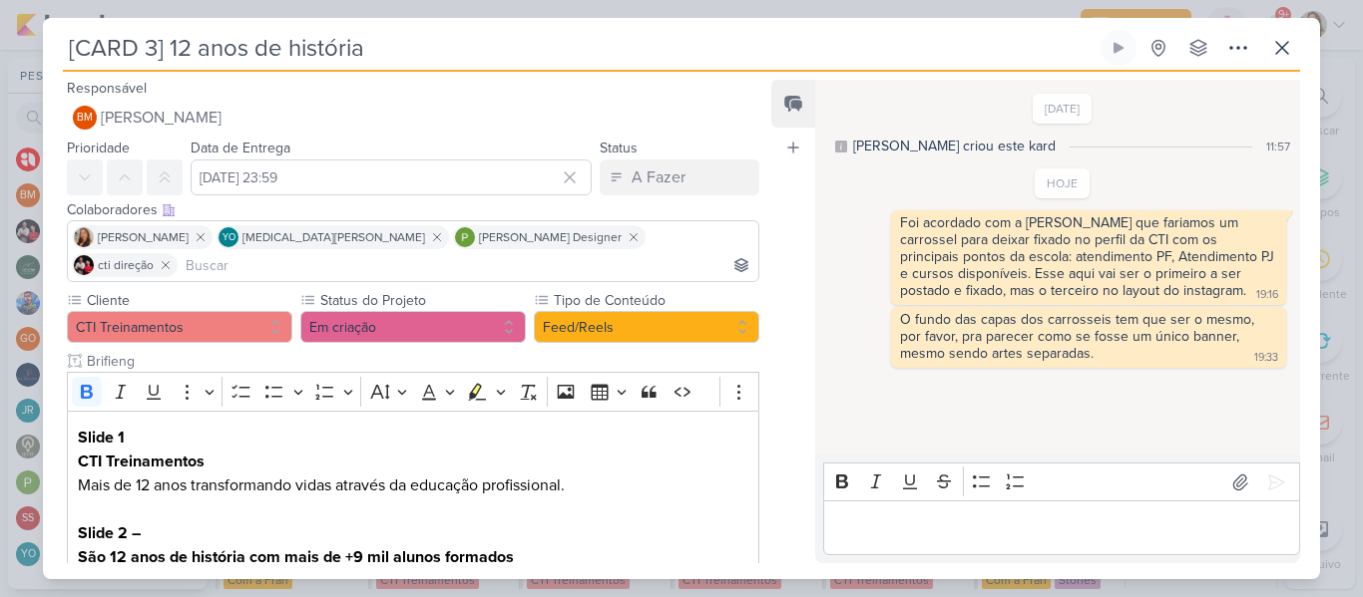
scroll to position [583, 0]
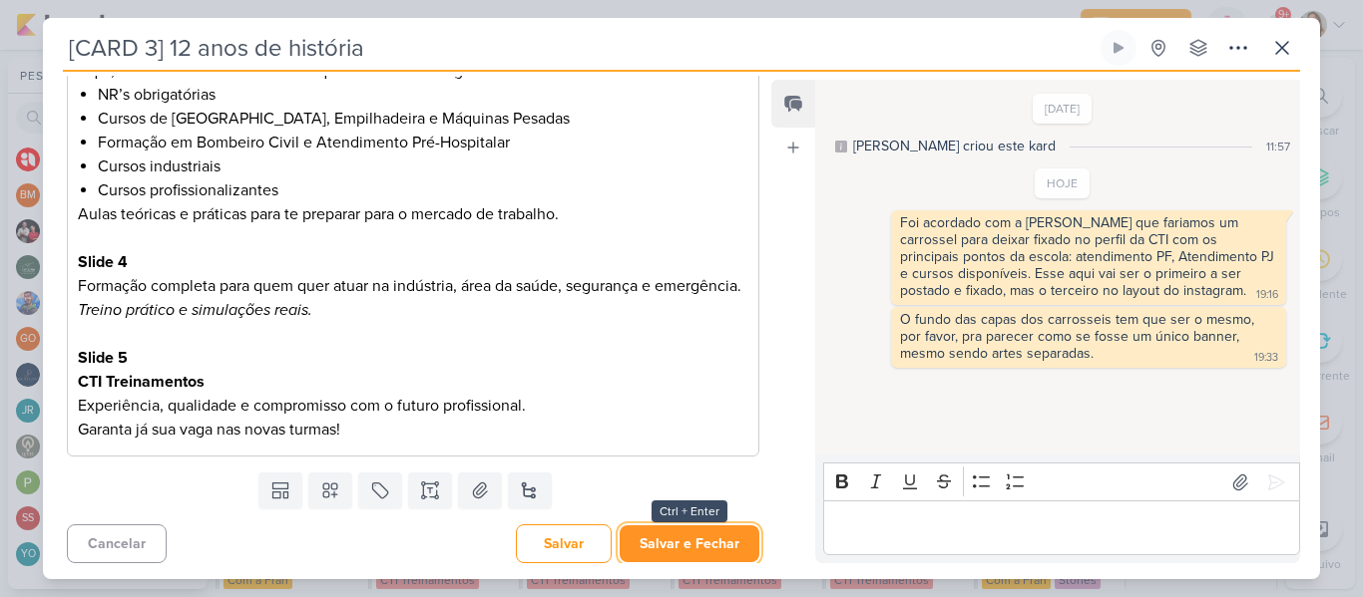
click at [695, 531] on button "Salvar e Fechar" at bounding box center [689, 544] width 140 height 37
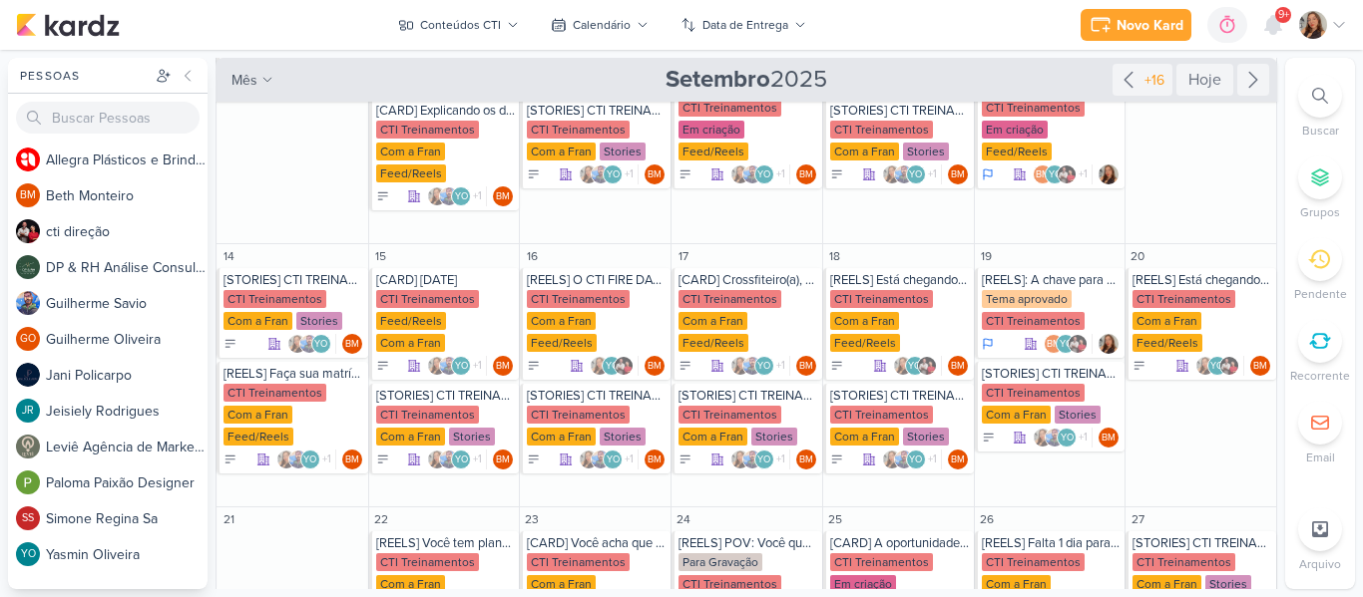
scroll to position [411, 0]
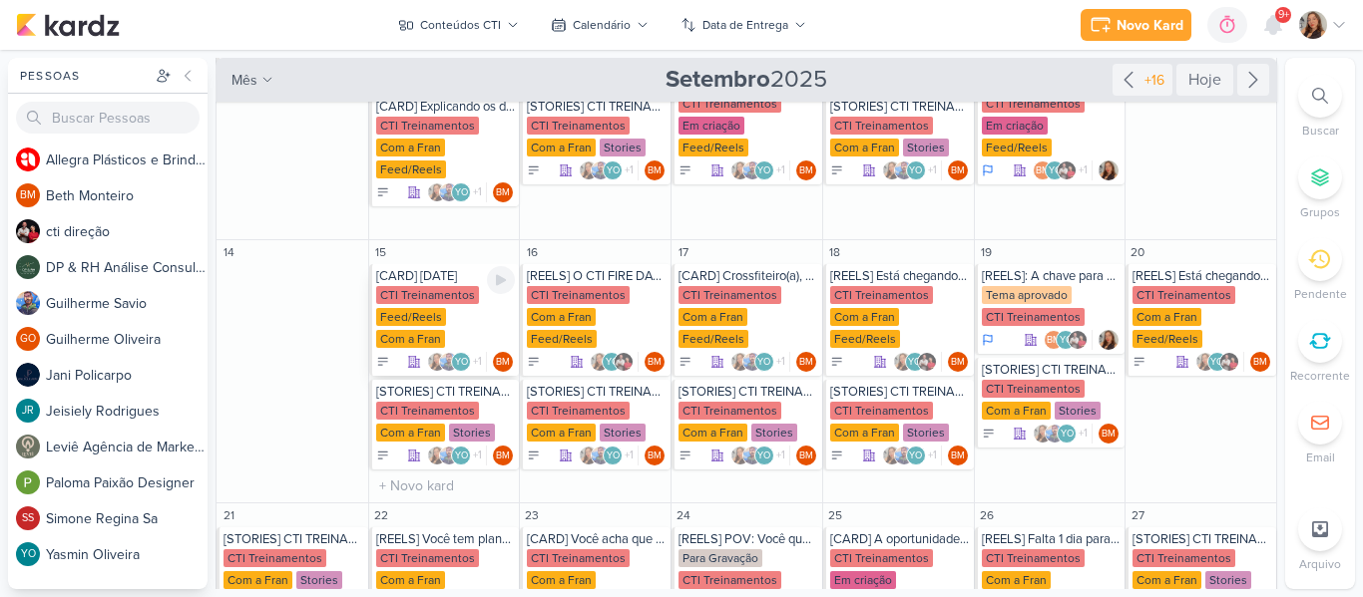
click at [439, 283] on div "[CARD] [DATE]" at bounding box center [446, 276] width 140 height 16
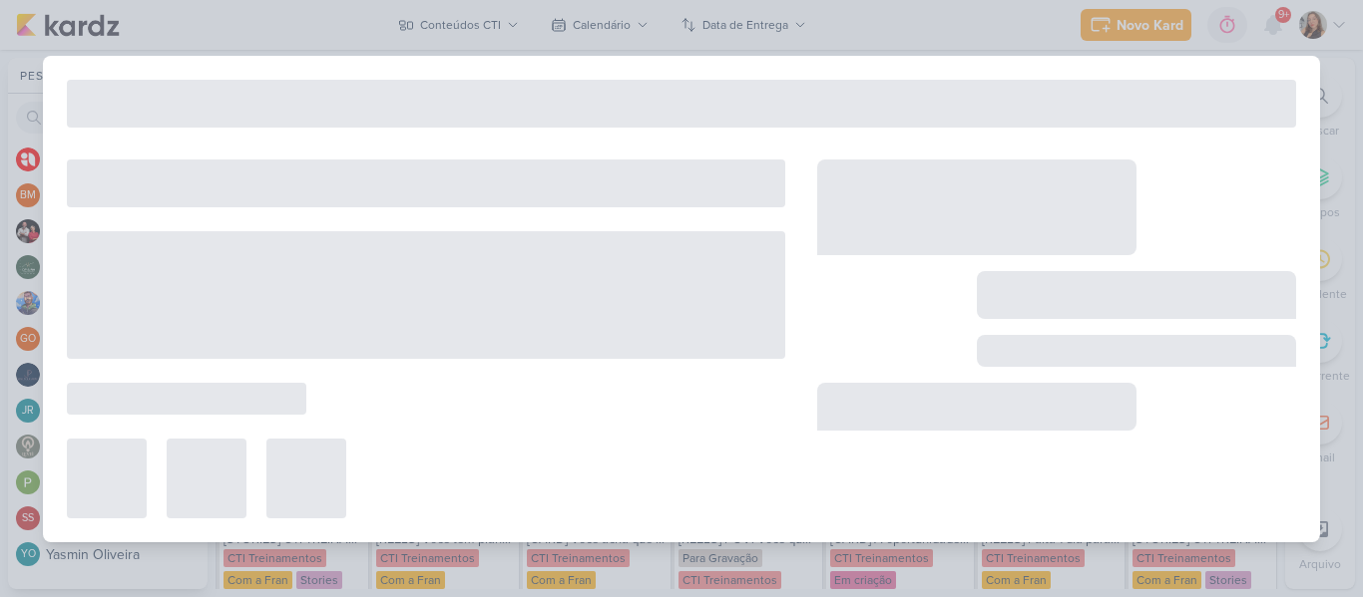
type input "[CARD] [DATE]"
type input "[DATE] 23:59"
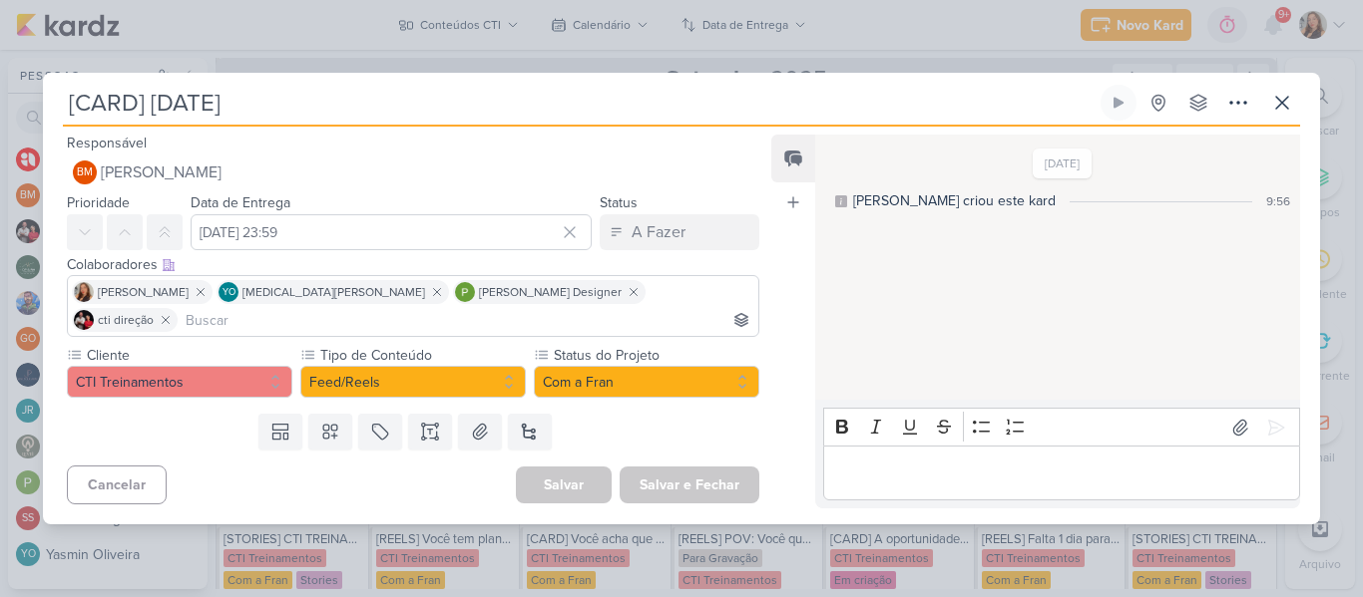
scroll to position [0, 0]
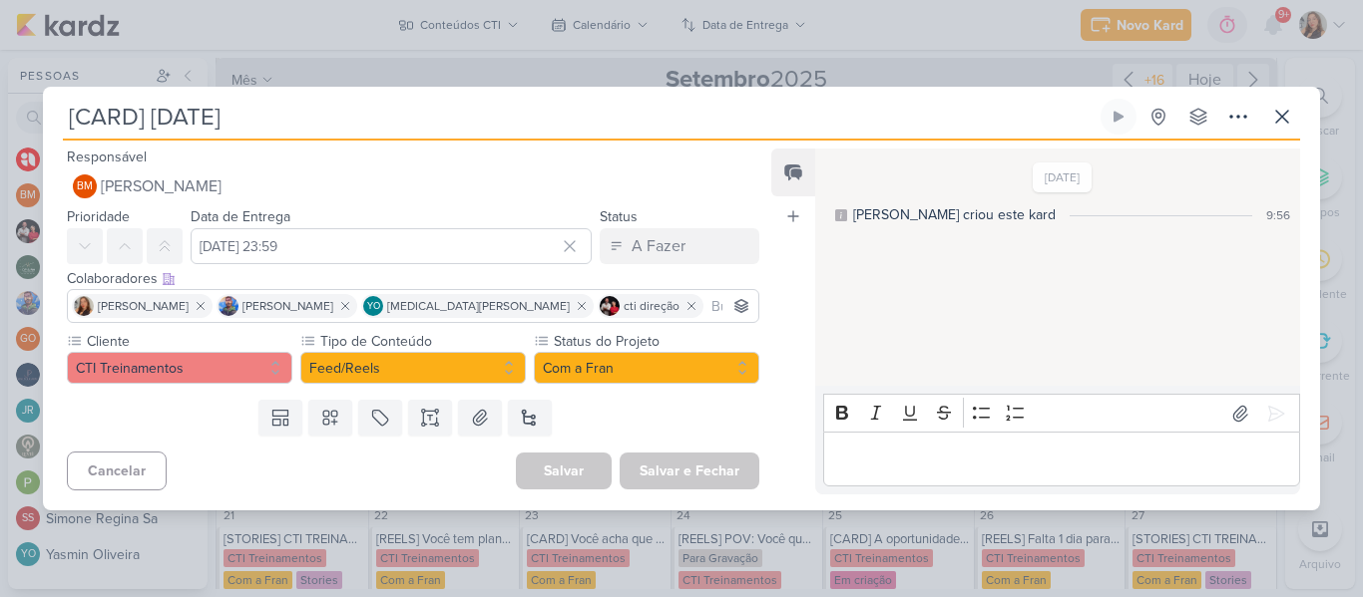
click at [310, 121] on input "[CARD] [DATE]" at bounding box center [579, 117] width 1033 height 36
click at [608, 373] on button "Com a Fran" at bounding box center [646, 368] width 225 height 32
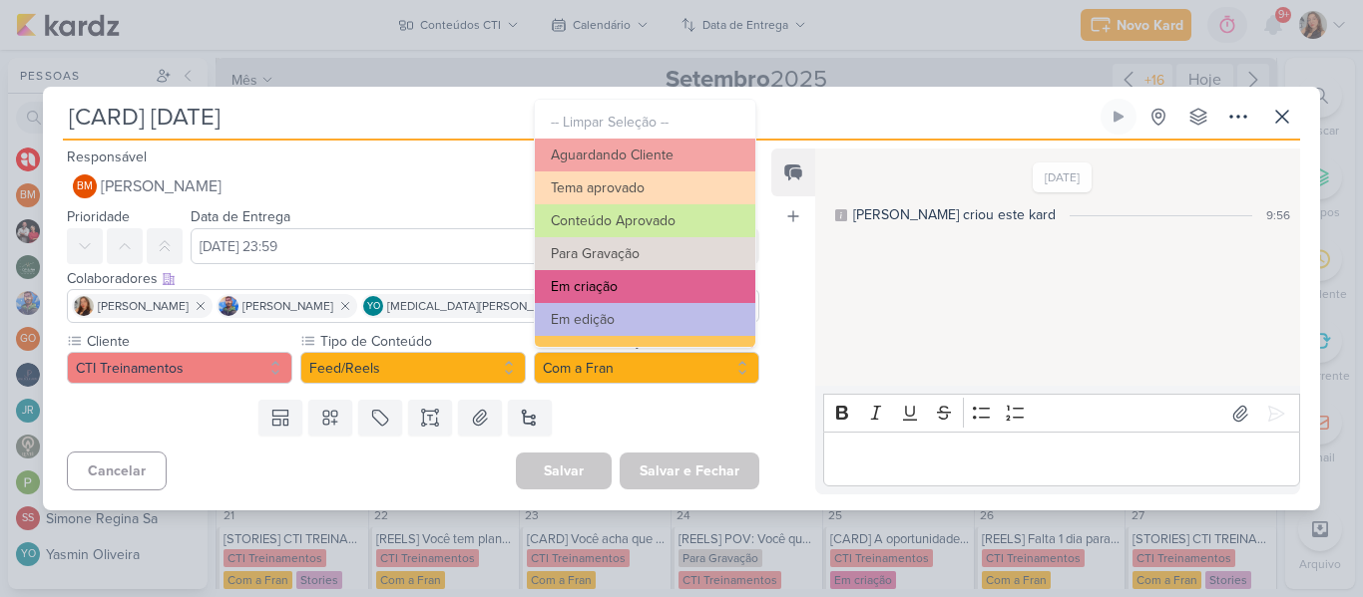
click at [623, 285] on button "Em criação" at bounding box center [645, 286] width 220 height 33
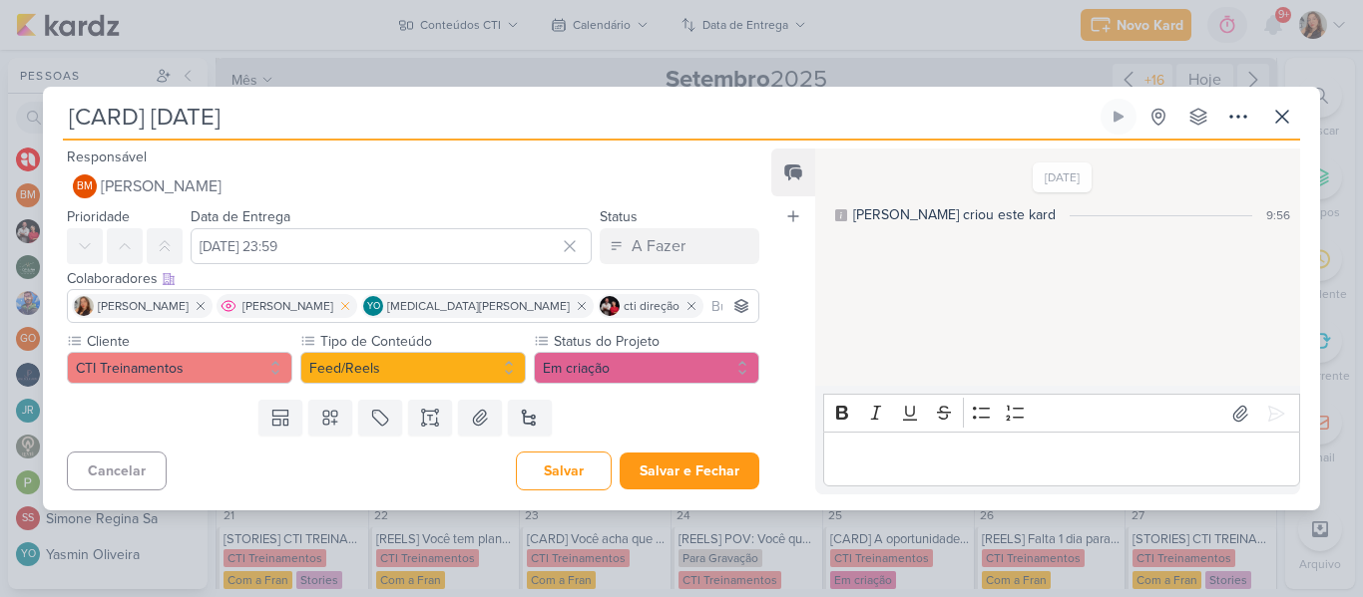
click at [352, 303] on icon at bounding box center [345, 306] width 14 height 14
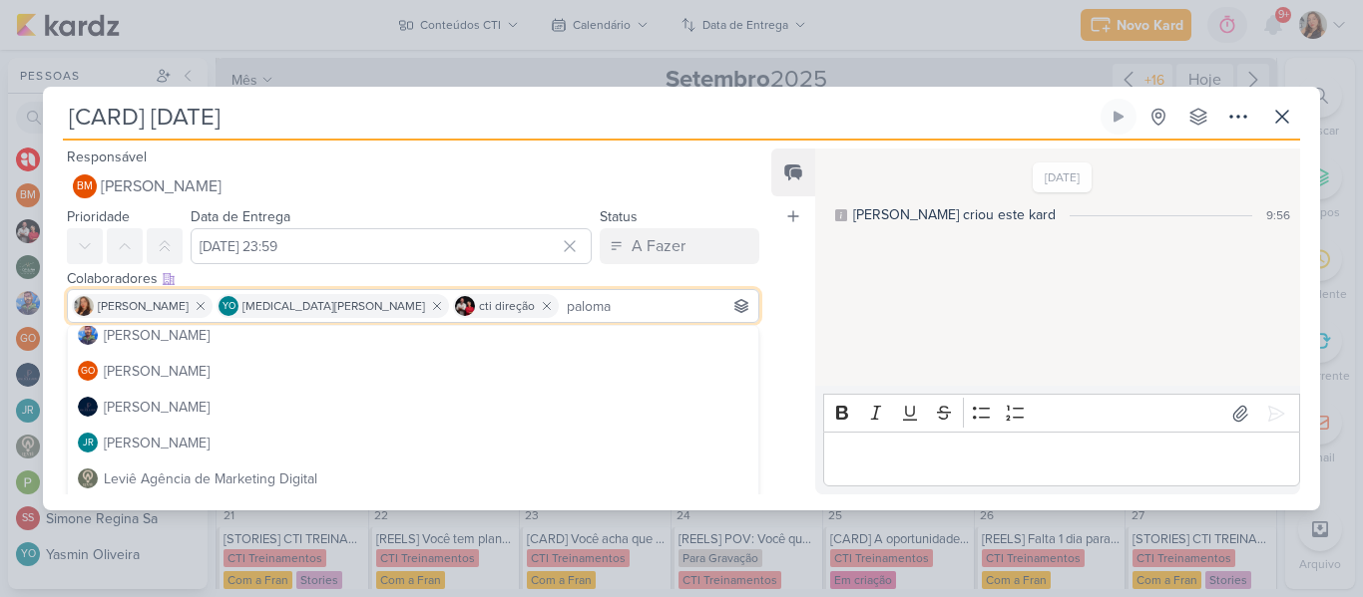
scroll to position [242, 0]
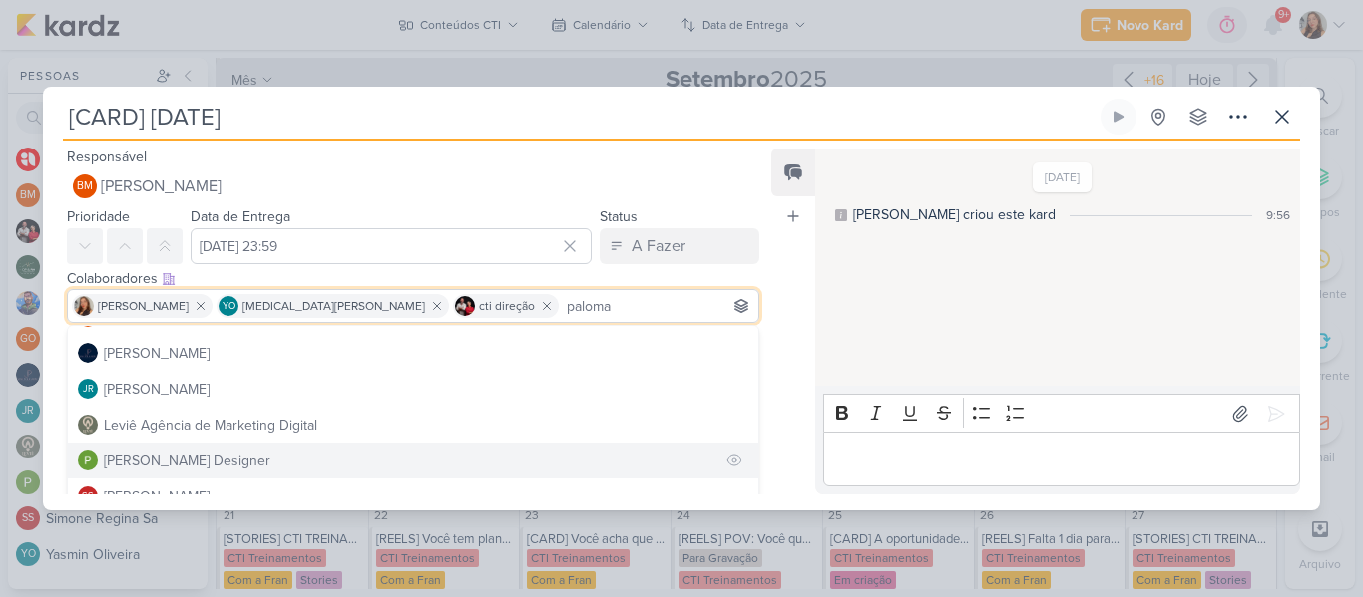
type input "paloma"
click at [524, 452] on button "[PERSON_NAME] Designer" at bounding box center [413, 461] width 690 height 36
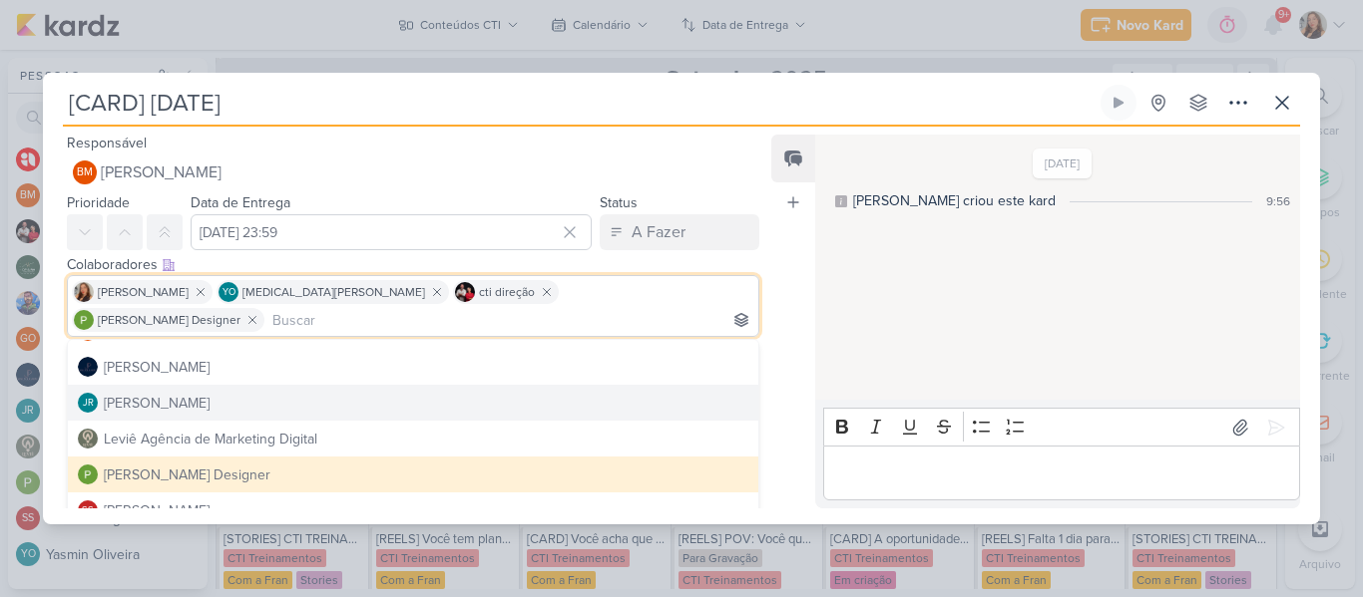
click at [777, 385] on div "Feed Atrelar email Solte o email para atrelar ao kard" at bounding box center [793, 322] width 44 height 374
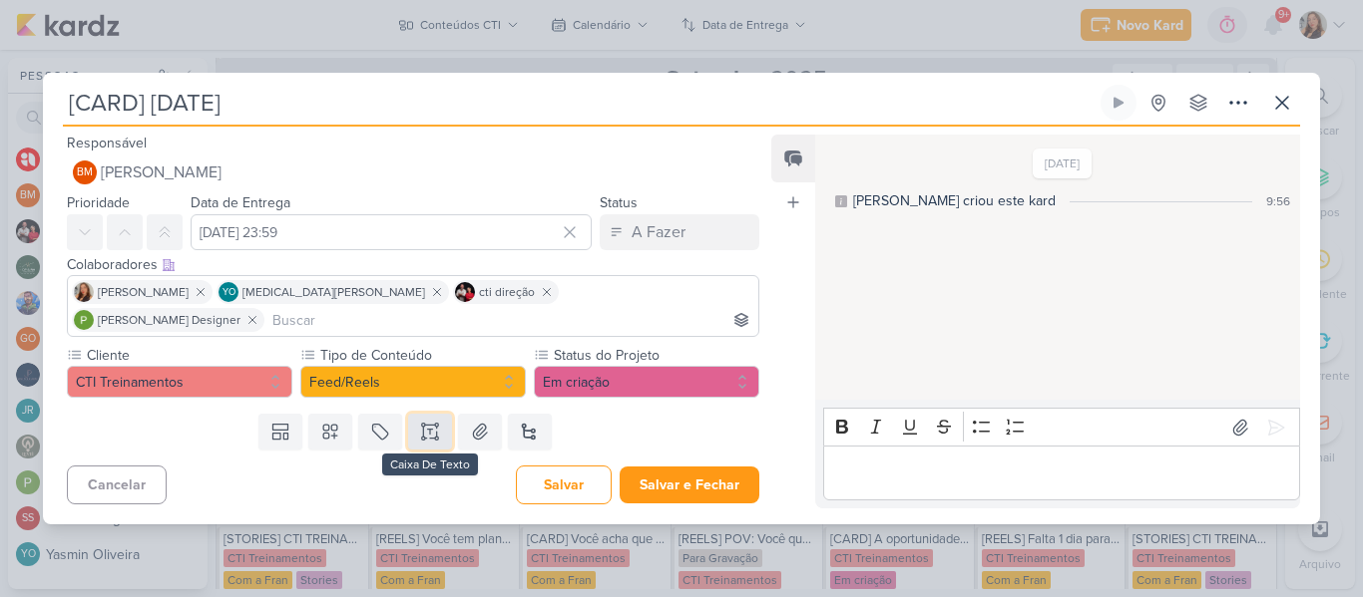
click at [443, 420] on button at bounding box center [430, 432] width 44 height 36
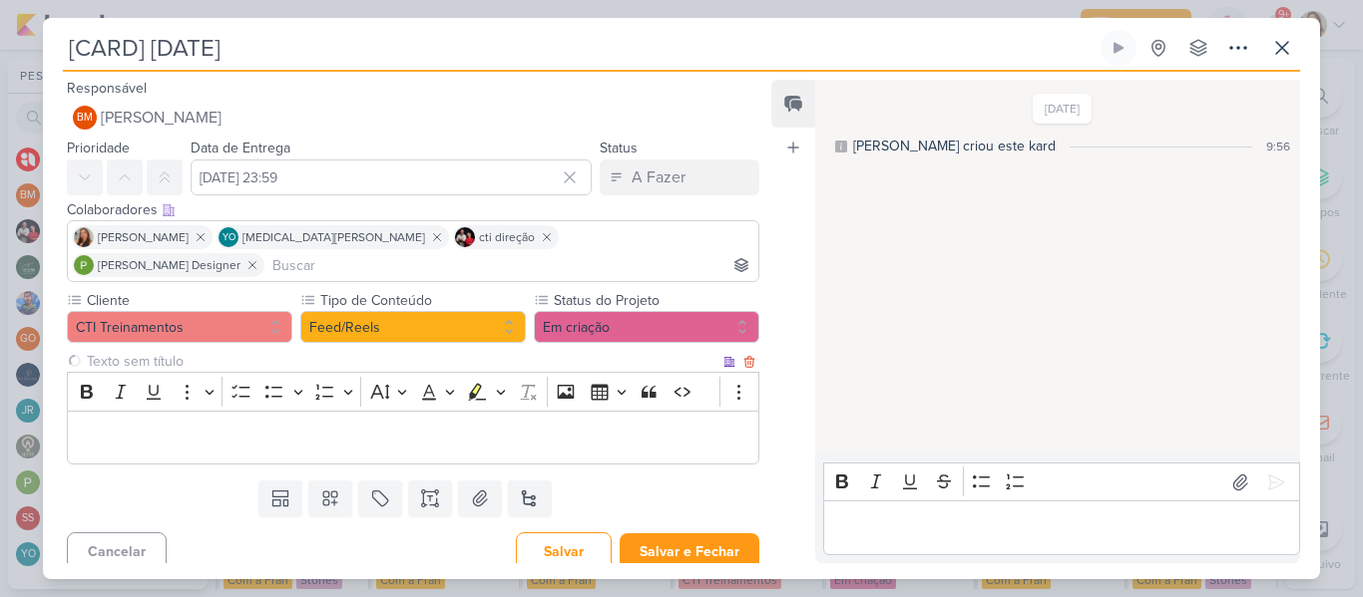
click at [307, 351] on input "text" at bounding box center [401, 361] width 636 height 21
type input "Brifieng"
click at [283, 426] on p "Editor editing area: main" at bounding box center [413, 438] width 670 height 24
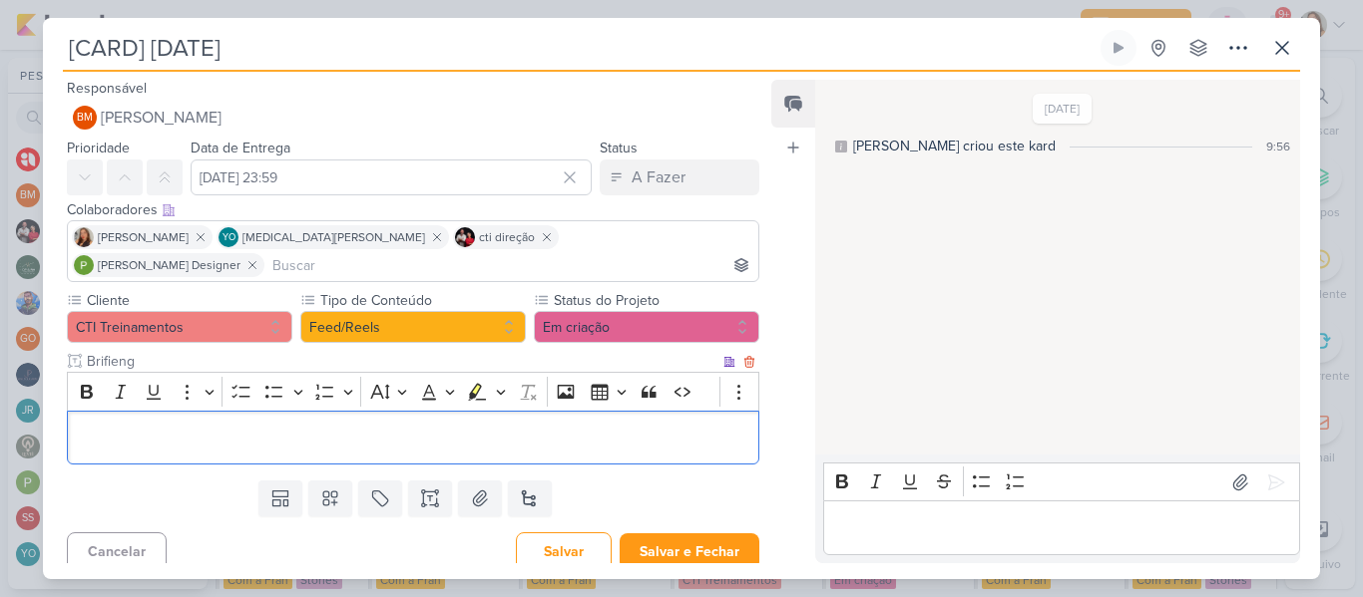
click at [118, 427] on p "Editor editing area: main" at bounding box center [413, 438] width 670 height 24
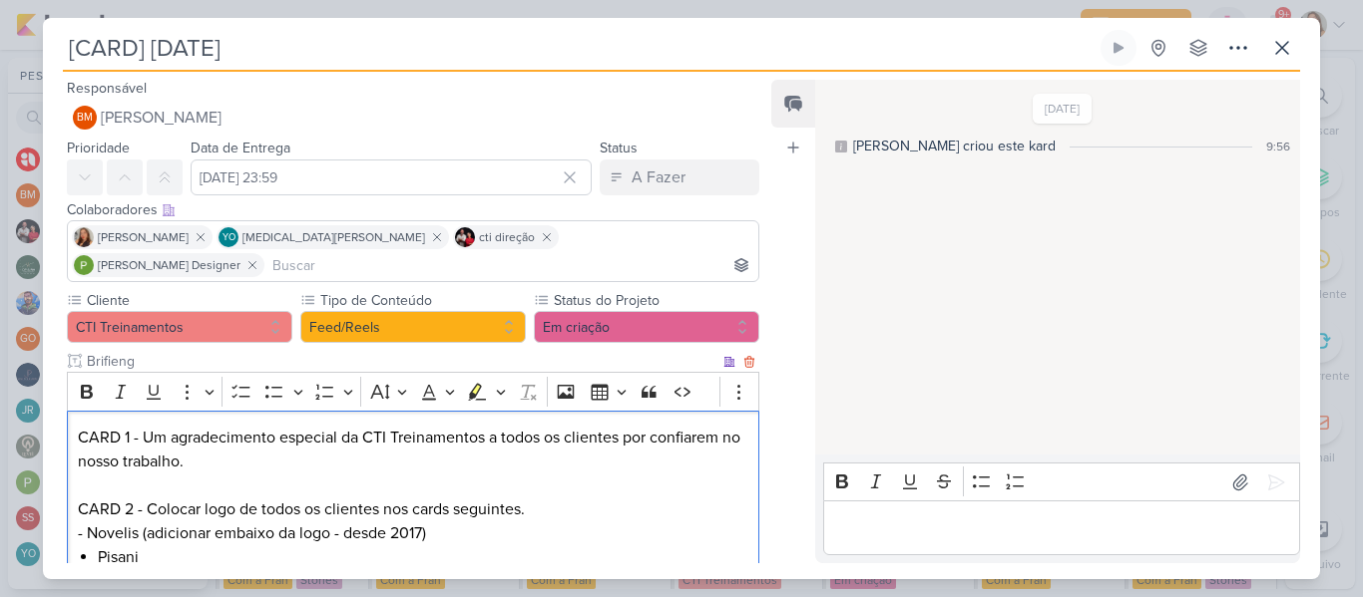
click at [87, 511] on p "CARD 2 - Colocar logo de todos os clientes nos cards seguintes. - Novelis (adic…" at bounding box center [413, 522] width 670 height 48
click at [161, 546] on li "Pisani" at bounding box center [423, 558] width 650 height 24
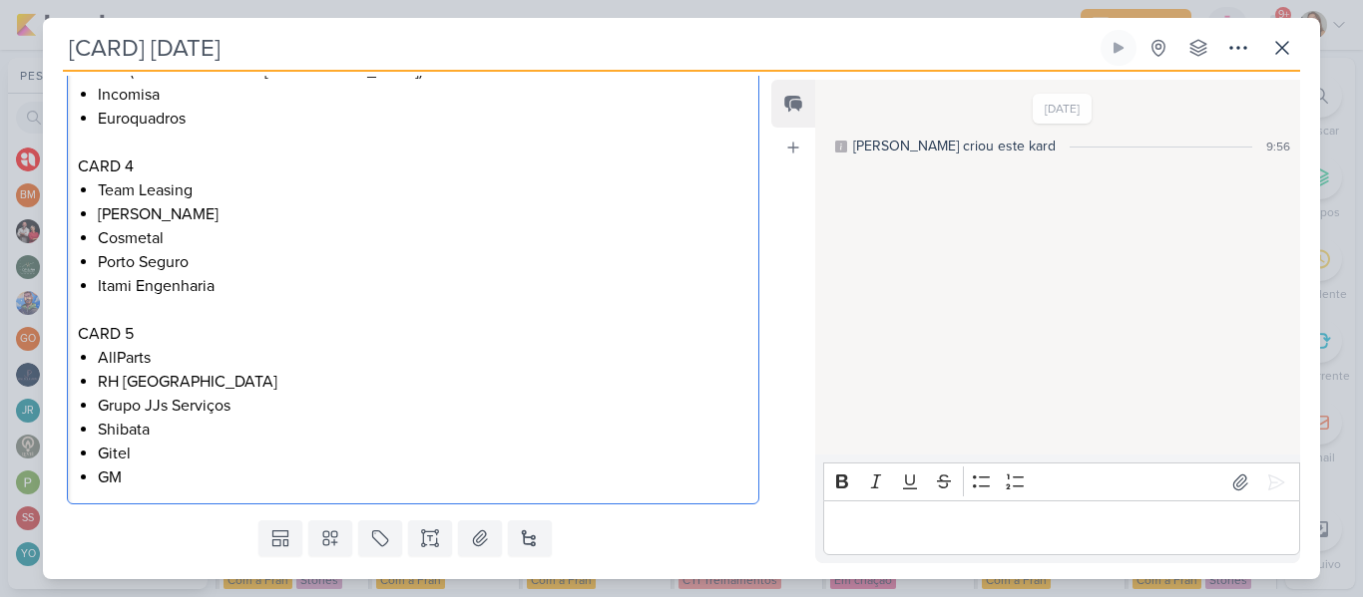
scroll to position [669, 0]
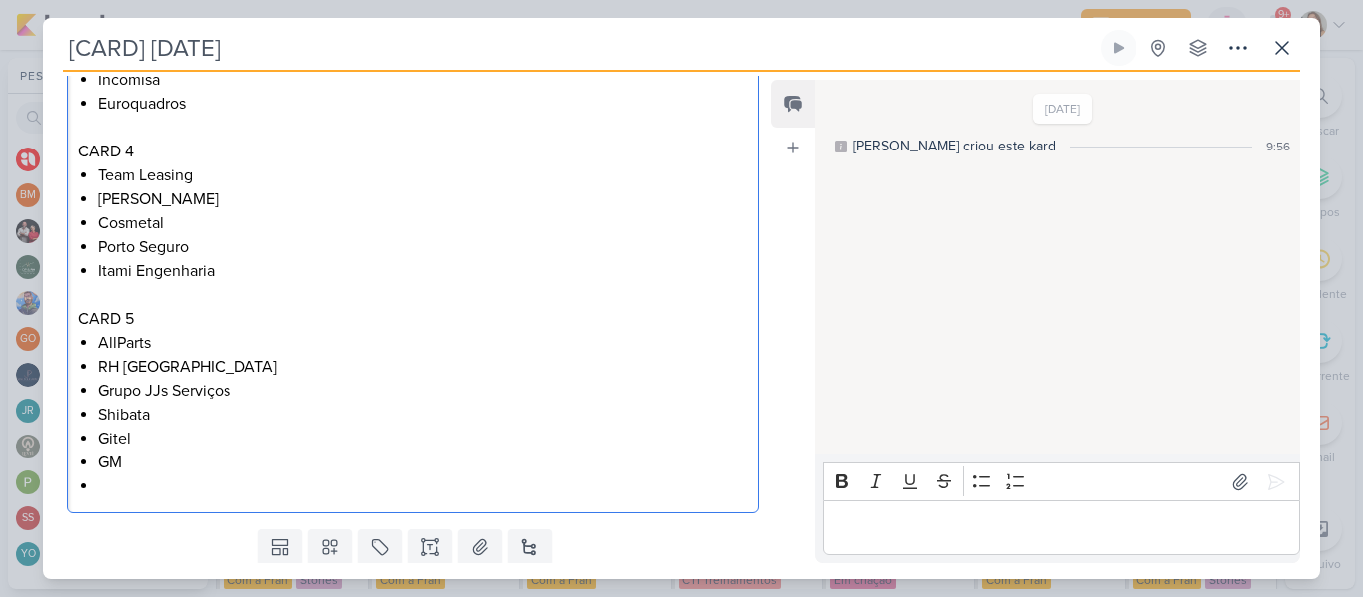
click at [252, 259] on li "Itami Engenharia" at bounding box center [423, 271] width 650 height 24
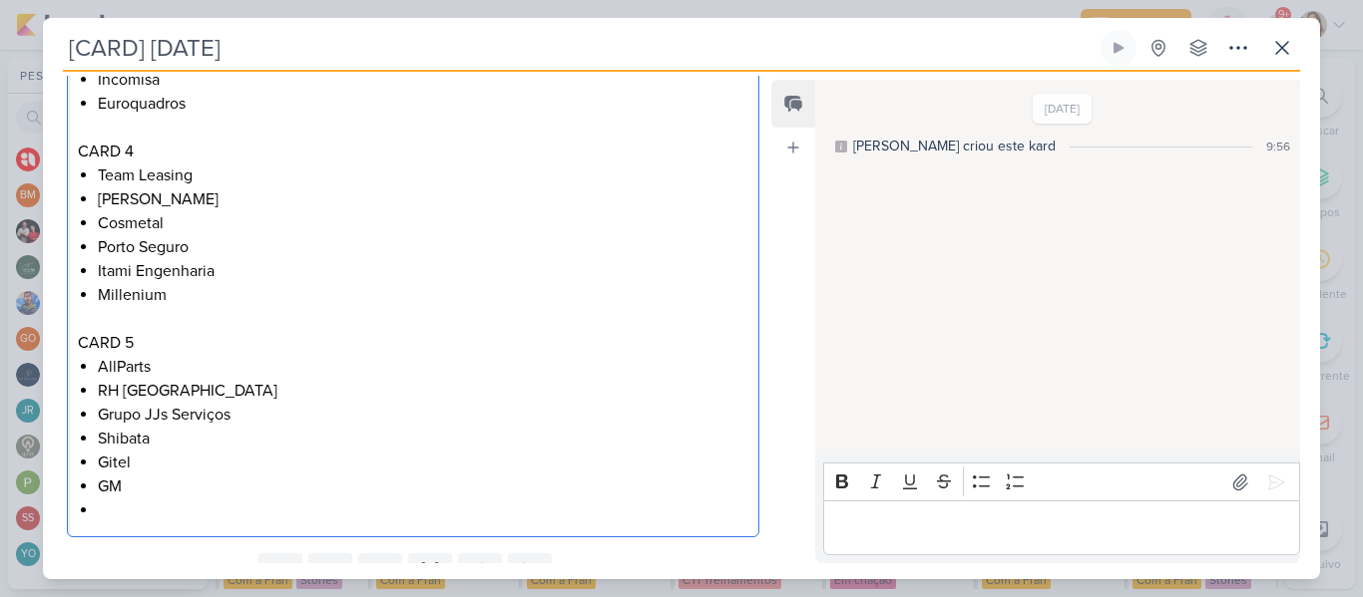
click at [98, 499] on li "Editor editing area: main" at bounding box center [423, 511] width 650 height 24
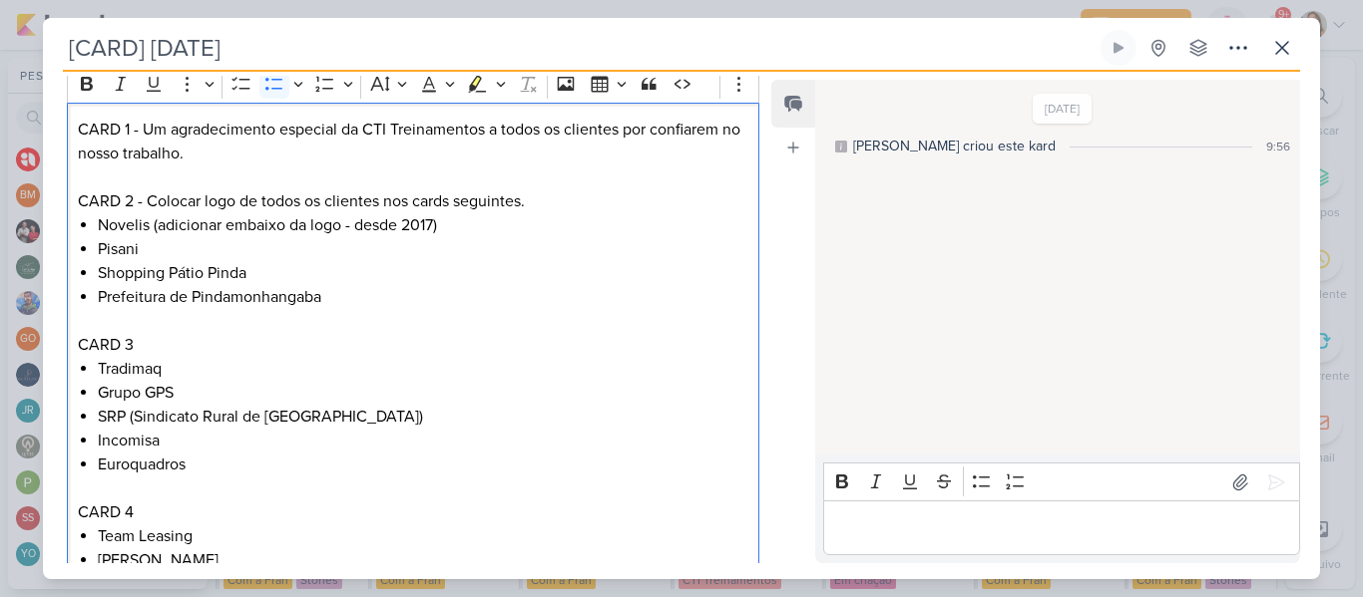
scroll to position [302, 0]
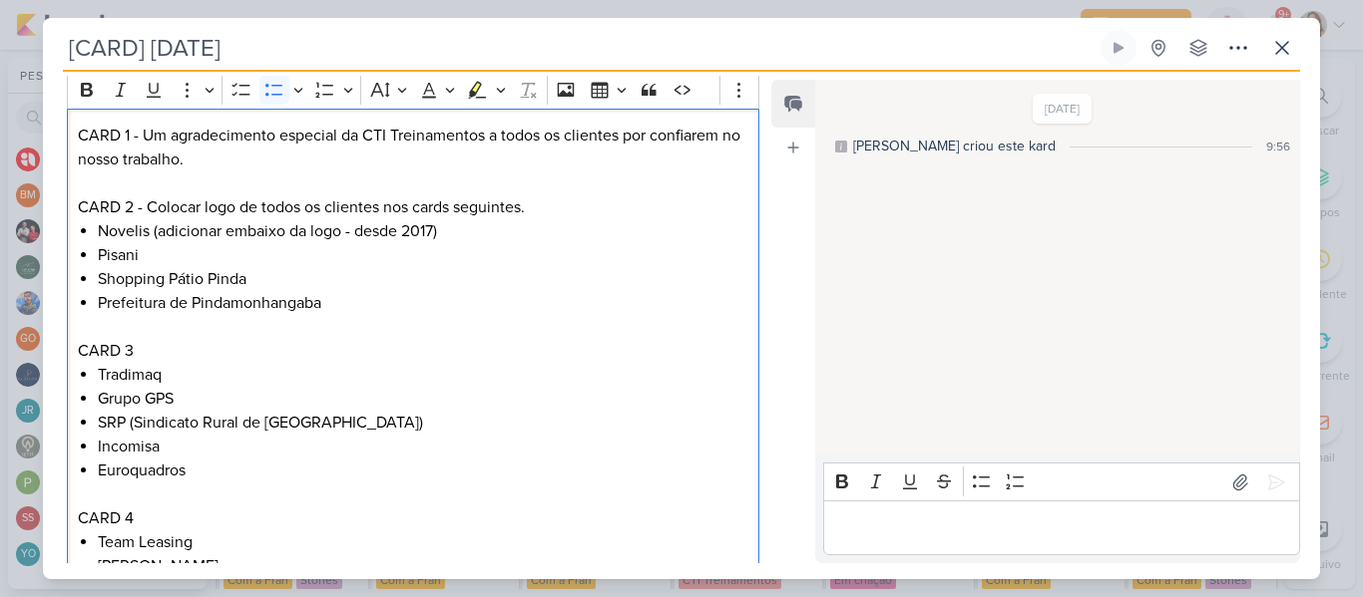
click at [333, 291] on li "Prefeitura de Pindamonhangaba" at bounding box center [423, 303] width 650 height 24
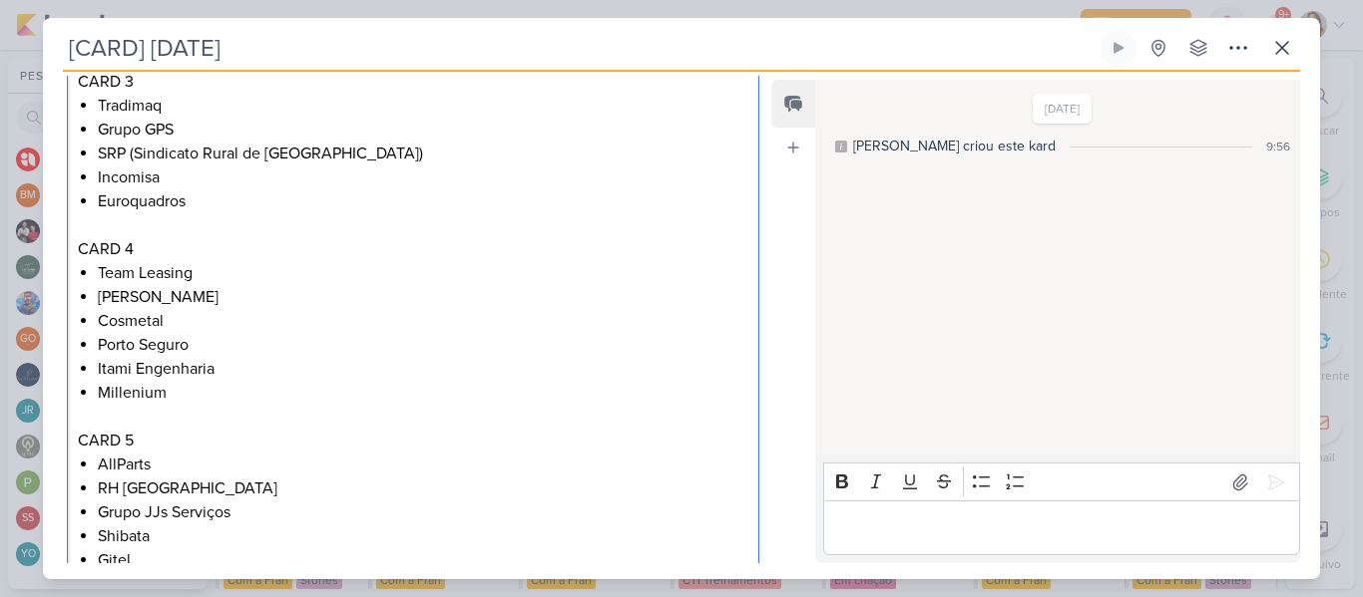
scroll to position [612, 0]
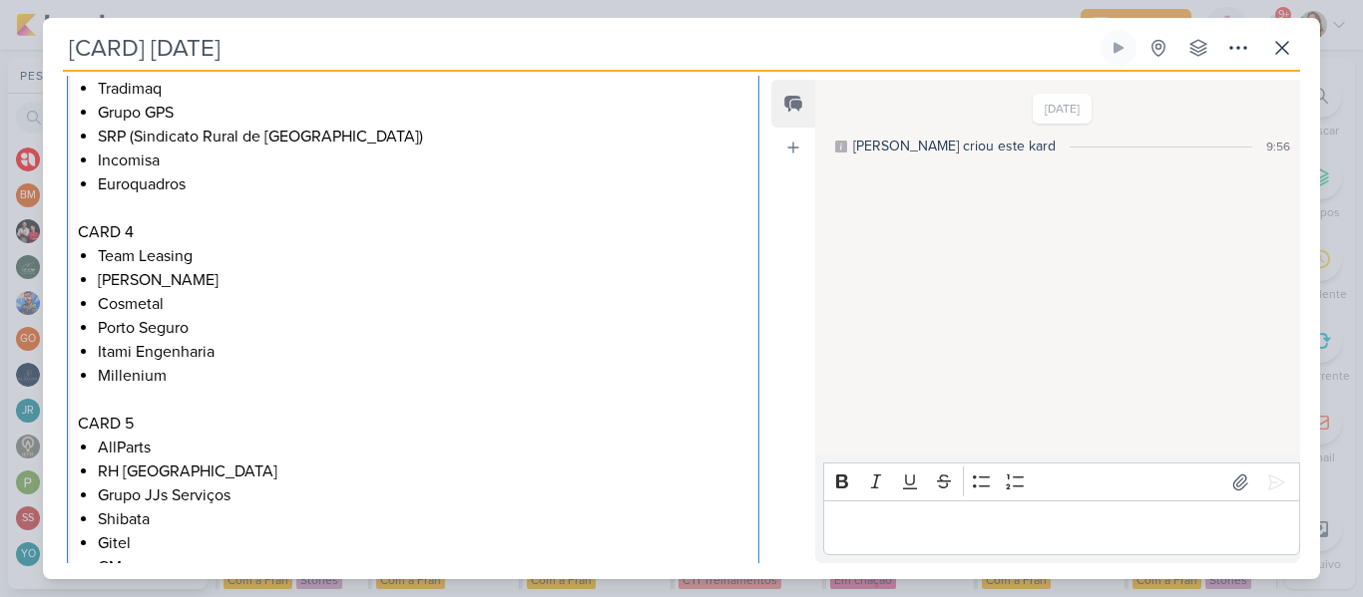
click at [209, 173] on li "Euroquadros" at bounding box center [423, 185] width 650 height 24
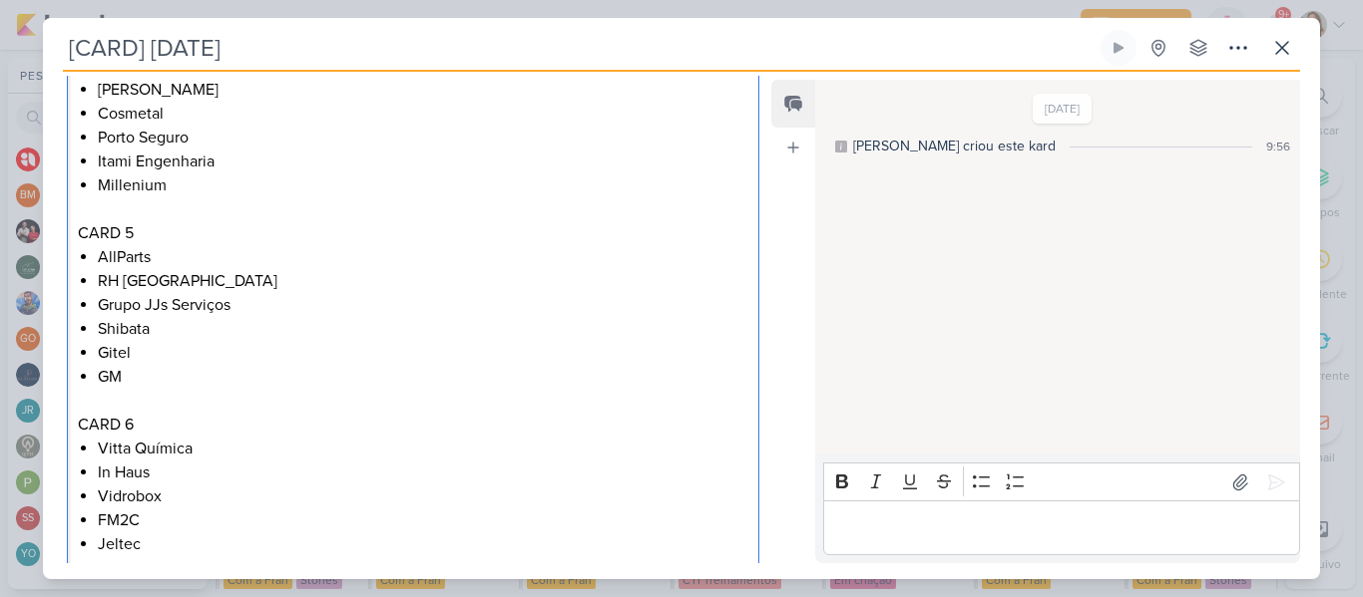
scroll to position [901, 0]
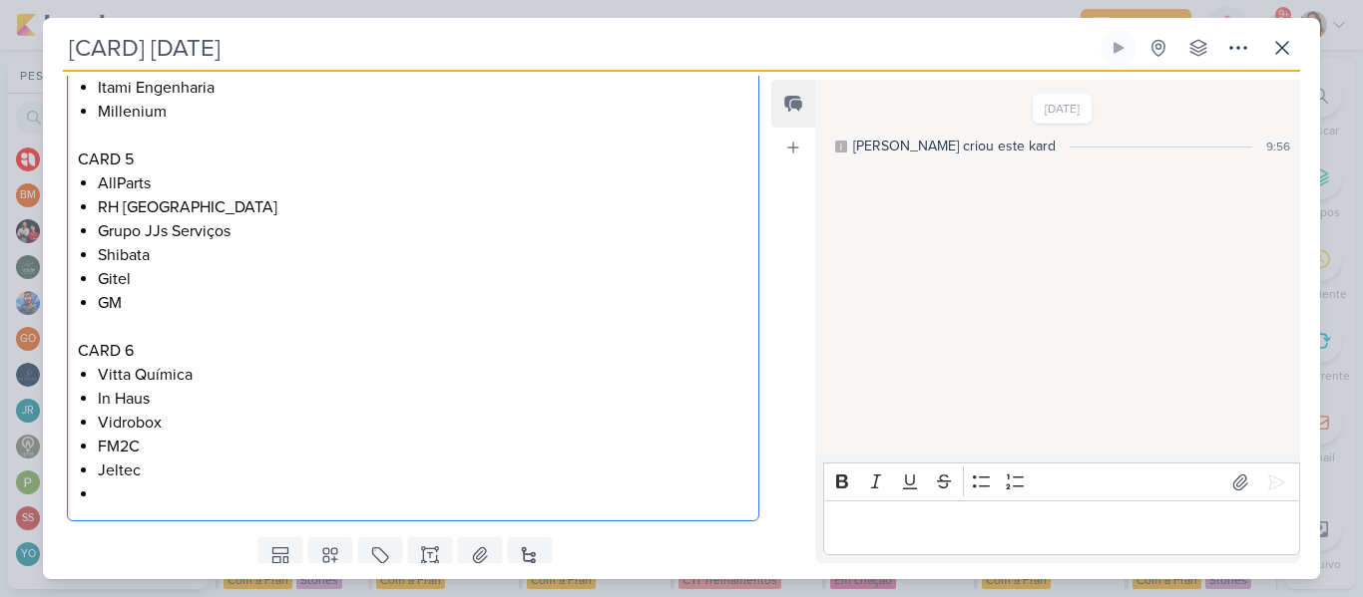
click at [113, 483] on li "Editor editing area: main" at bounding box center [423, 495] width 650 height 24
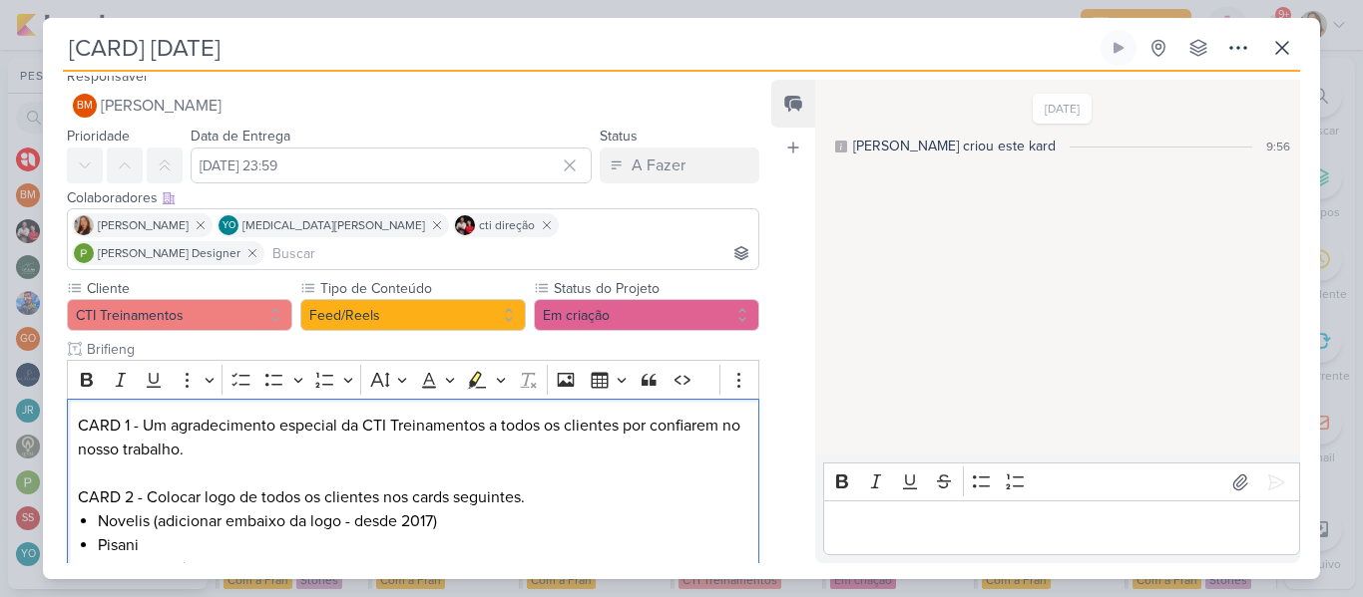
scroll to position [19, 0]
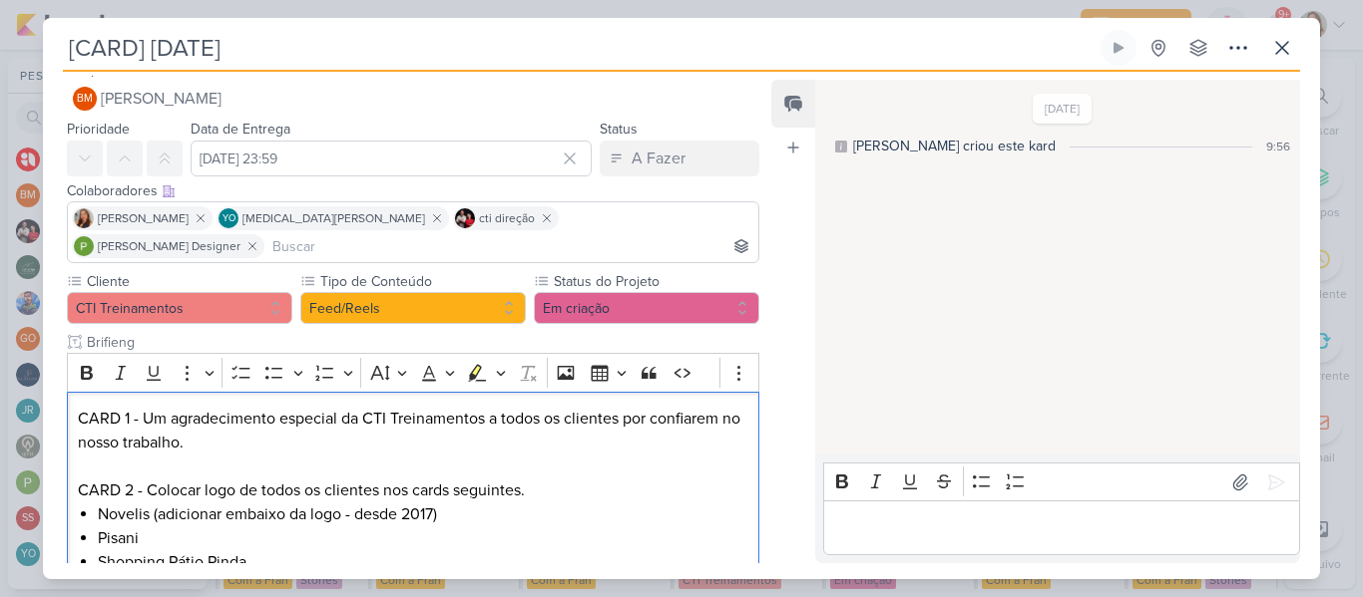
click at [137, 42] on input "[CARD] [DATE]" at bounding box center [579, 48] width 1033 height 36
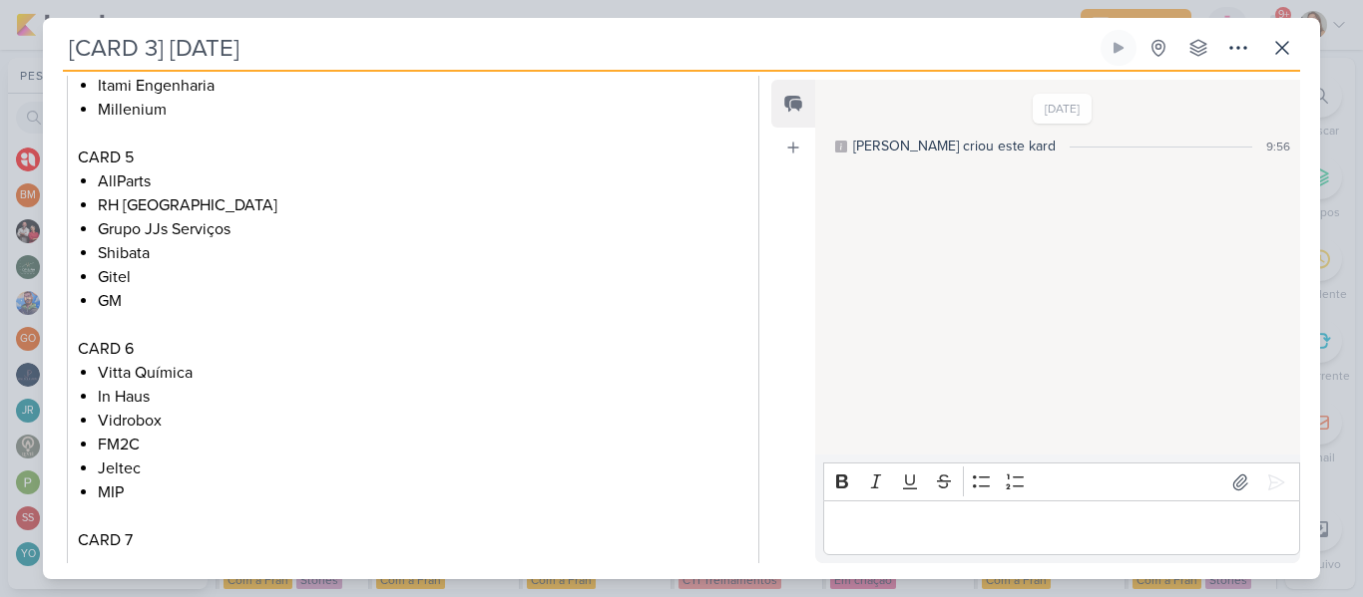
scroll to position [931, 0]
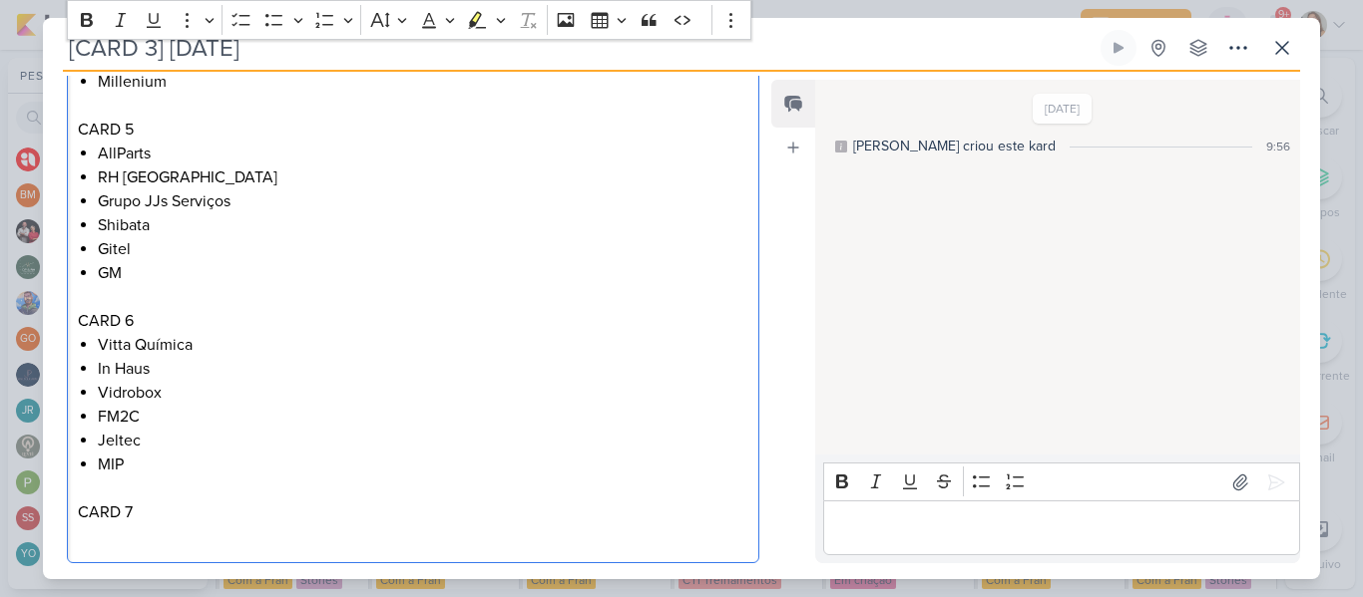
click at [287, 525] on p "Editor editing area: main" at bounding box center [413, 537] width 670 height 24
drag, startPoint x: 151, startPoint y: 514, endPoint x: 52, endPoint y: 513, distance: 98.8
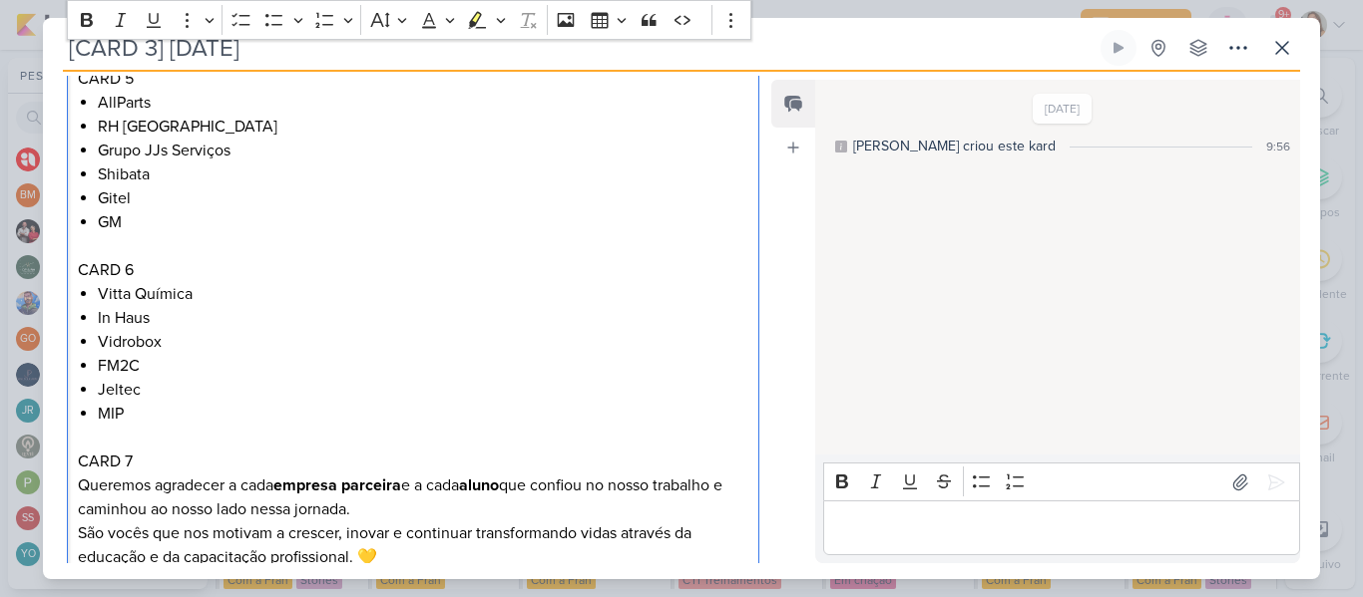
scroll to position [1109, 0]
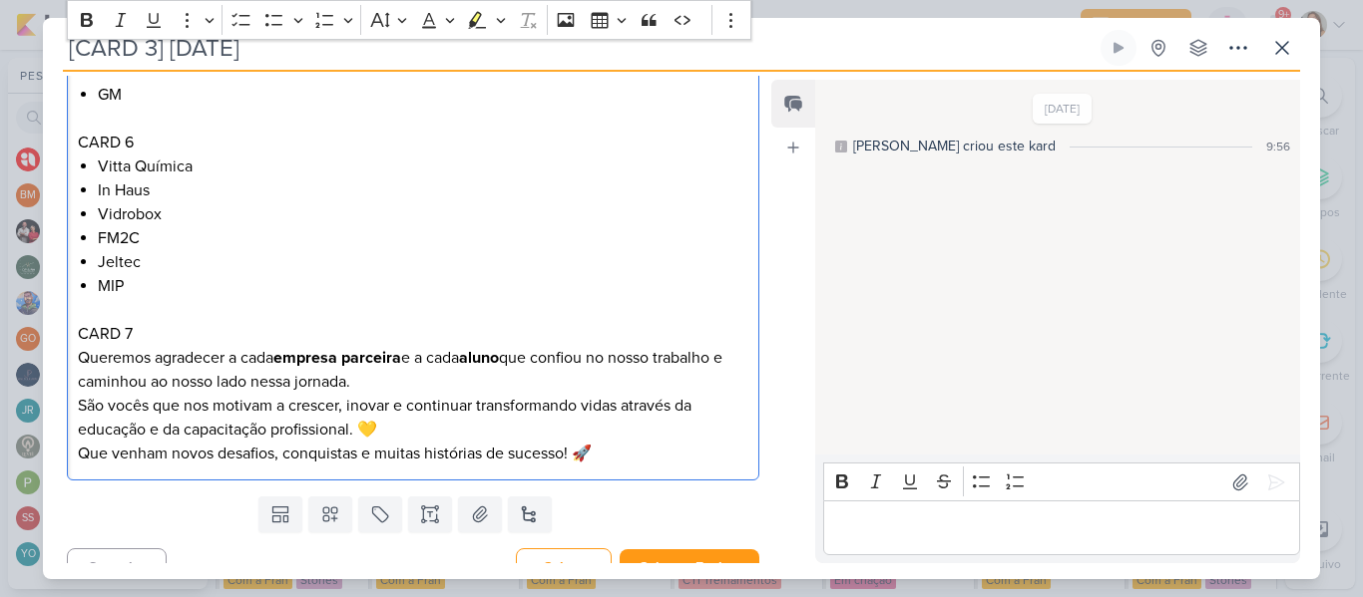
click at [289, 298] on p "Editor editing area: main" at bounding box center [413, 310] width 670 height 24
click at [78, 346] on p "Queremos agradecer a cada empresa parceira e a cada aluno que confiou no nosso …" at bounding box center [413, 370] width 670 height 48
drag, startPoint x: 78, startPoint y: 332, endPoint x: 161, endPoint y: 337, distance: 82.9
click at [161, 346] on p "Queremos agradecer a cada empresa parceira e a cada aluno que confiou no nosso …" at bounding box center [413, 370] width 670 height 48
click at [153, 346] on p "Agradecer a cada empresa parceira e a cada aluno que confiou no nosso trabalho …" at bounding box center [413, 370] width 670 height 48
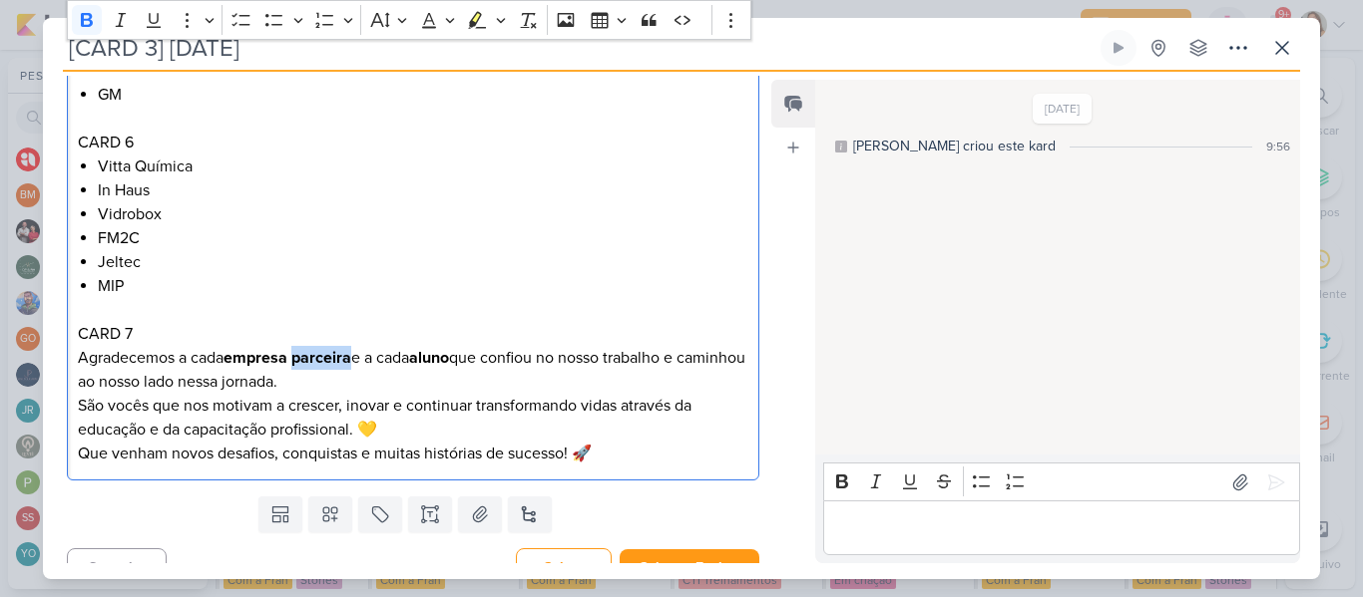
drag, startPoint x: 355, startPoint y: 333, endPoint x: 298, endPoint y: 331, distance: 56.9
click at [298, 346] on p "Agradecemos a cada empresa parceira e a cada aluno que confiou no nosso trabalh…" at bounding box center [413, 370] width 670 height 48
click at [316, 349] on p "Agradecemos a cada empresa e a cada aluno que confiou no nosso trabalho e camin…" at bounding box center [413, 370] width 670 height 48
click at [78, 394] on p "São vocês que nos motivam a crescer, inovar e continuar transformando vidas atr…" at bounding box center [413, 418] width 670 height 48
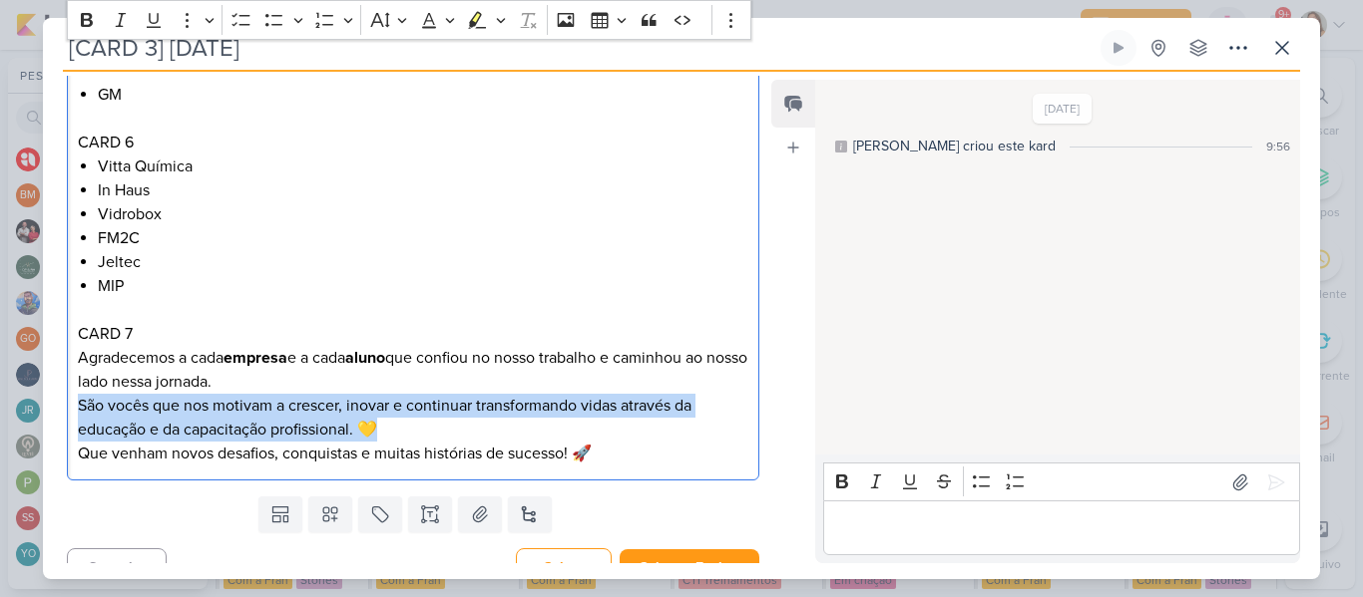
drag, startPoint x: 78, startPoint y: 379, endPoint x: 386, endPoint y: 396, distance: 308.7
click at [386, 396] on p "São vocês que nos motivam a crescer, inovar e continuar transformando vidas atr…" at bounding box center [413, 418] width 670 height 48
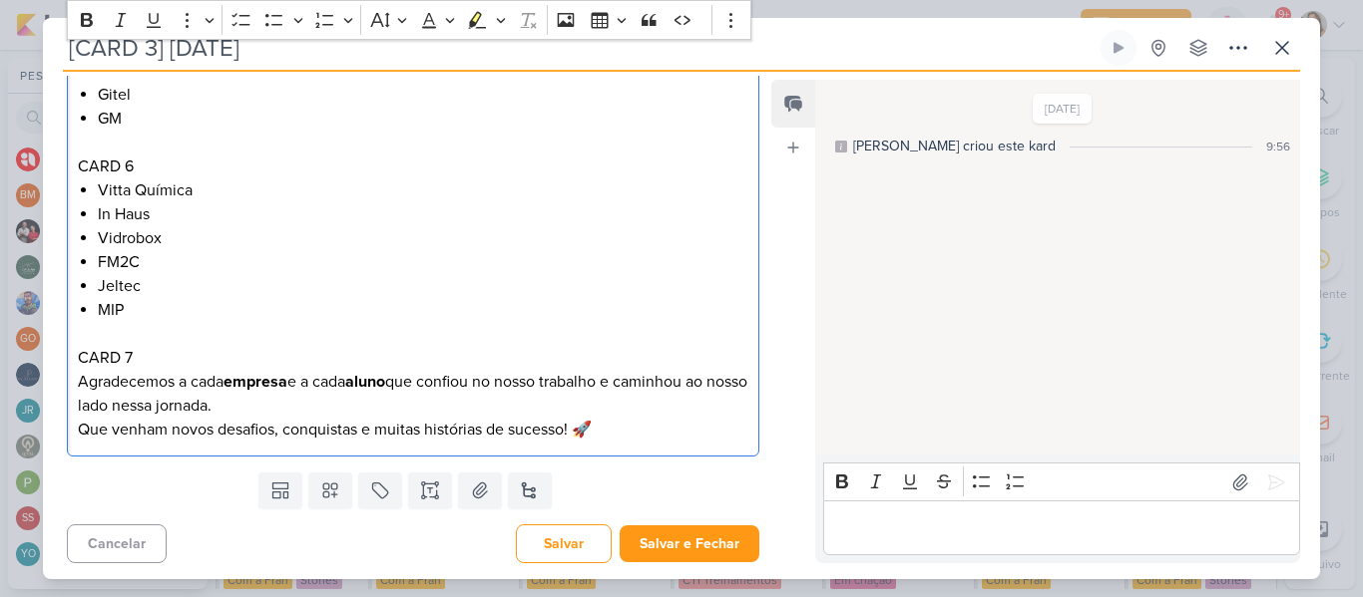
scroll to position [1061, 0]
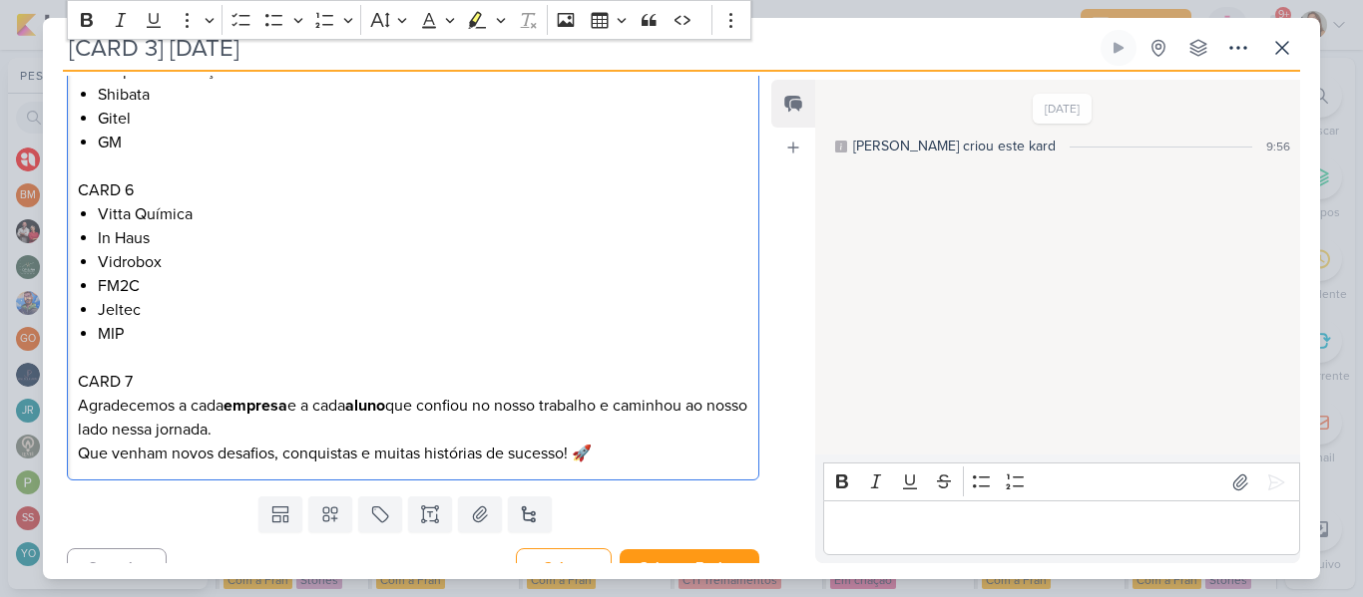
click at [585, 442] on p "Que venham novos desafios, conquistas e muitas histórias de sucesso! 🚀" at bounding box center [413, 454] width 670 height 24
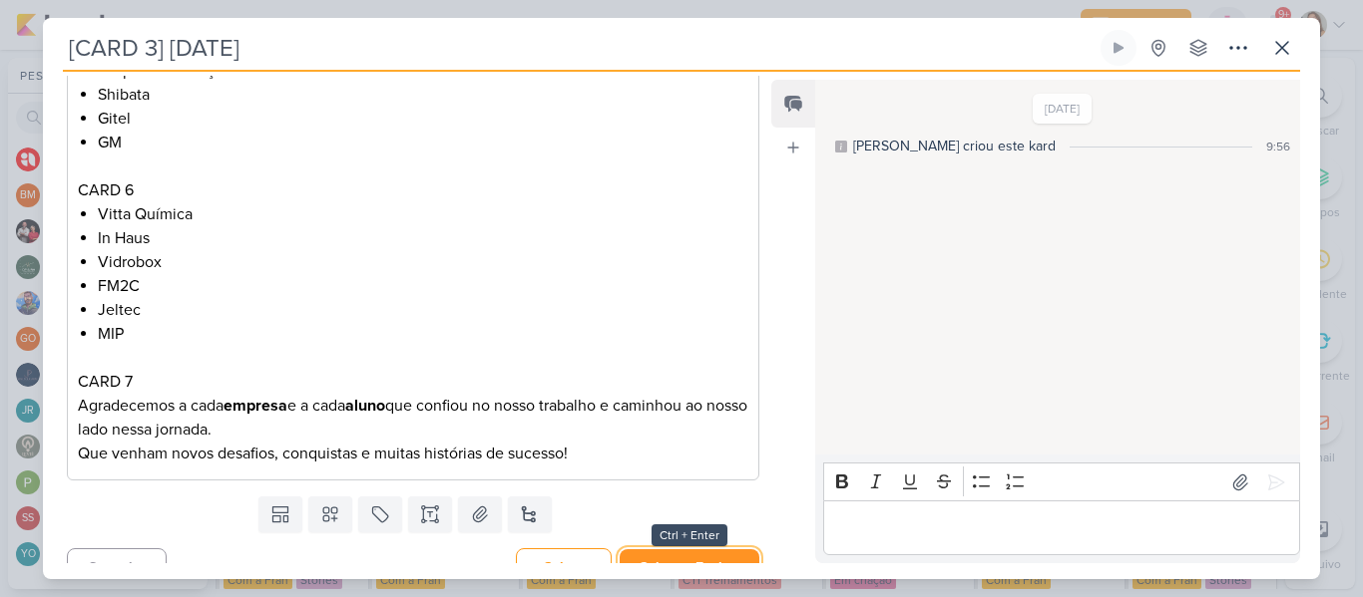
click at [685, 550] on button "Salvar e Fechar" at bounding box center [689, 568] width 140 height 37
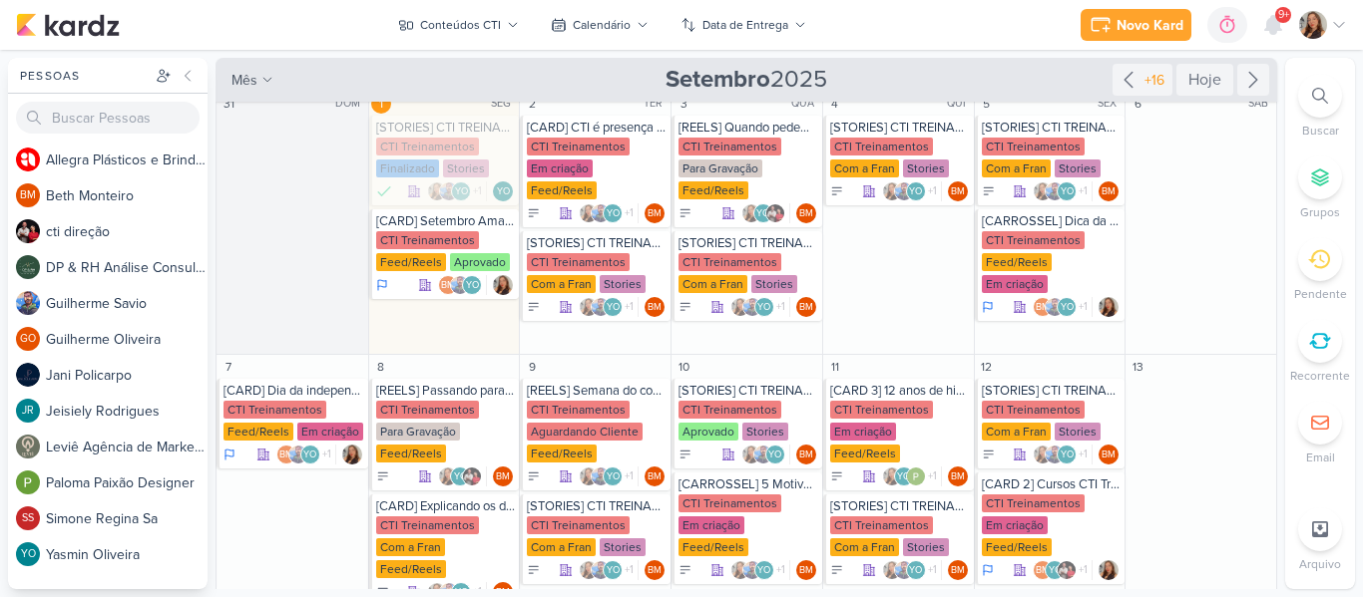
scroll to position [0, 0]
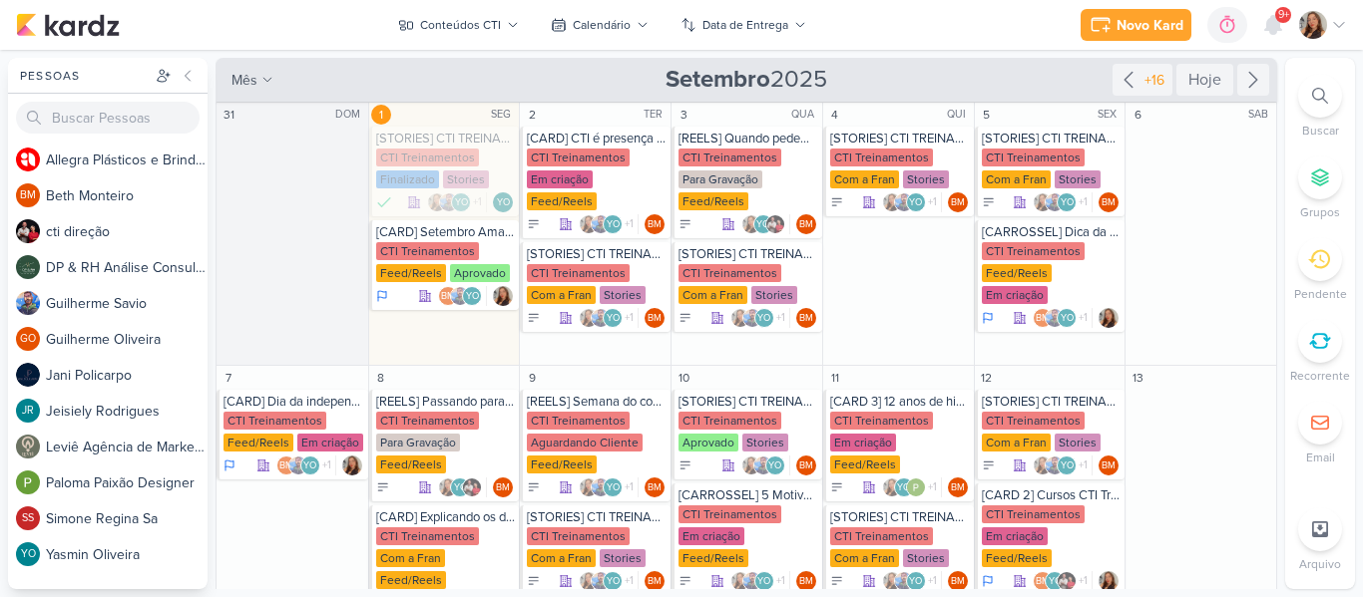
drag, startPoint x: 1268, startPoint y: 156, endPoint x: 1273, endPoint y: 222, distance: 67.0
click at [1273, 222] on div "Conteúdos CTI visão Caixa de Entrada A caixa de entrada mostra todos os kardz q…" at bounding box center [746, 324] width 1063 height 532
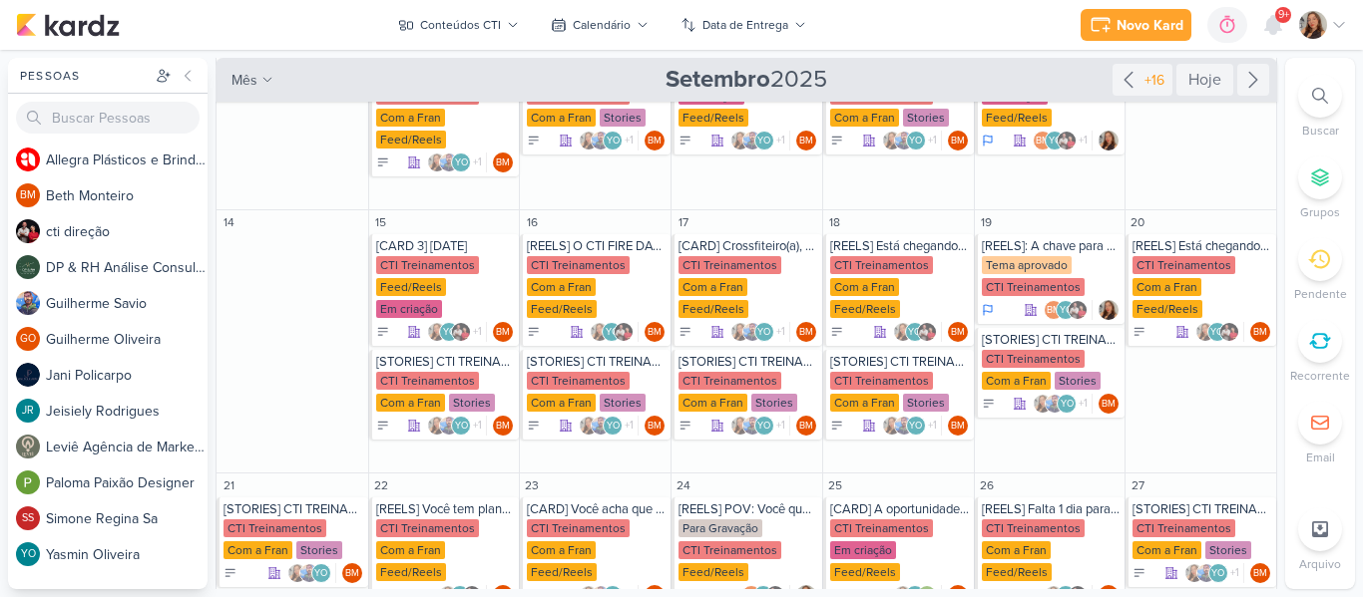
scroll to position [483, 0]
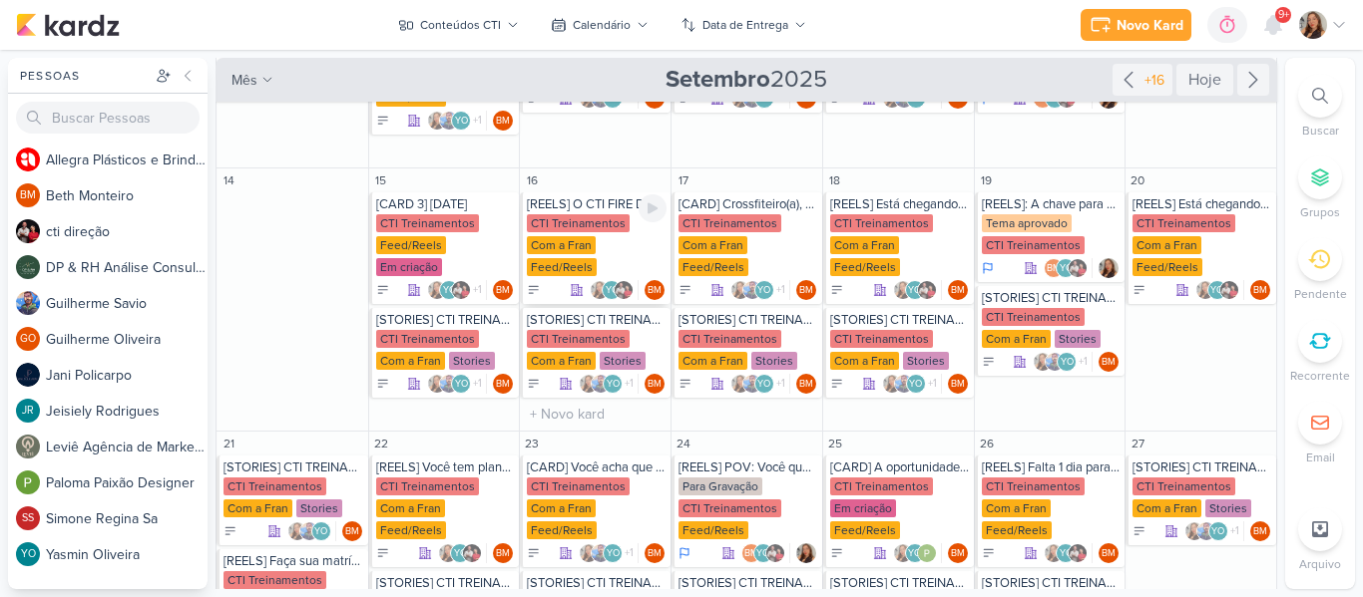
click at [586, 205] on div "[REELS] O CTI FIRE DAY ESTA CHEGANDO" at bounding box center [597, 204] width 140 height 16
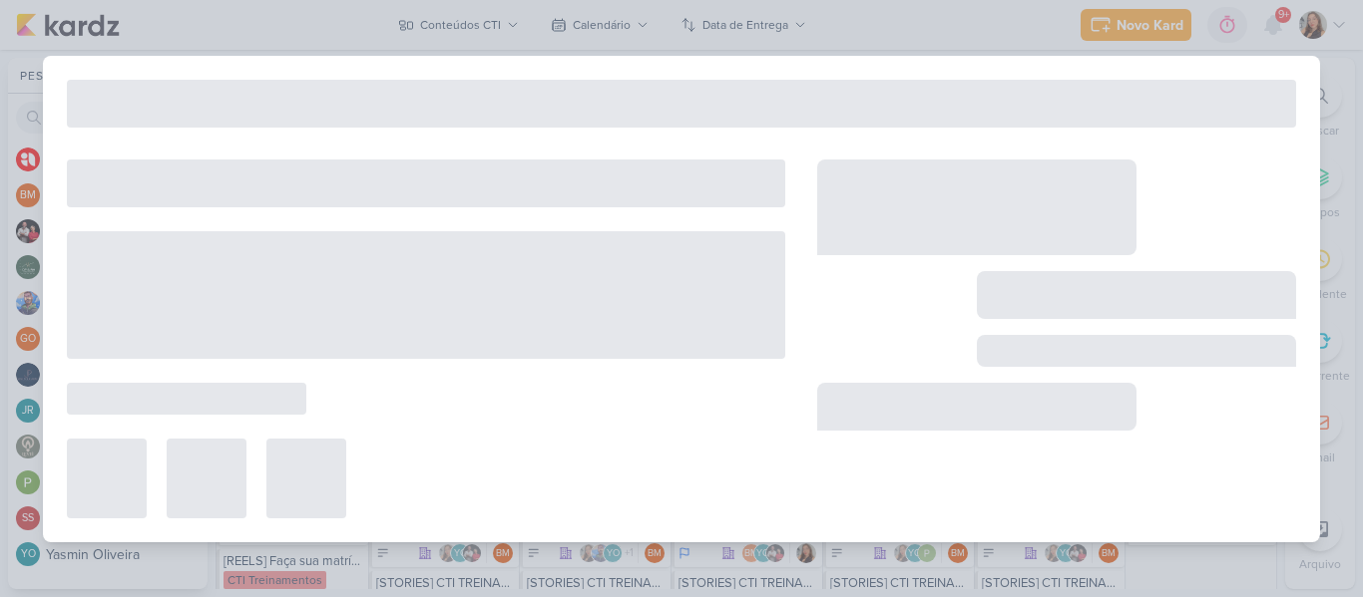
type input "[REELS] O CTI FIRE DAY ESTA CHEGANDO"
type input "[DATE] 23:59"
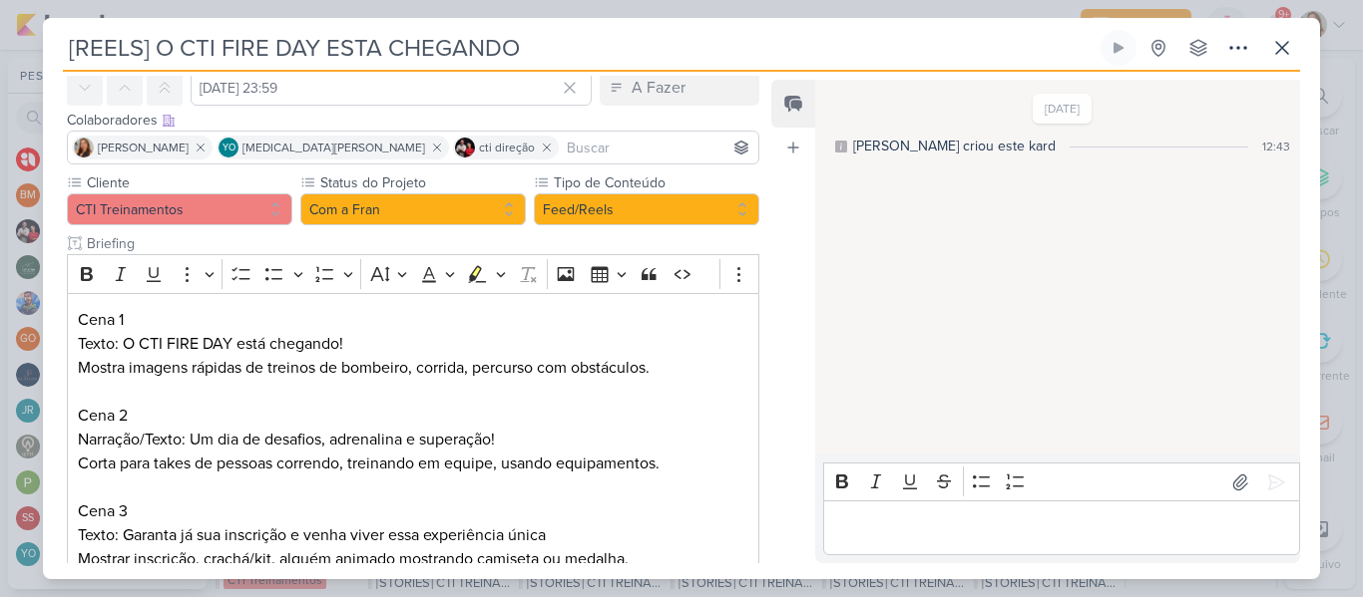
scroll to position [0, 0]
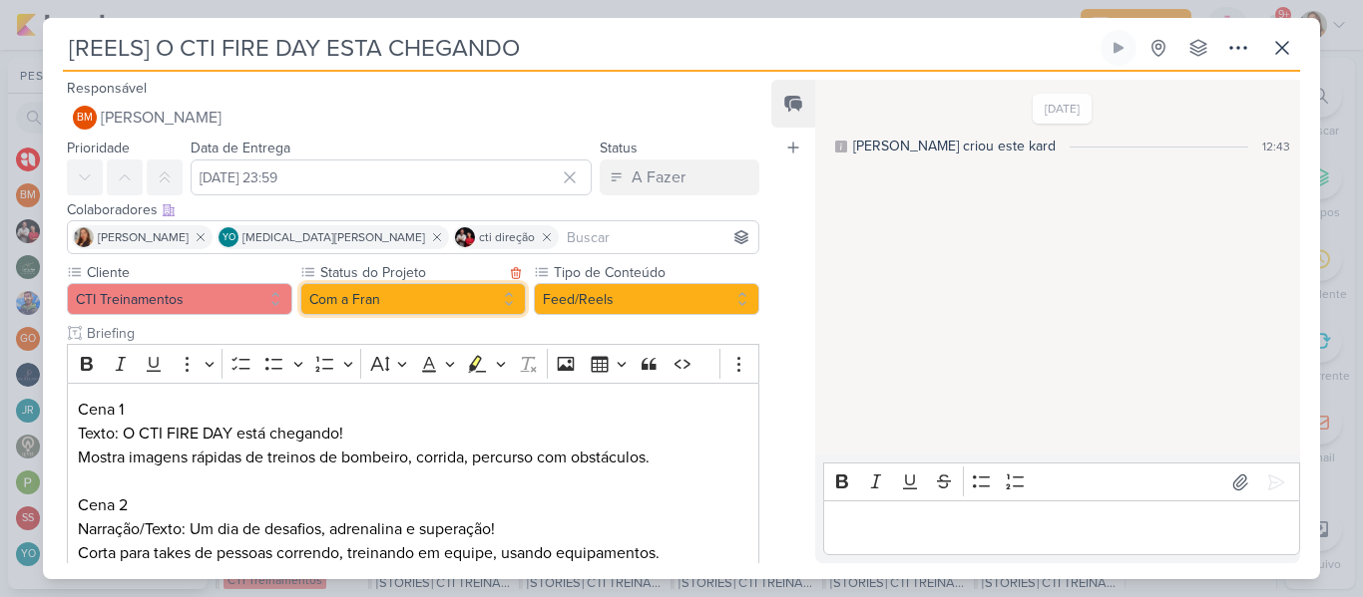
click at [468, 303] on button "Com a Fran" at bounding box center [412, 299] width 225 height 32
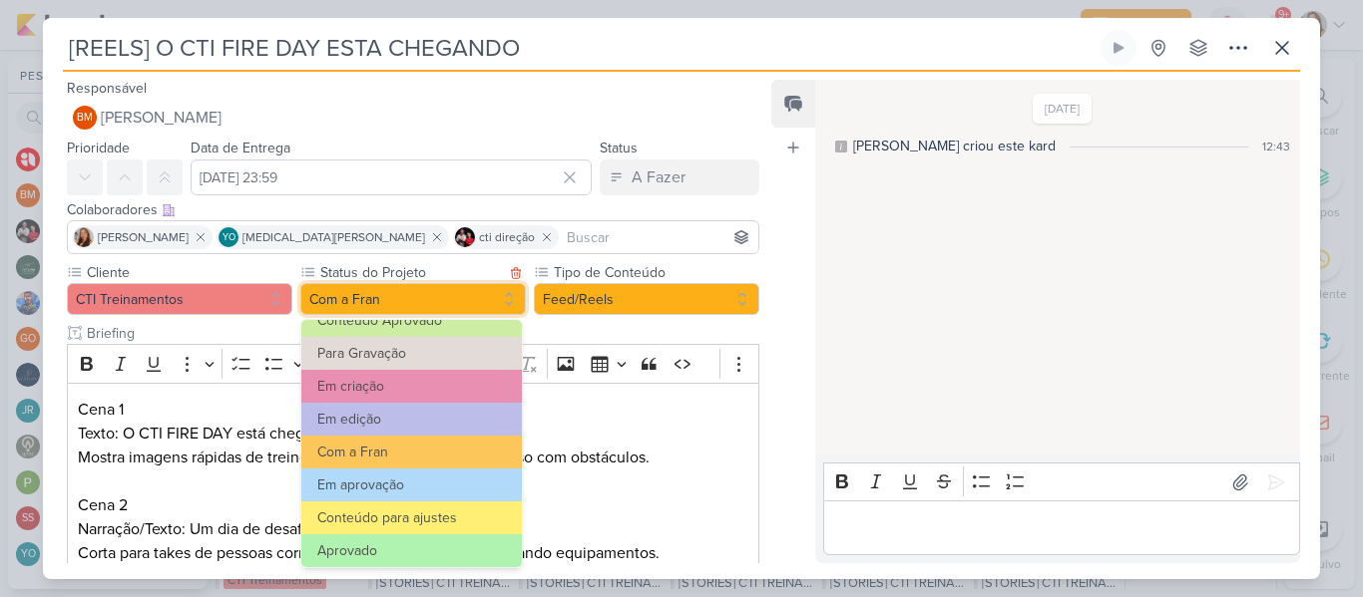
scroll to position [105, 0]
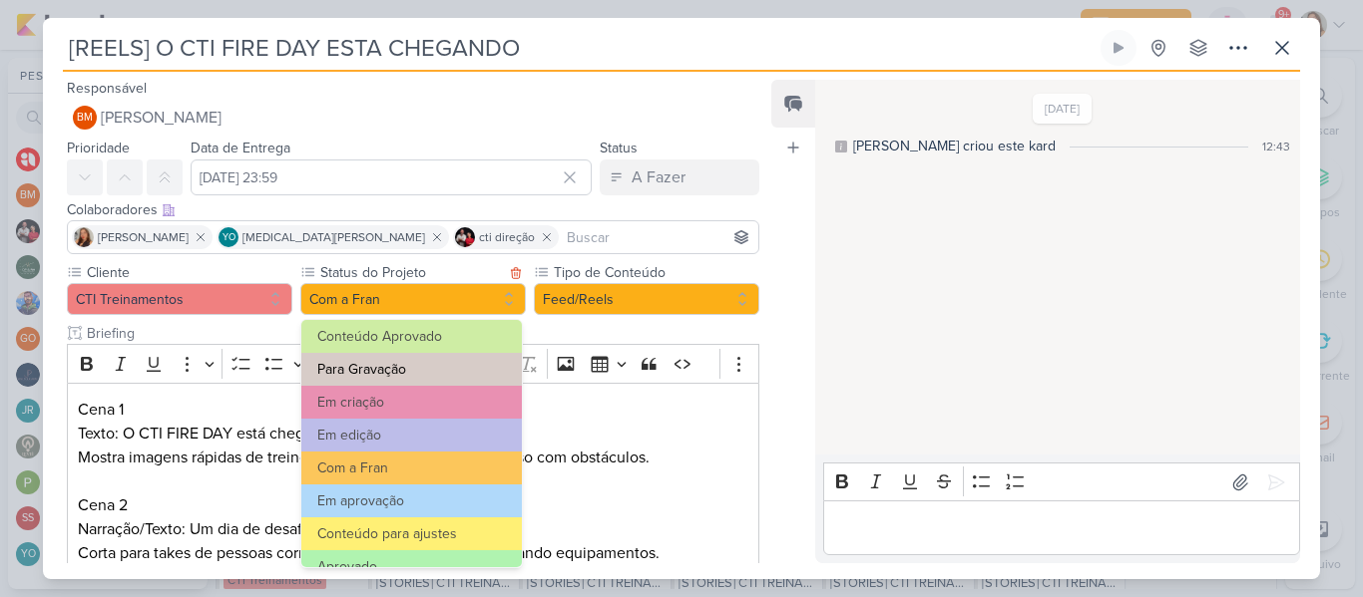
click at [440, 368] on button "Para Gravação" at bounding box center [411, 369] width 220 height 33
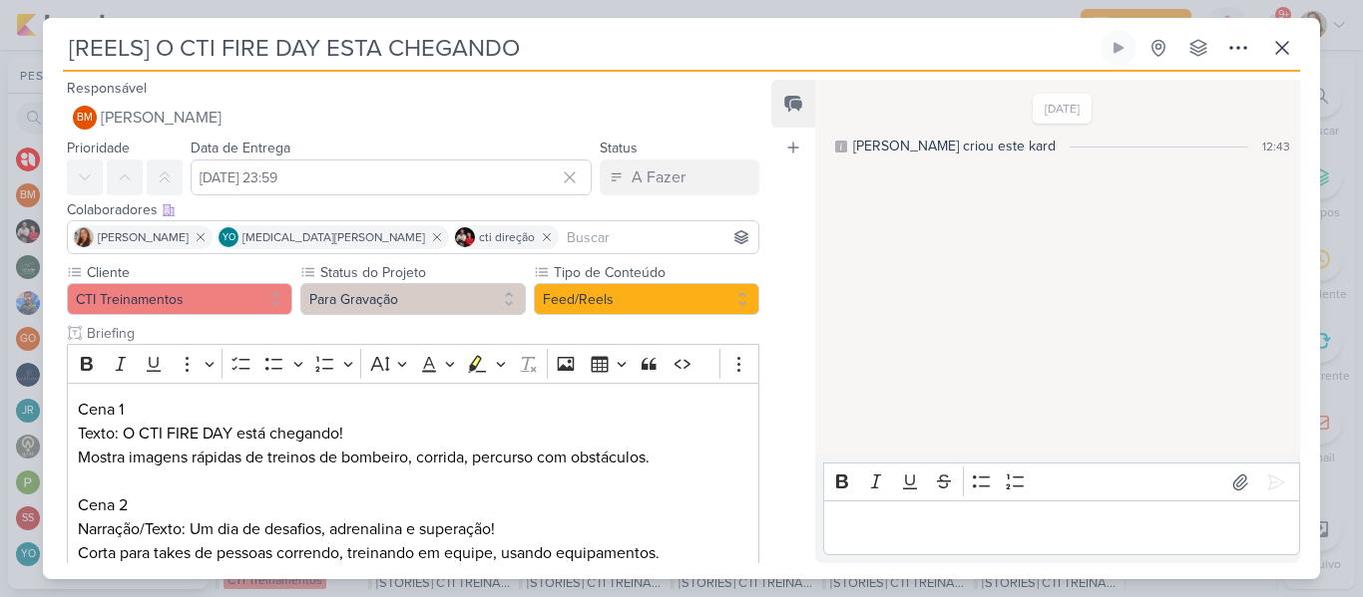
scroll to position [343, 0]
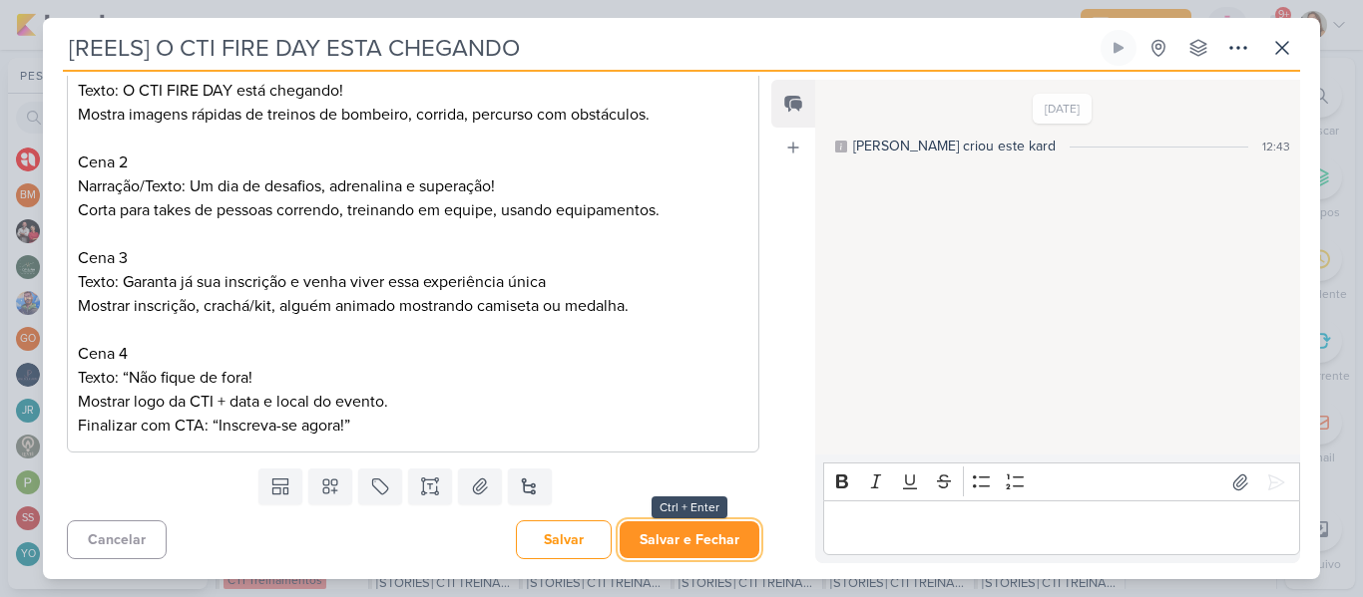
click at [688, 540] on button "Salvar e Fechar" at bounding box center [689, 540] width 140 height 37
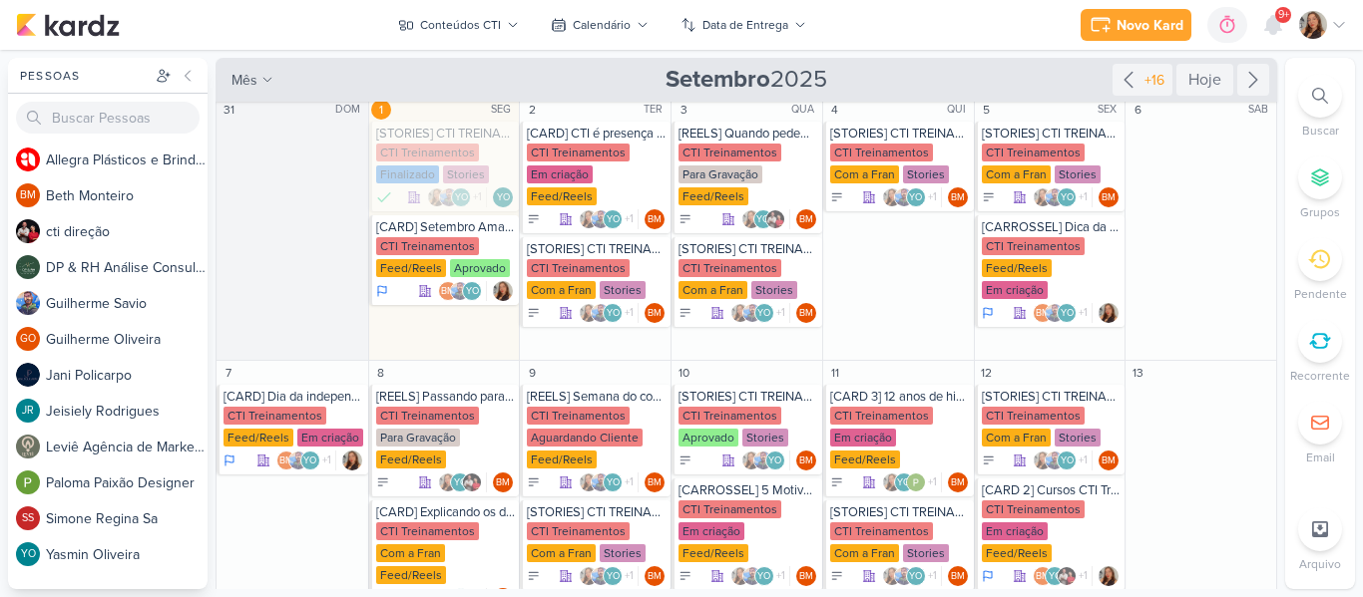
scroll to position [0, 0]
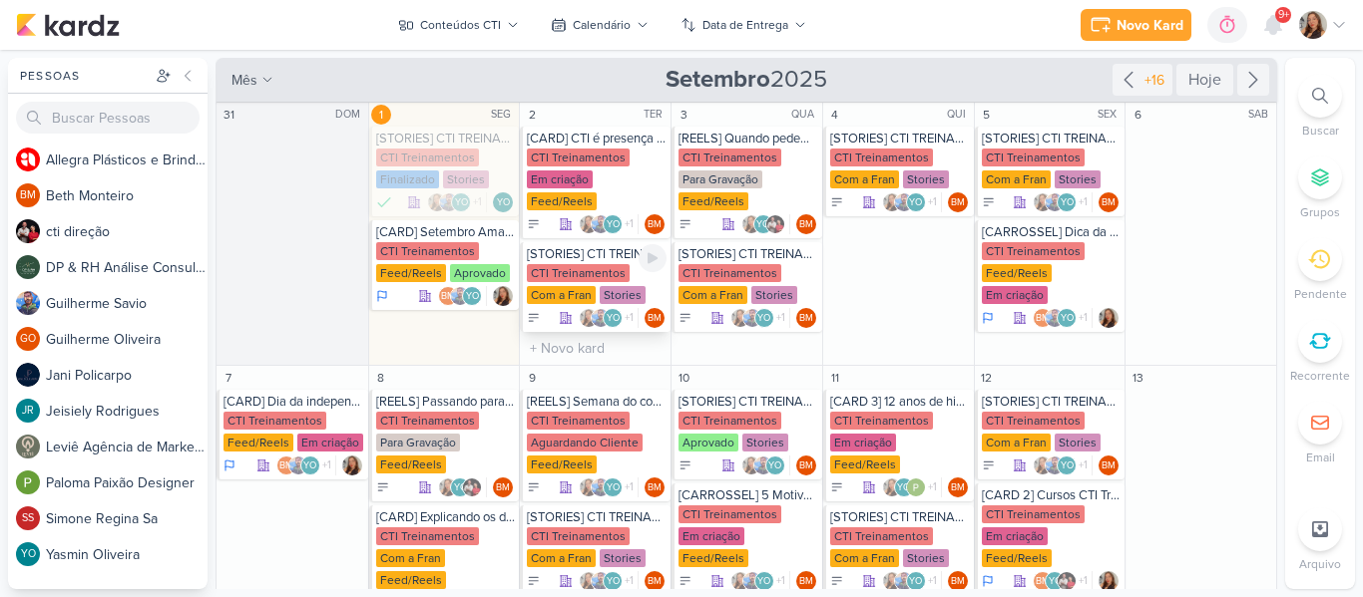
click at [585, 264] on div "CTI Treinamentos" at bounding box center [578, 273] width 103 height 18
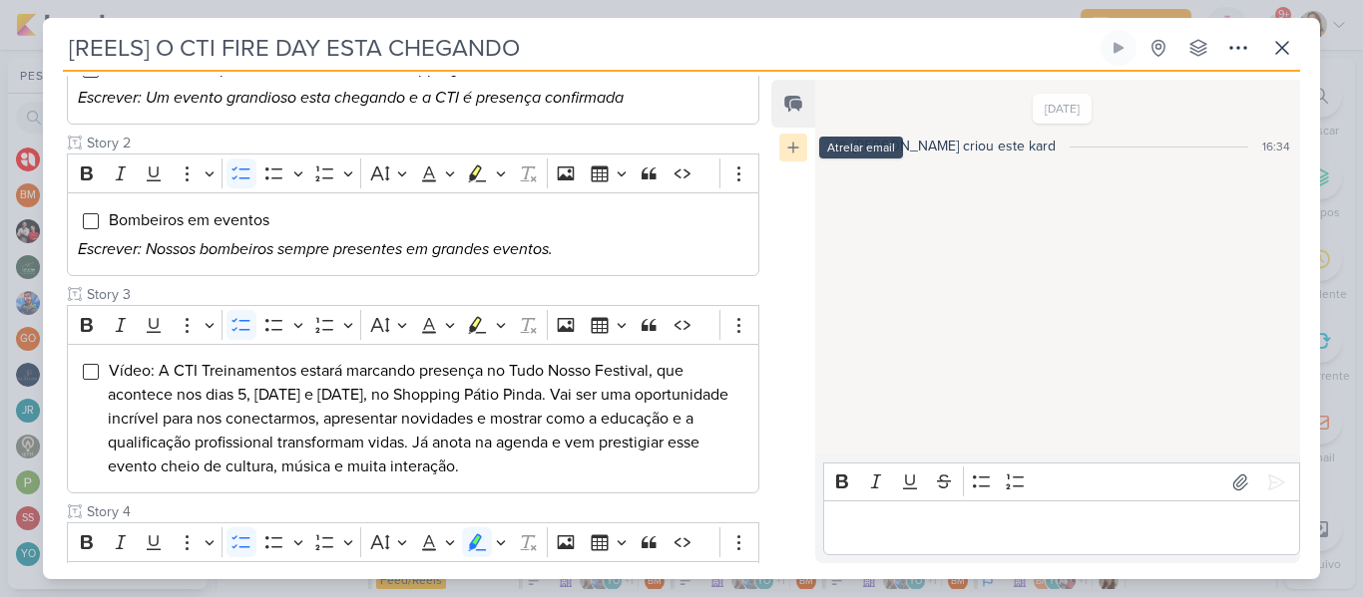
type input "[STORIES] CTI TREINAMENTOS"
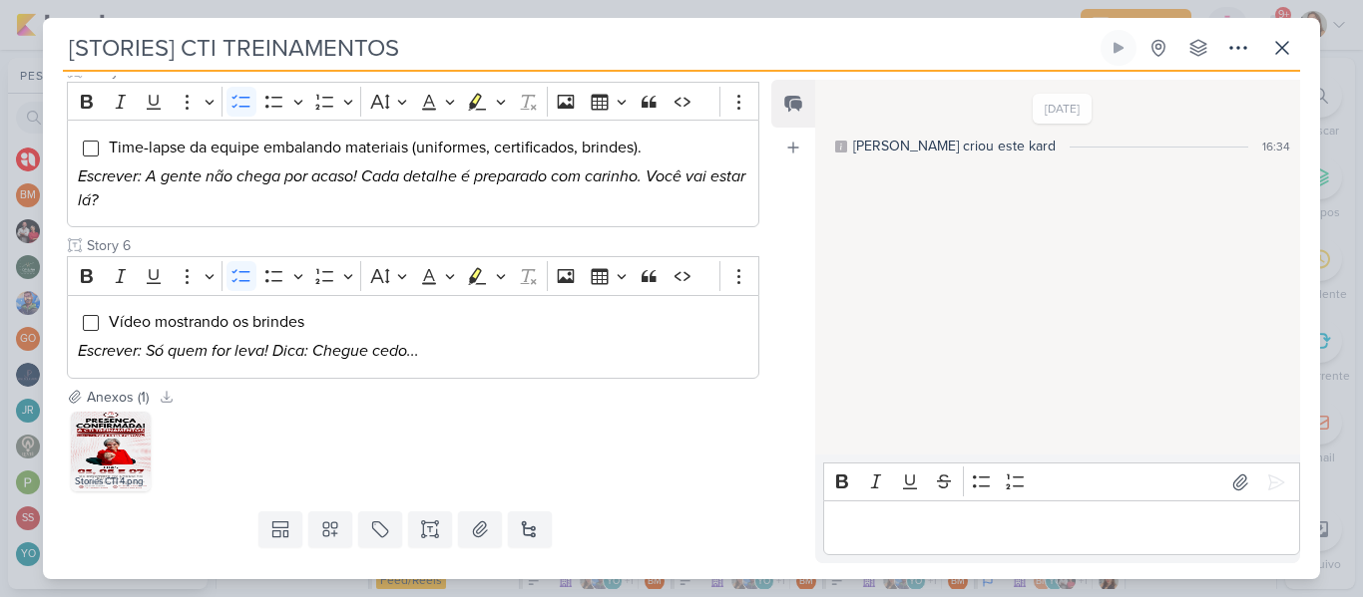
scroll to position [969, 0]
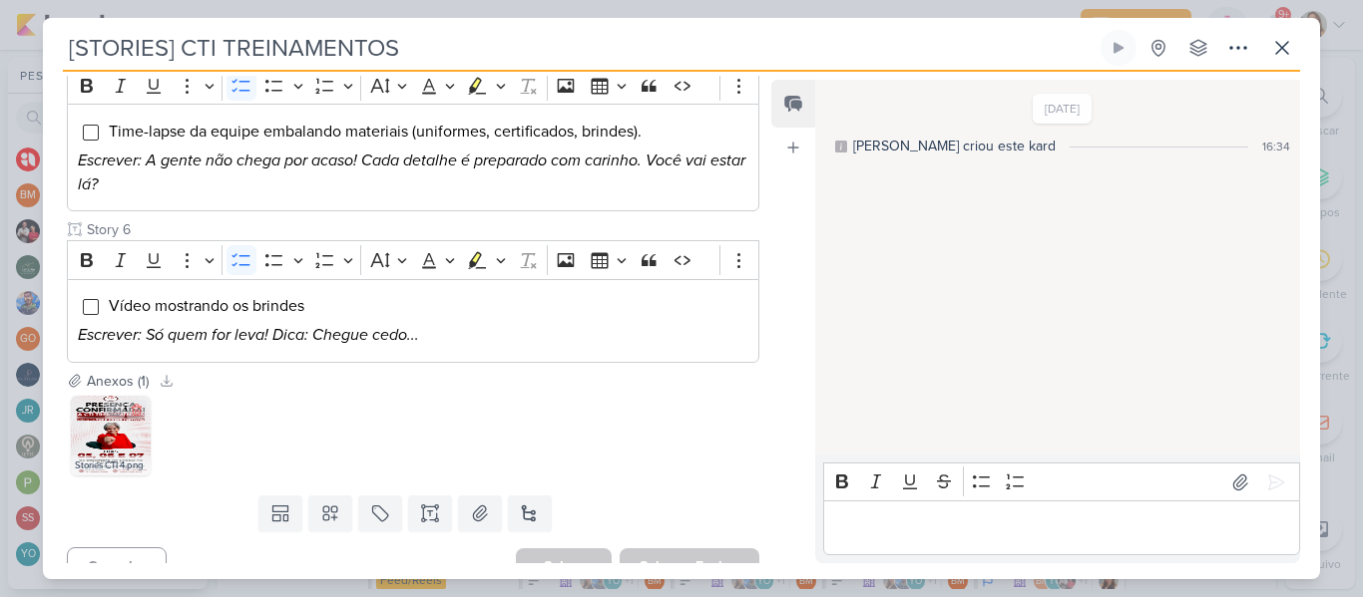
click at [96, 456] on div "Stories CTI 4.png" at bounding box center [111, 466] width 80 height 20
click at [107, 456] on div "Stories CTI 4.png" at bounding box center [111, 466] width 80 height 20
click at [130, 443] on img at bounding box center [111, 436] width 80 height 80
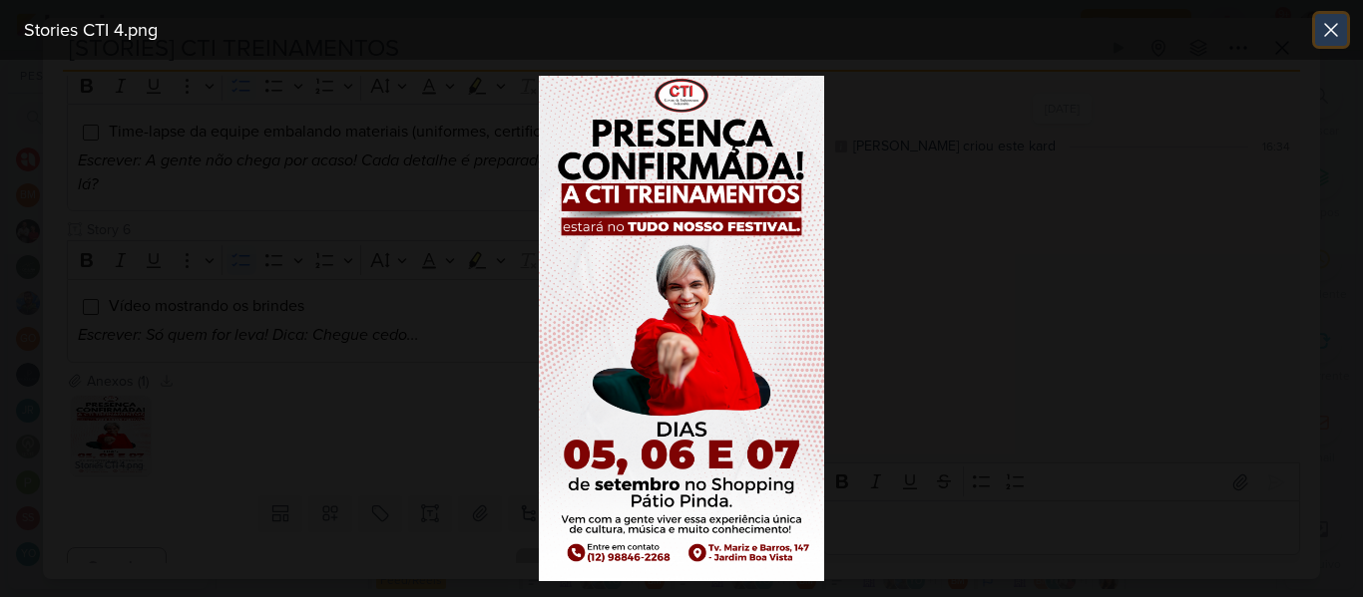
click at [1316, 31] on button at bounding box center [1331, 30] width 32 height 32
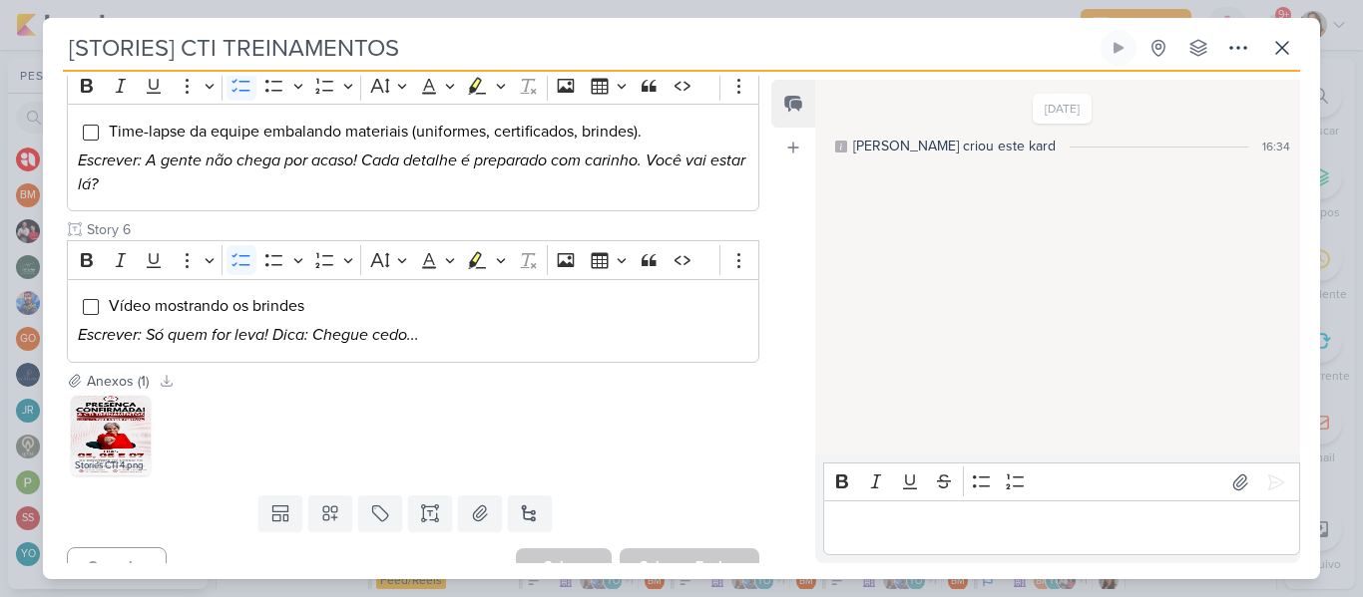
scroll to position [0, 0]
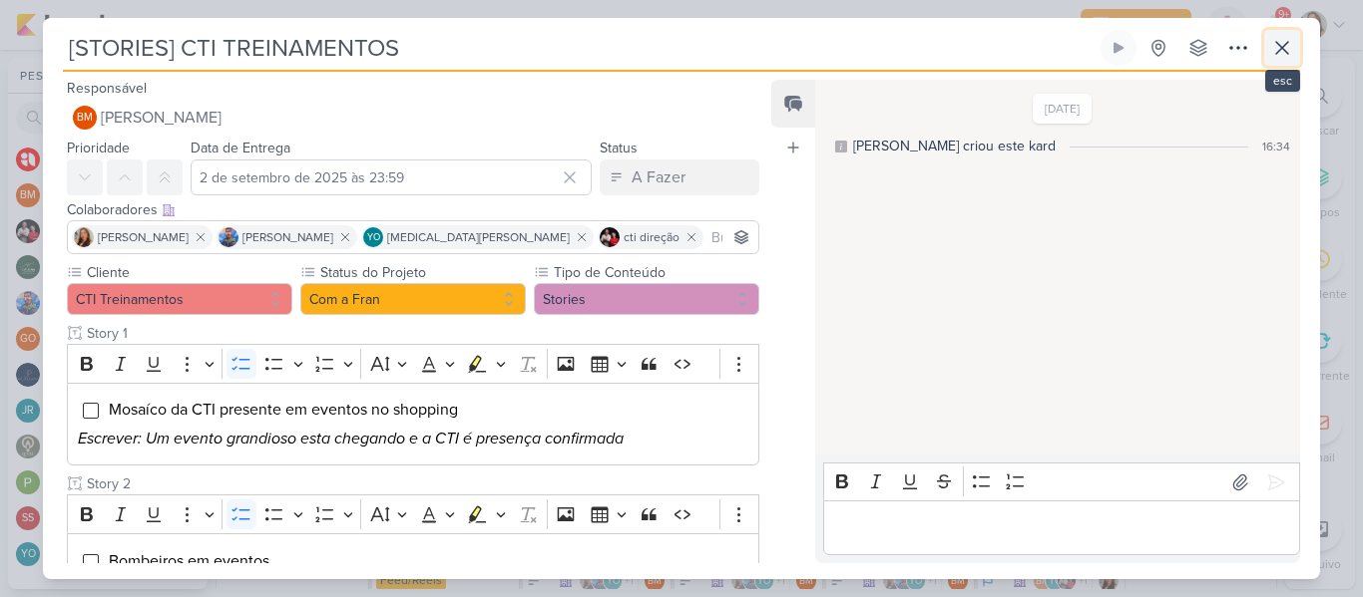
click at [1277, 53] on icon at bounding box center [1282, 48] width 12 height 12
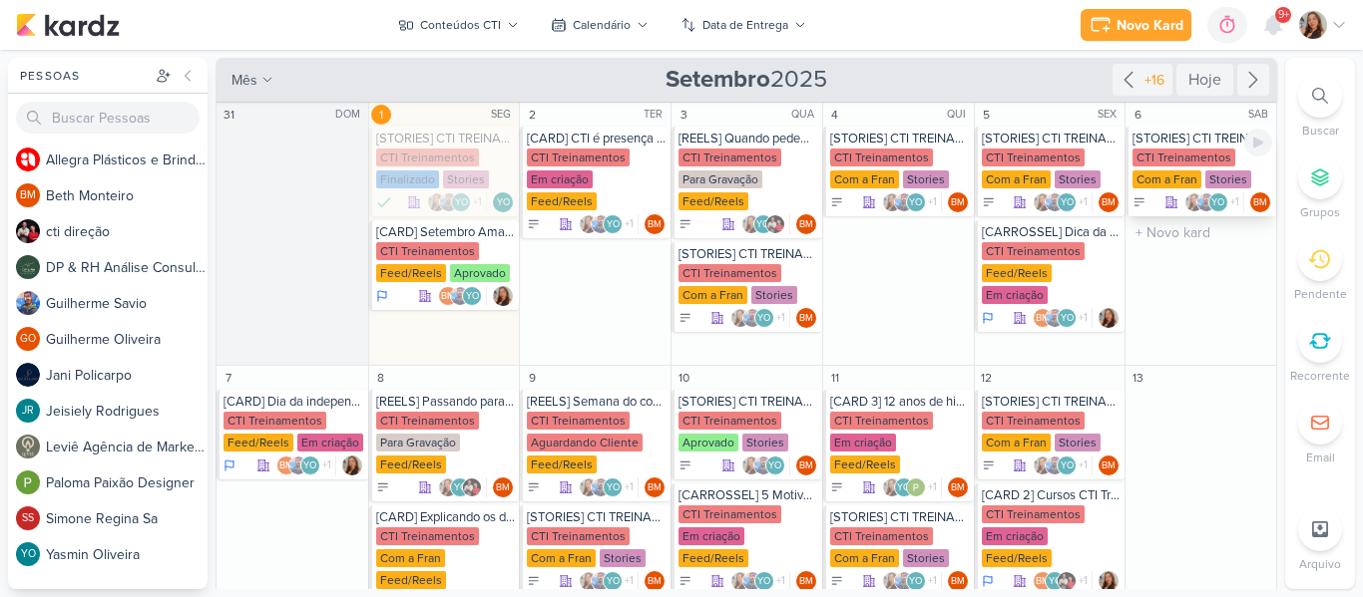
click at [1192, 162] on div "CTI Treinamentos" at bounding box center [1183, 158] width 103 height 18
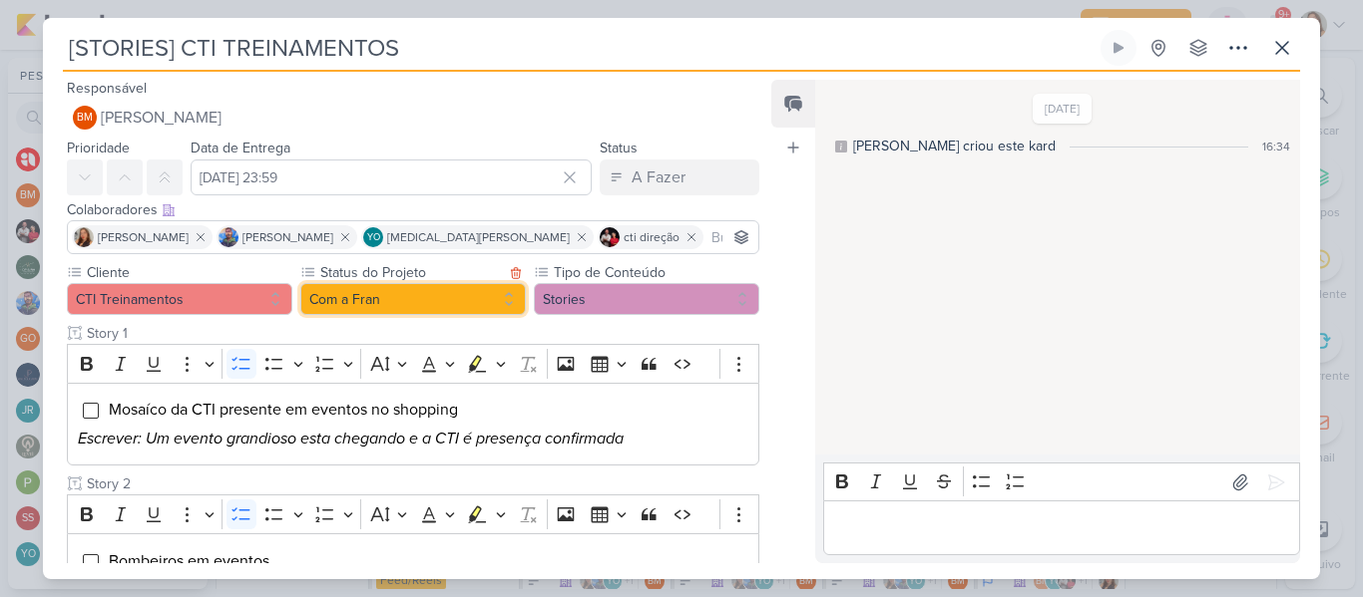
click at [472, 303] on button "Com a Fran" at bounding box center [412, 299] width 225 height 32
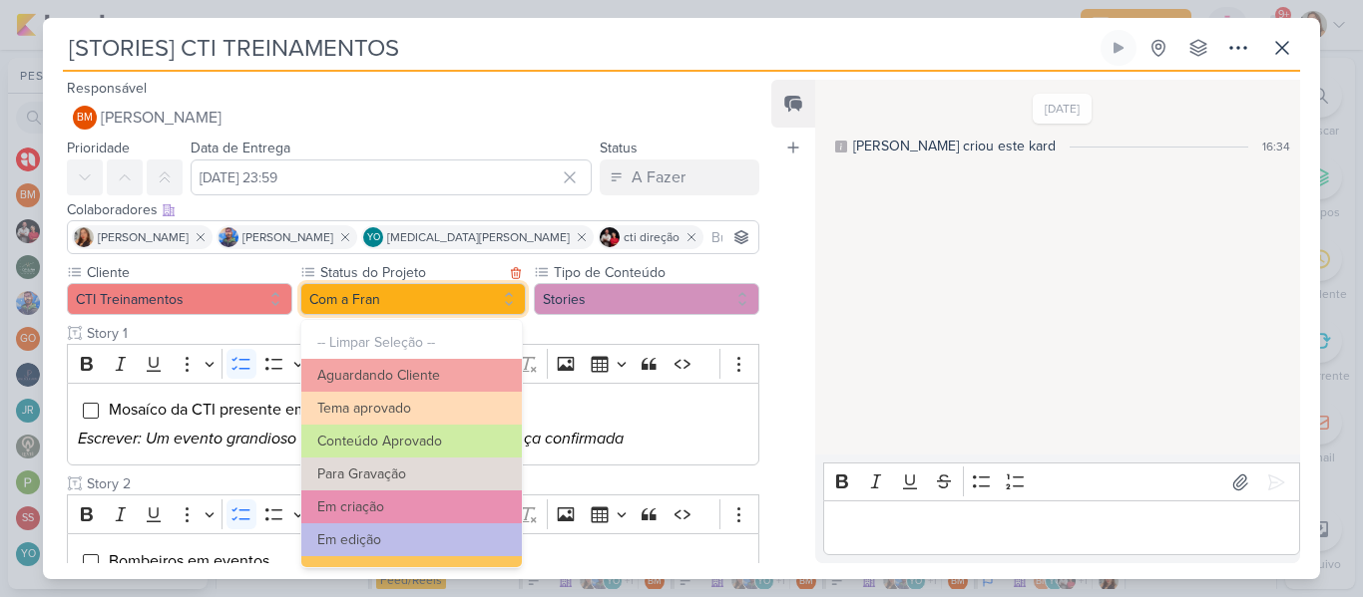
scroll to position [225, 0]
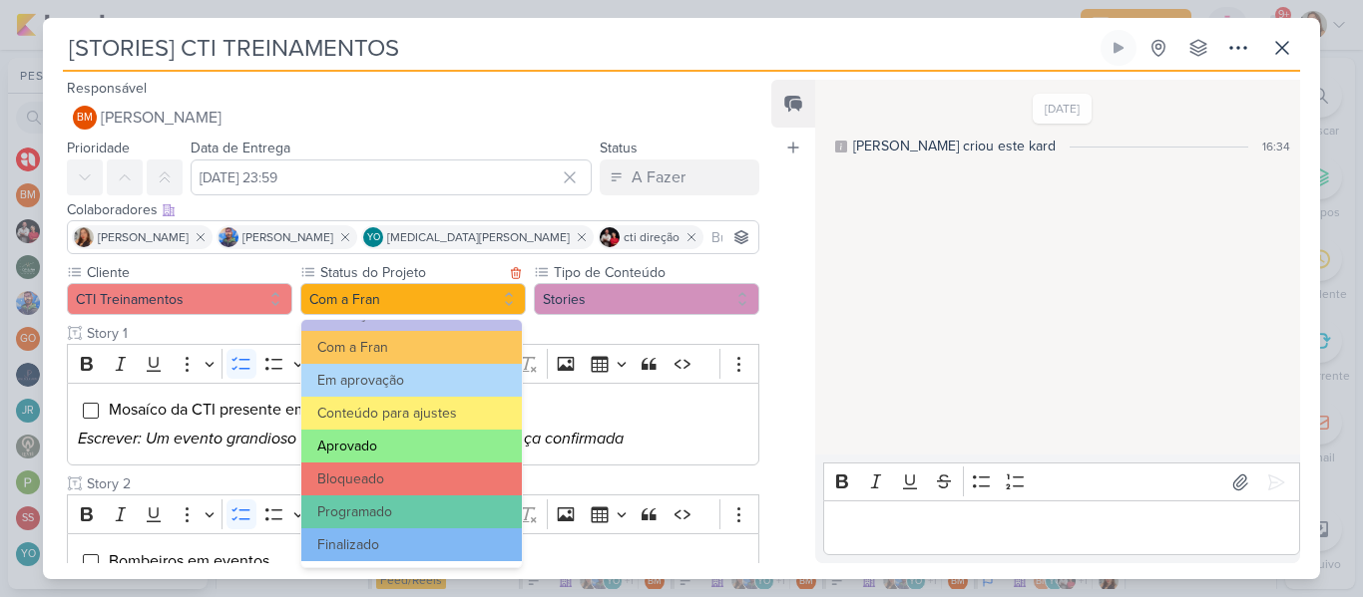
click at [460, 453] on button "Aprovado" at bounding box center [411, 446] width 220 height 33
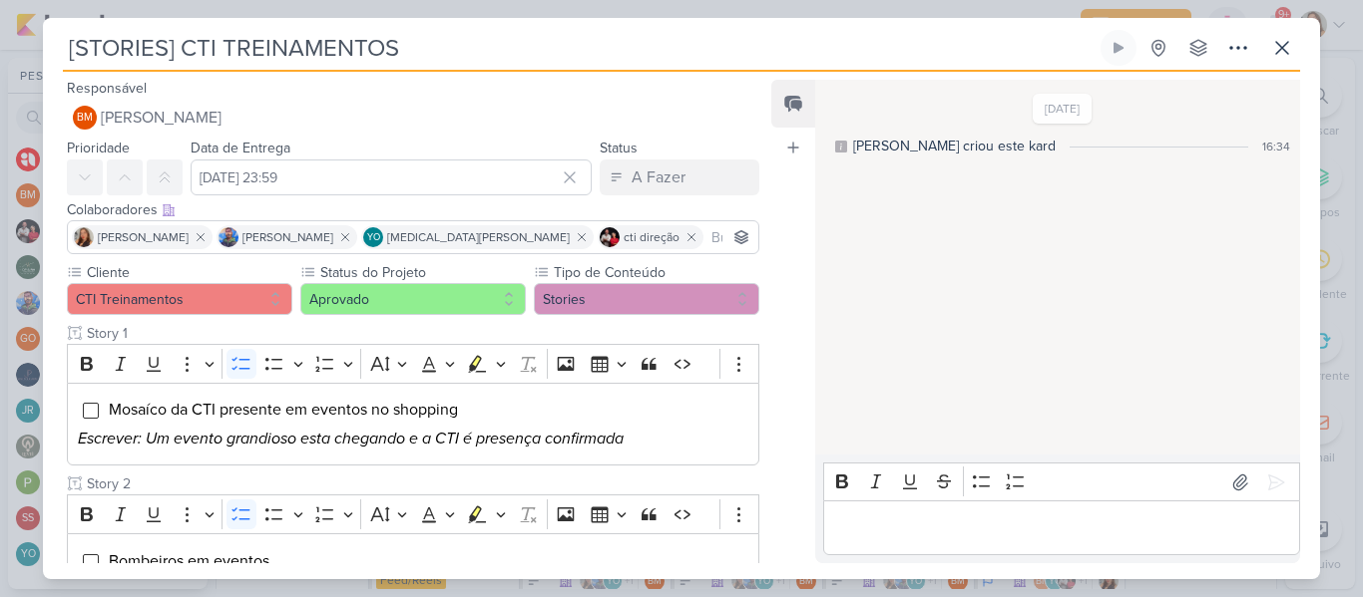
scroll to position [995, 0]
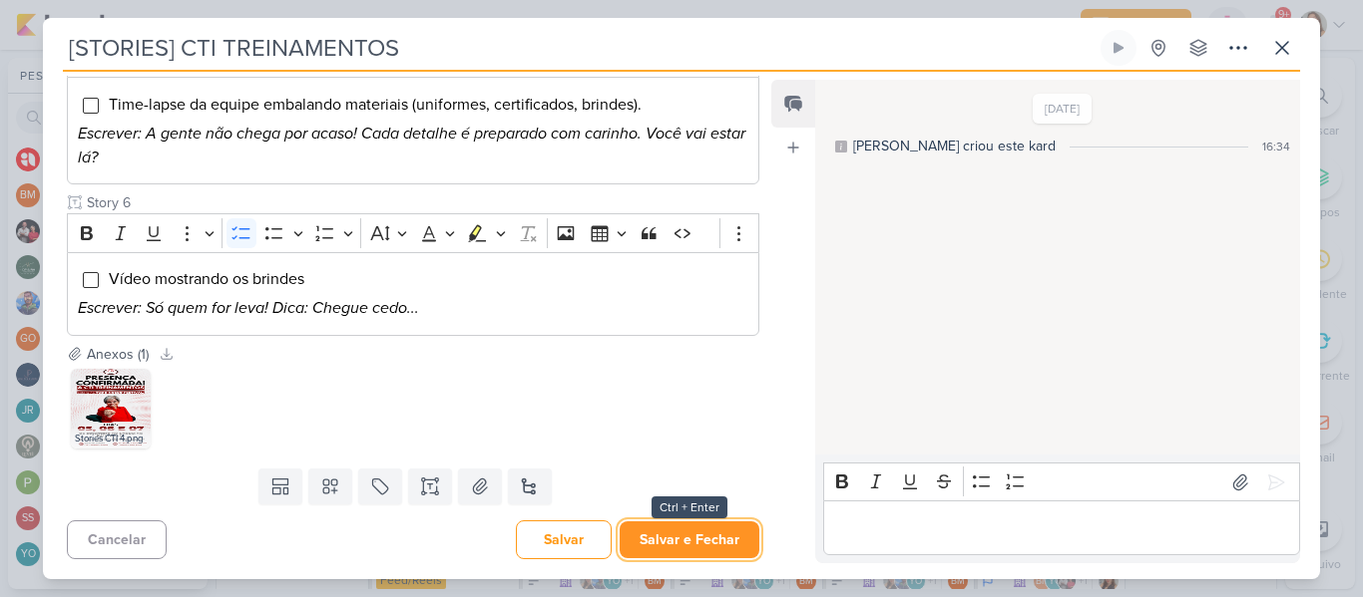
click at [707, 546] on button "Salvar e Fechar" at bounding box center [689, 540] width 140 height 37
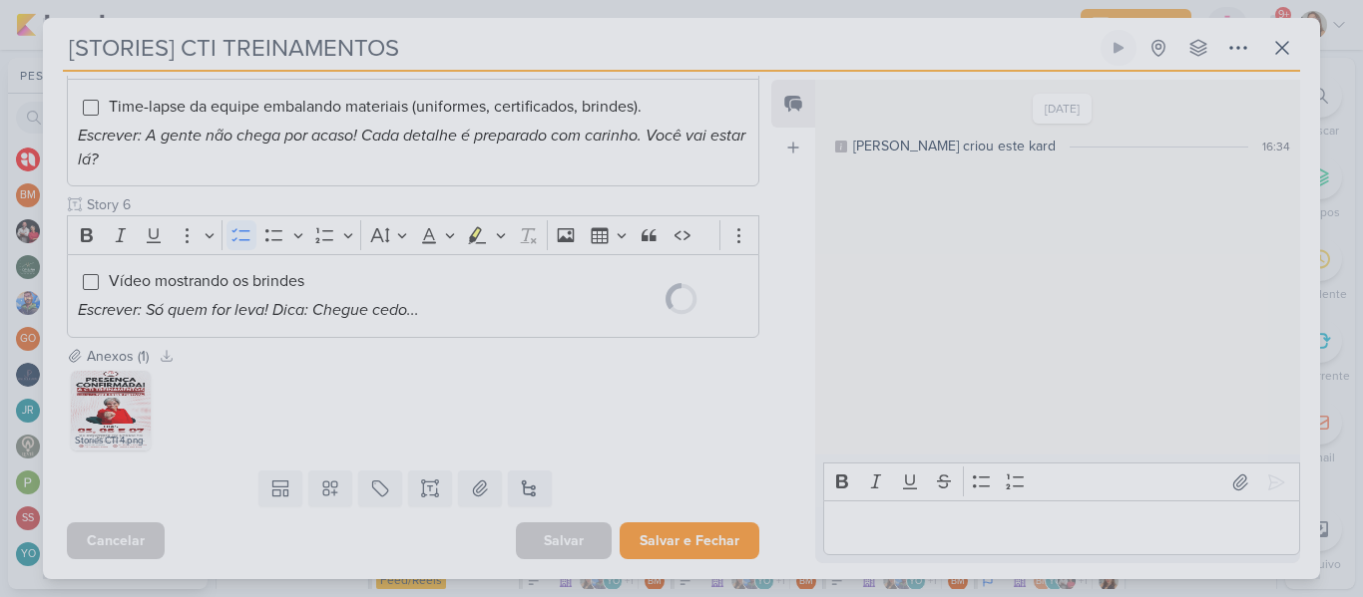
scroll to position [993, 0]
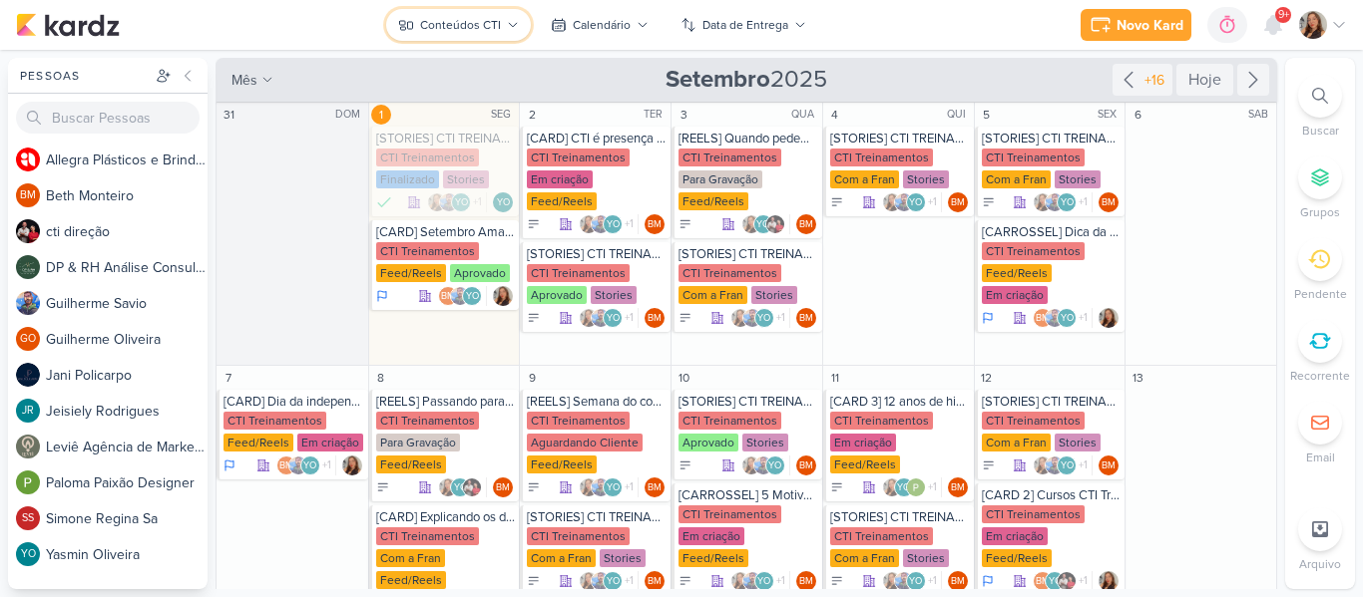
click at [423, 34] on button "Conteúdos CTI" at bounding box center [458, 25] width 145 height 32
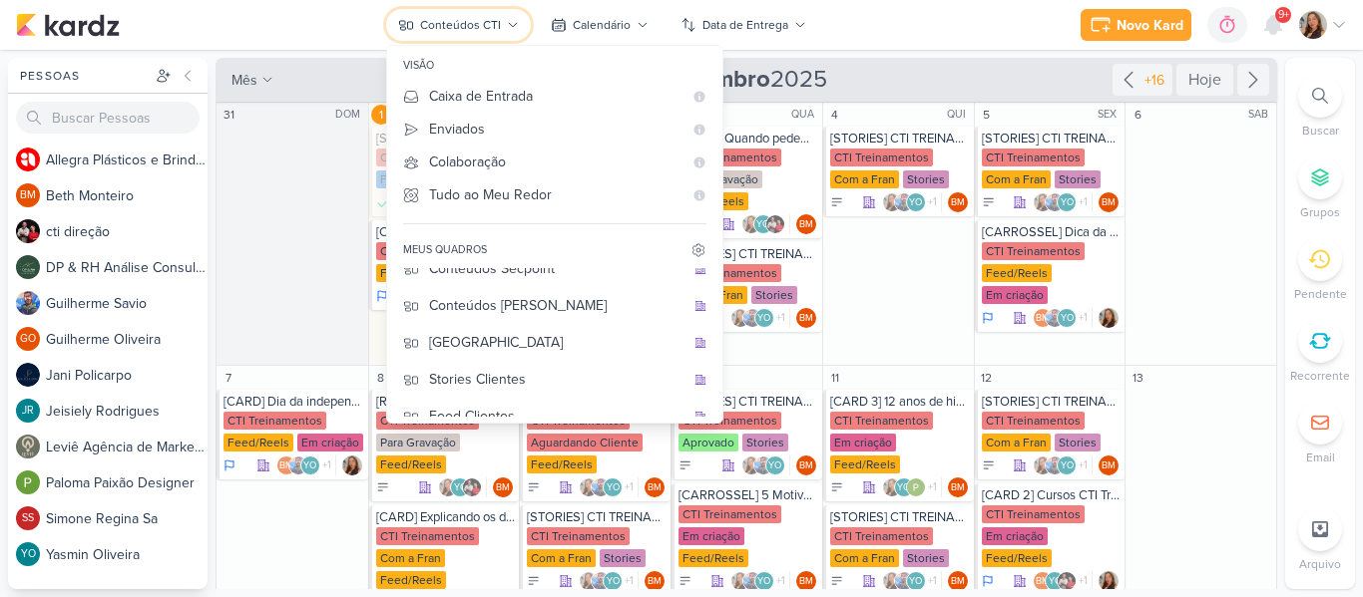
scroll to position [220, 0]
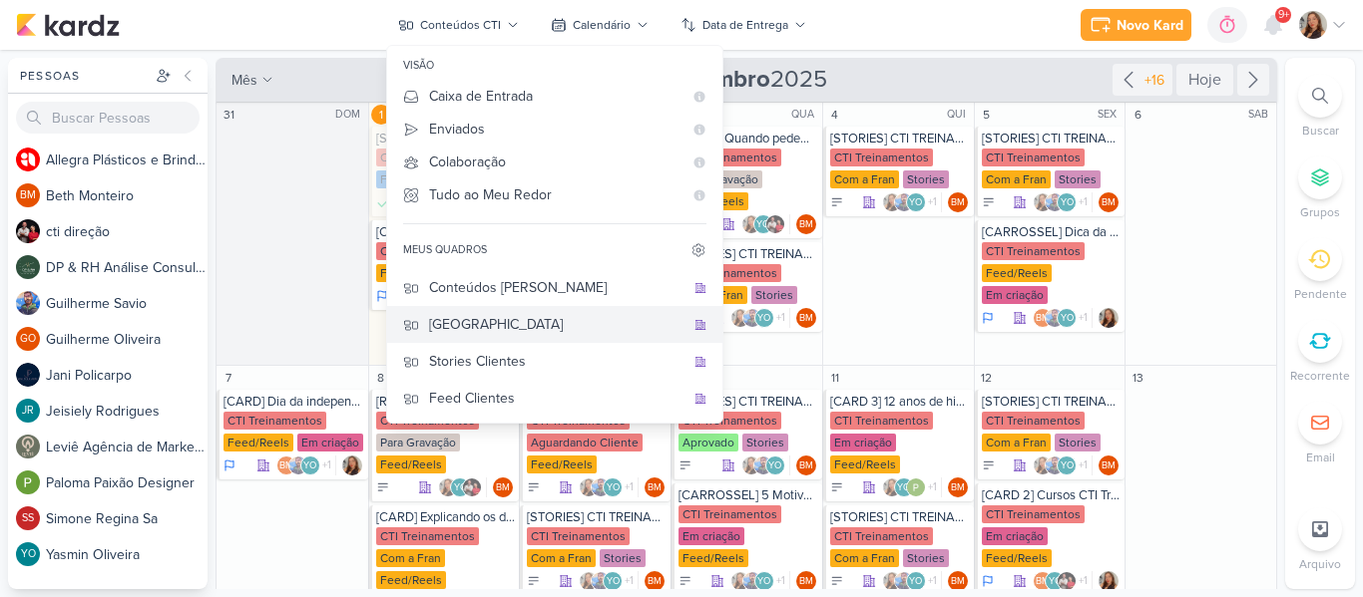
click at [586, 328] on div "[GEOGRAPHIC_DATA]" at bounding box center [556, 324] width 255 height 21
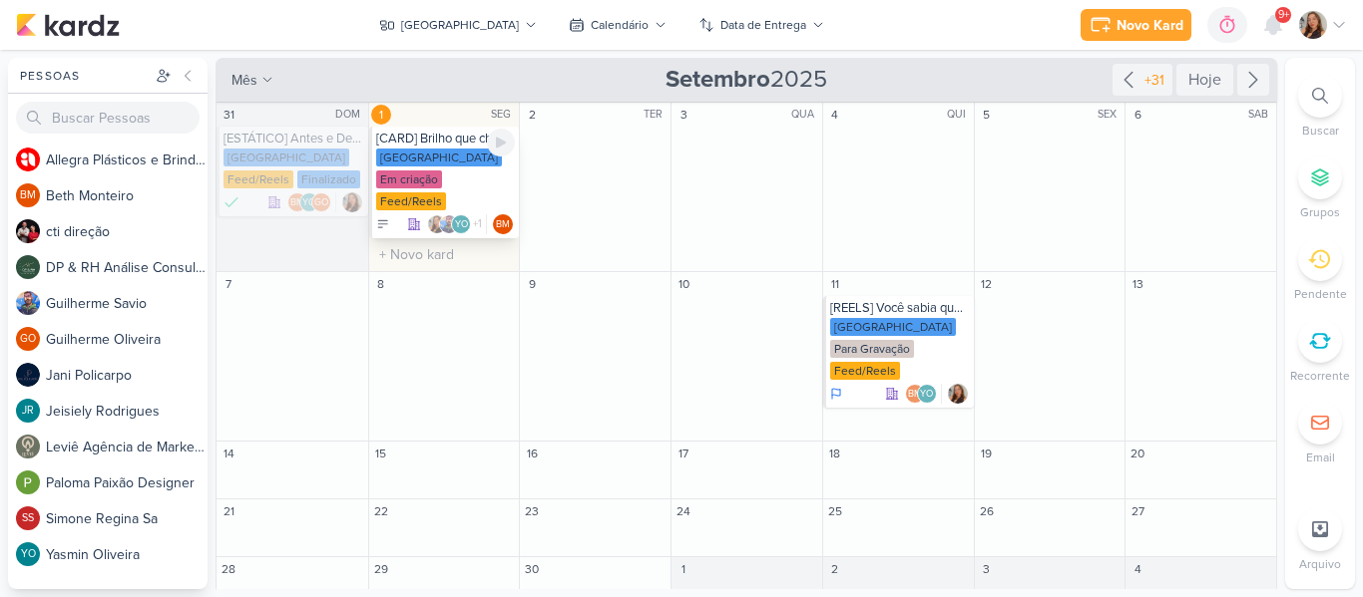
click at [413, 177] on div "Em criação" at bounding box center [409, 180] width 66 height 18
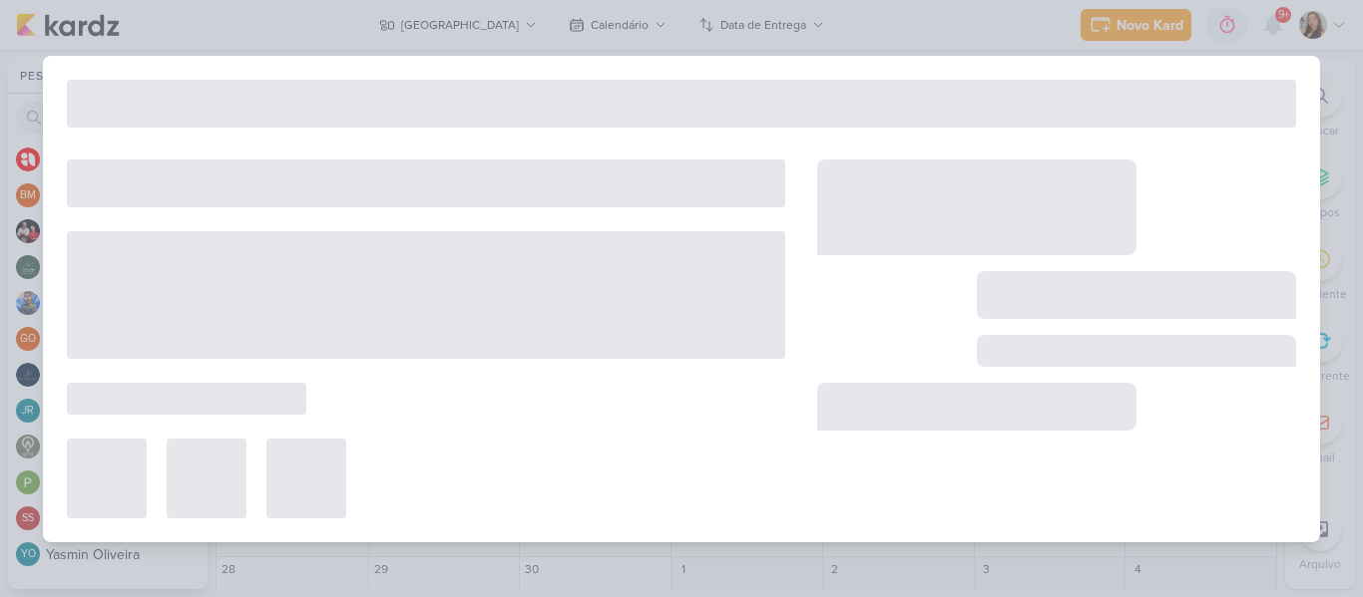
type input "[CARD] Brilho que chama atenção até no farol vermelho"
type input "[DATE] 23:59"
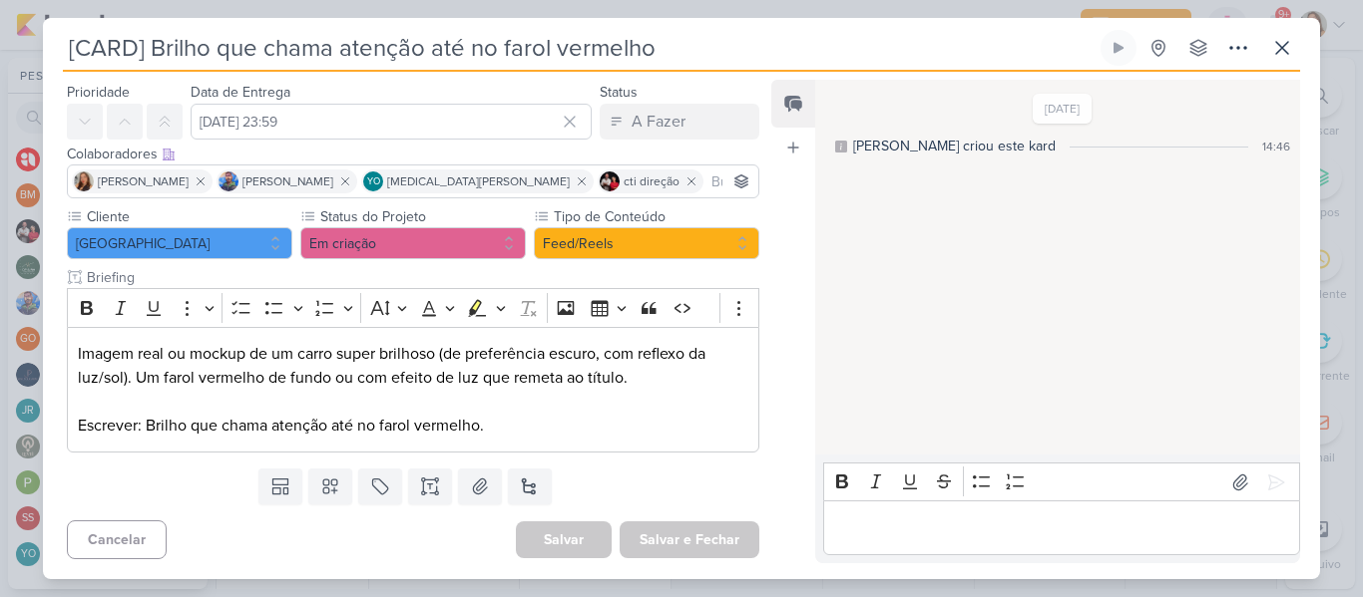
scroll to position [0, 0]
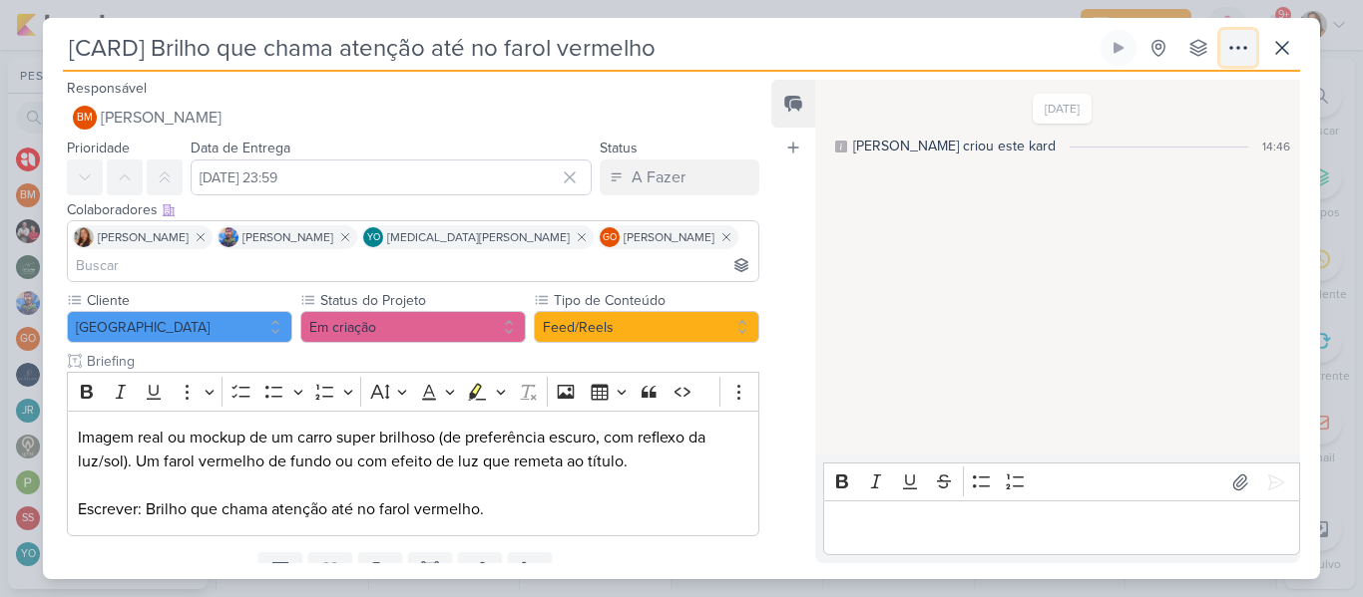
click at [1248, 45] on icon at bounding box center [1238, 48] width 24 height 24
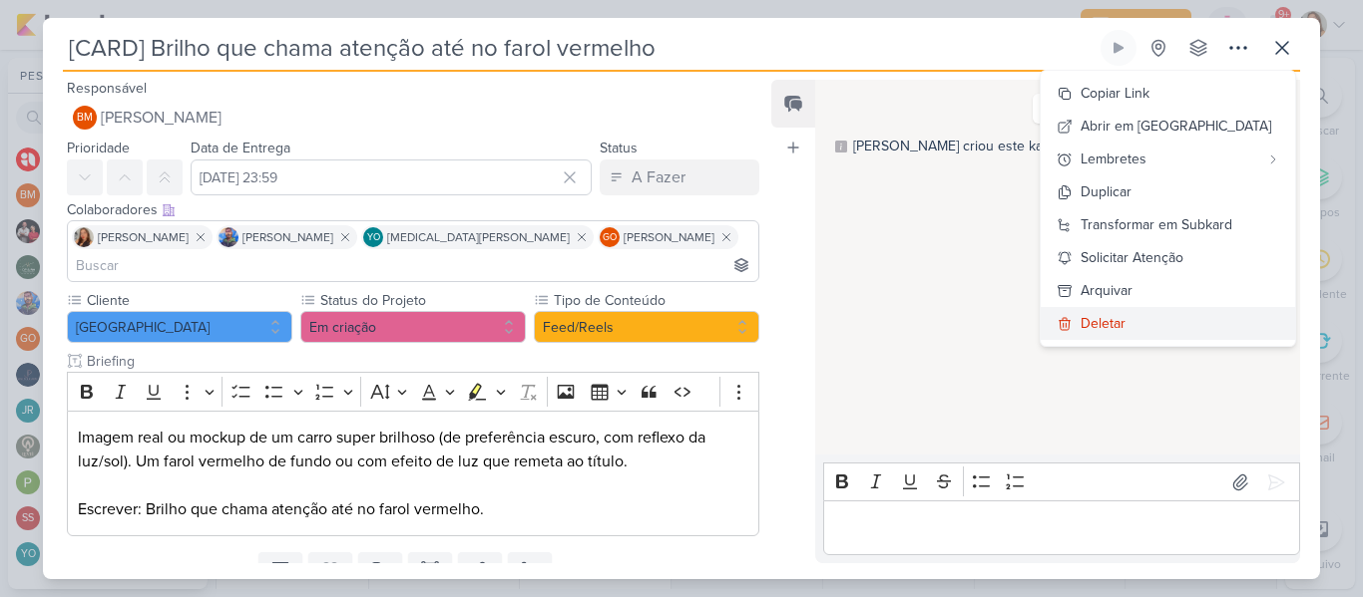
click at [1123, 315] on div "Deletar" at bounding box center [1102, 323] width 45 height 21
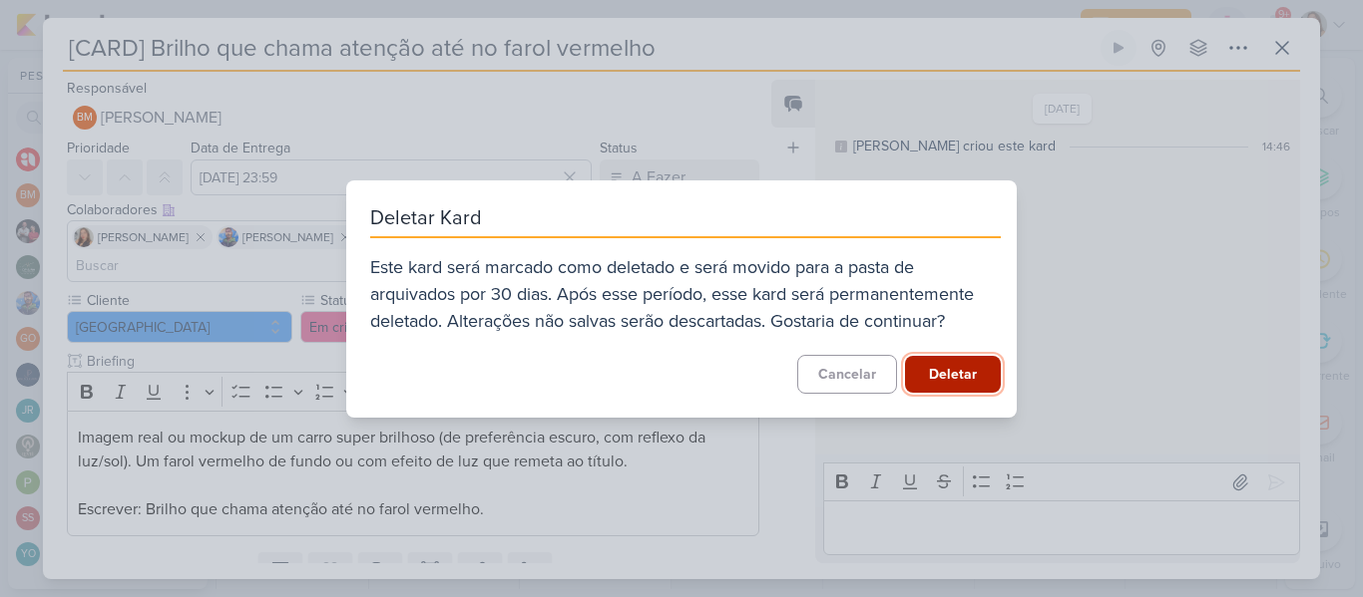
click at [969, 375] on button "Deletar" at bounding box center [953, 374] width 96 height 37
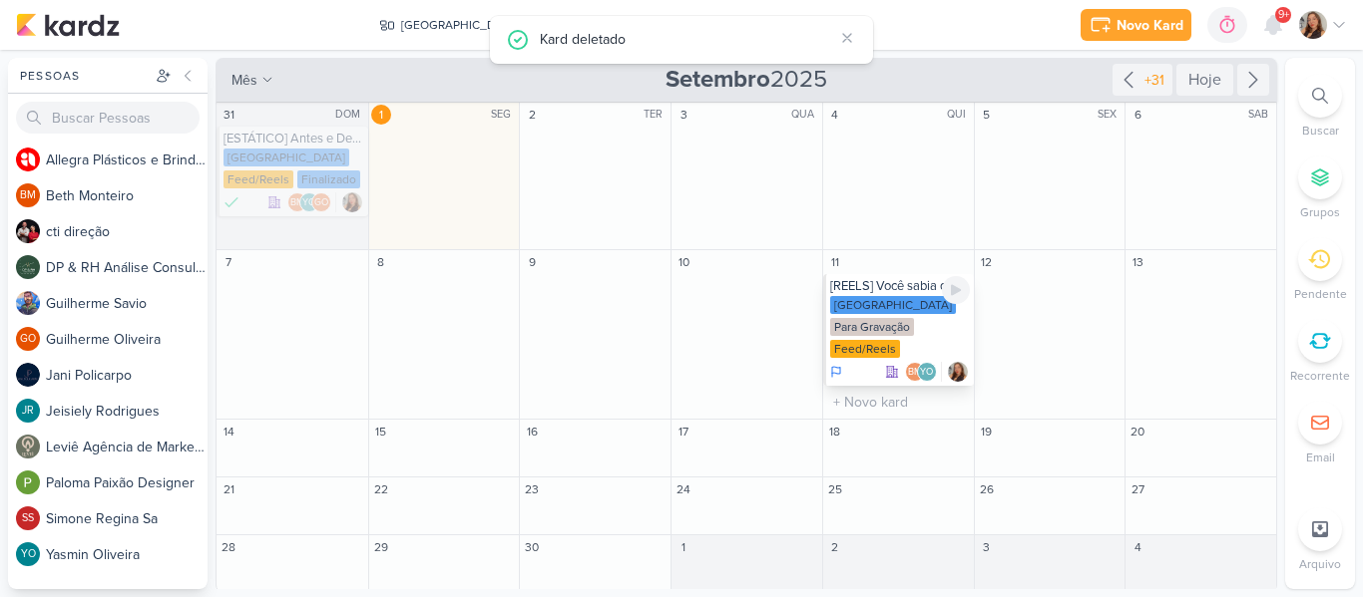
click at [909, 320] on div "Para Gravação" at bounding box center [872, 327] width 84 height 18
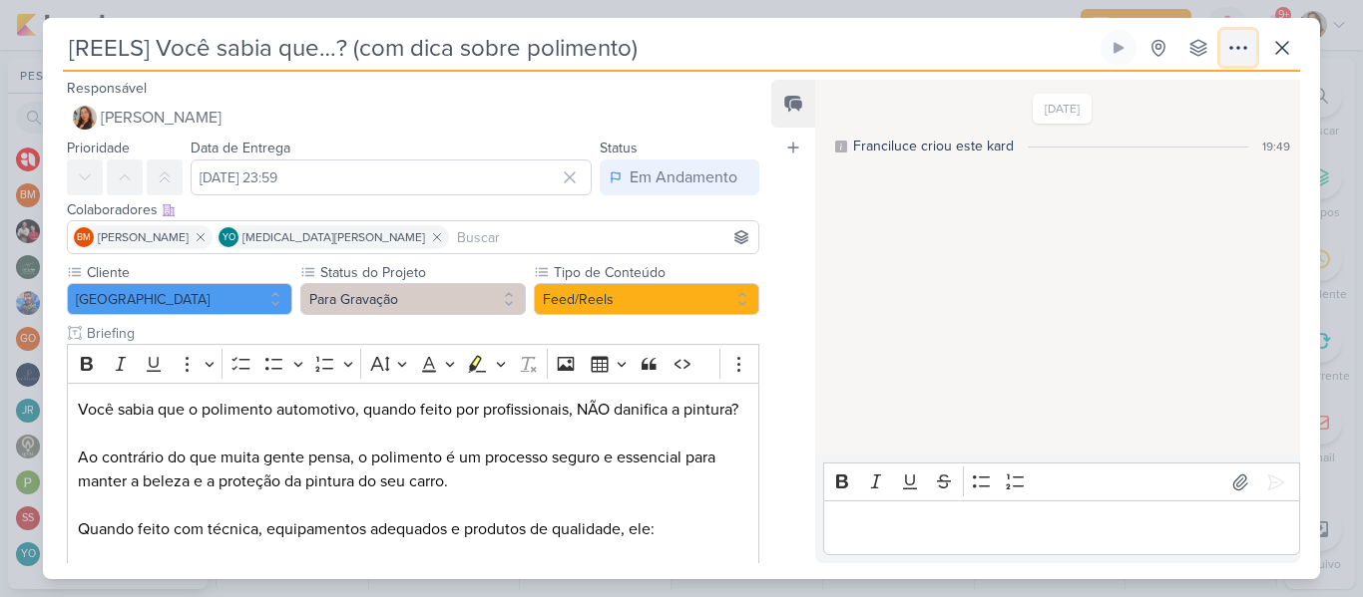
click at [1246, 46] on icon at bounding box center [1238, 48] width 24 height 24
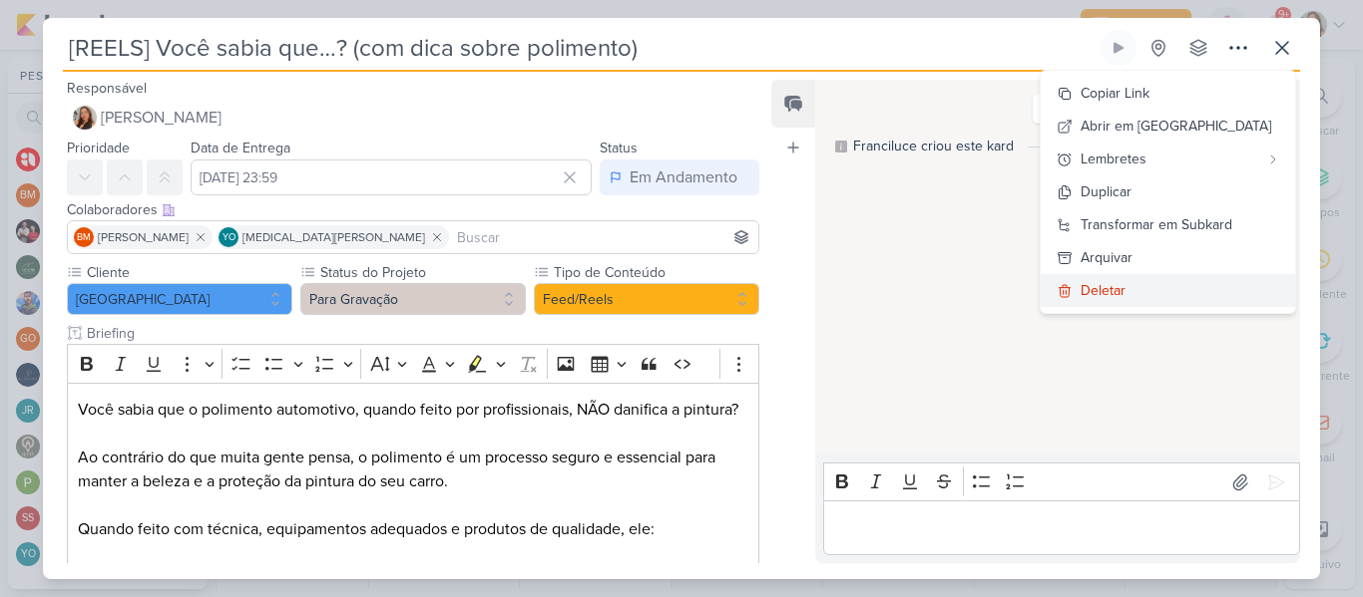
click at [1125, 284] on div "Deletar" at bounding box center [1102, 290] width 45 height 21
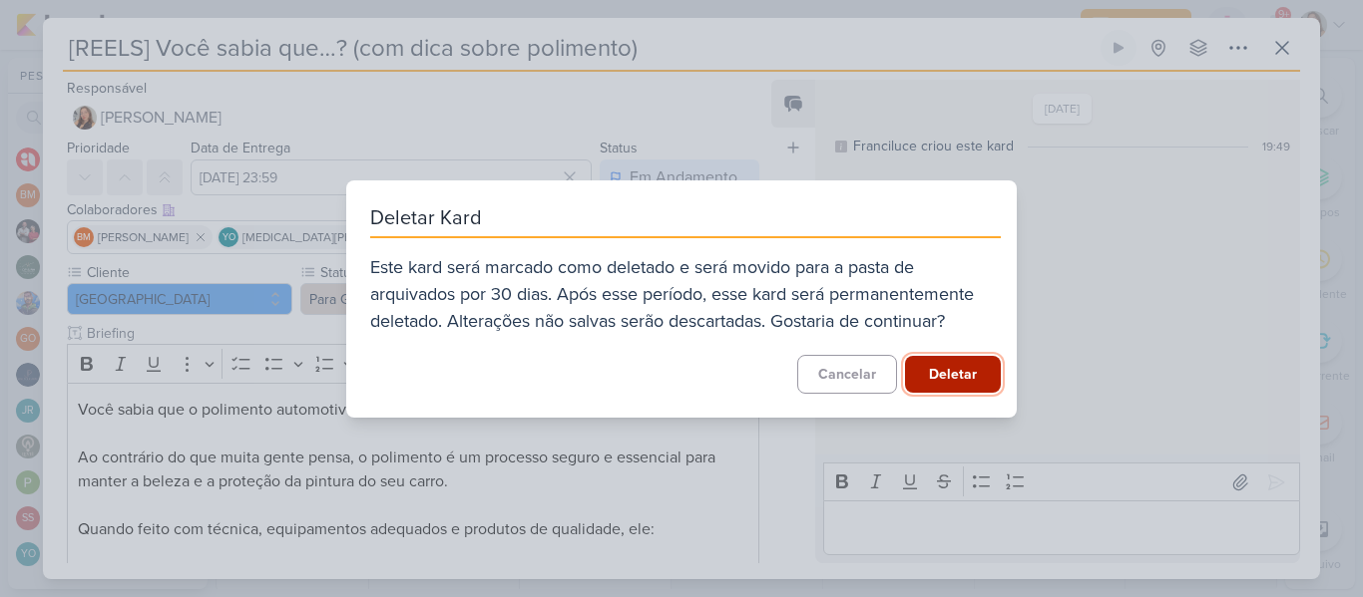
click at [956, 367] on button "Deletar" at bounding box center [953, 374] width 96 height 37
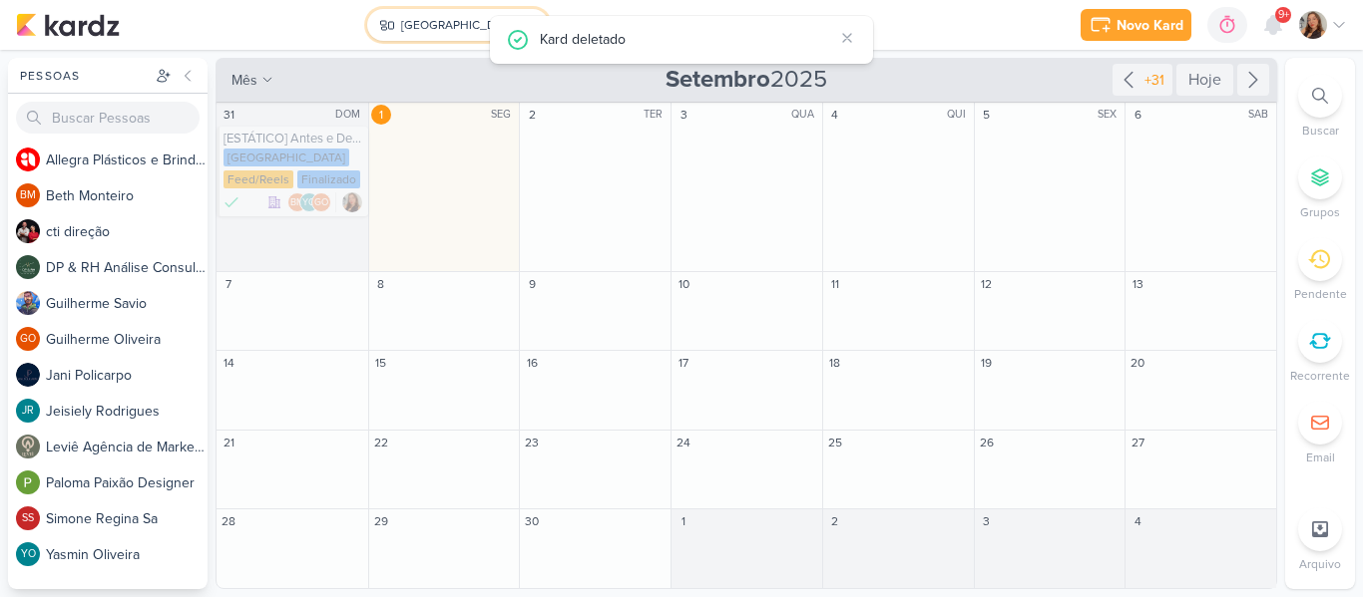
click at [397, 17] on button "[GEOGRAPHIC_DATA]" at bounding box center [458, 25] width 182 height 32
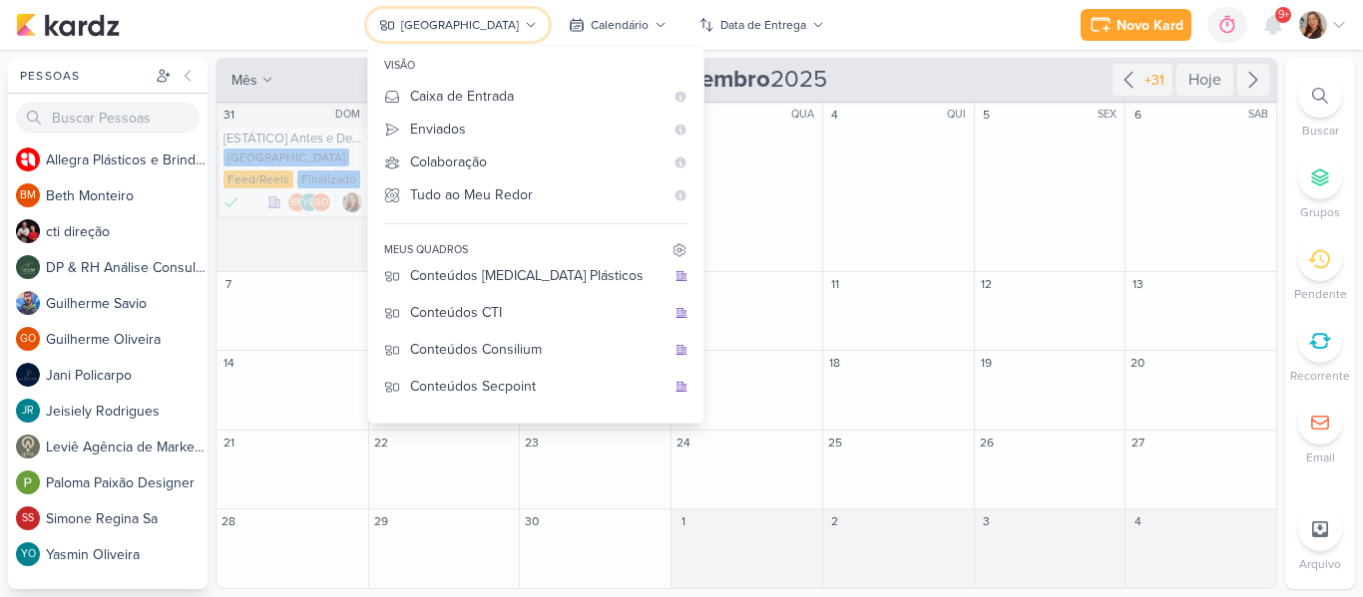
scroll to position [112, 0]
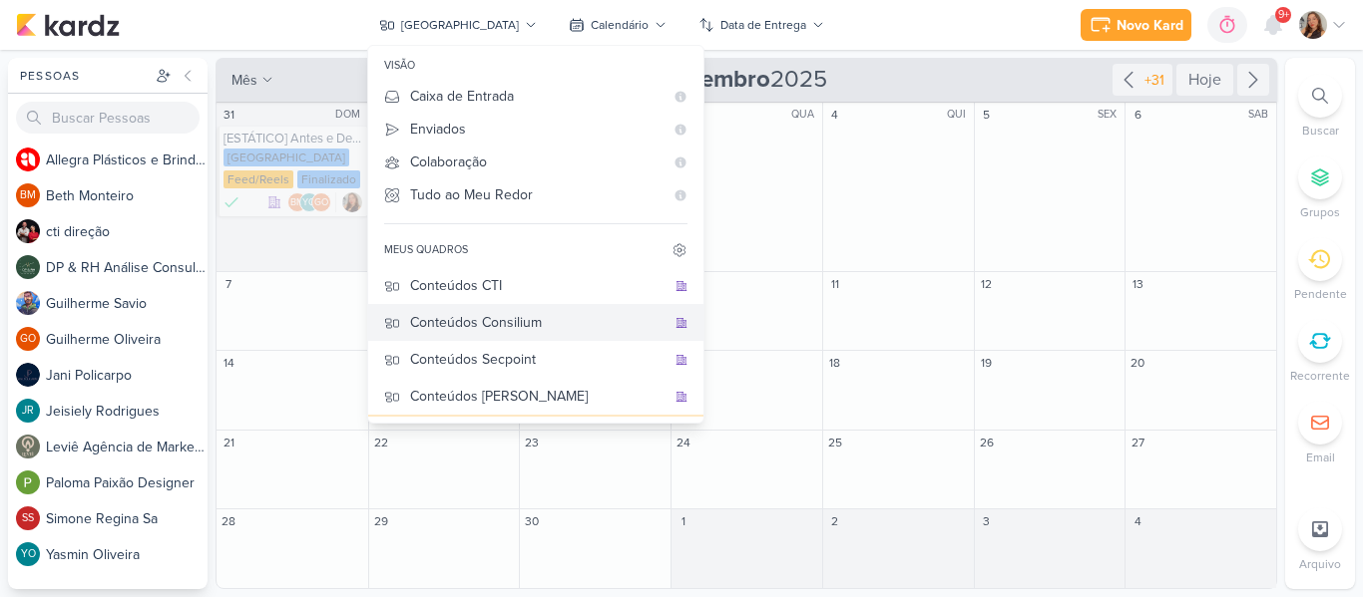
click at [475, 327] on div "Conteúdos Consilium" at bounding box center [537, 322] width 255 height 21
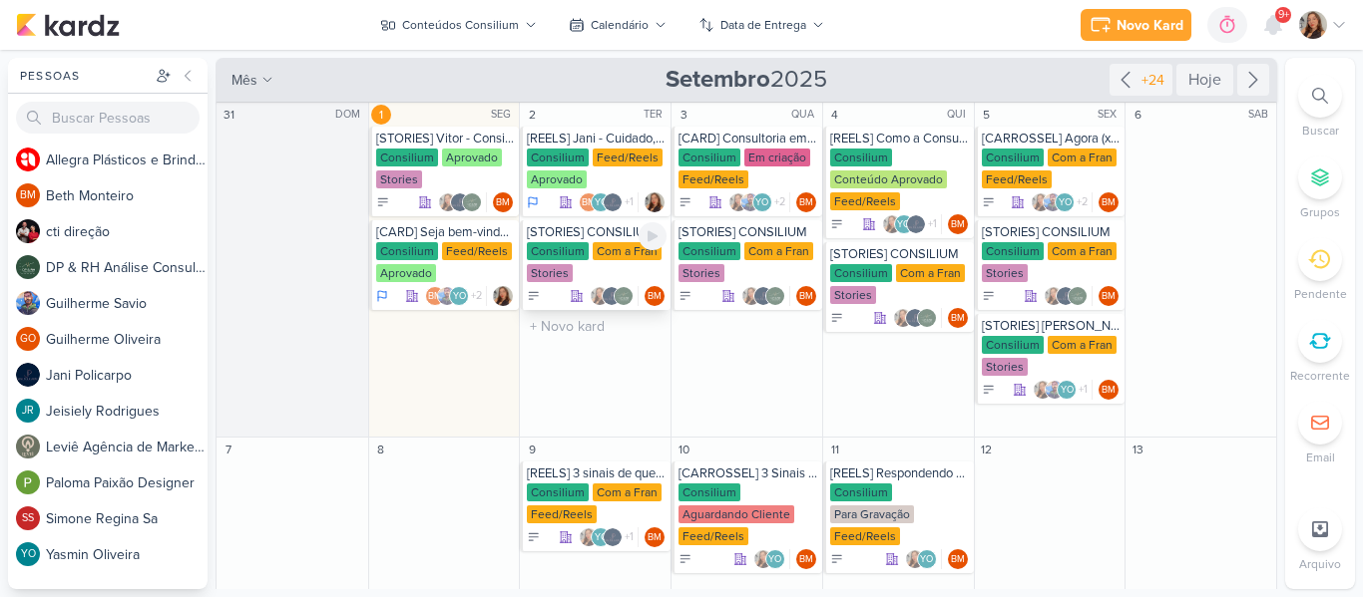
click at [584, 270] on div "Consilium Com a Fran Stories" at bounding box center [597, 263] width 140 height 42
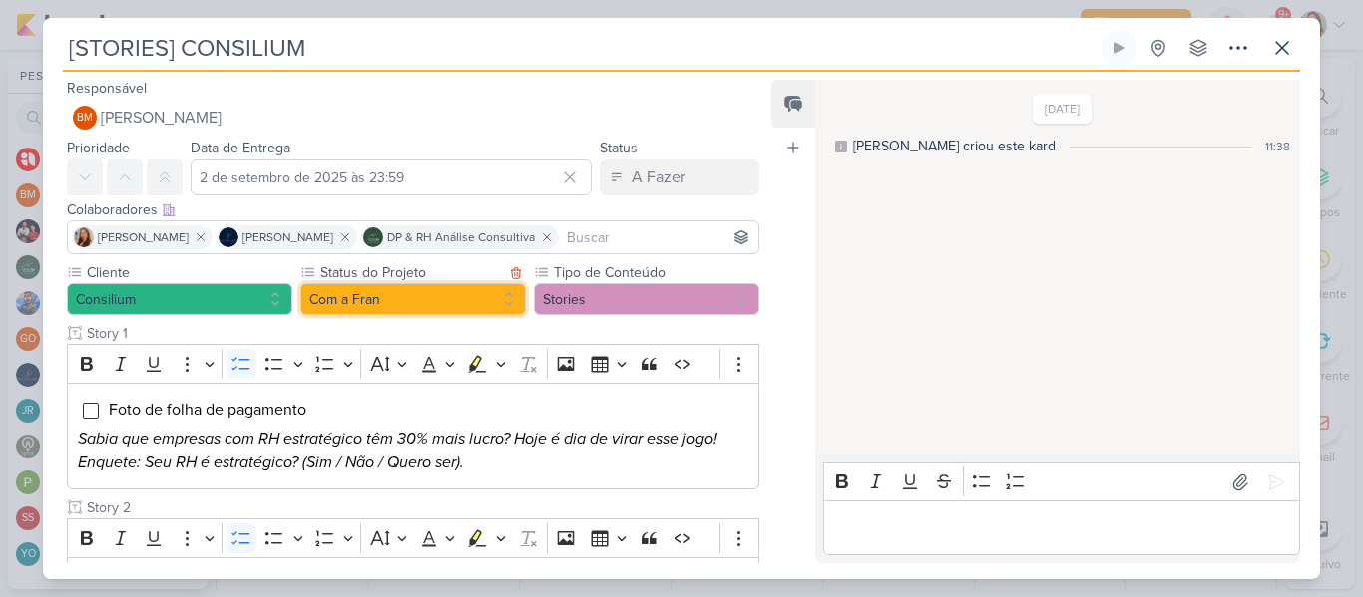
click at [434, 296] on button "Com a Fran" at bounding box center [412, 299] width 225 height 32
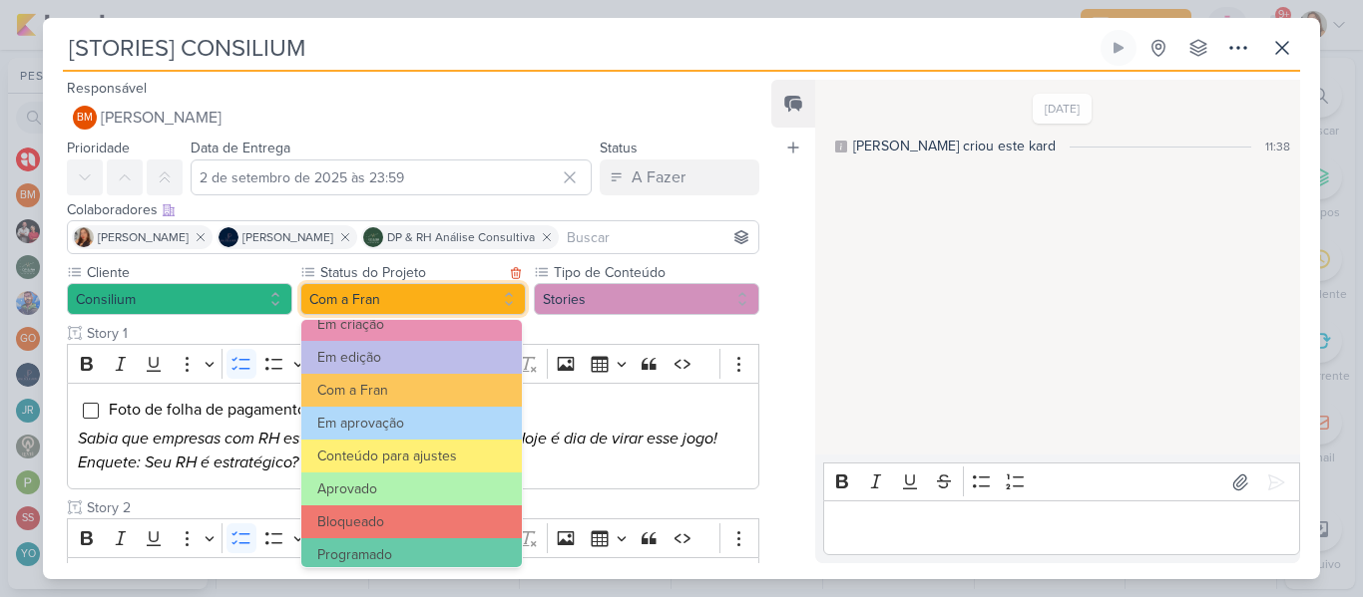
scroll to position [186, 0]
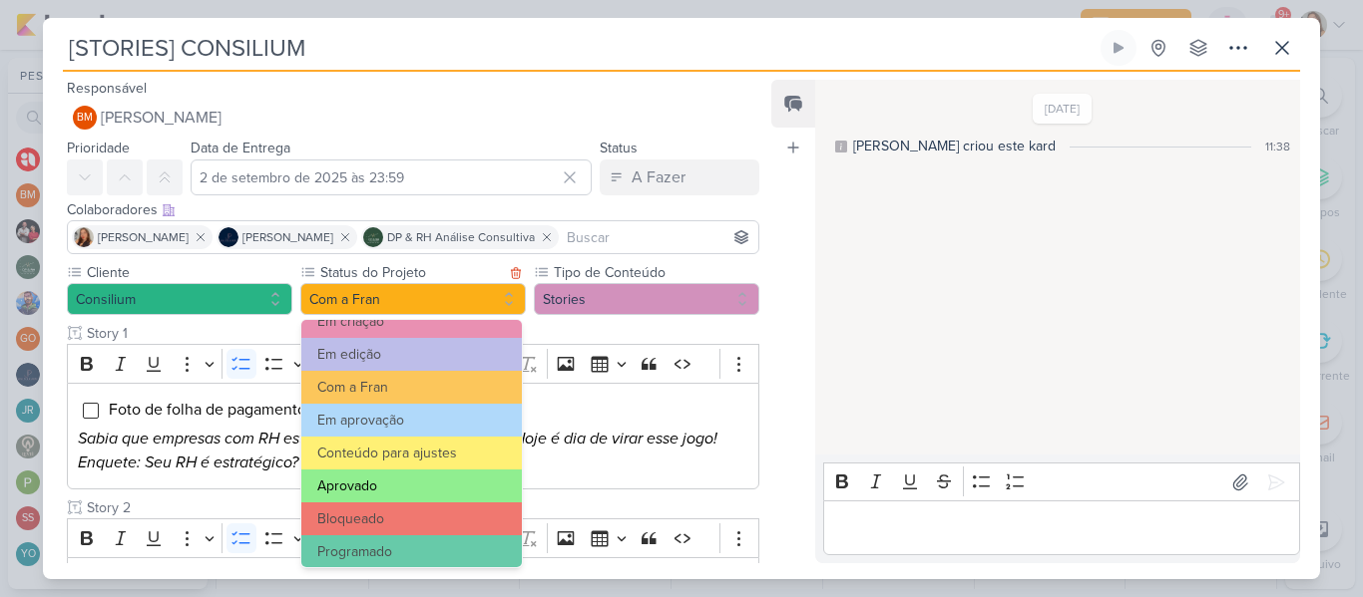
click at [466, 483] on button "Aprovado" at bounding box center [411, 486] width 220 height 33
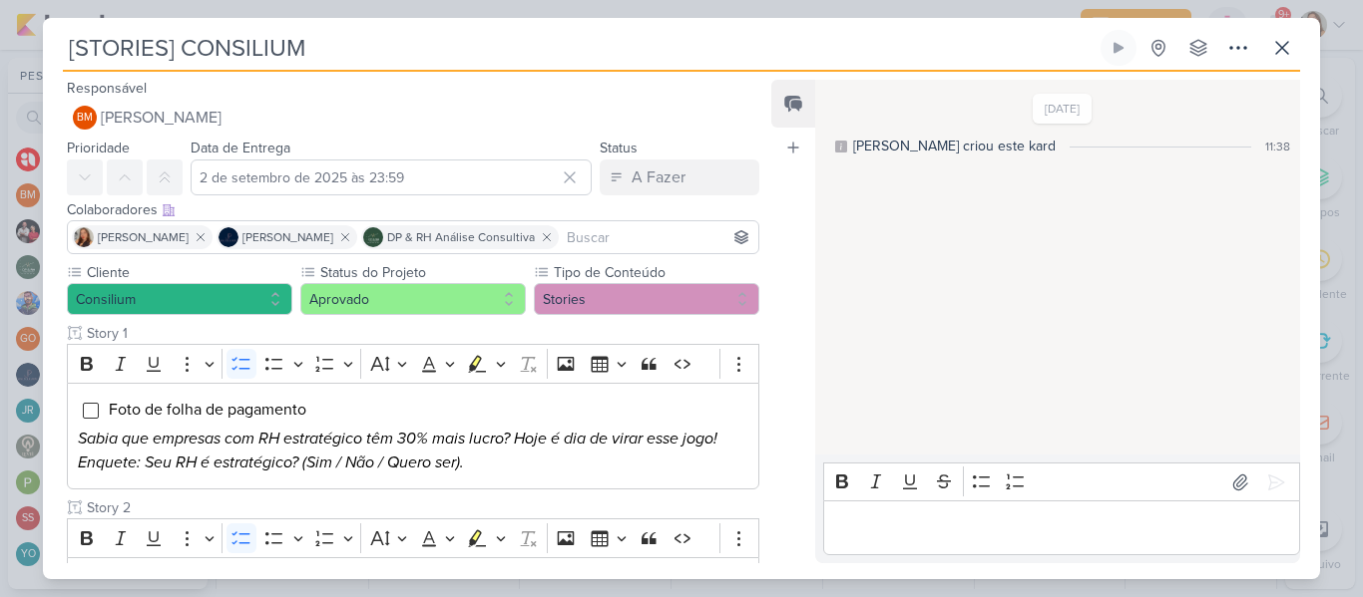
click at [177, 46] on input "[STORIES] CONSILIUM" at bounding box center [579, 48] width 1033 height 36
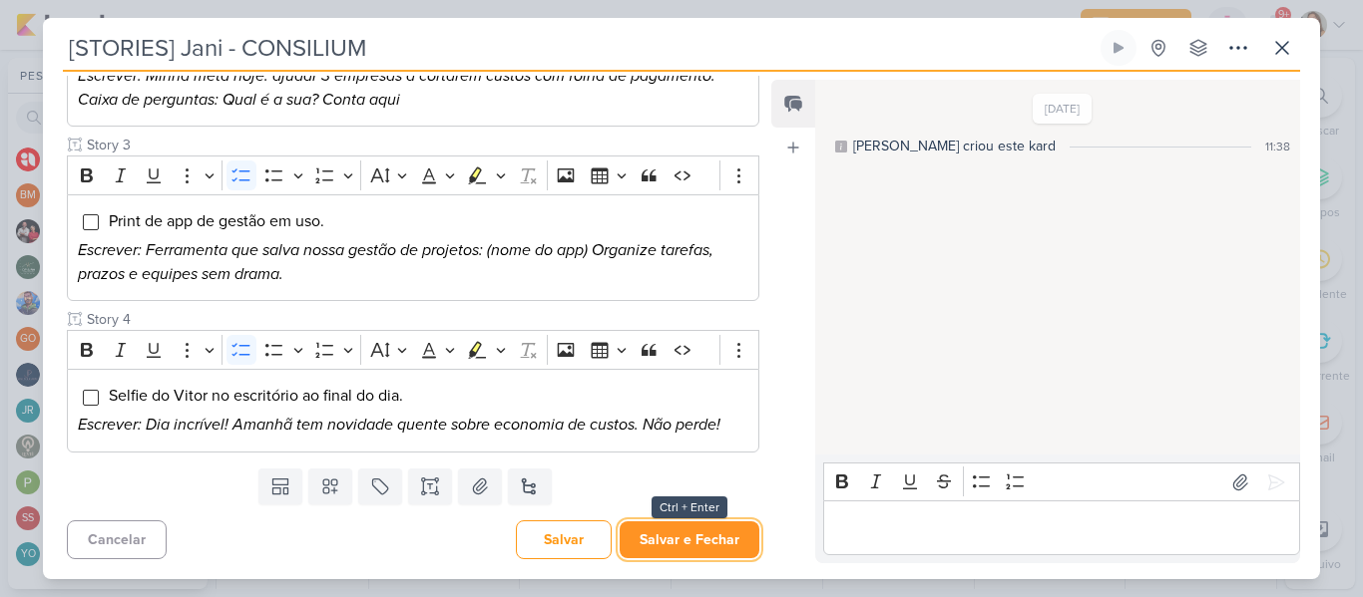
click at [706, 532] on button "Salvar e Fechar" at bounding box center [689, 540] width 140 height 37
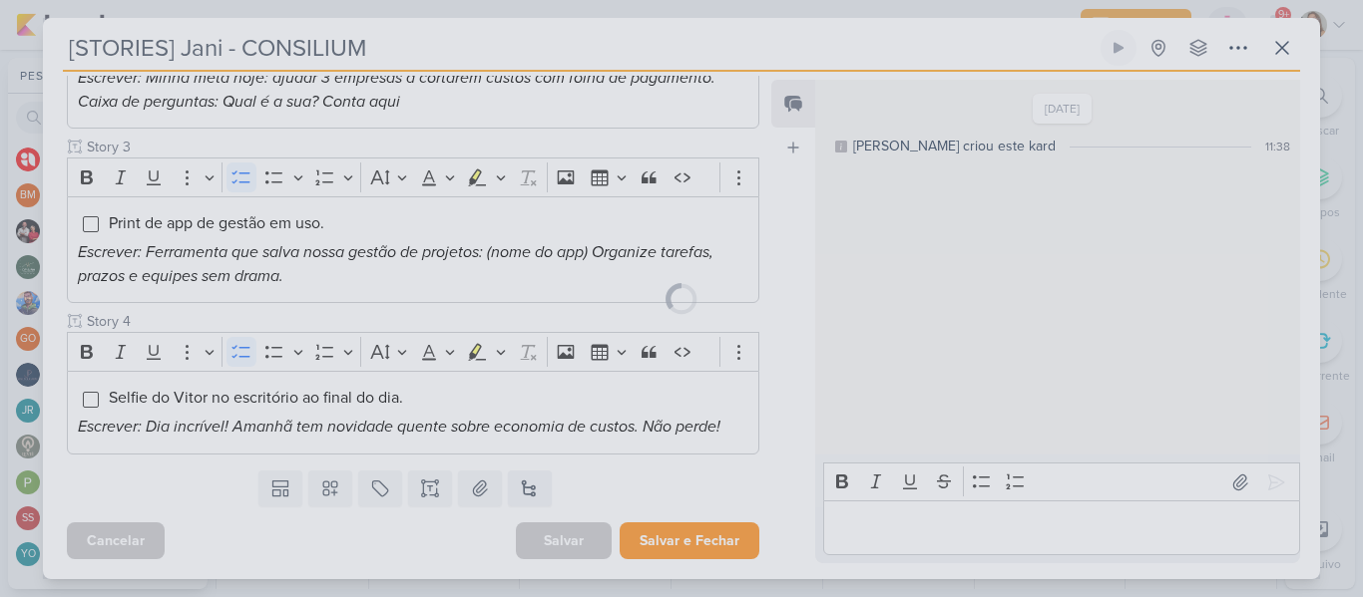
scroll to position [537, 0]
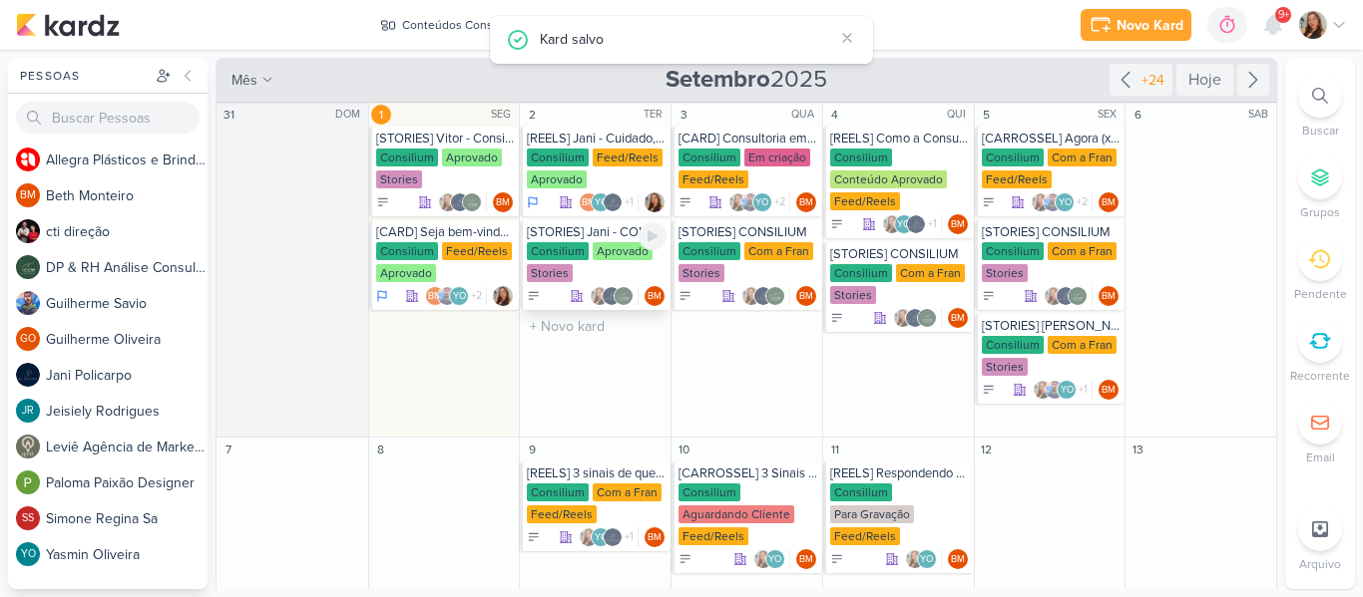
click at [607, 234] on div "[STORIES] Jani - CONSILIUM" at bounding box center [597, 232] width 140 height 16
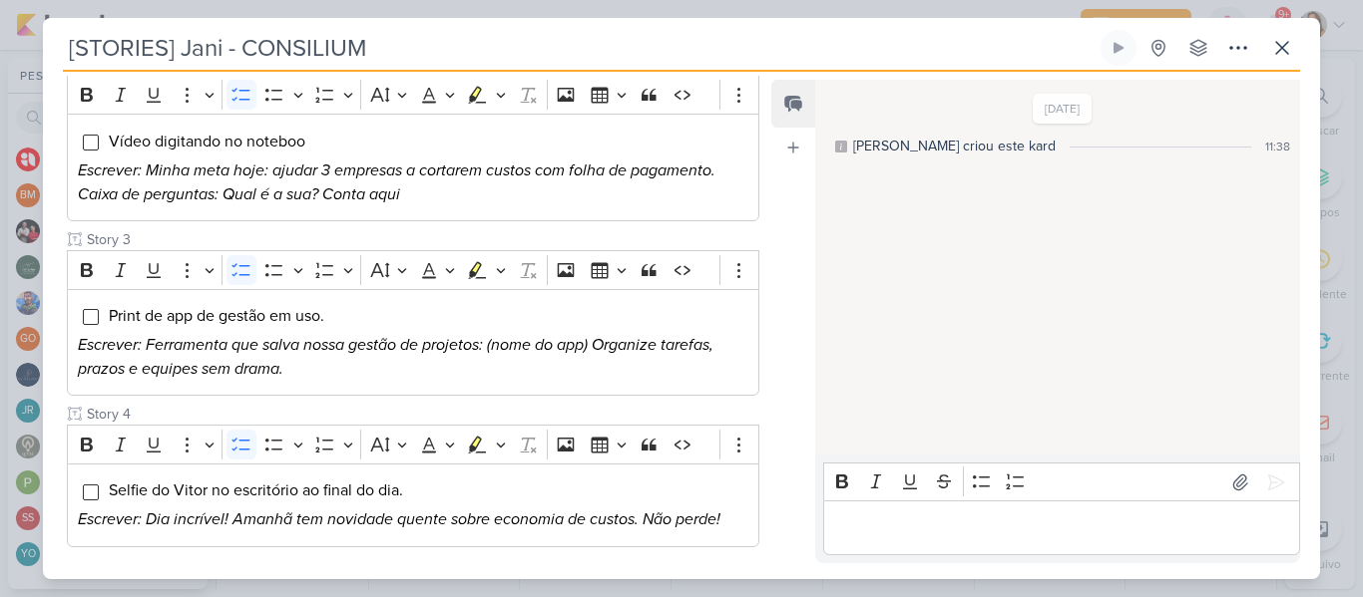
scroll to position [0, 0]
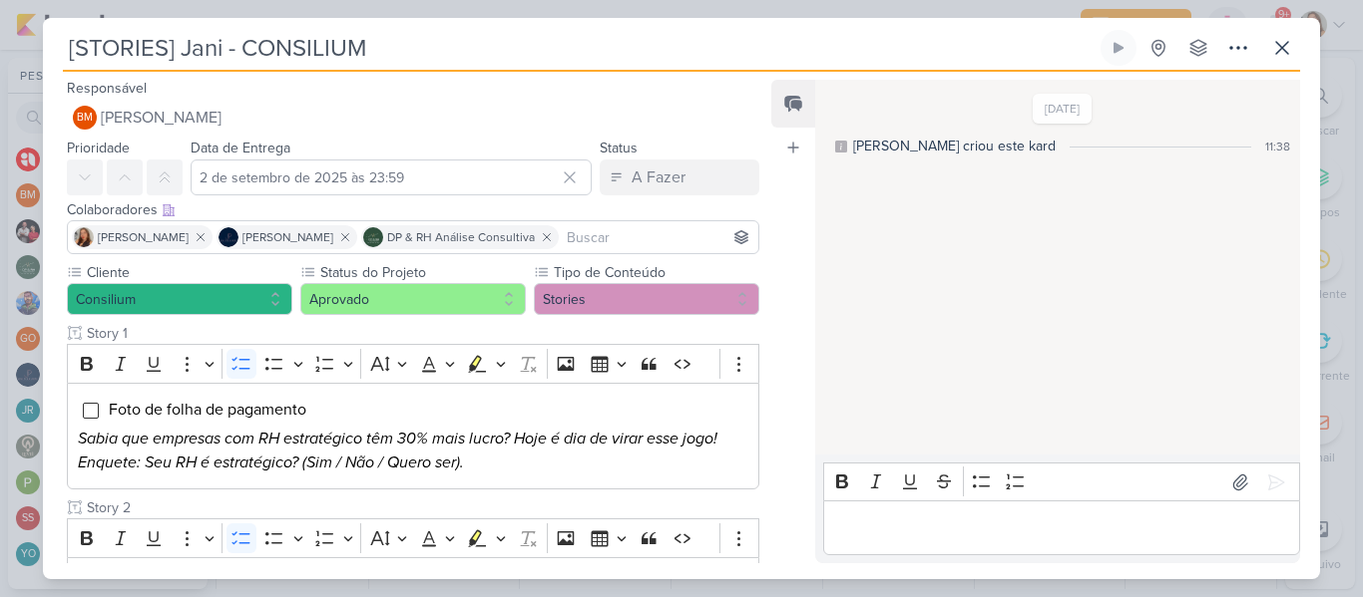
drag, startPoint x: 223, startPoint y: 47, endPoint x: 183, endPoint y: 48, distance: 40.9
click at [183, 48] on input "[STORIES] Jani - CONSILIUM" at bounding box center [579, 48] width 1033 height 36
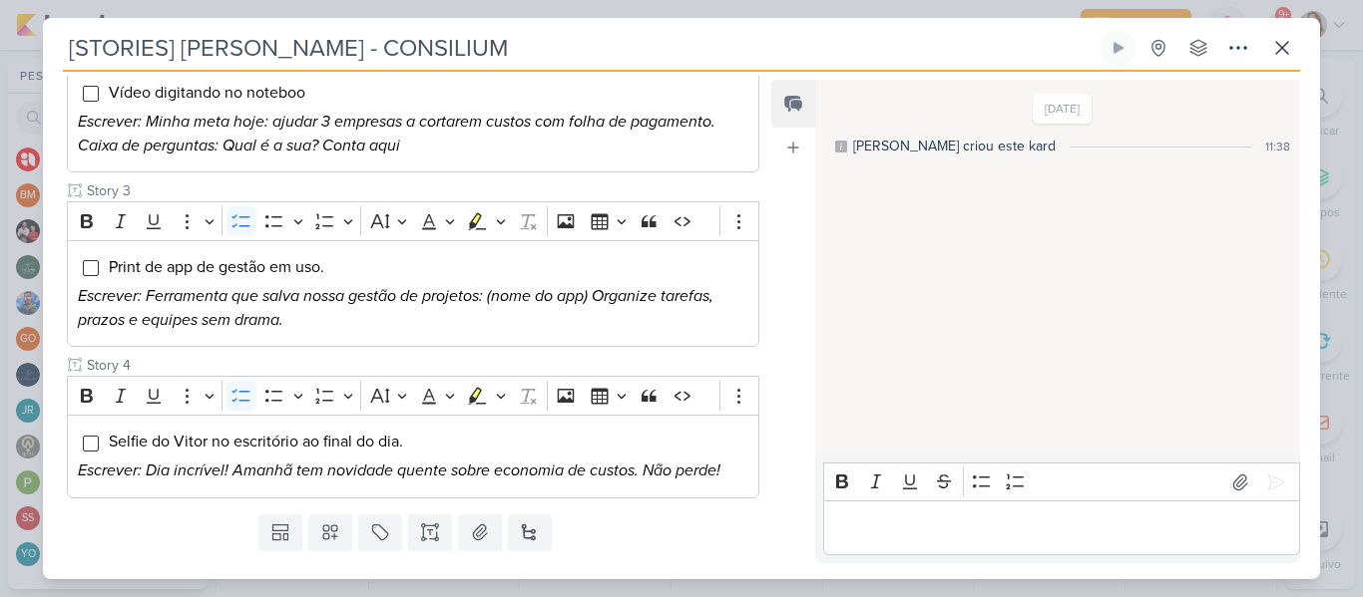
scroll to position [539, 0]
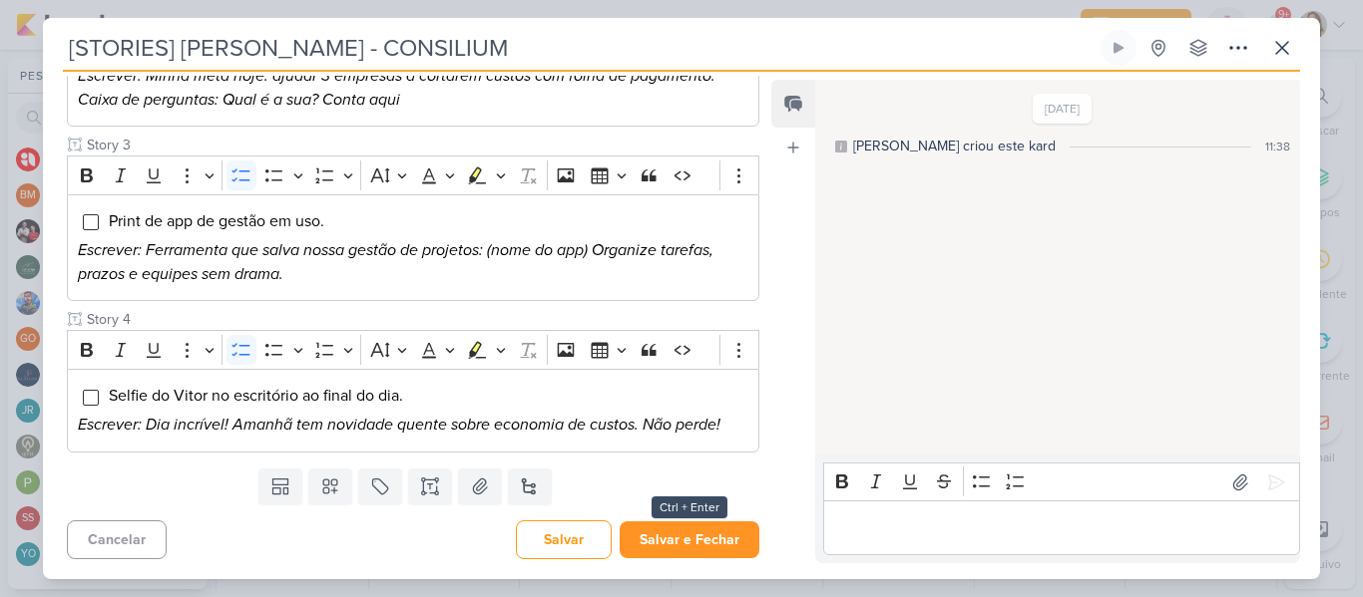
type input "[STORIES] [PERSON_NAME] - CONSILIUM"
click at [727, 538] on button "Salvar e Fechar" at bounding box center [689, 540] width 140 height 37
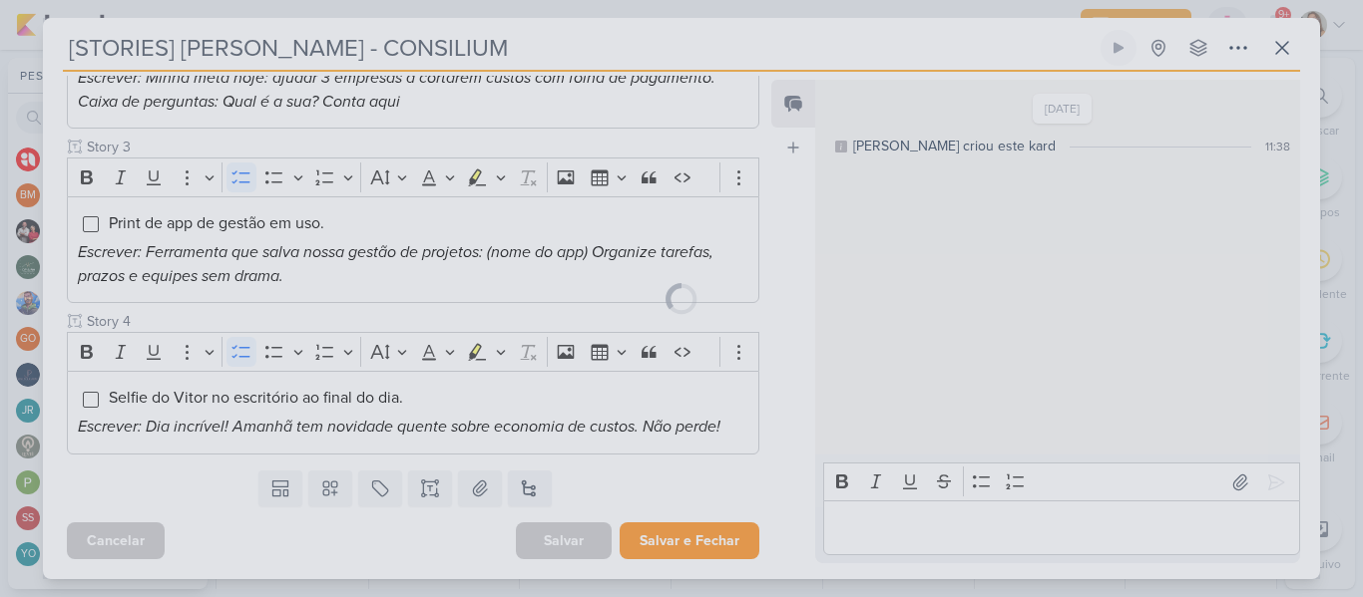
scroll to position [537, 0]
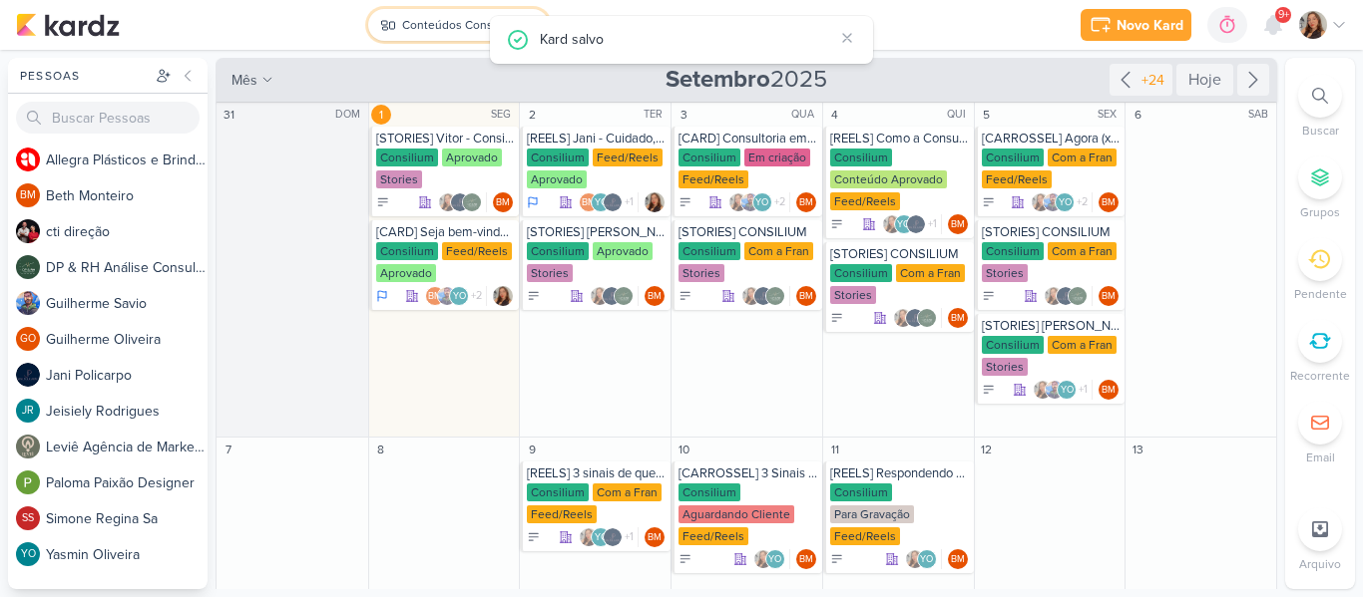
click at [426, 30] on div "Conteúdos Consilium" at bounding box center [460, 25] width 117 height 18
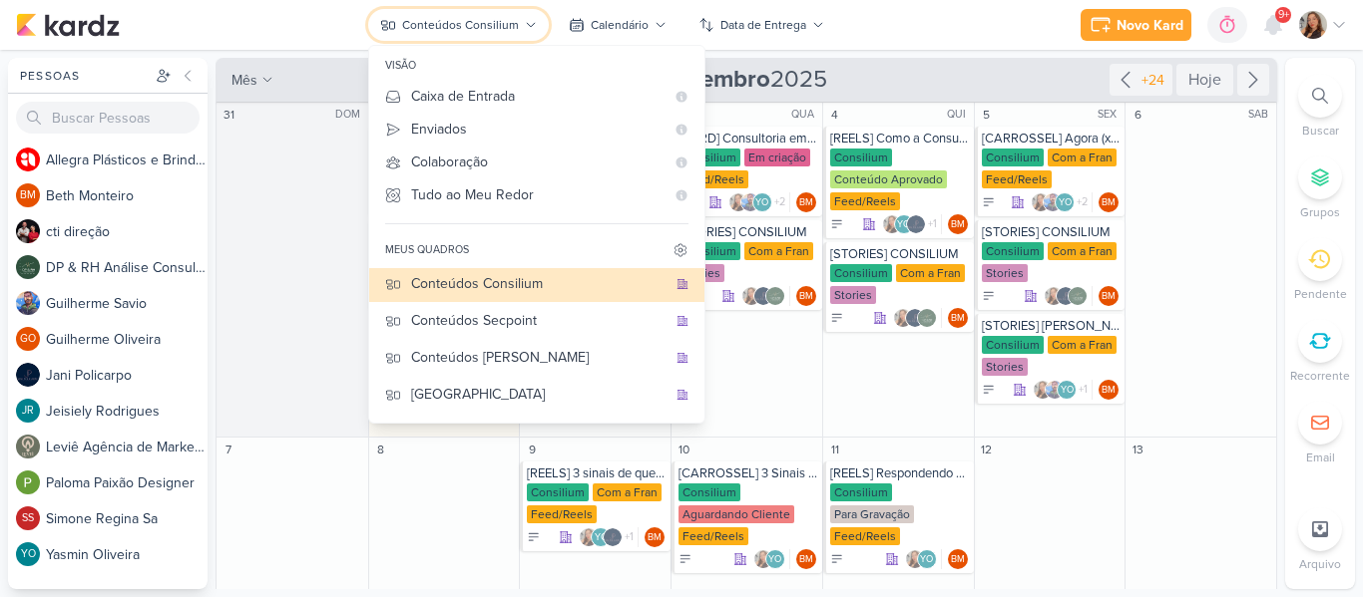
scroll to position [220, 0]
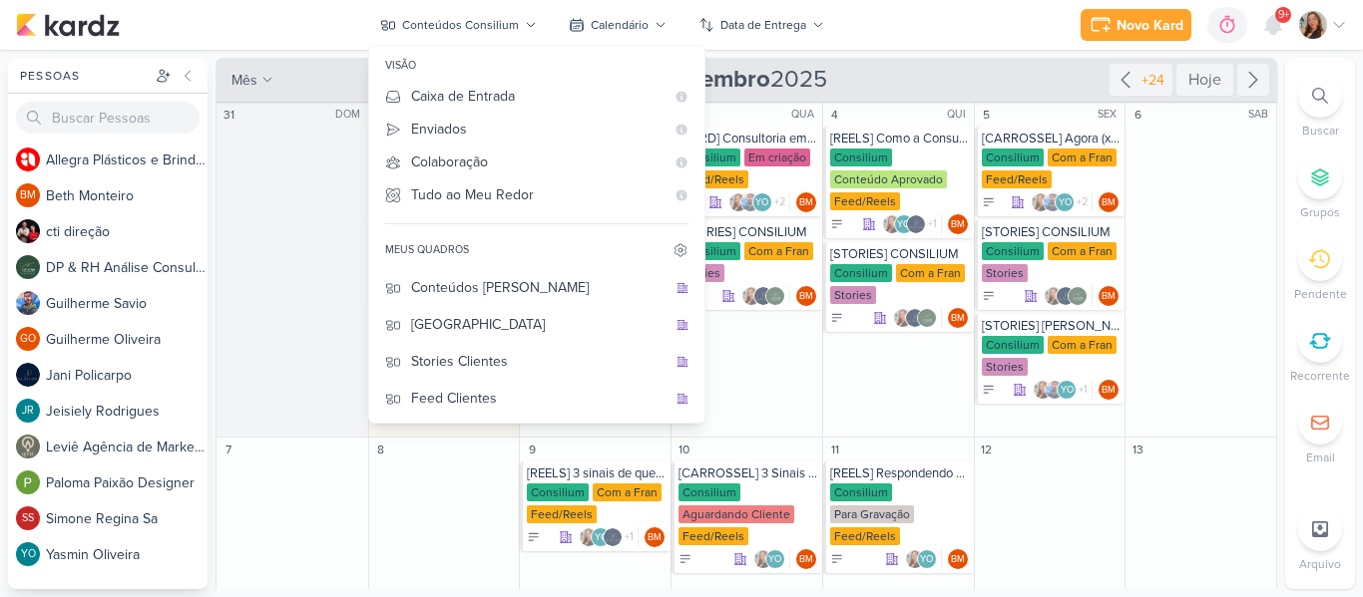
click at [908, 23] on div "Novo Kard Ctrl + k 0h0m Sessão desligada... Hoje 0h0m Semana 0h0m Mês 0h0m" at bounding box center [681, 25] width 1331 height 50
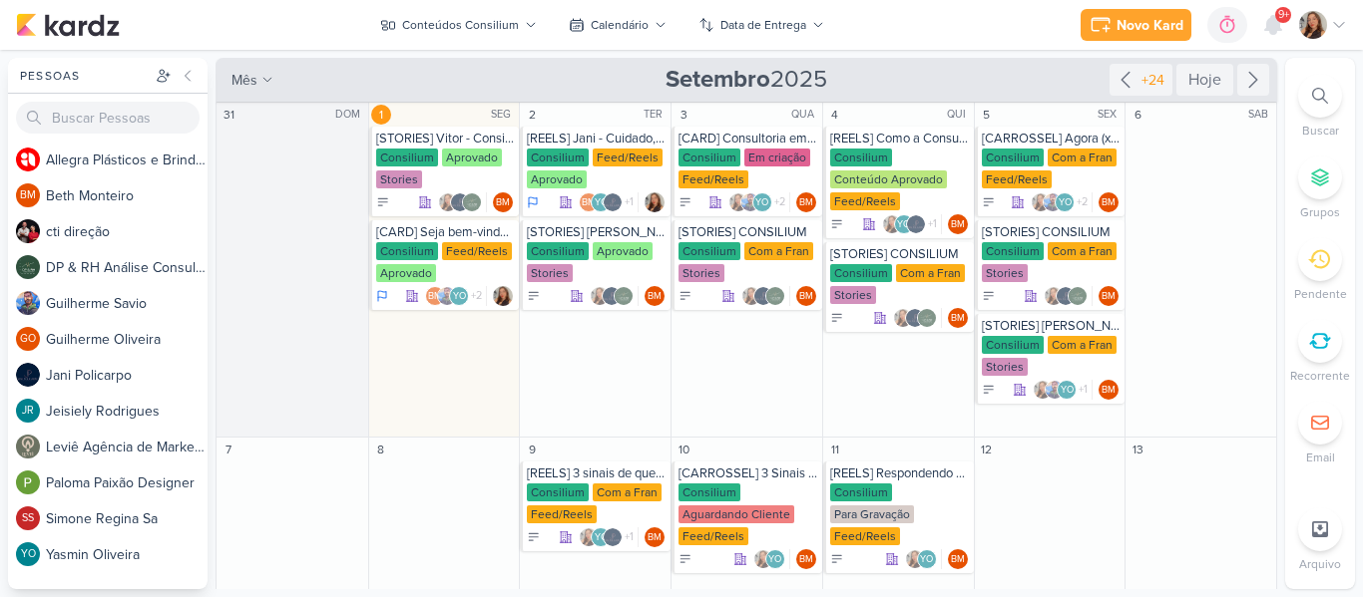
click at [1344, 30] on icon at bounding box center [1339, 25] width 16 height 16
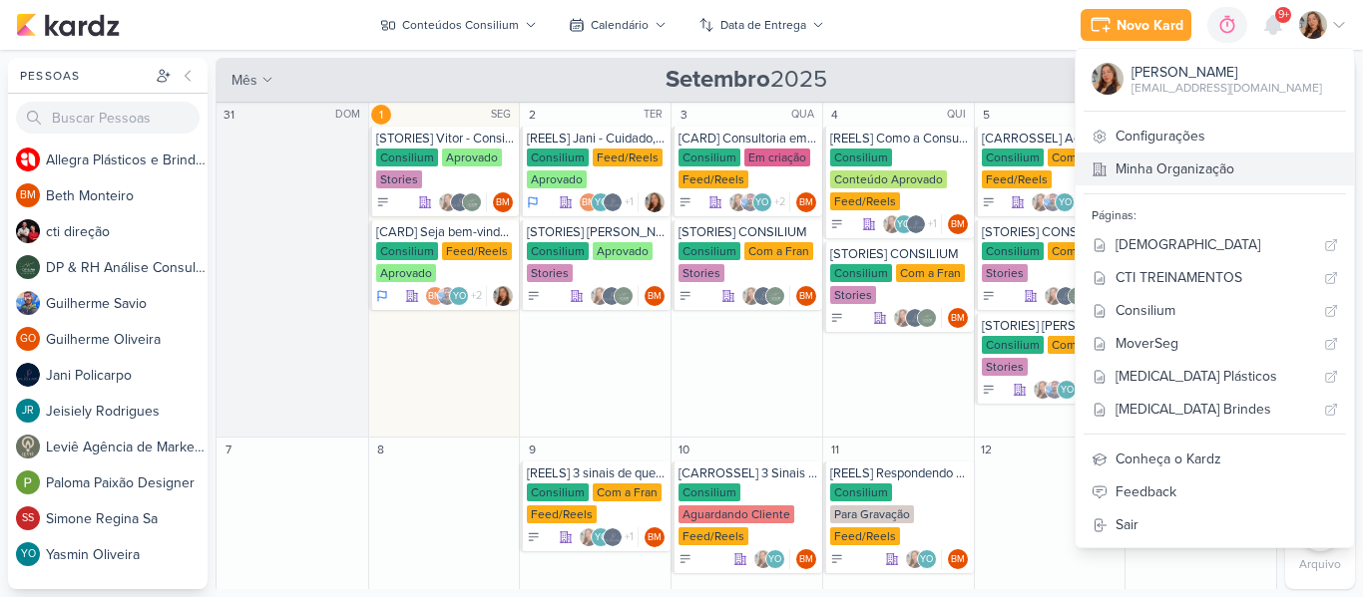
click at [1190, 163] on link "Minha Organização" at bounding box center [1214, 169] width 278 height 33
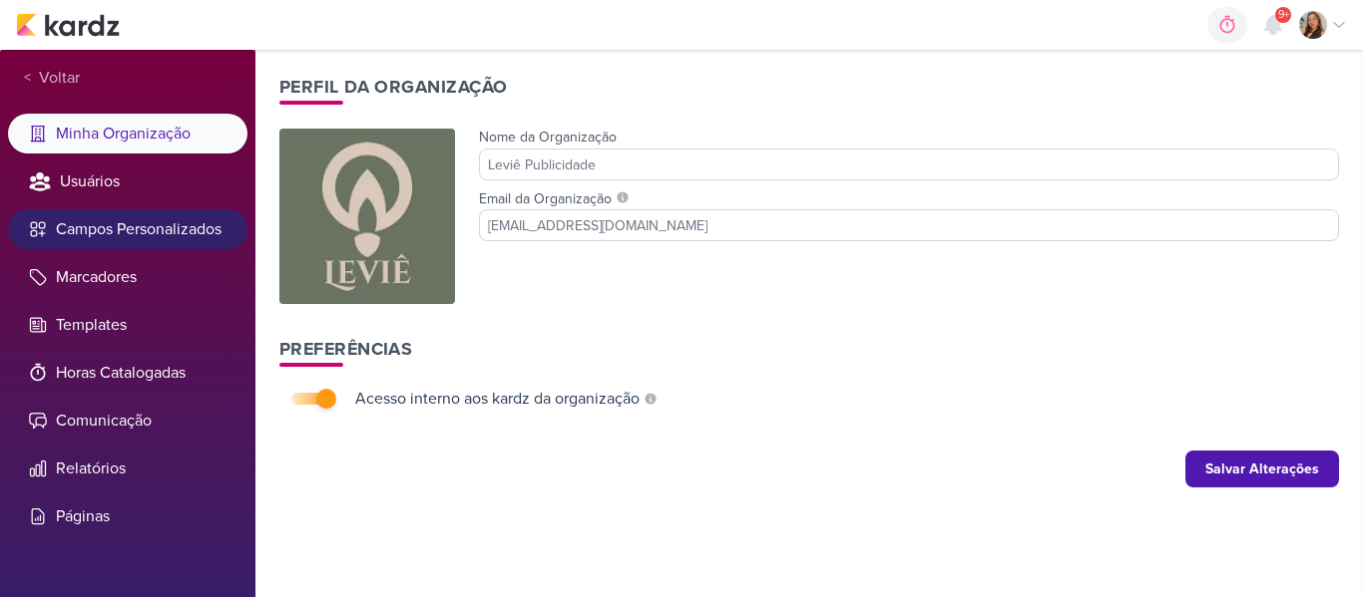
click at [143, 244] on li "Campos Personalizados" at bounding box center [127, 229] width 239 height 40
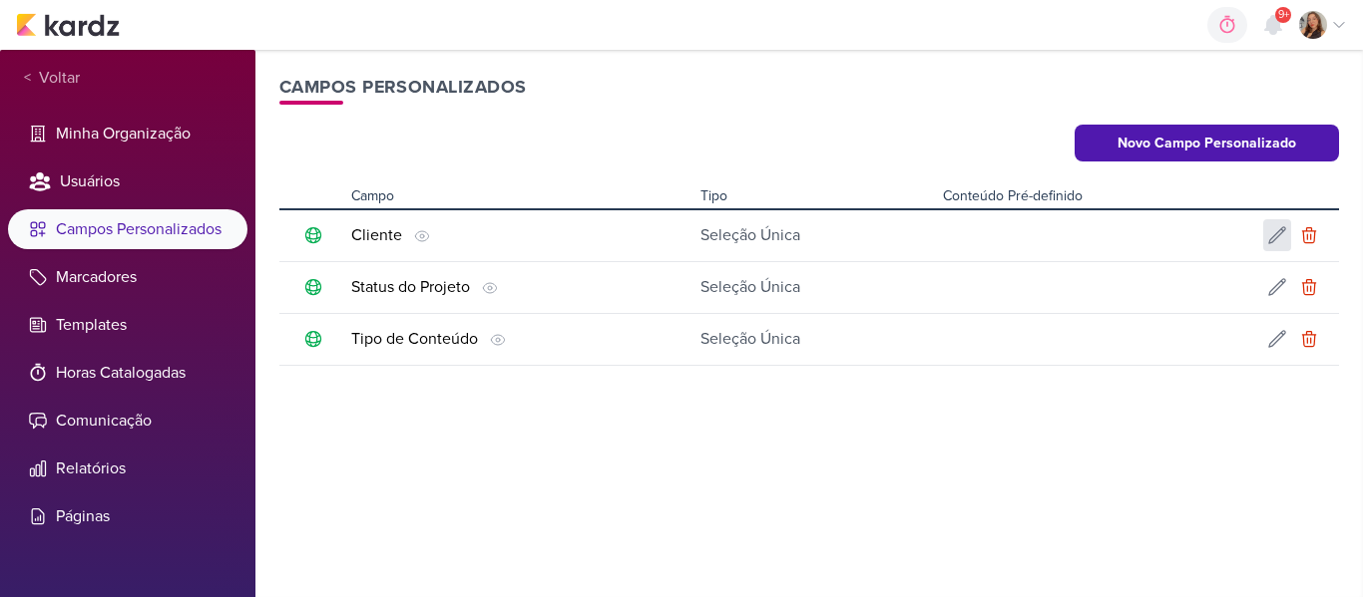
click at [1274, 224] on div at bounding box center [1277, 235] width 28 height 32
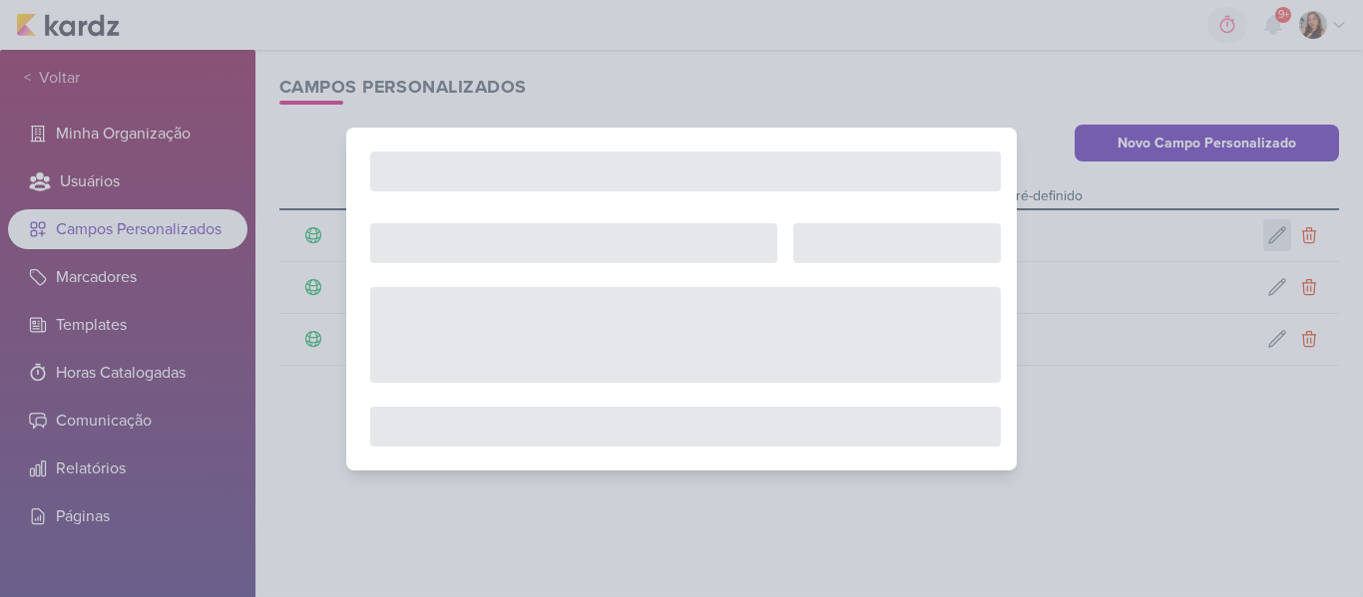
type input "Cliente"
select select "single-select"
select select "1"
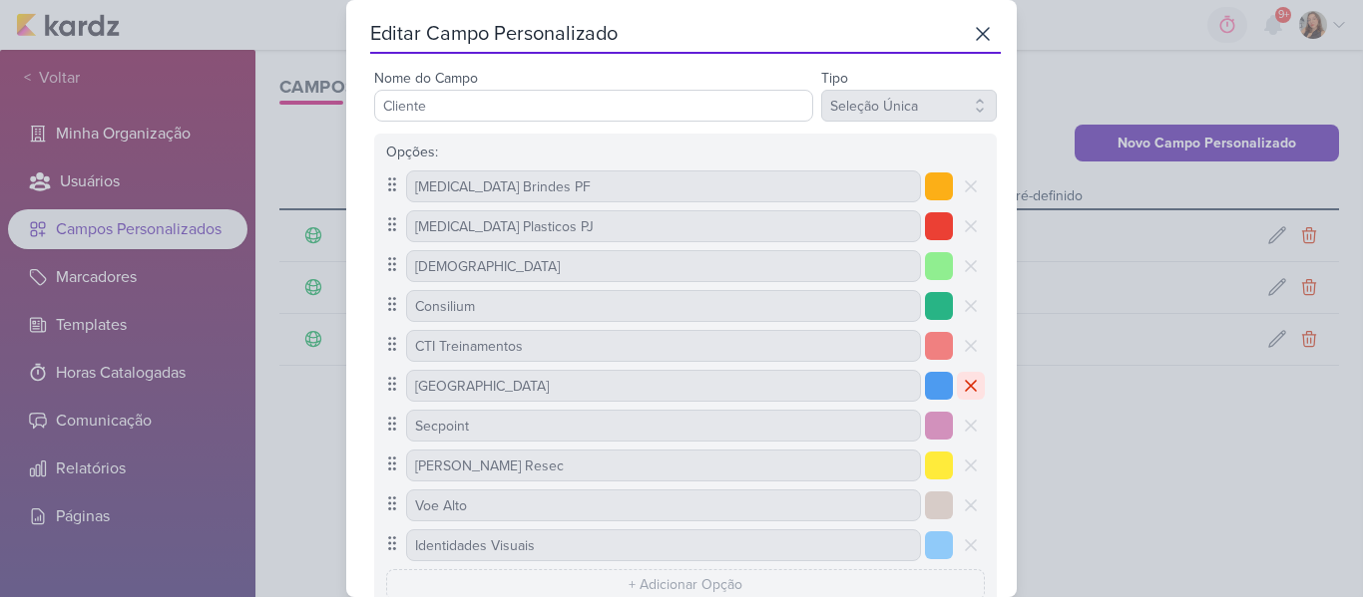
click at [961, 382] on icon at bounding box center [971, 386] width 28 height 28
type input "Secpoint"
type input "Simone Regina Resec"
type input "Voe Alto"
type input "Identidades Visuais"
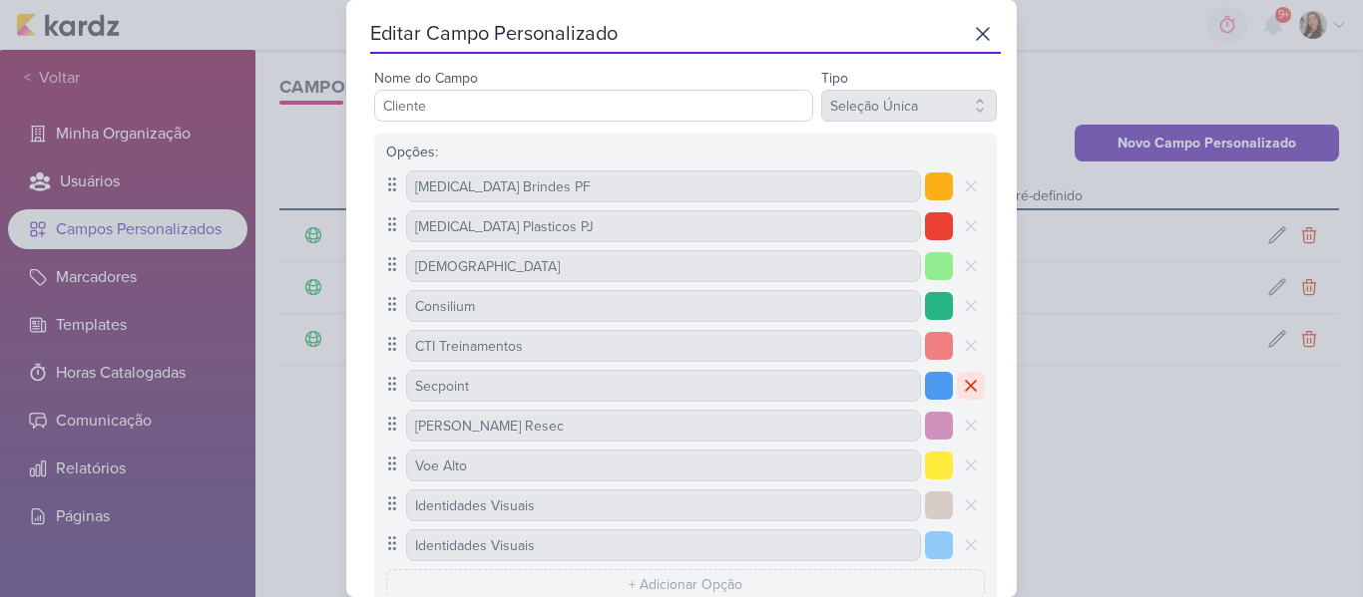
select select "1"
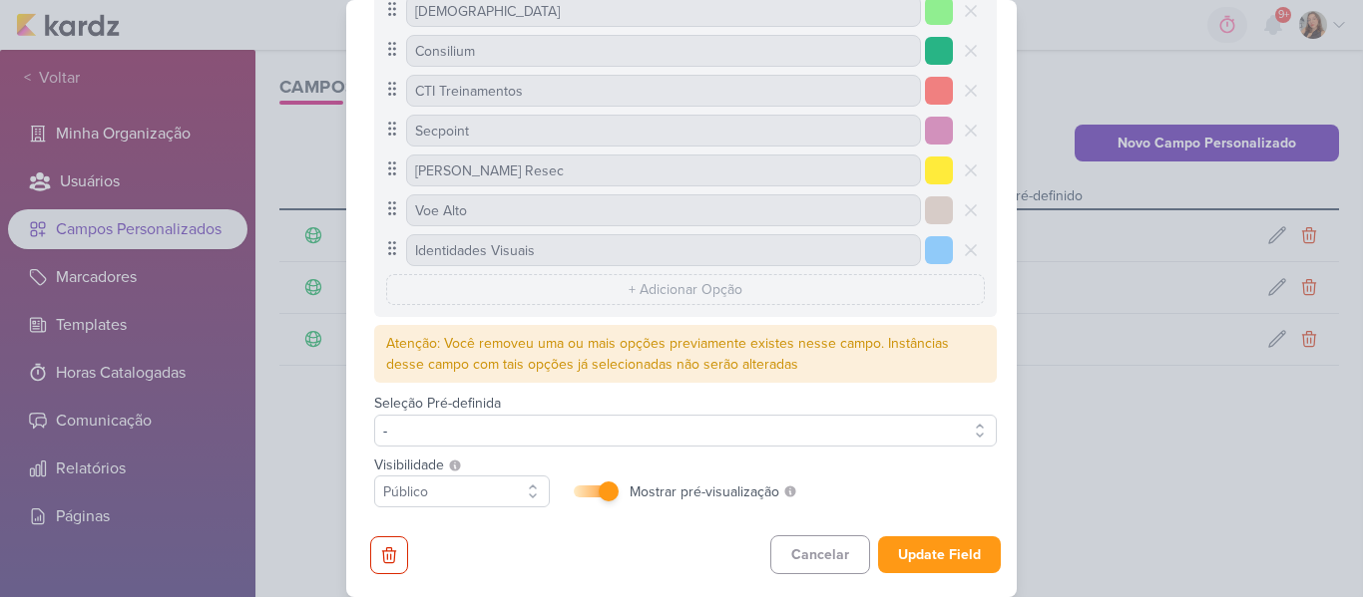
scroll to position [256, 0]
click at [964, 550] on button "Update Field" at bounding box center [939, 554] width 123 height 37
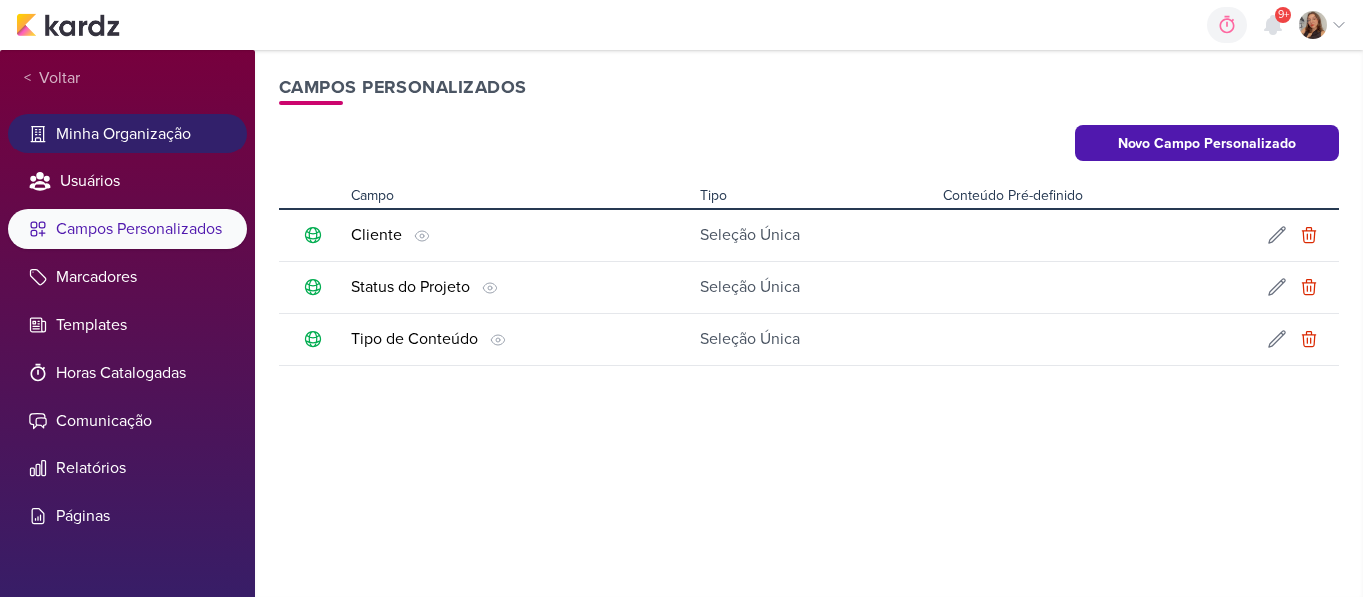
click at [98, 149] on li "Minha Organização" at bounding box center [127, 134] width 239 height 40
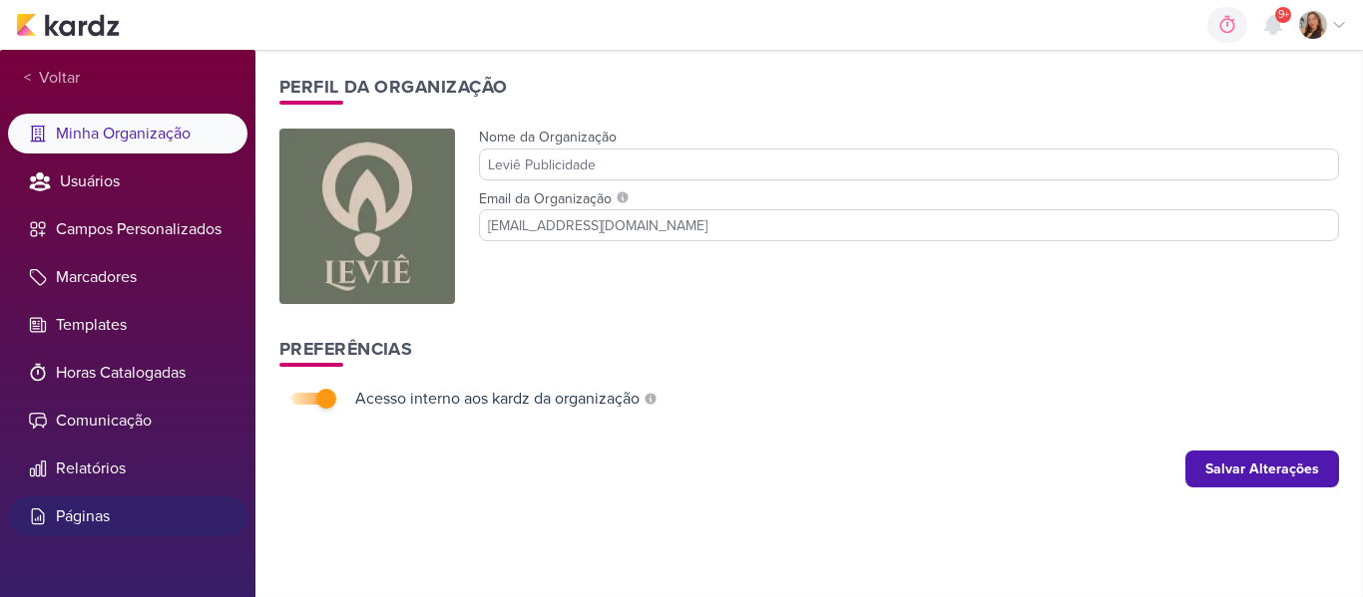
click at [142, 508] on li "Páginas" at bounding box center [127, 517] width 239 height 40
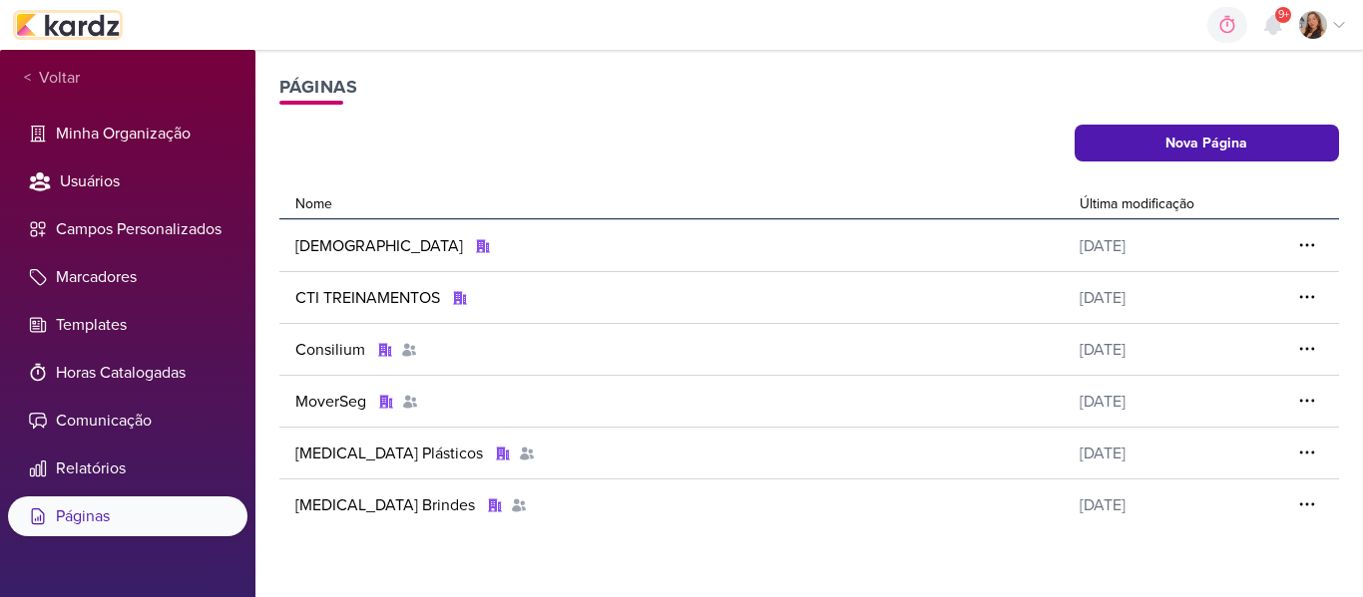
click at [115, 16] on img at bounding box center [68, 25] width 104 height 24
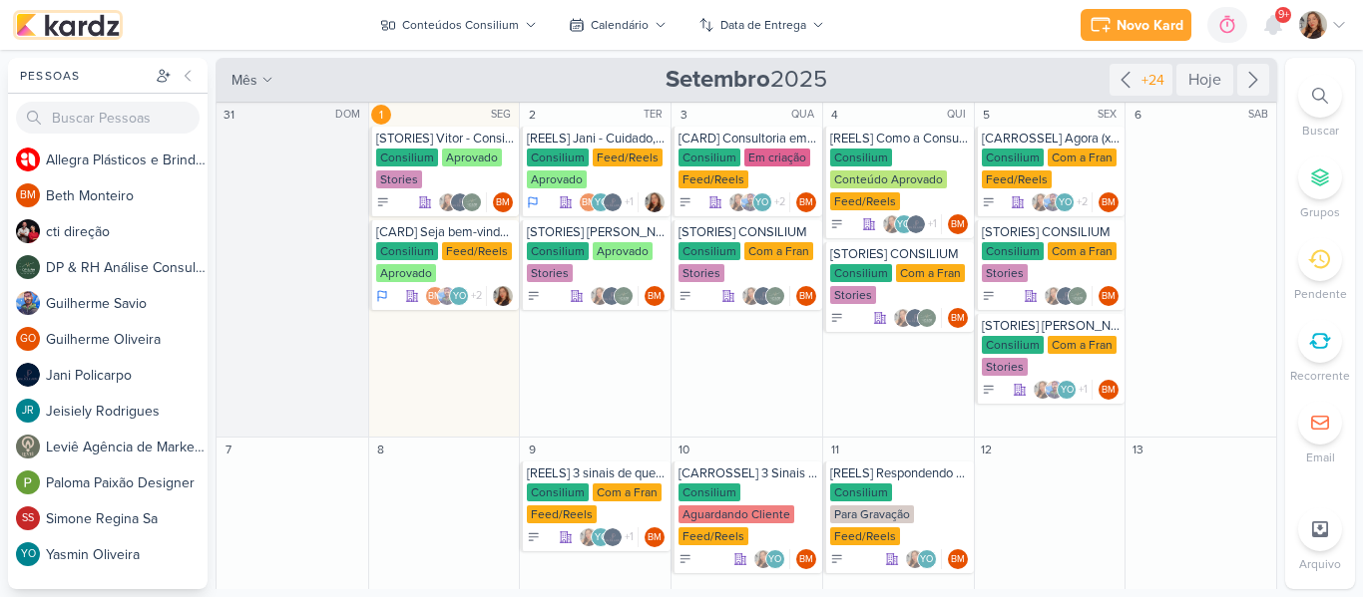
click at [115, 16] on img at bounding box center [68, 25] width 104 height 24
